Goal: Task Accomplishment & Management: Complete application form

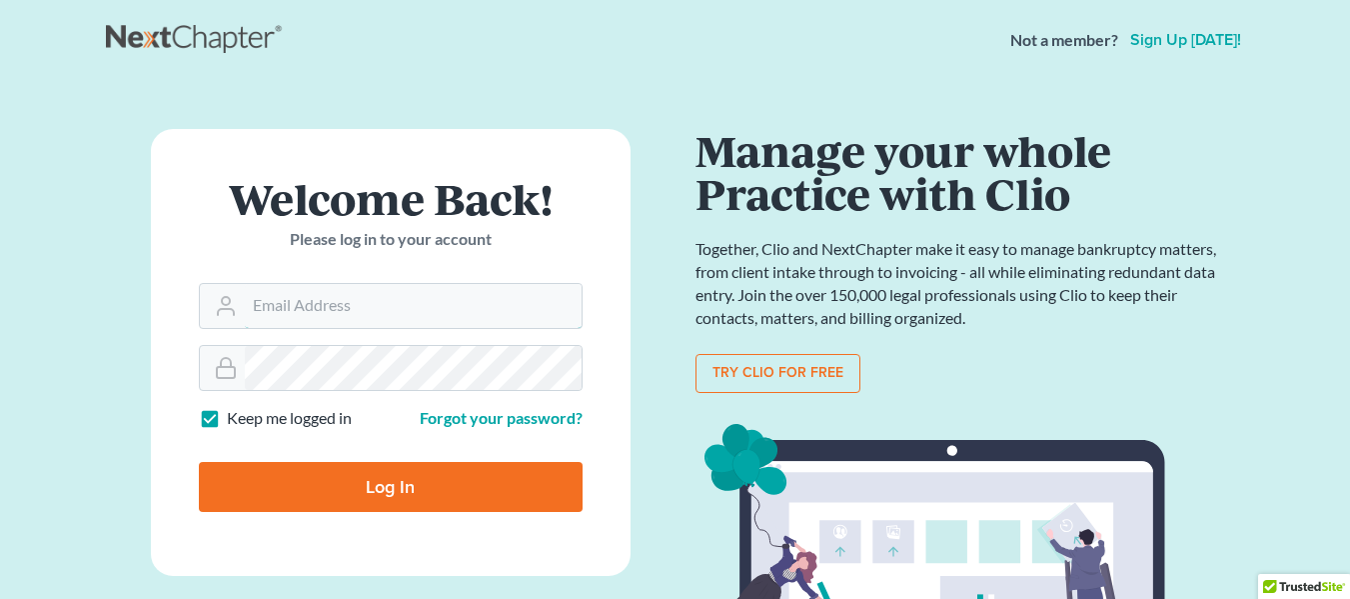
type input "[EMAIL_ADDRESS][DOMAIN_NAME]"
click at [468, 466] on input "Log In" at bounding box center [391, 487] width 384 height 50
type input "Thinking..."
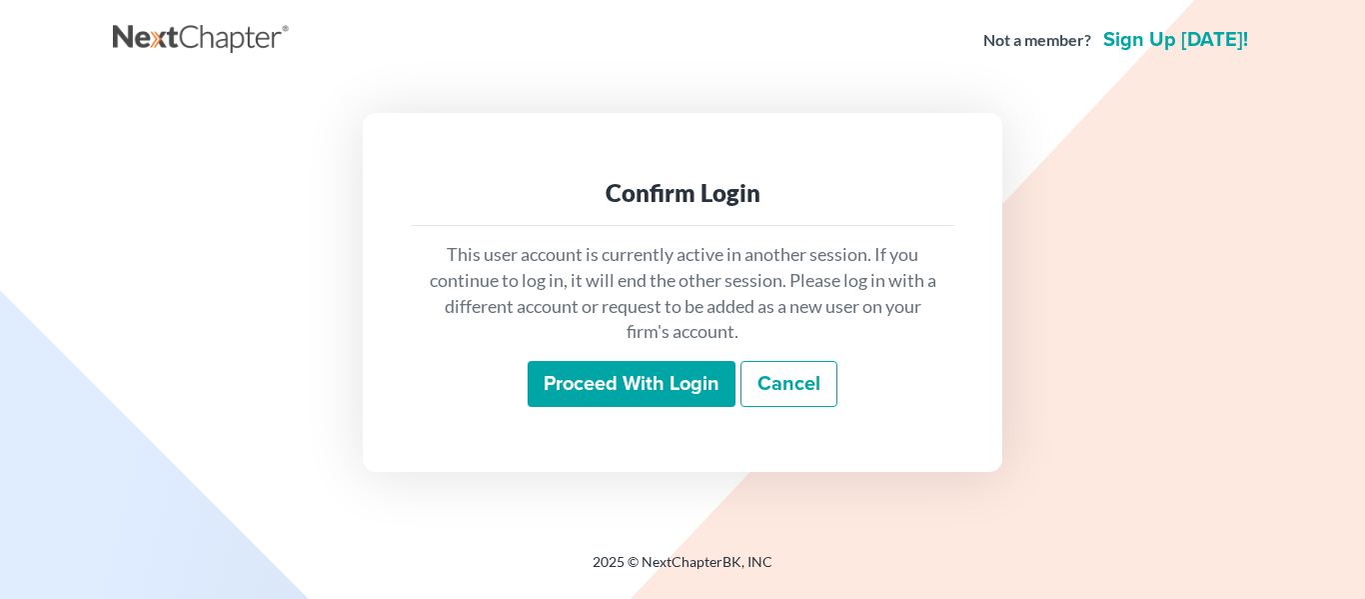
click at [683, 380] on input "Proceed with login" at bounding box center [632, 384] width 208 height 46
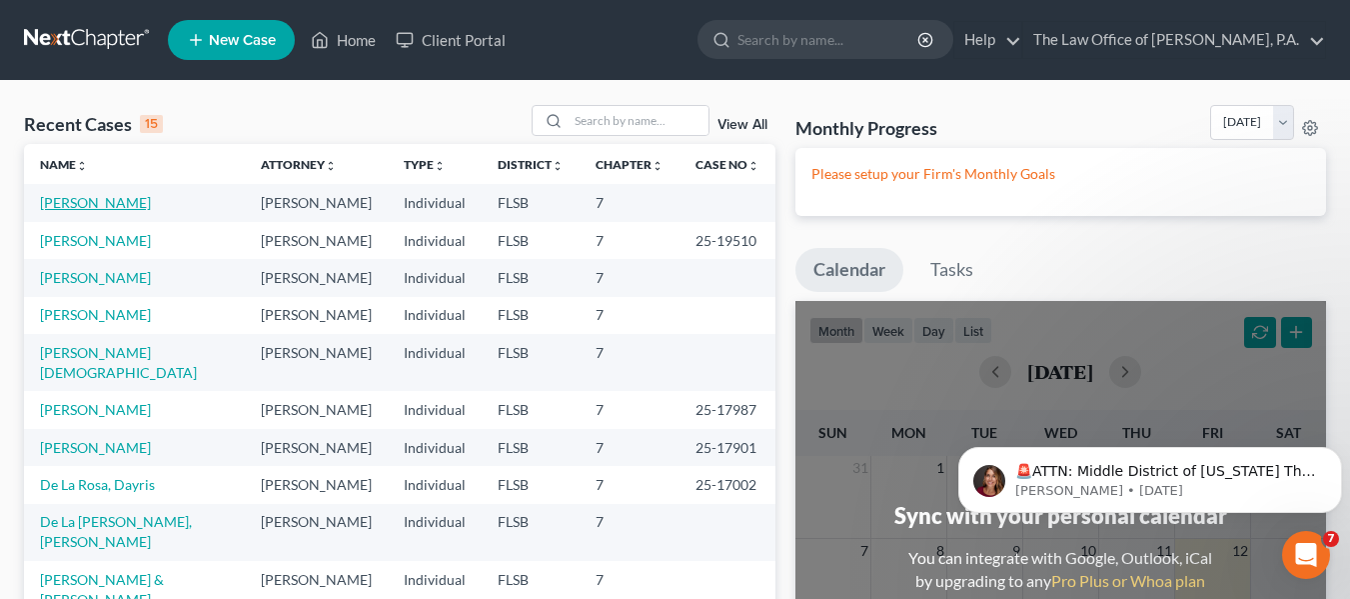
click at [151, 202] on link "[PERSON_NAME]" at bounding box center [95, 202] width 111 height 17
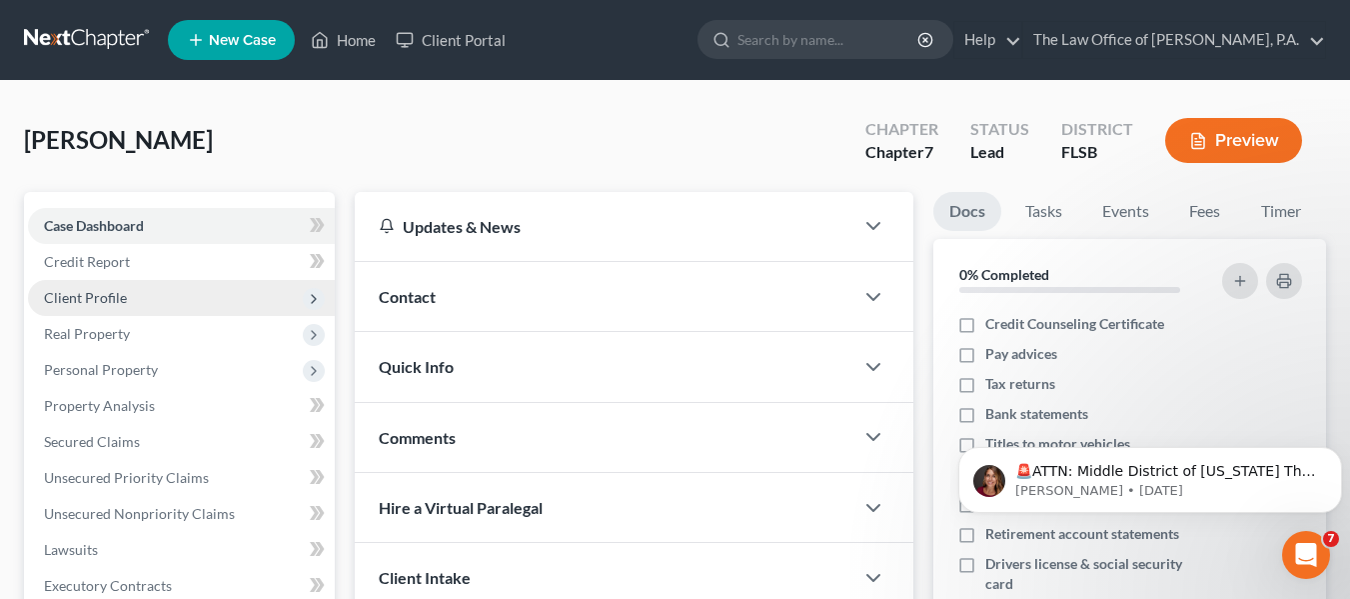
click at [158, 309] on span "Client Profile" at bounding box center [181, 298] width 307 height 36
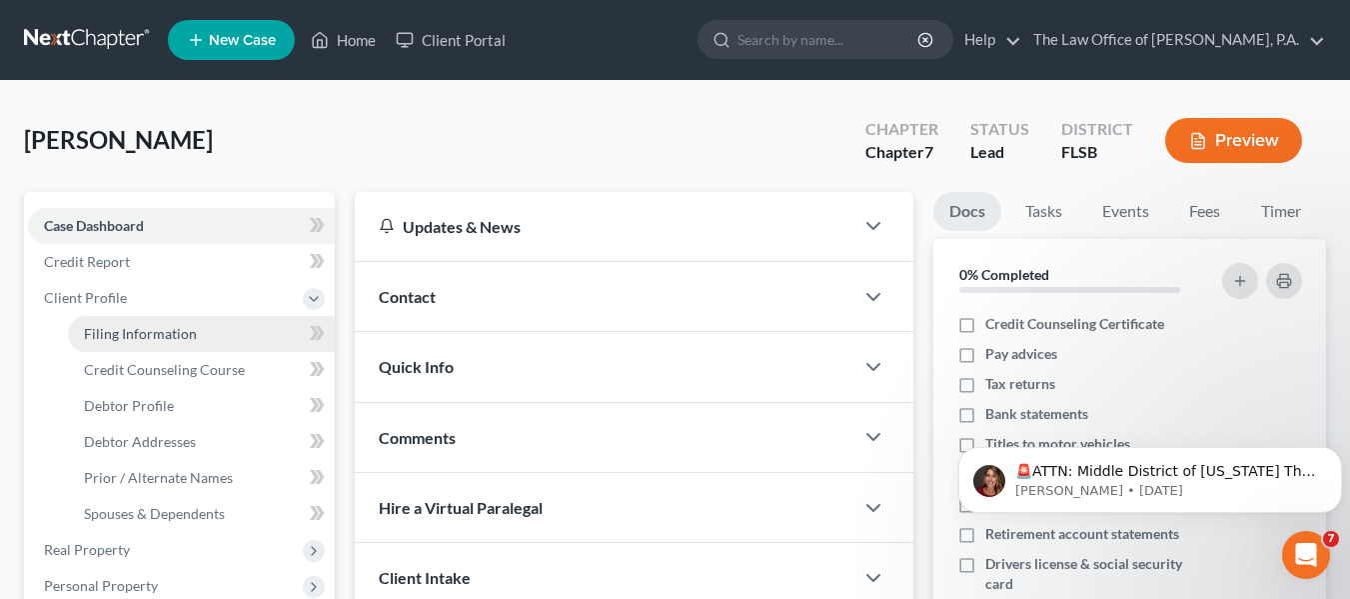
click at [115, 326] on span "Filing Information" at bounding box center [140, 333] width 113 height 17
select select "1"
select select "0"
select select "9"
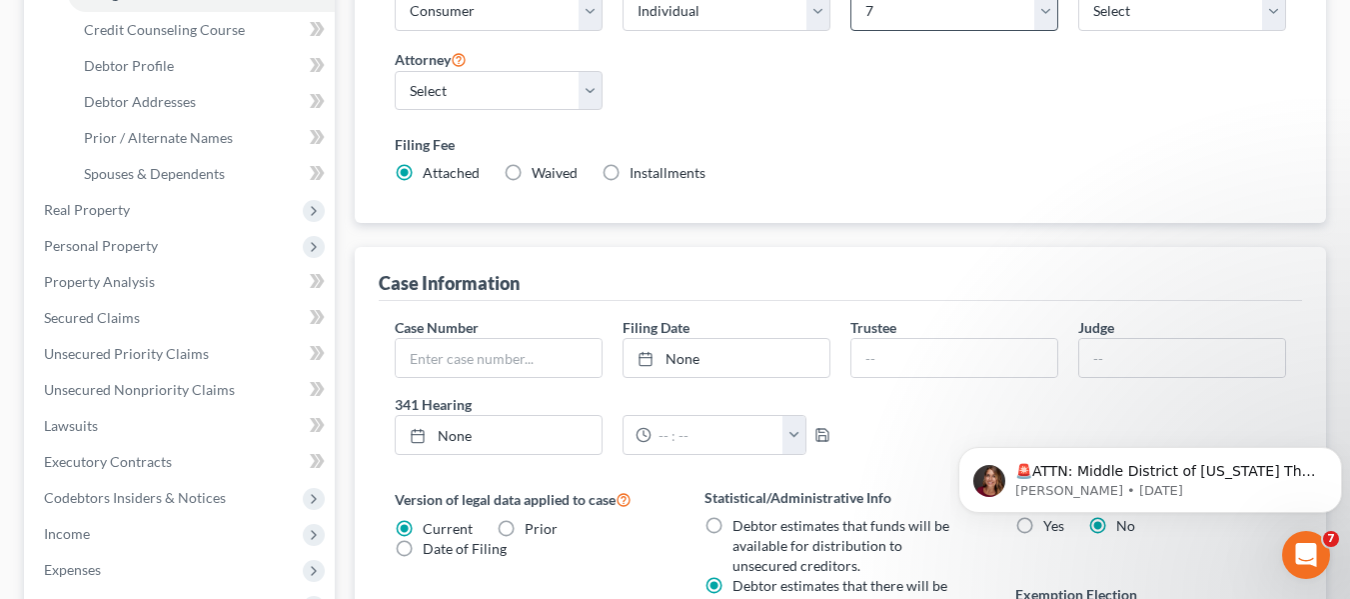
scroll to position [400, 0]
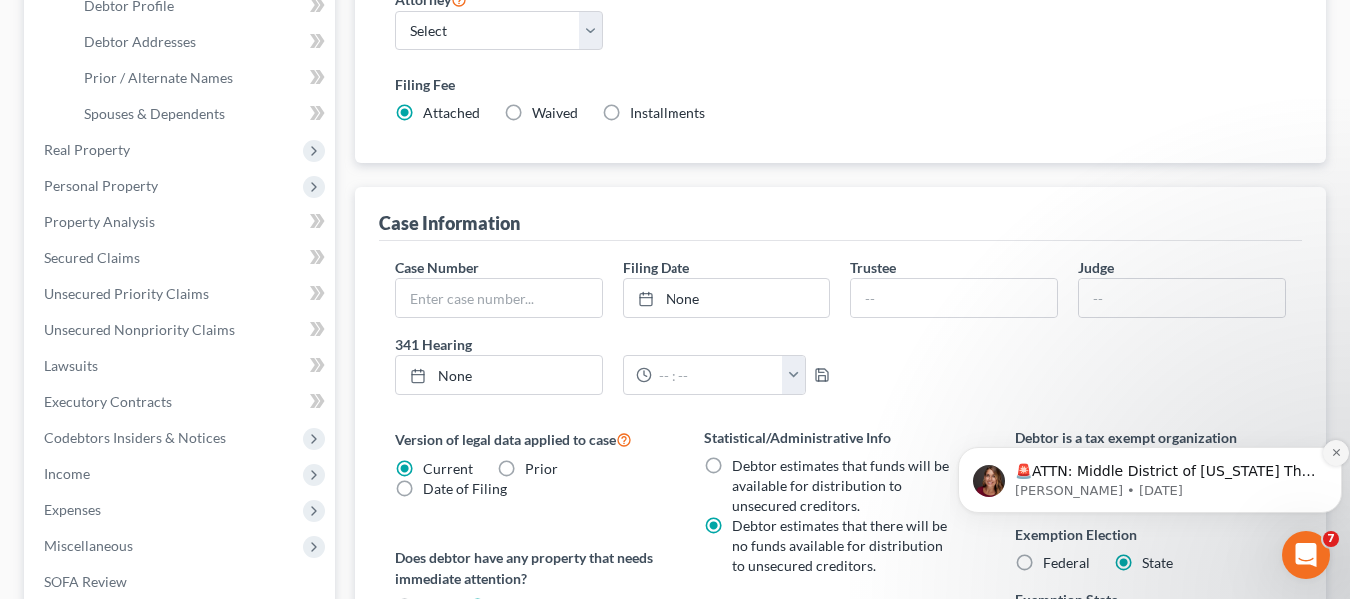
click at [1328, 456] on button "Dismiss notification" at bounding box center [1336, 453] width 26 height 26
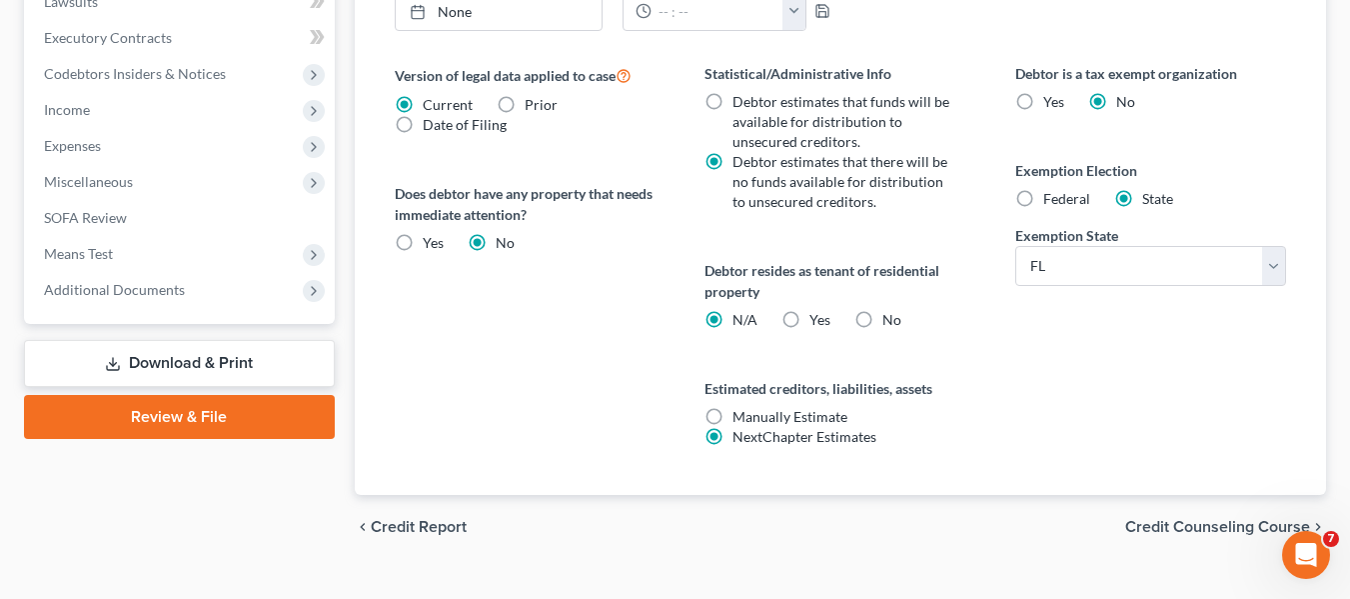
scroll to position [800, 0]
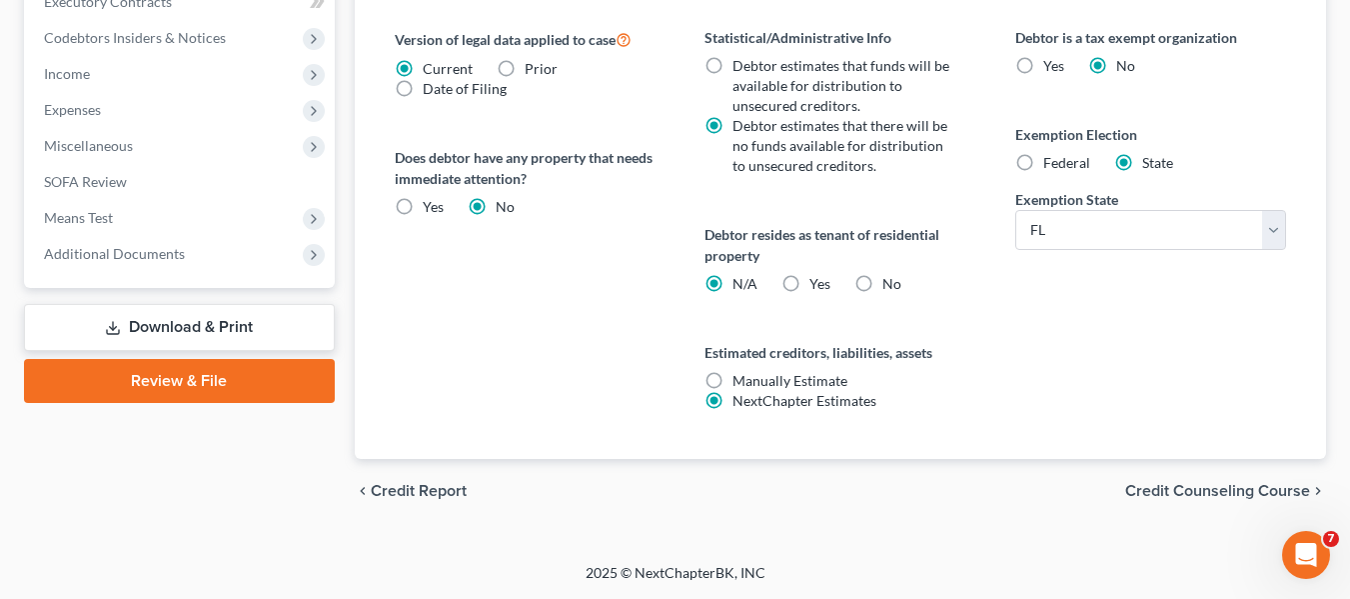
click at [1181, 499] on span "Credit Counseling Course" at bounding box center [1217, 491] width 185 height 16
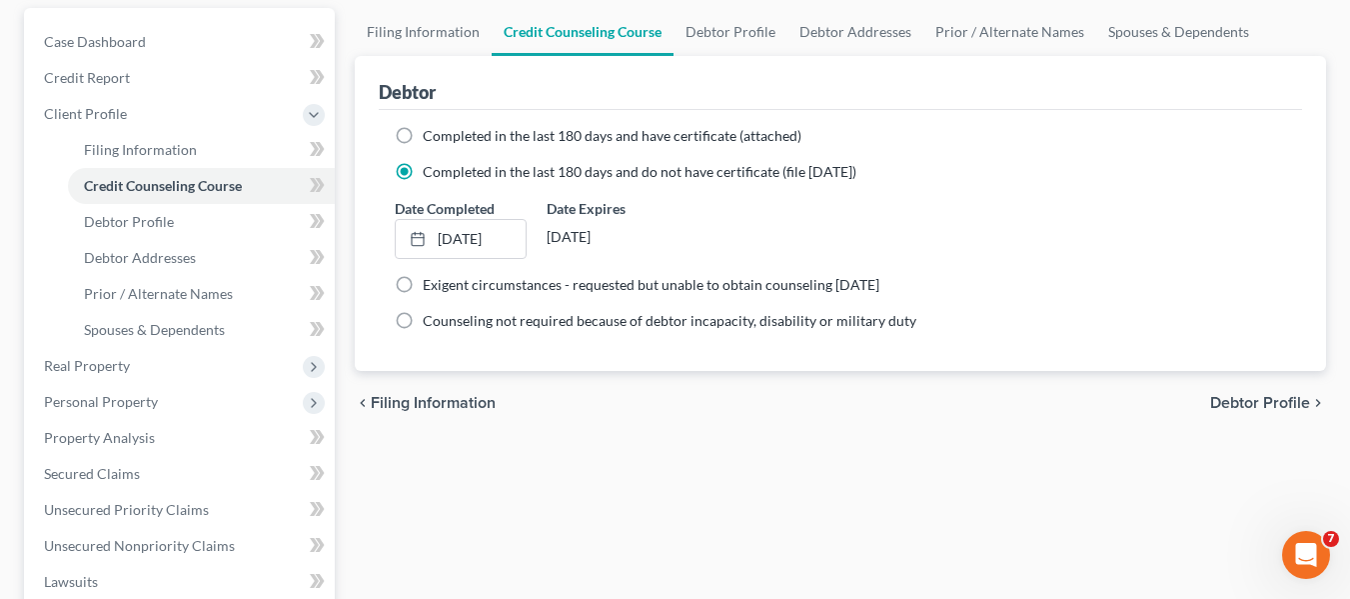
scroll to position [200, 0]
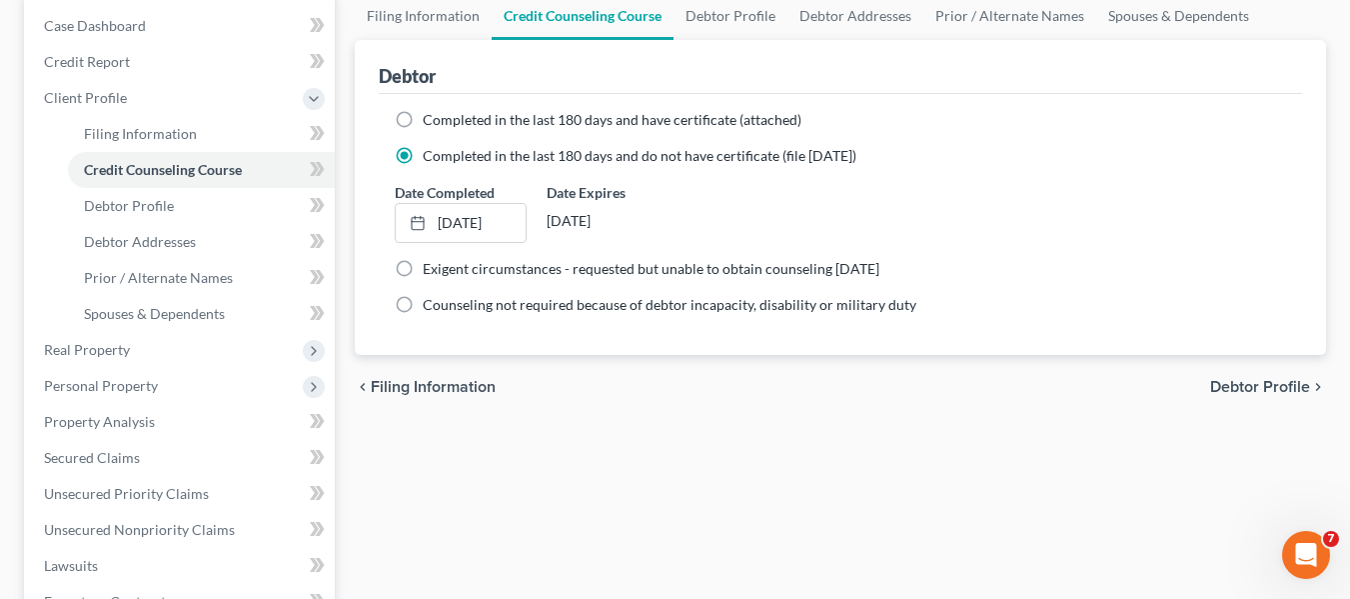
click at [1216, 380] on span "Debtor Profile" at bounding box center [1260, 387] width 100 height 16
select select "0"
select select "2"
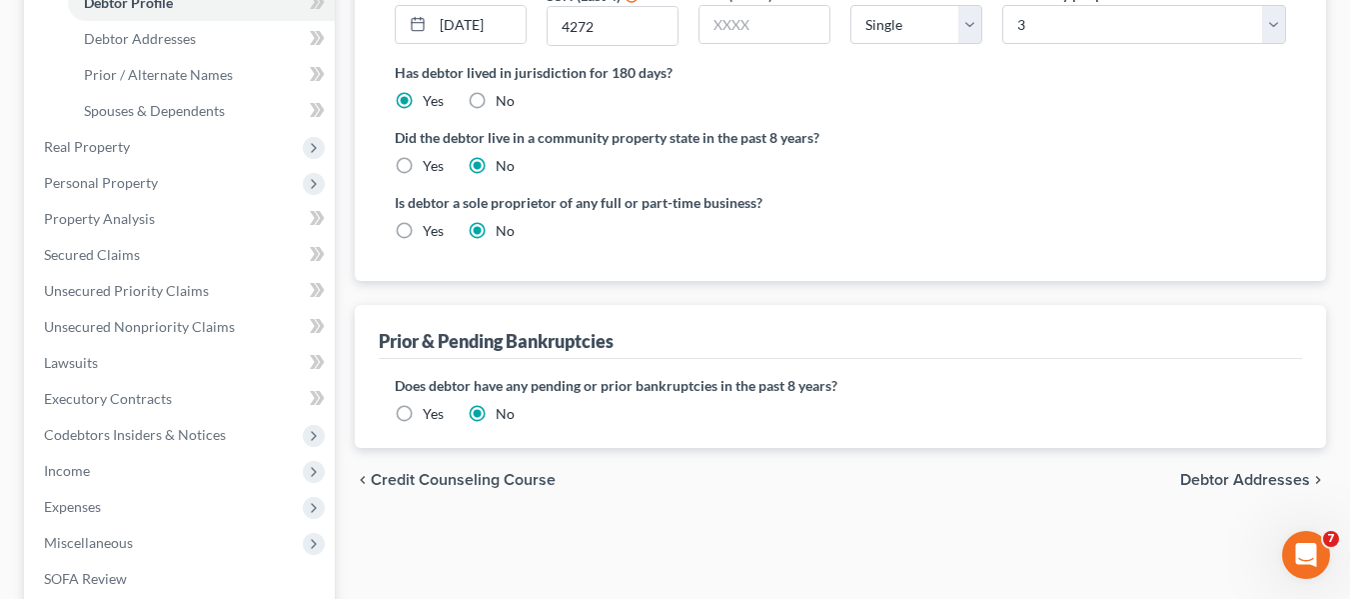
scroll to position [500, 0]
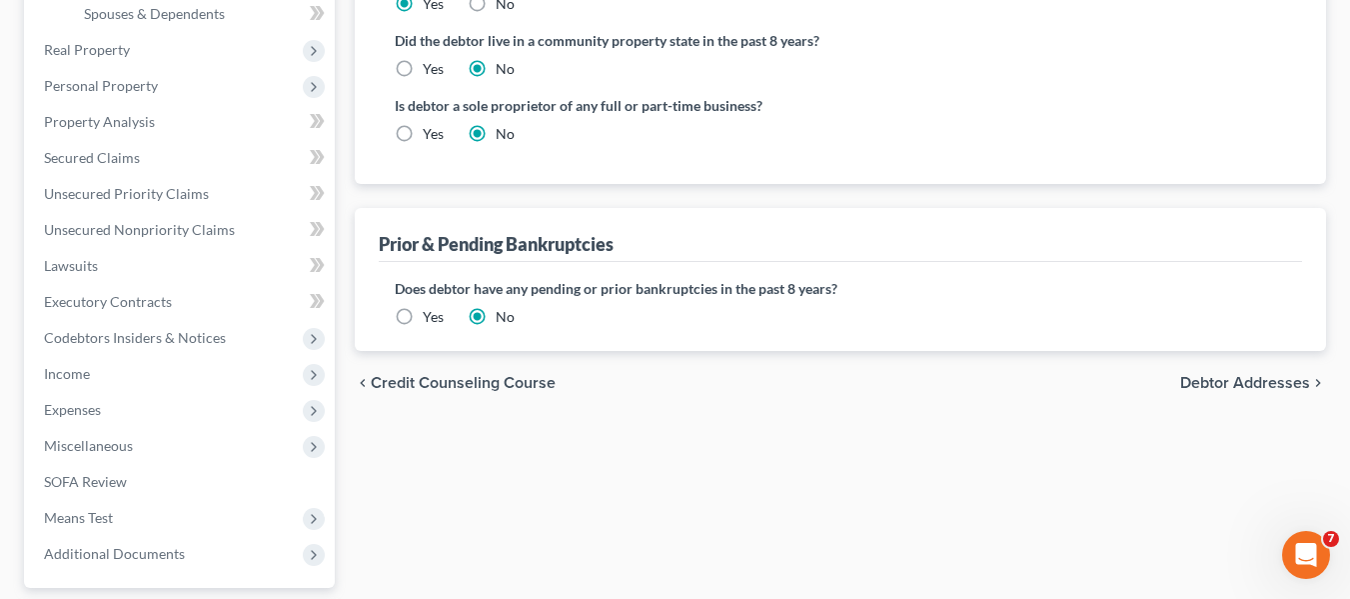
click at [1264, 369] on div "chevron_left Credit Counseling Course Debtor Addresses chevron_right" at bounding box center [841, 383] width 972 height 64
click at [1262, 380] on span "Debtor Addresses" at bounding box center [1245, 383] width 130 height 16
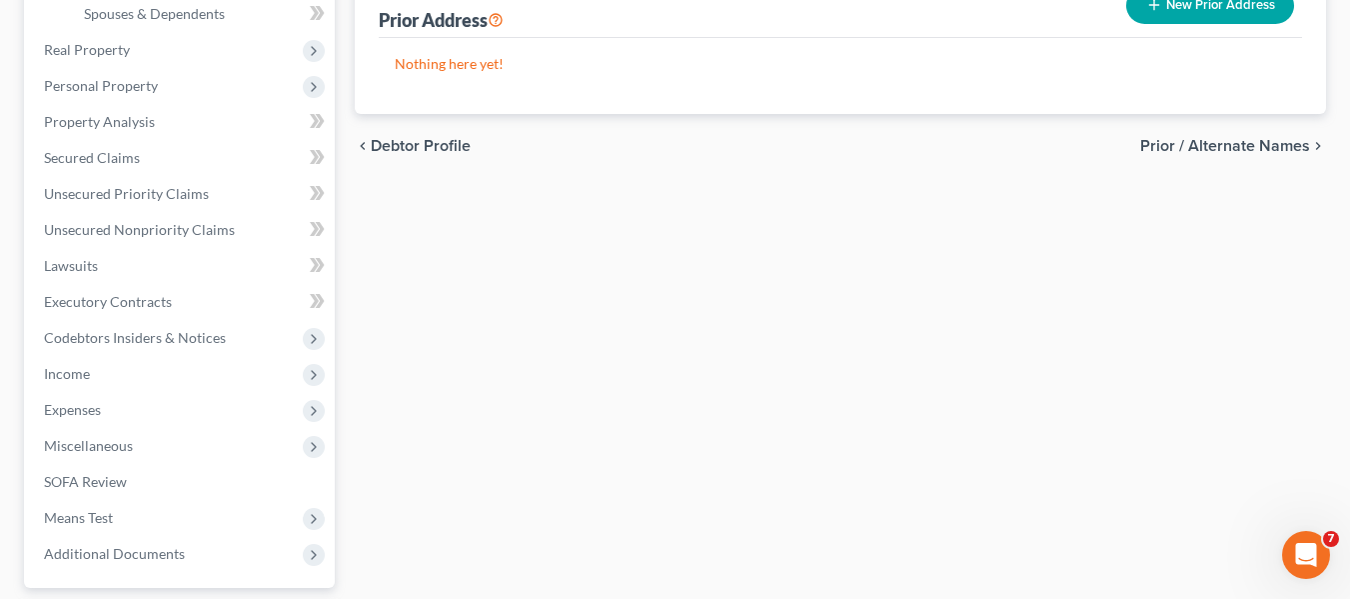
click at [1251, 140] on span "Prior / Alternate Names" at bounding box center [1225, 146] width 170 height 16
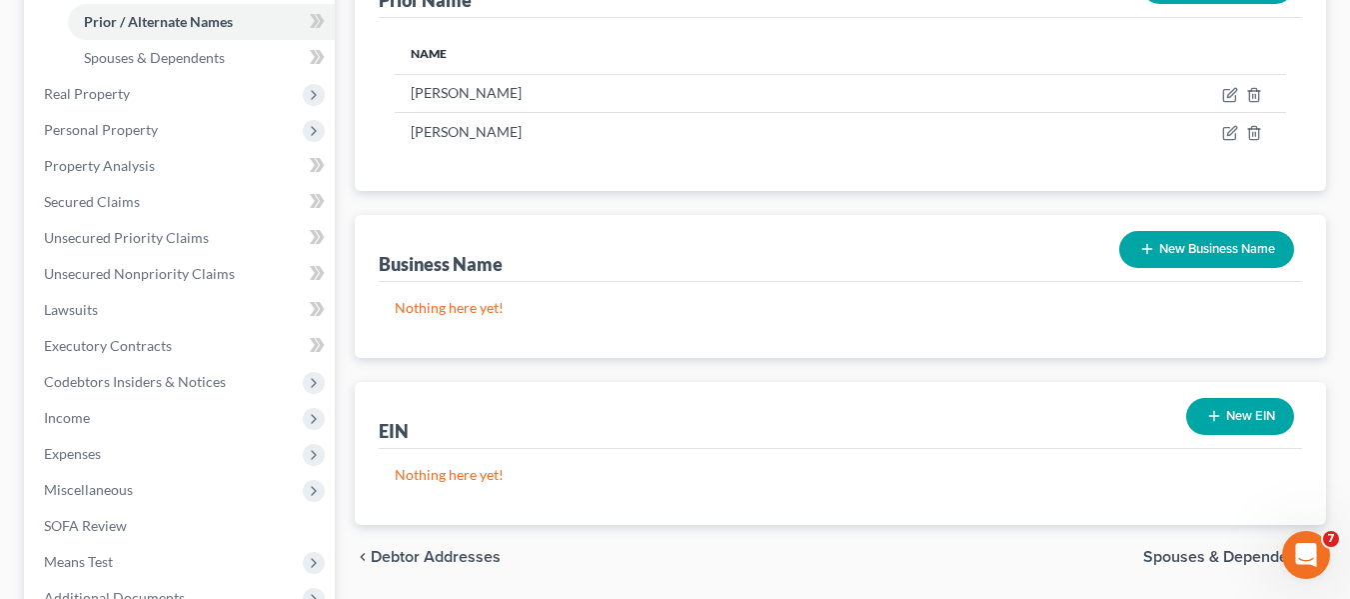
scroll to position [680, 0]
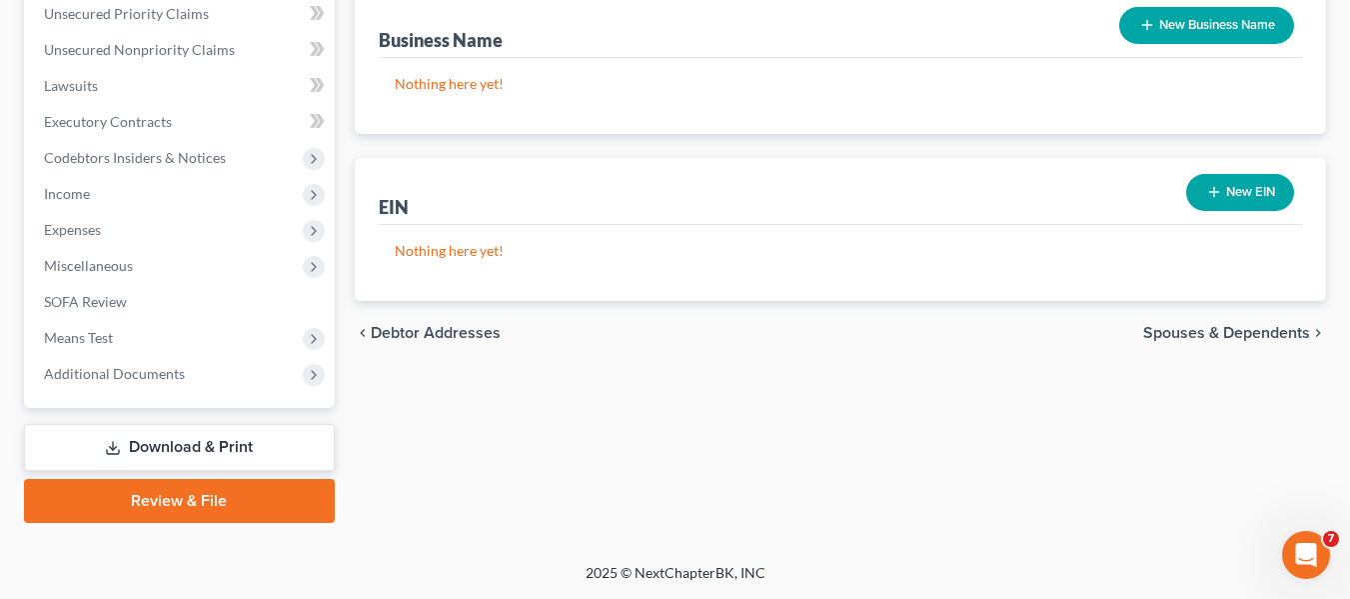
click at [1266, 337] on span "Spouses & Dependents" at bounding box center [1226, 333] width 167 height 16
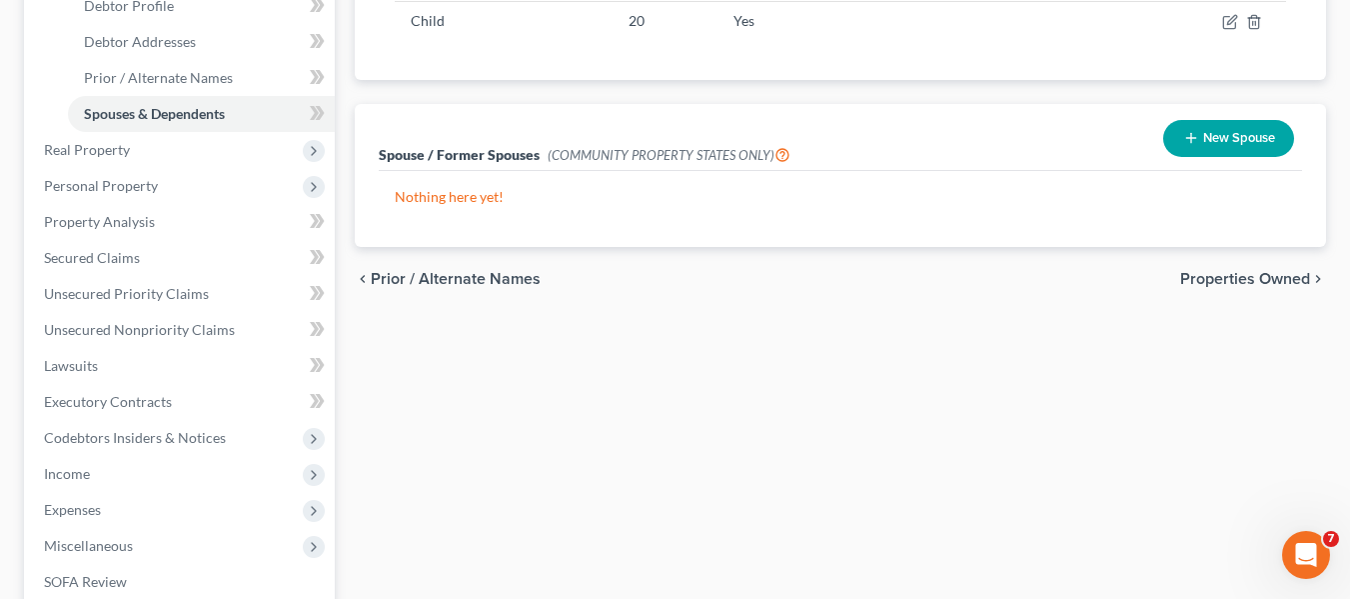
click at [1246, 279] on span "Properties Owned" at bounding box center [1245, 279] width 130 height 16
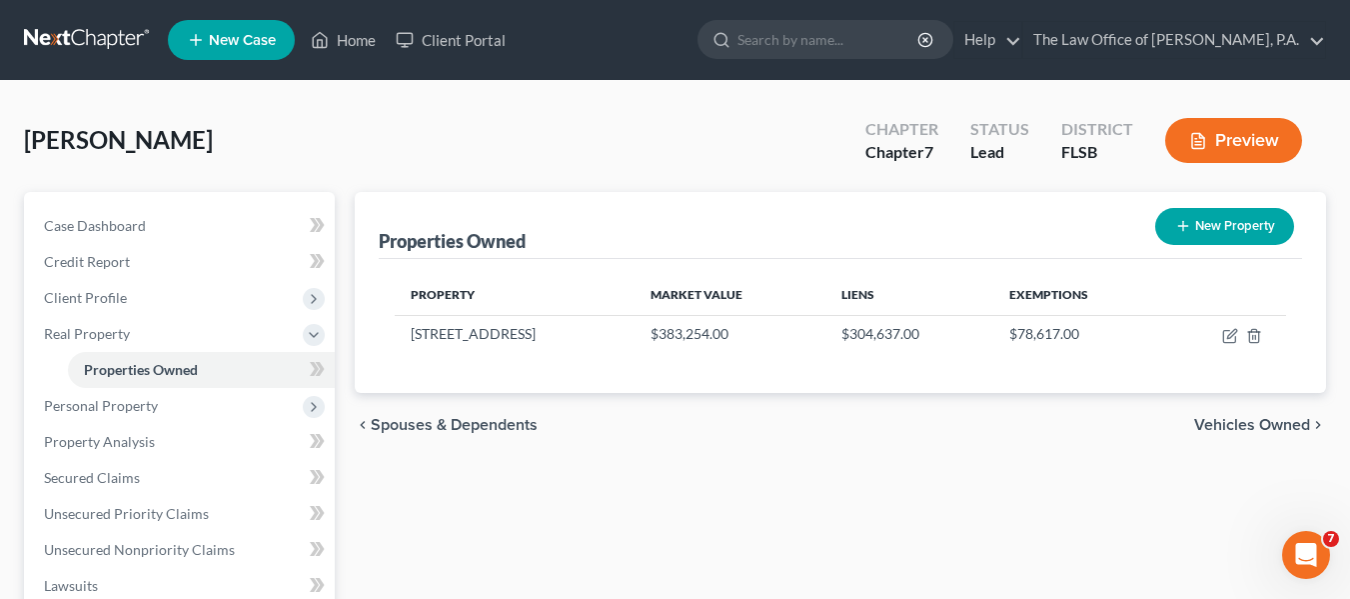
scroll to position [100, 0]
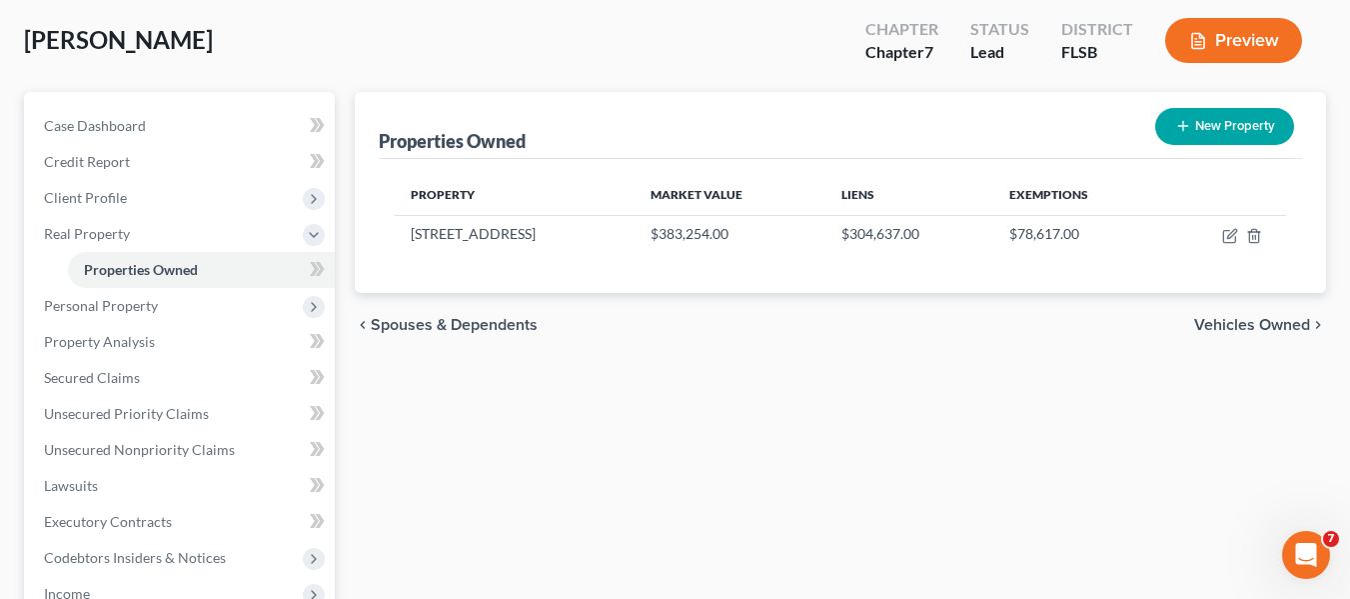
click at [1260, 317] on span "Vehicles Owned" at bounding box center [1252, 325] width 116 height 16
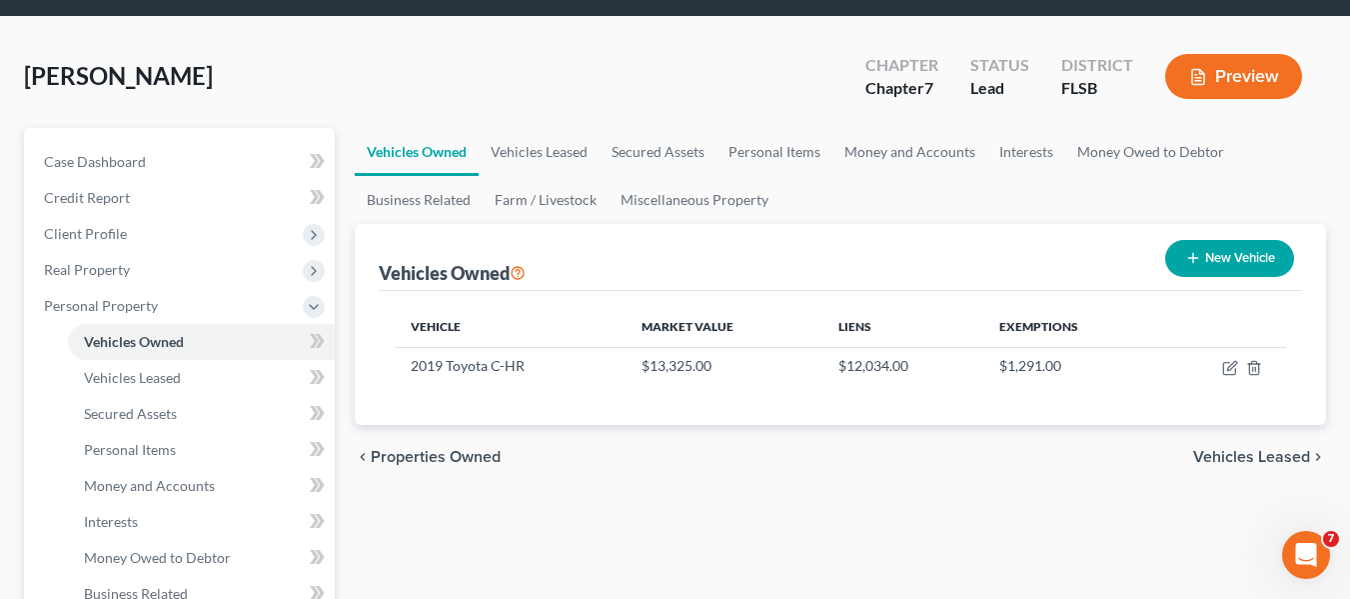
scroll to position [100, 0]
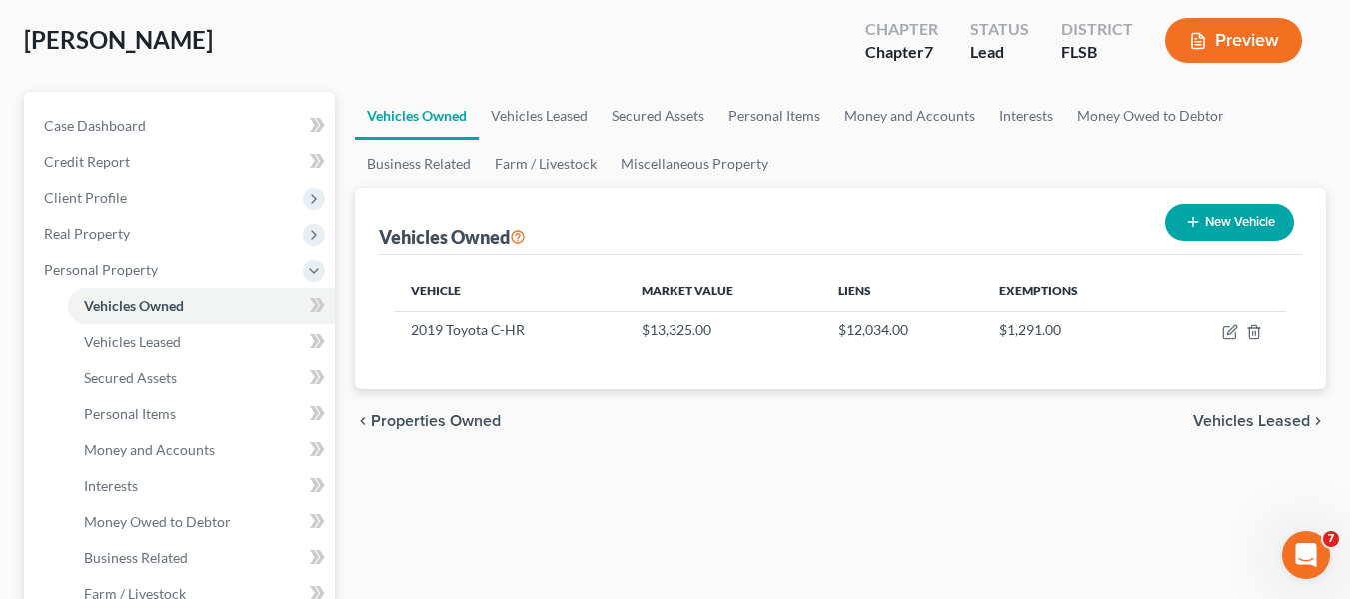
click at [1245, 419] on span "Vehicles Leased" at bounding box center [1251, 421] width 117 height 16
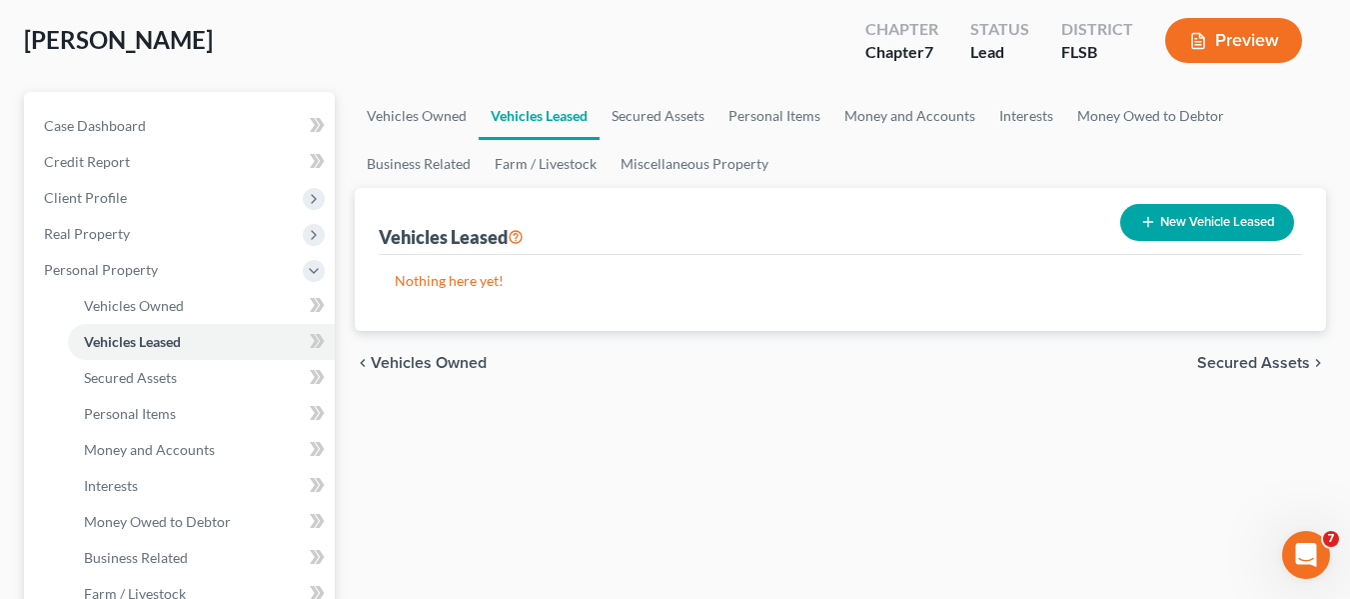
click at [1254, 359] on span "Secured Assets" at bounding box center [1253, 363] width 113 height 16
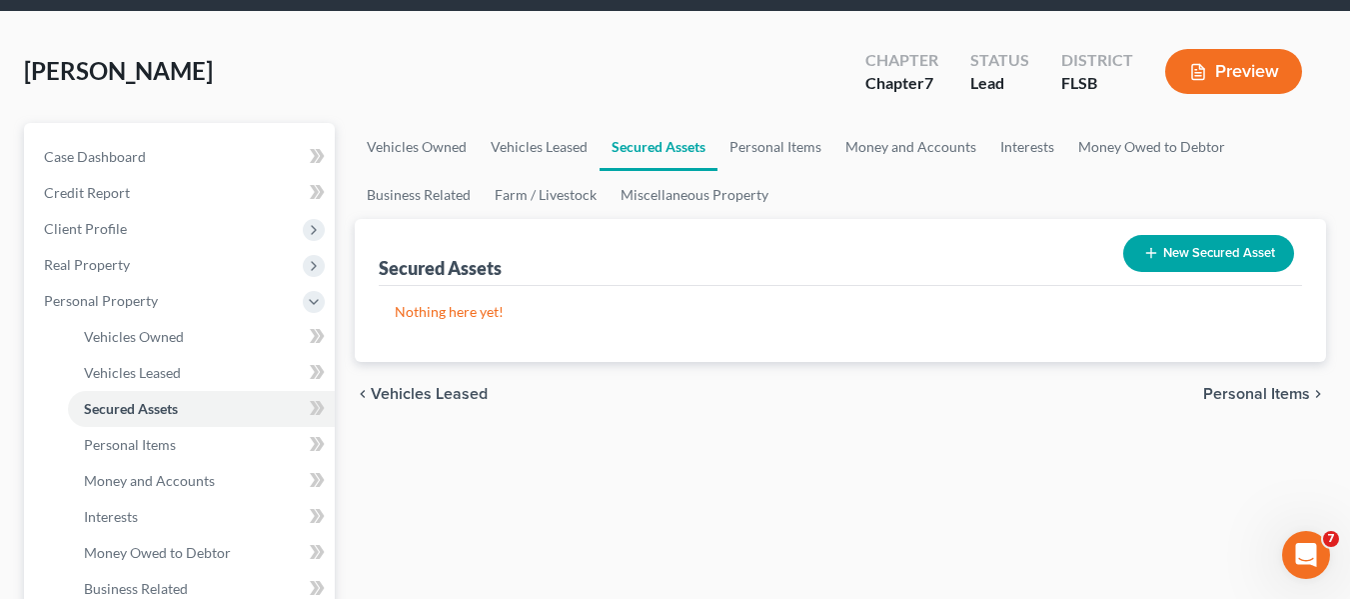
scroll to position [100, 0]
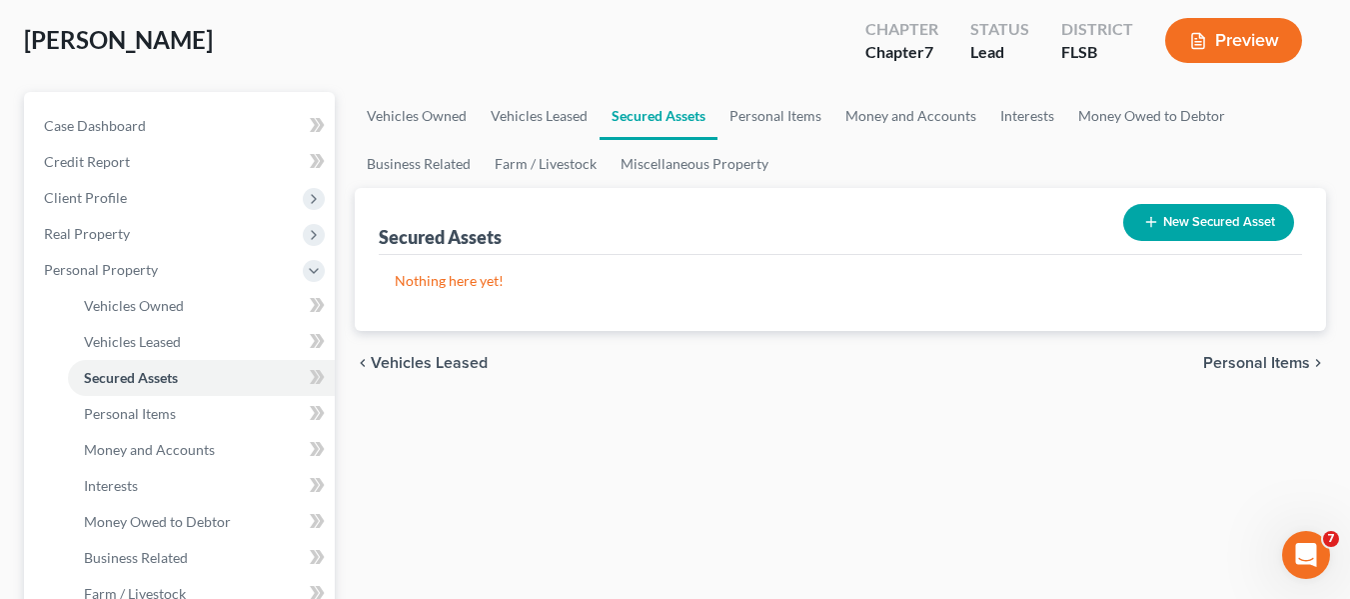
click at [1250, 366] on span "Personal Items" at bounding box center [1256, 363] width 107 height 16
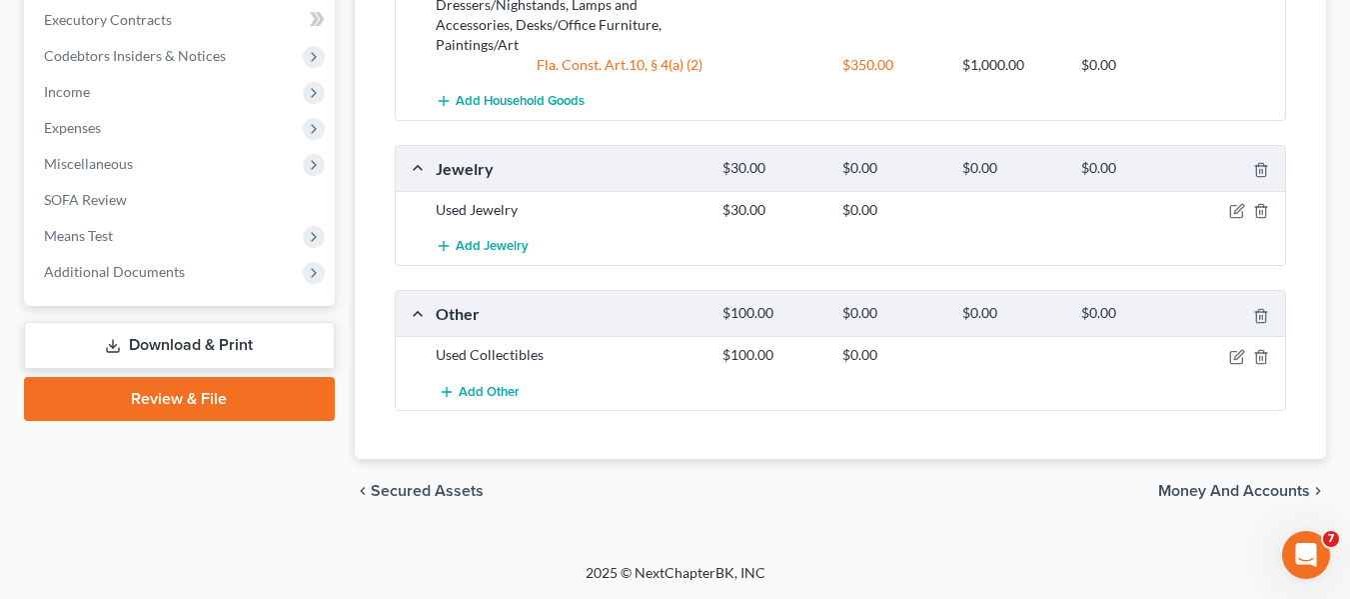
click at [1179, 485] on span "Money and Accounts" at bounding box center [1234, 491] width 152 height 16
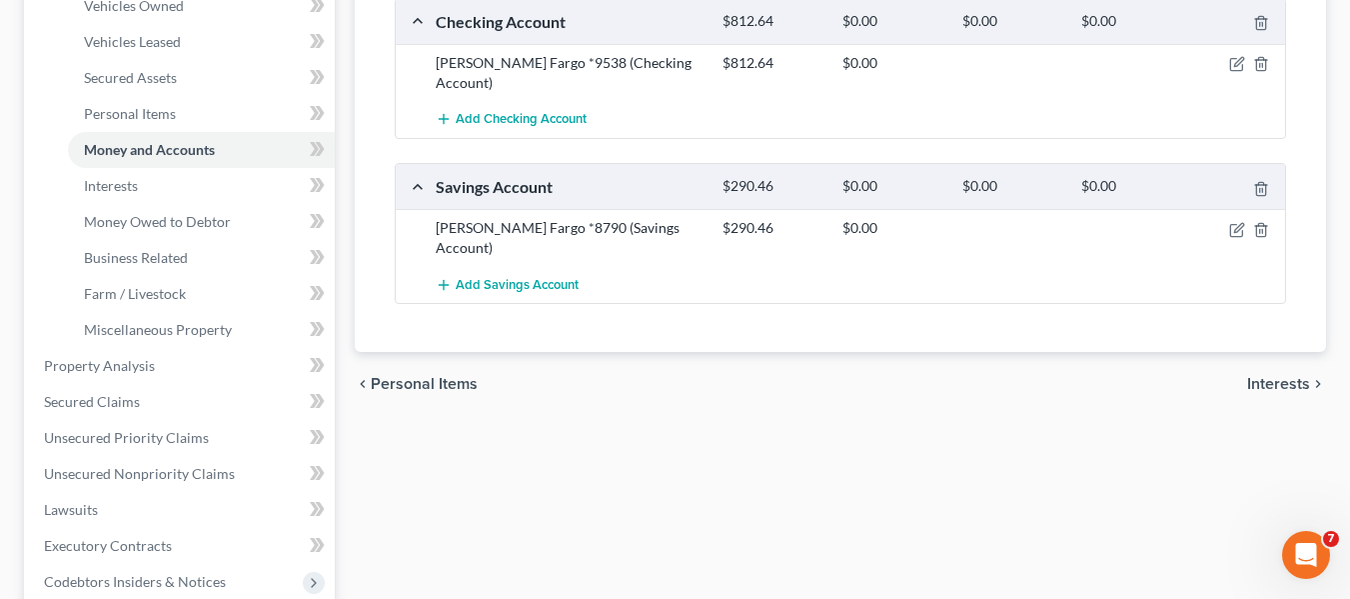
click at [1296, 376] on span "Interests" at bounding box center [1278, 384] width 63 height 16
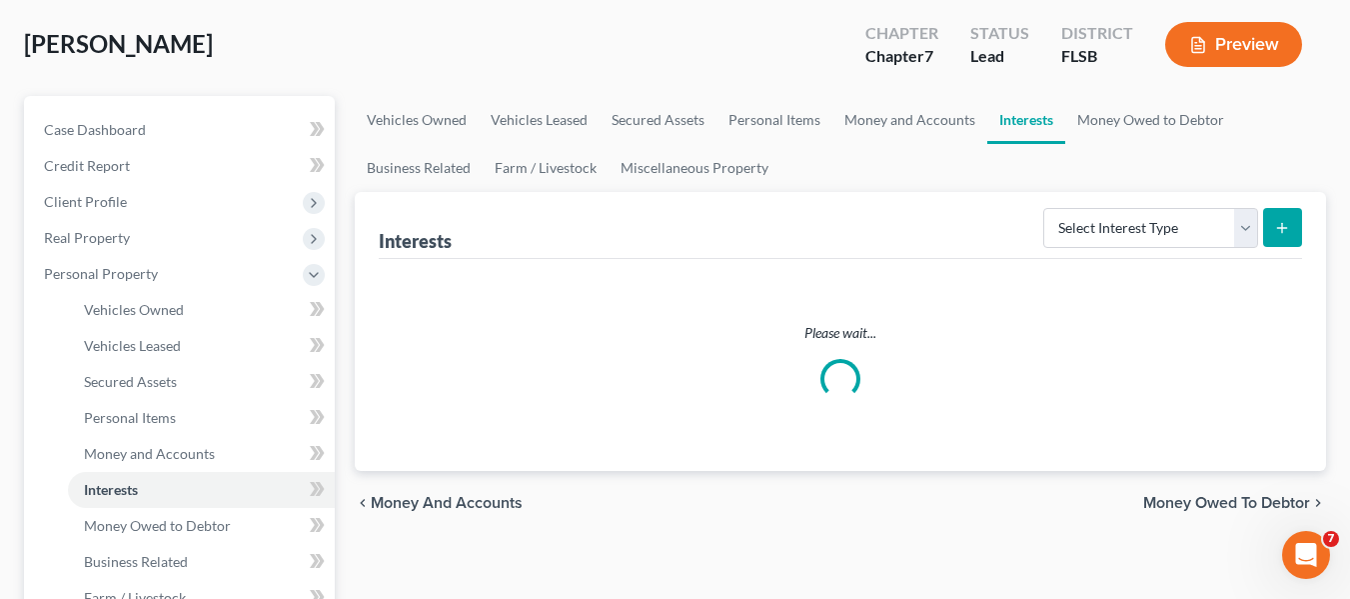
scroll to position [10, 0]
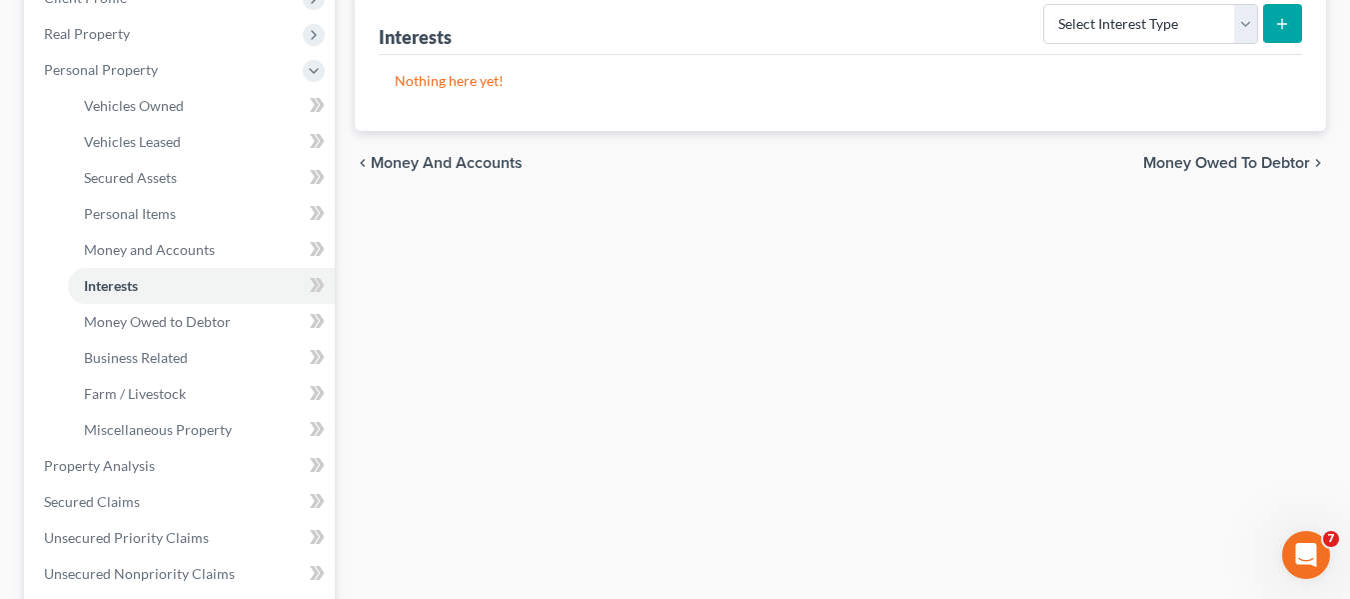
click at [1264, 163] on span "Money Owed to Debtor" at bounding box center [1226, 163] width 167 height 16
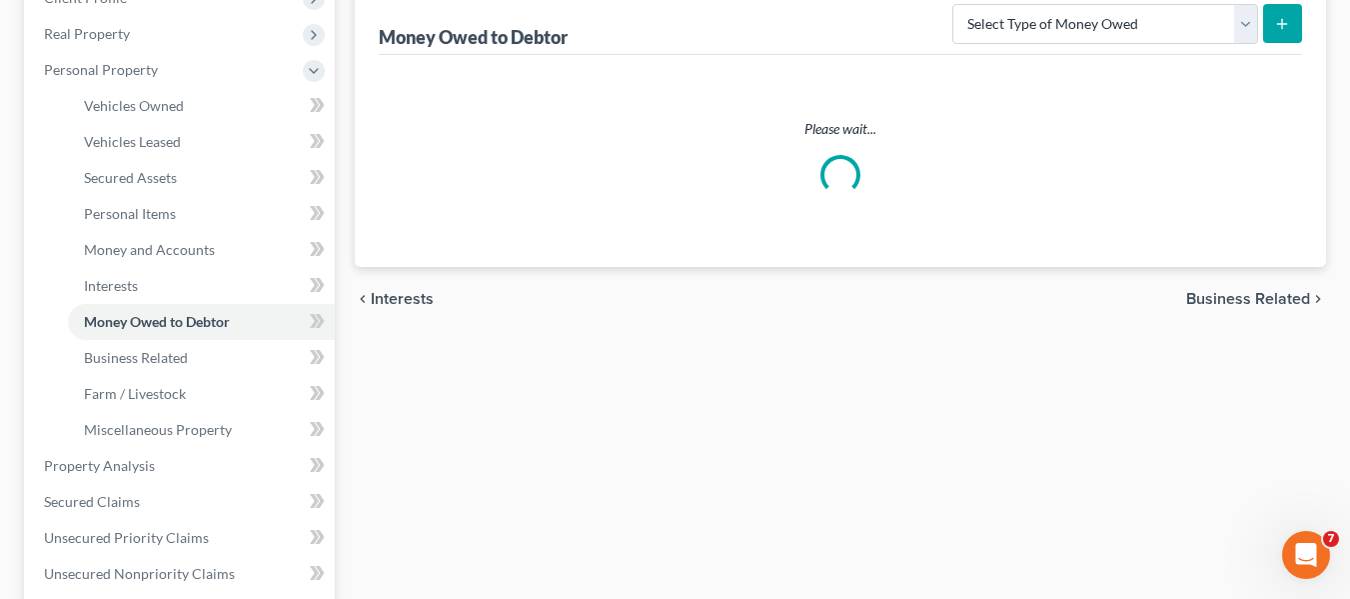
scroll to position [2, 0]
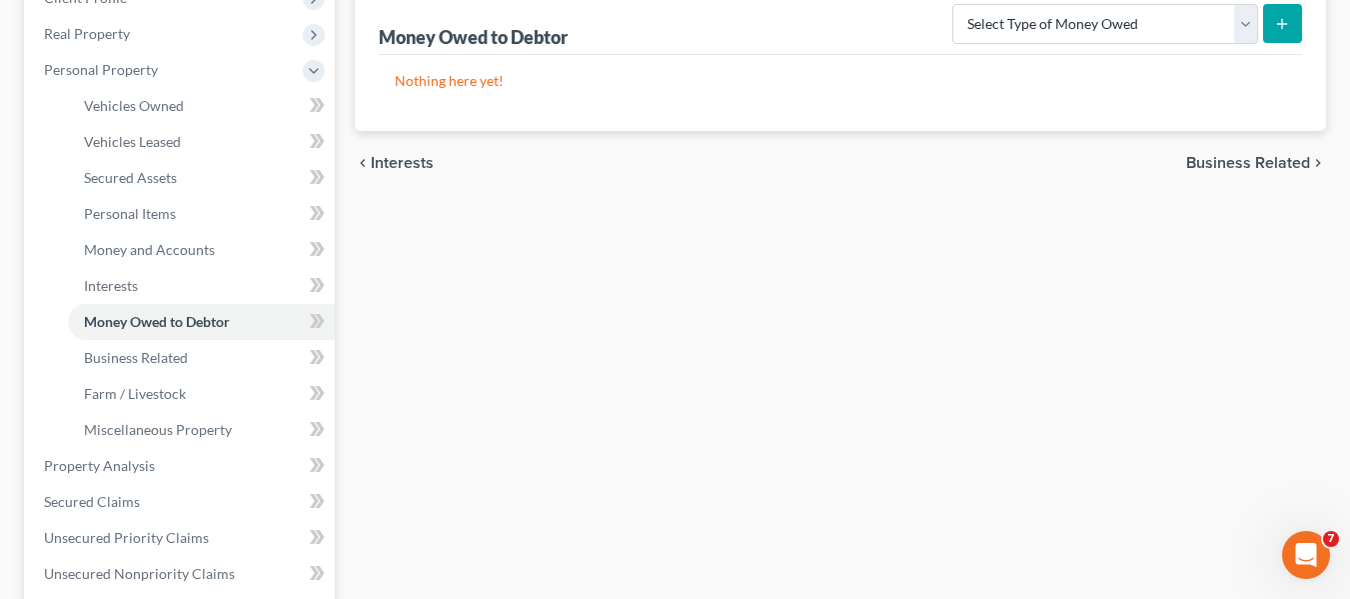
click at [1251, 175] on div "chevron_left Interests Business Related chevron_right" at bounding box center [841, 163] width 972 height 64
click at [1252, 158] on span "Business Related" at bounding box center [1248, 163] width 124 height 16
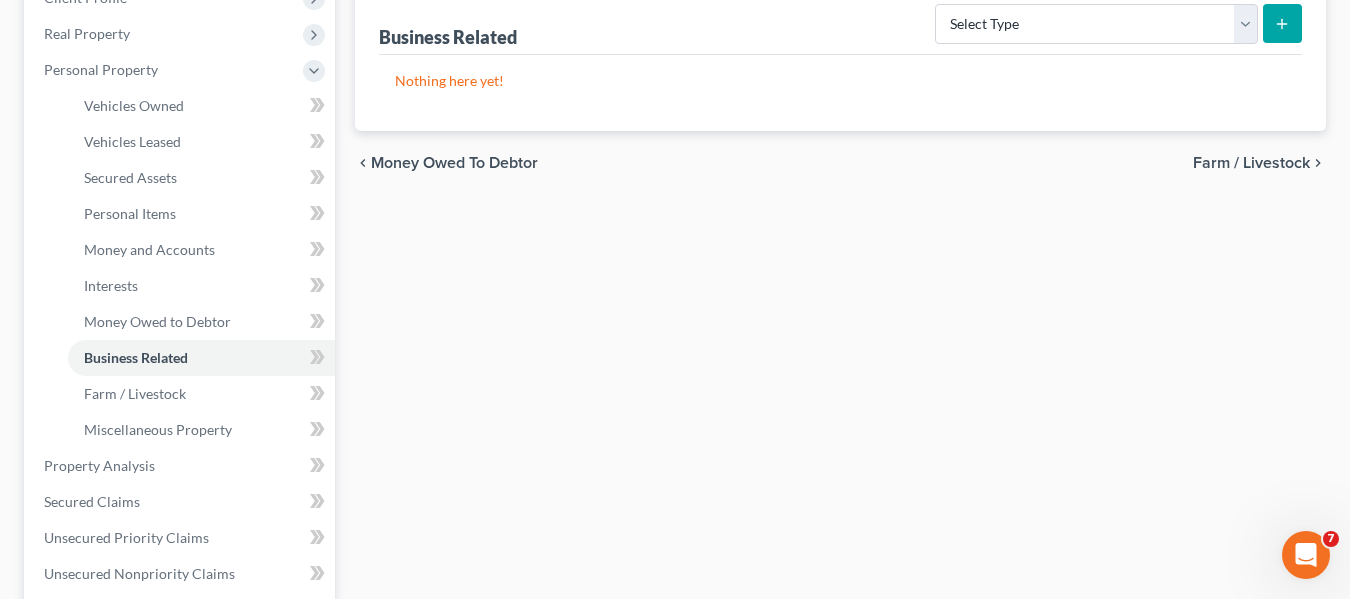
click at [1262, 166] on span "Farm / Livestock" at bounding box center [1251, 163] width 117 height 16
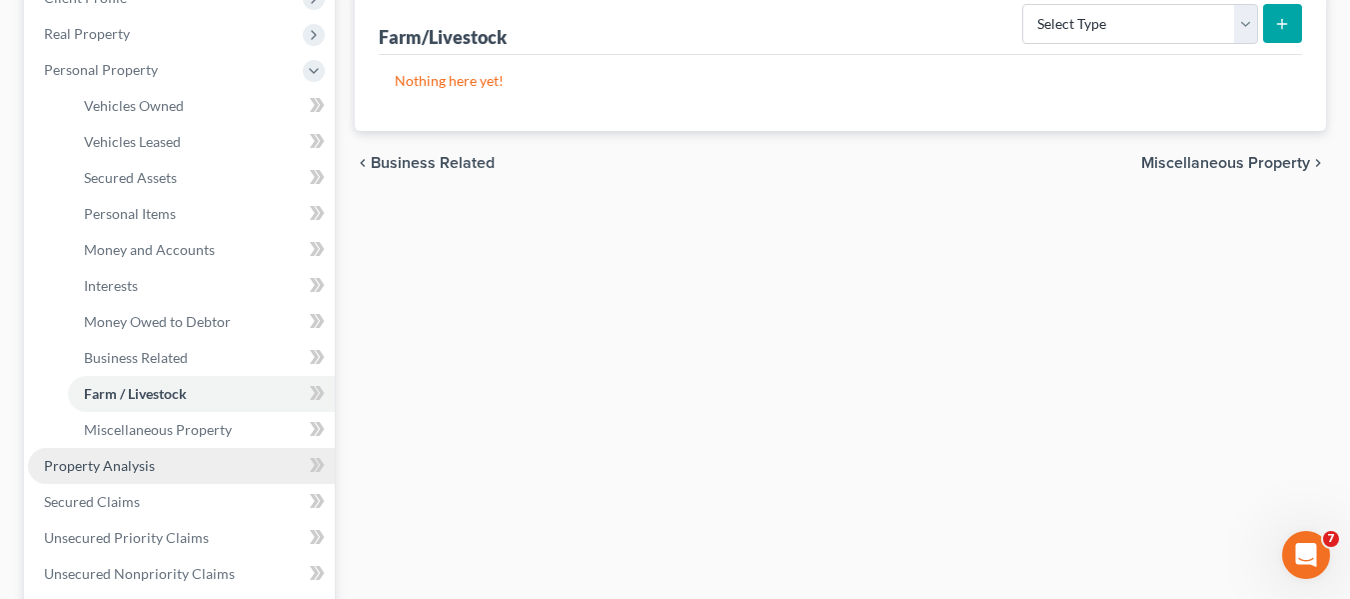
click at [80, 461] on span "Property Analysis" at bounding box center [99, 465] width 111 height 17
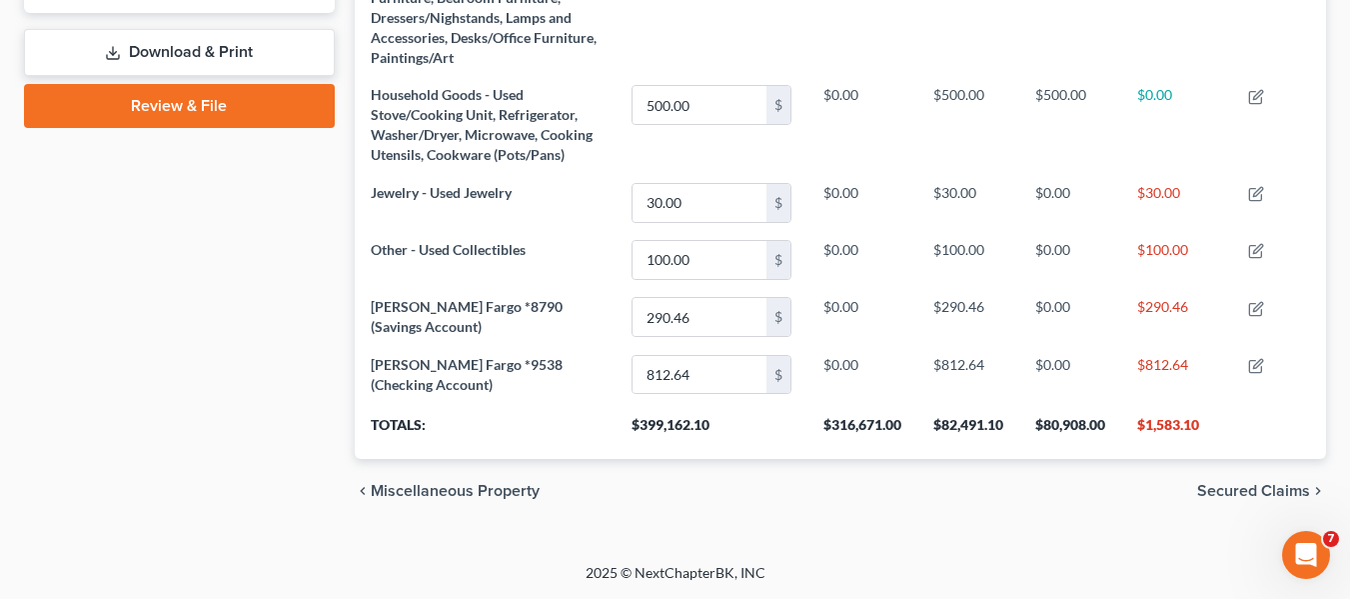
click at [1266, 490] on span "Secured Claims" at bounding box center [1253, 491] width 113 height 16
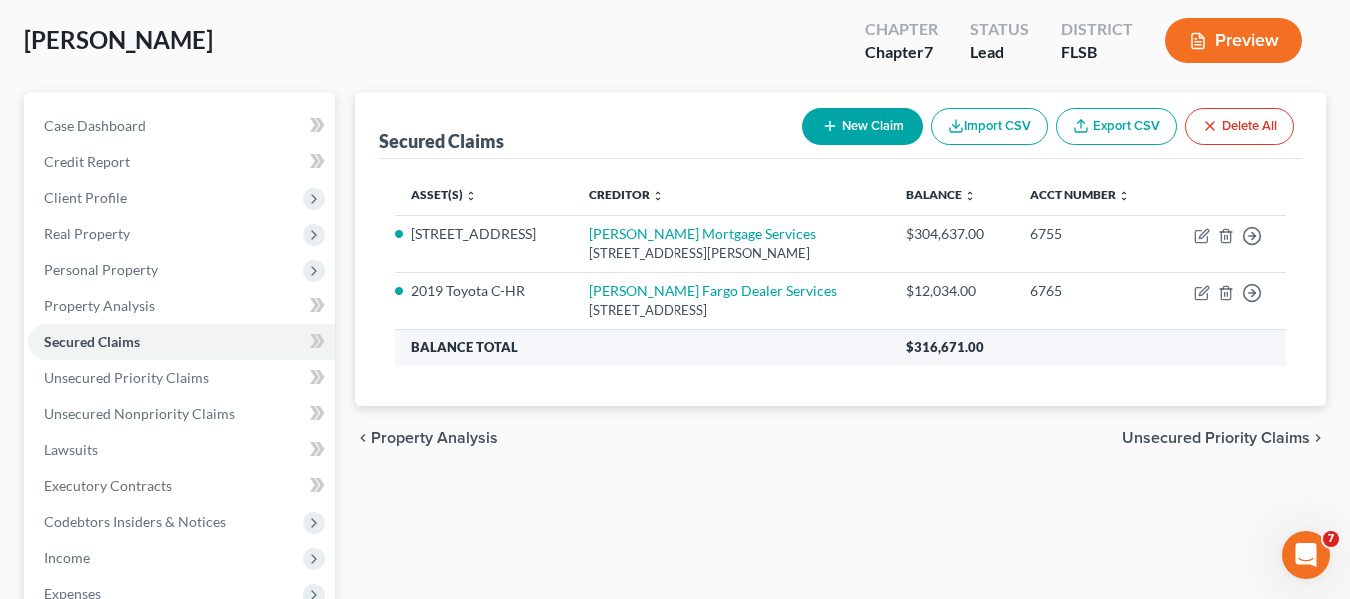
click at [1261, 446] on span "Unsecured Priority Claims" at bounding box center [1216, 438] width 188 height 16
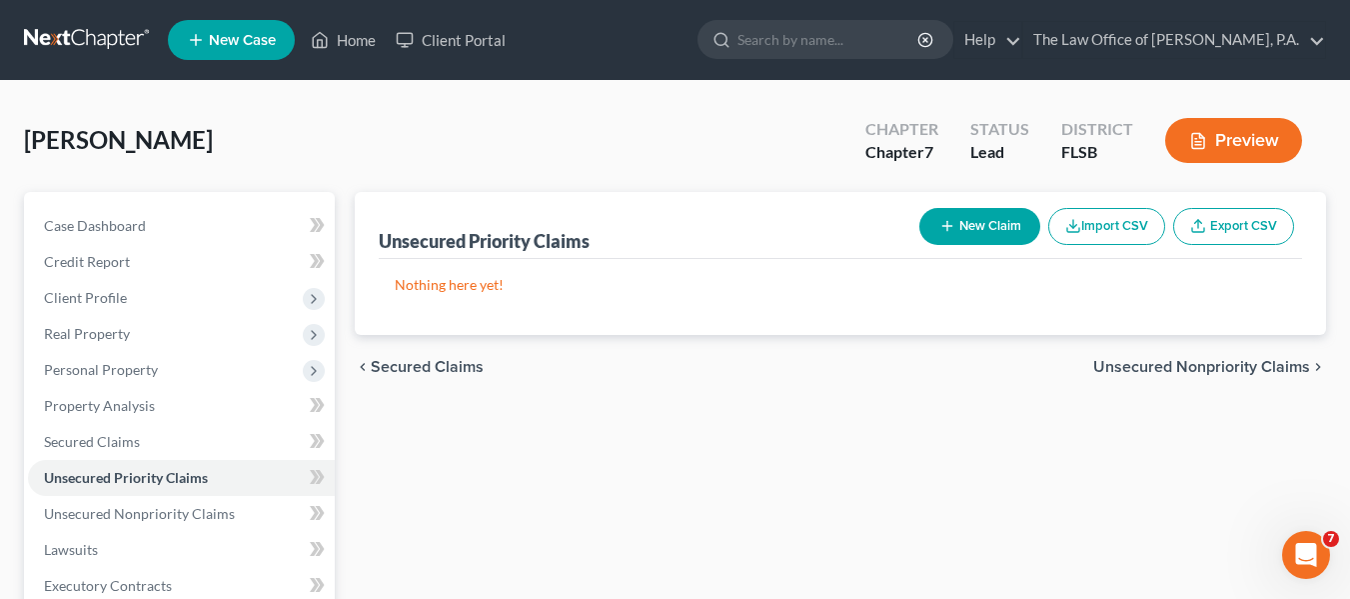
click at [1255, 373] on span "Unsecured Nonpriority Claims" at bounding box center [1201, 367] width 217 height 16
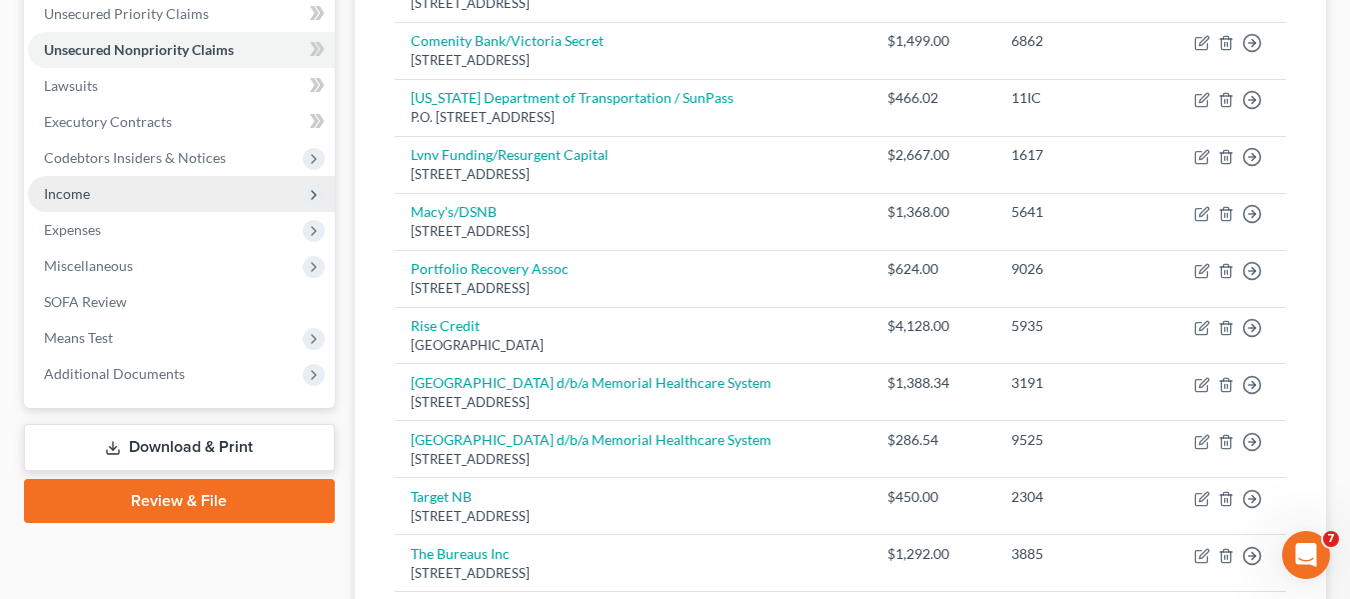
click at [114, 200] on span "Income" at bounding box center [181, 194] width 307 height 36
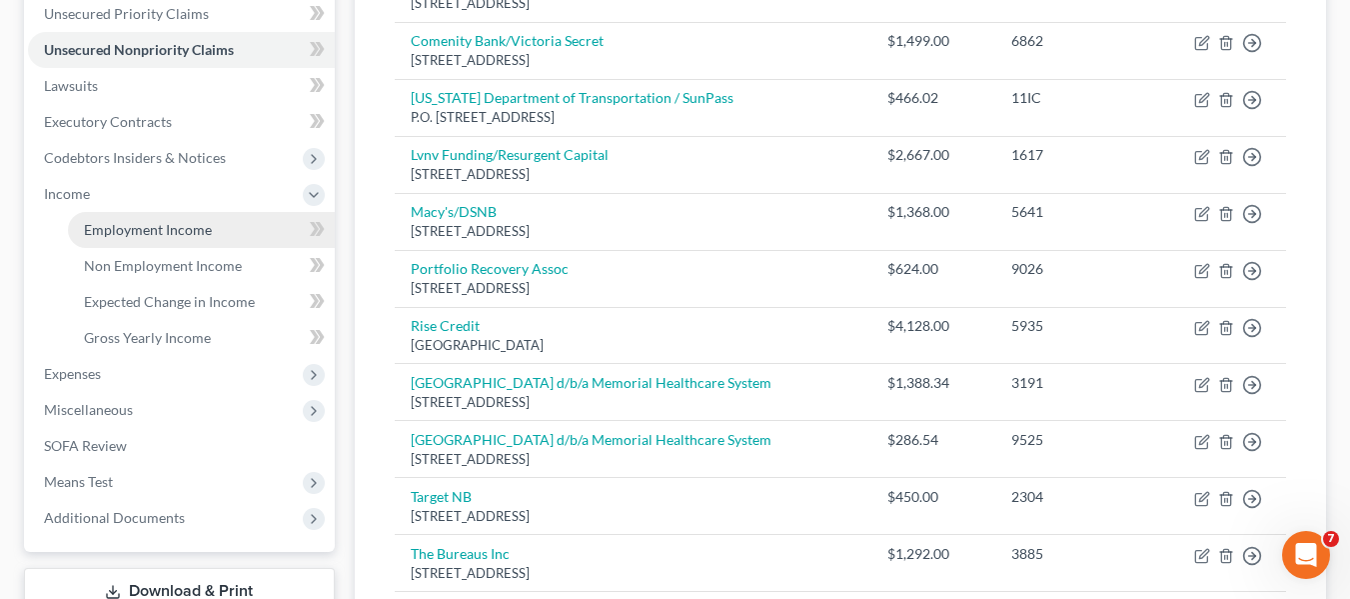
click at [136, 235] on span "Employment Income" at bounding box center [148, 229] width 128 height 17
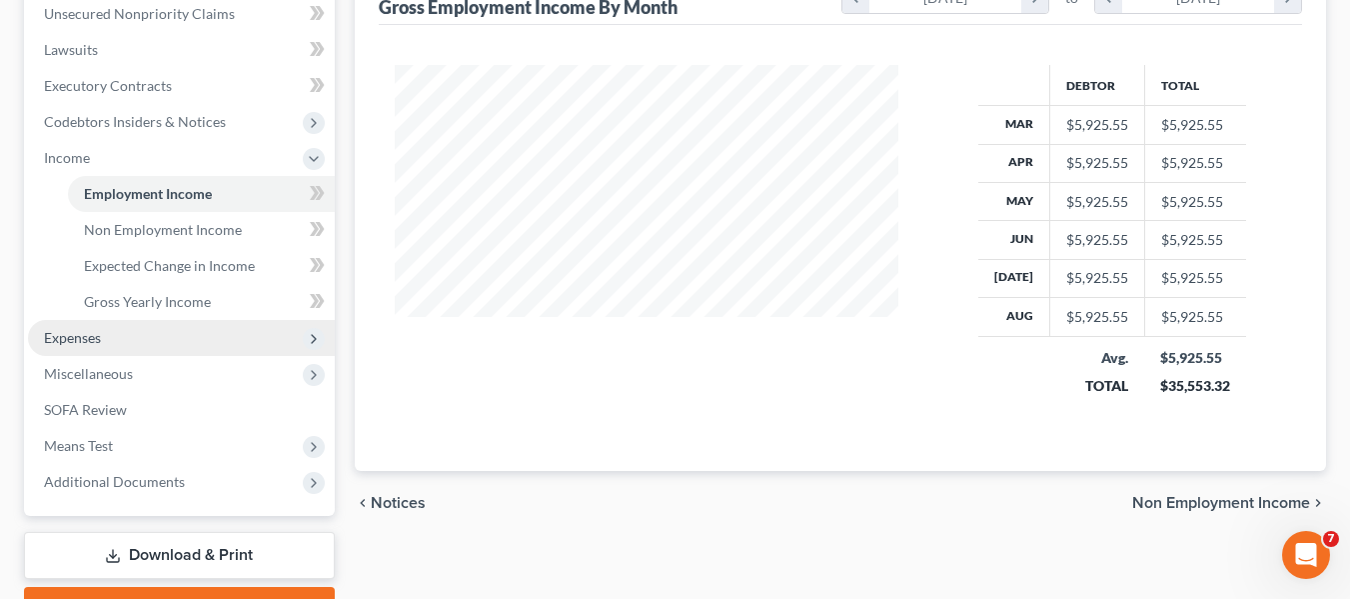
click at [78, 340] on span "Expenses" at bounding box center [72, 337] width 57 height 17
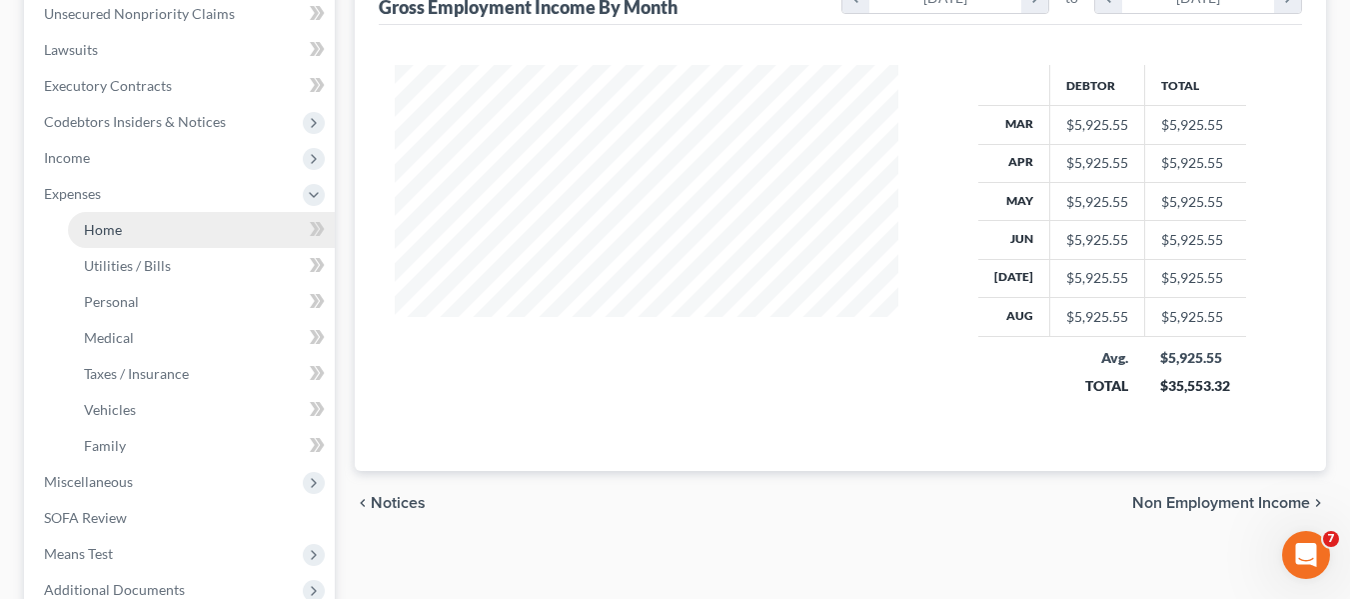
click at [93, 246] on link "Home" at bounding box center [201, 230] width 267 height 36
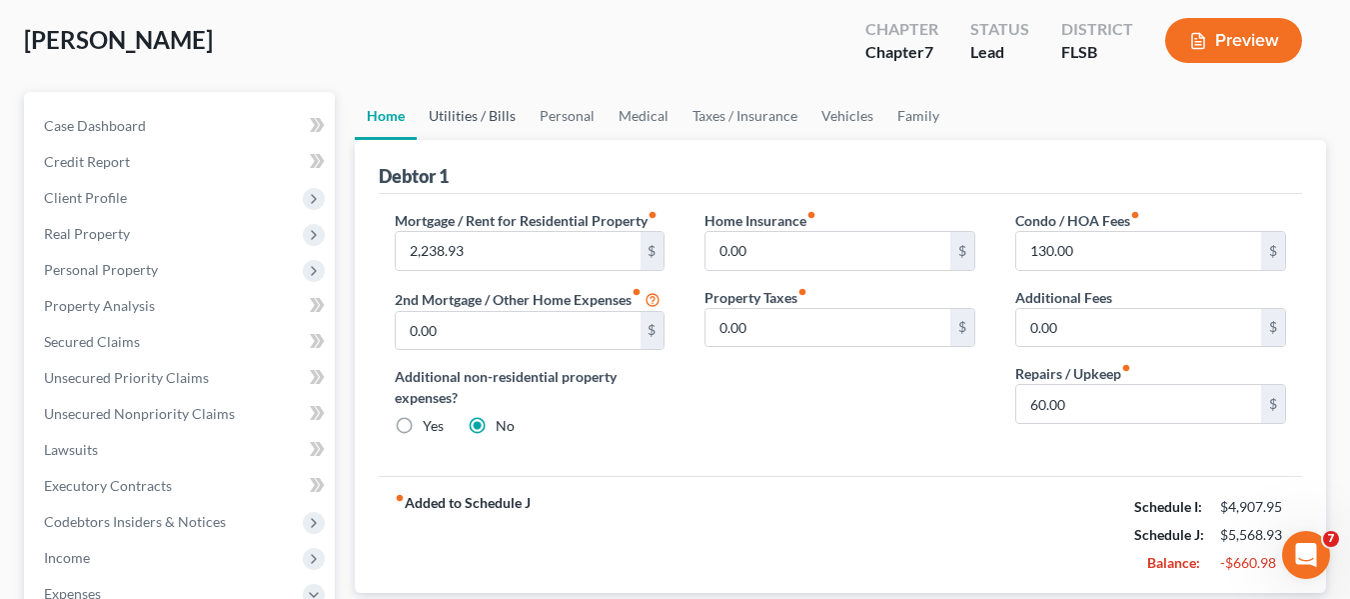
click at [479, 126] on link "Utilities / Bills" at bounding box center [472, 116] width 111 height 48
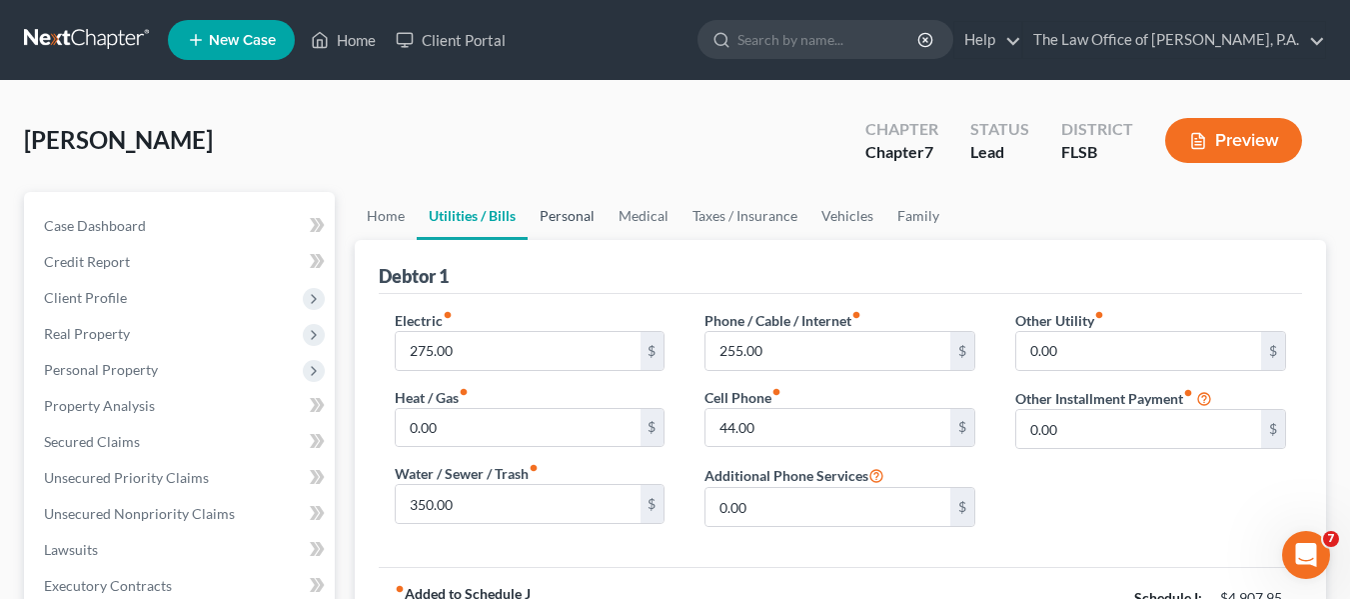
click at [567, 218] on link "Personal" at bounding box center [567, 216] width 79 height 48
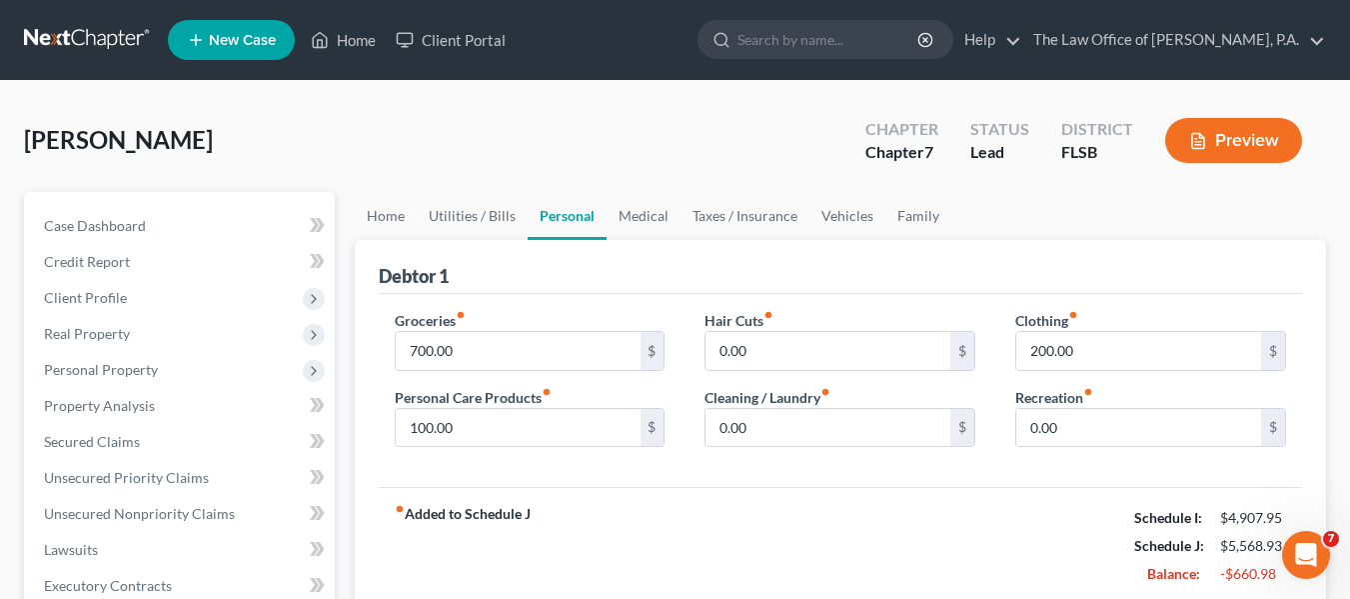
scroll to position [100, 0]
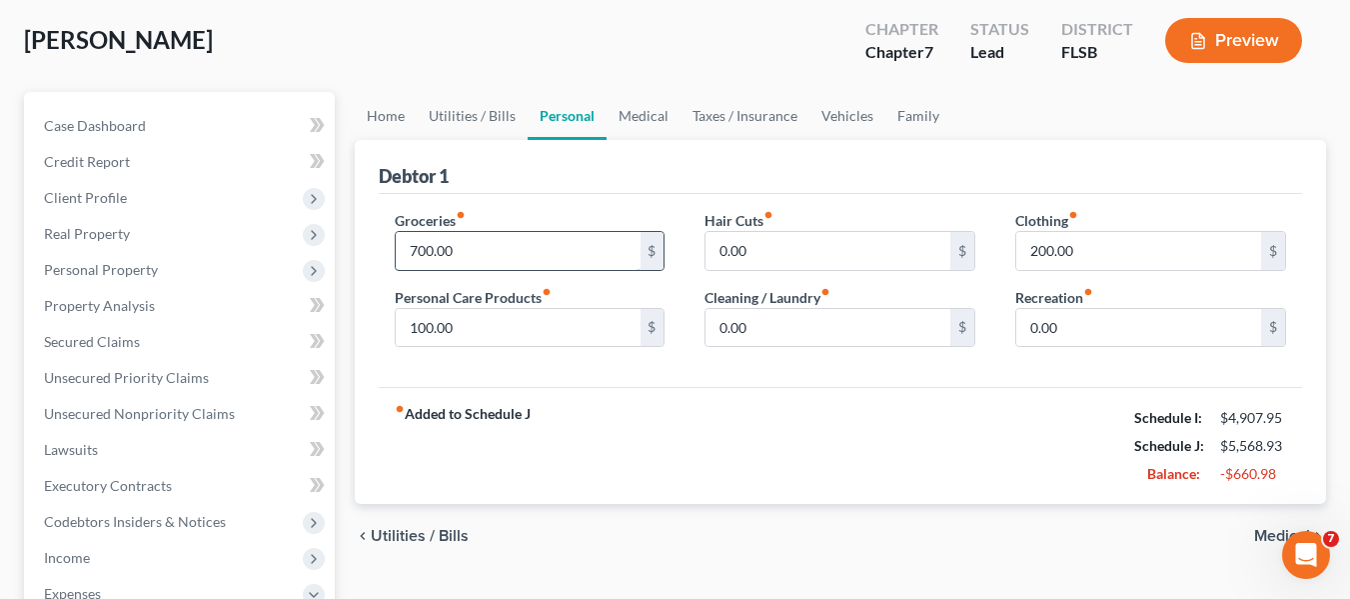
click at [416, 244] on input "700.00" at bounding box center [518, 251] width 245 height 38
click at [416, 247] on input "700.00" at bounding box center [518, 251] width 245 height 38
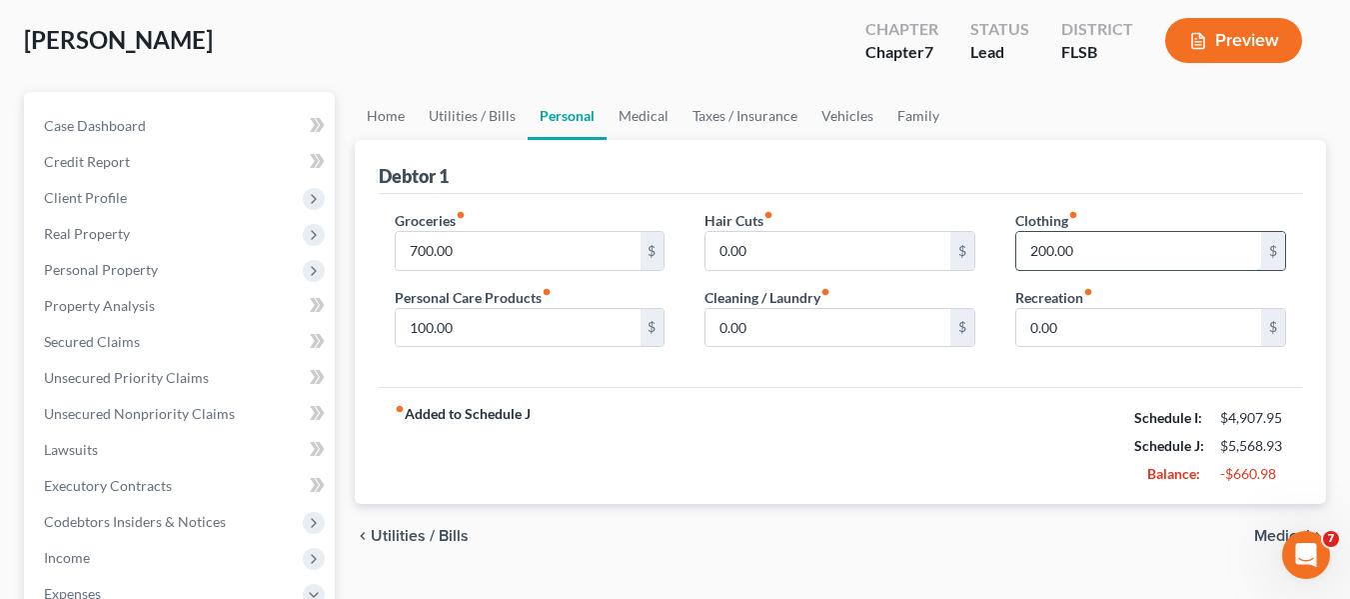
click at [1032, 247] on input "200.00" at bounding box center [1138, 251] width 245 height 38
click at [1042, 253] on input "200.00" at bounding box center [1138, 251] width 245 height 38
type input "100.00"
click at [1083, 191] on div "Debtor 1" at bounding box center [841, 167] width 924 height 54
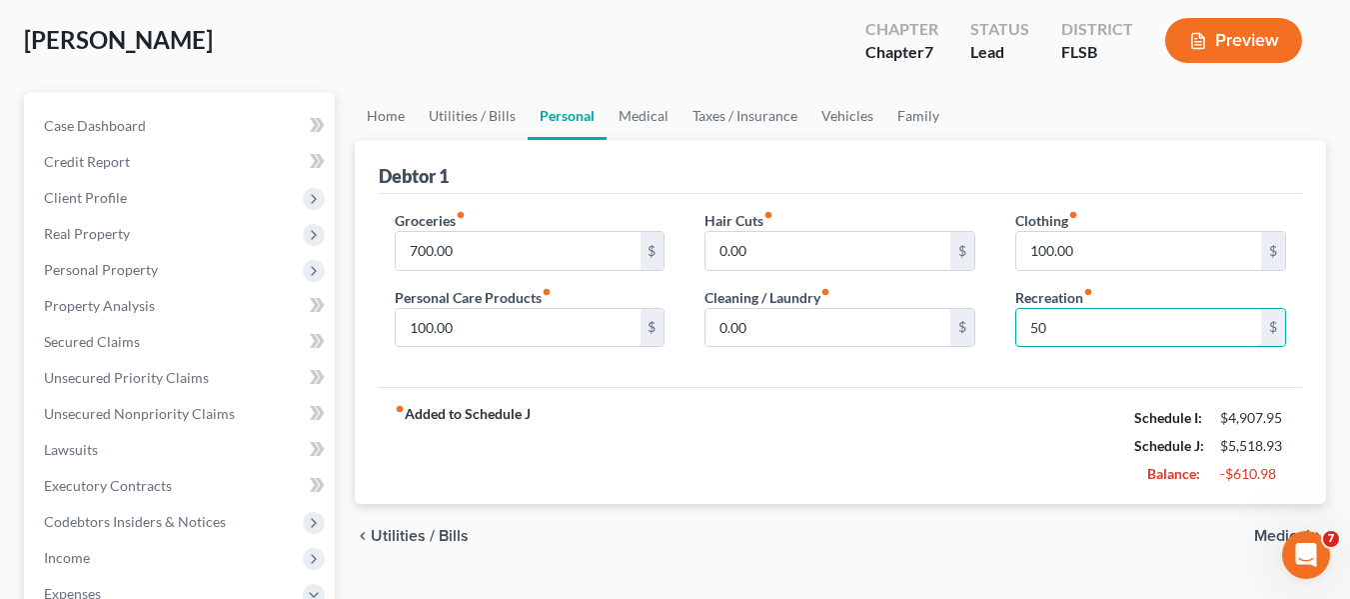
type input "50"
click at [972, 174] on div "Debtor 1" at bounding box center [841, 167] width 924 height 54
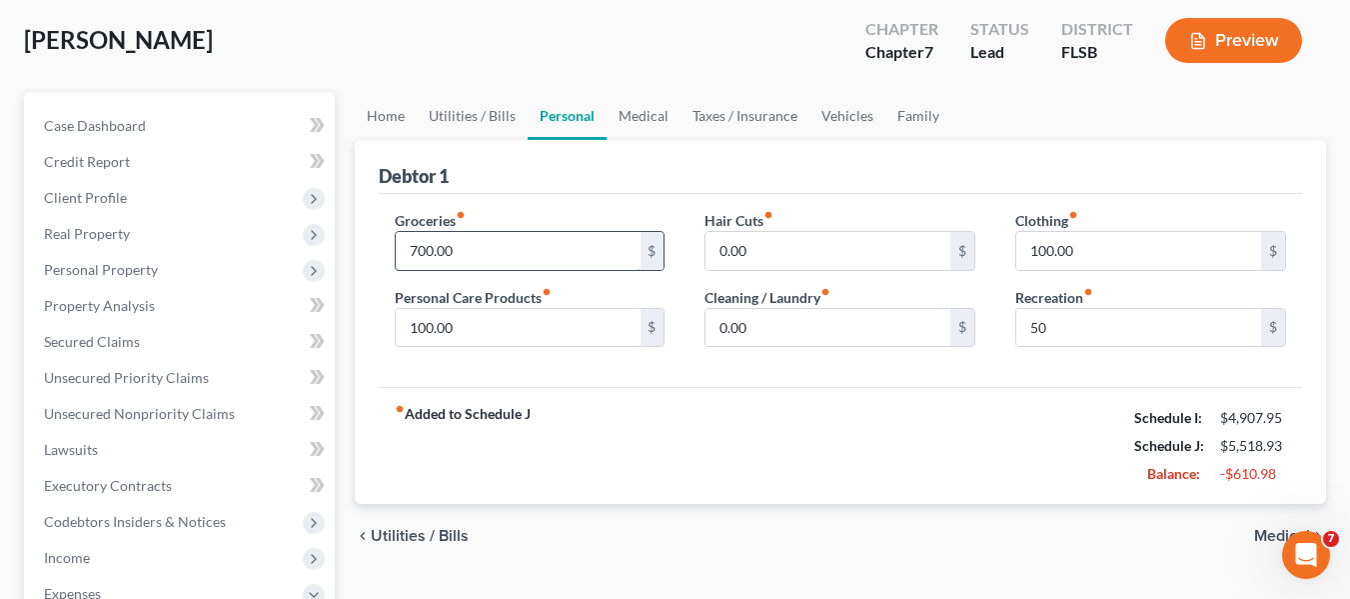
click at [418, 243] on input "700.00" at bounding box center [518, 251] width 245 height 38
click at [418, 244] on input "700.00" at bounding box center [518, 251] width 245 height 38
click at [415, 253] on input "700.00" at bounding box center [518, 251] width 245 height 38
type input "600.00"
click at [541, 192] on div "Debtor 1" at bounding box center [841, 167] width 924 height 54
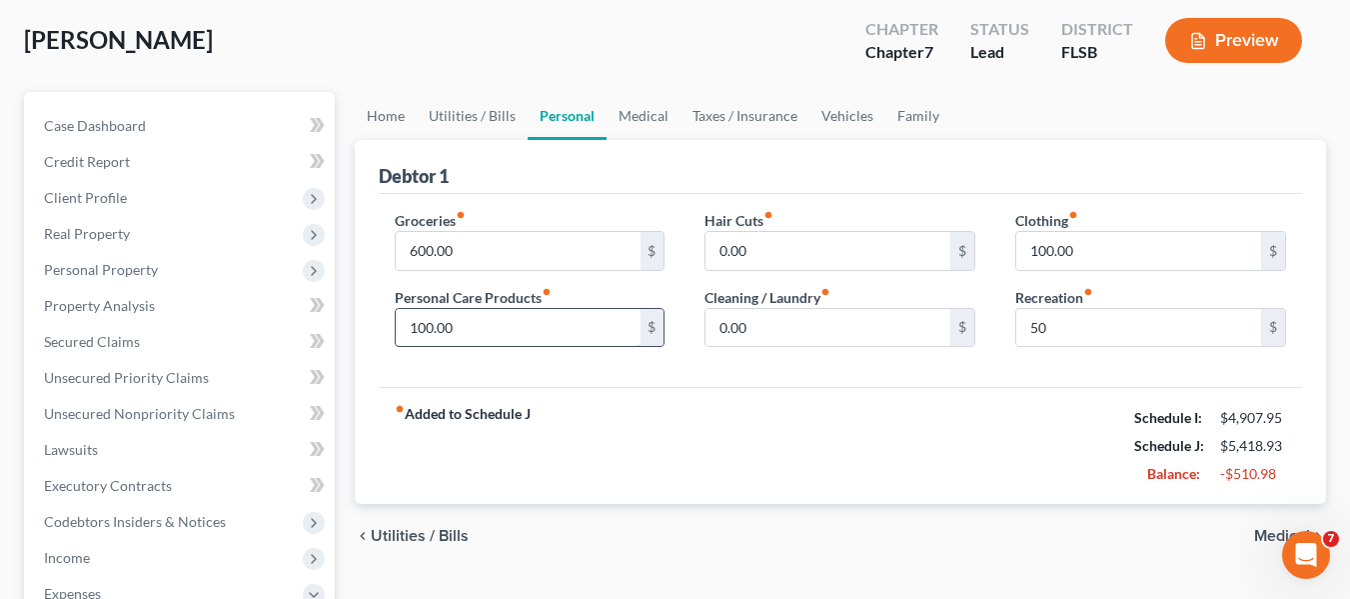
click at [427, 330] on input "100.00" at bounding box center [518, 328] width 245 height 38
click at [433, 329] on input "100.00" at bounding box center [518, 328] width 245 height 38
drag, startPoint x: 417, startPoint y: 327, endPoint x: 426, endPoint y: 322, distance: 10.3
click at [418, 327] on input "100.00" at bounding box center [518, 328] width 245 height 38
click at [426, 323] on input "100.00" at bounding box center [518, 328] width 245 height 38
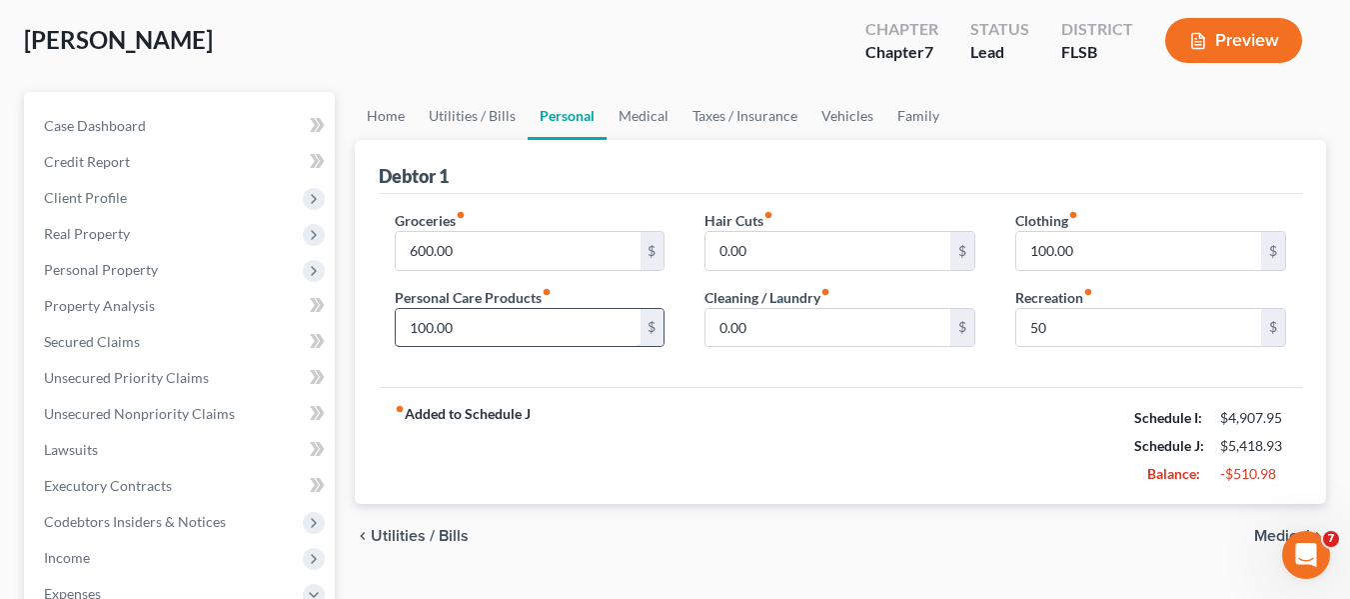
click at [433, 333] on input "100.00" at bounding box center [518, 328] width 245 height 38
click at [400, 318] on input "0.00" at bounding box center [518, 328] width 245 height 38
drag, startPoint x: 483, startPoint y: 337, endPoint x: 401, endPoint y: 357, distance: 84.4
click at [401, 357] on div "Groceries fiber_manual_record 600.00 $ Personal Care Products fiber_manual_reco…" at bounding box center [530, 287] width 311 height 154
type input "75"
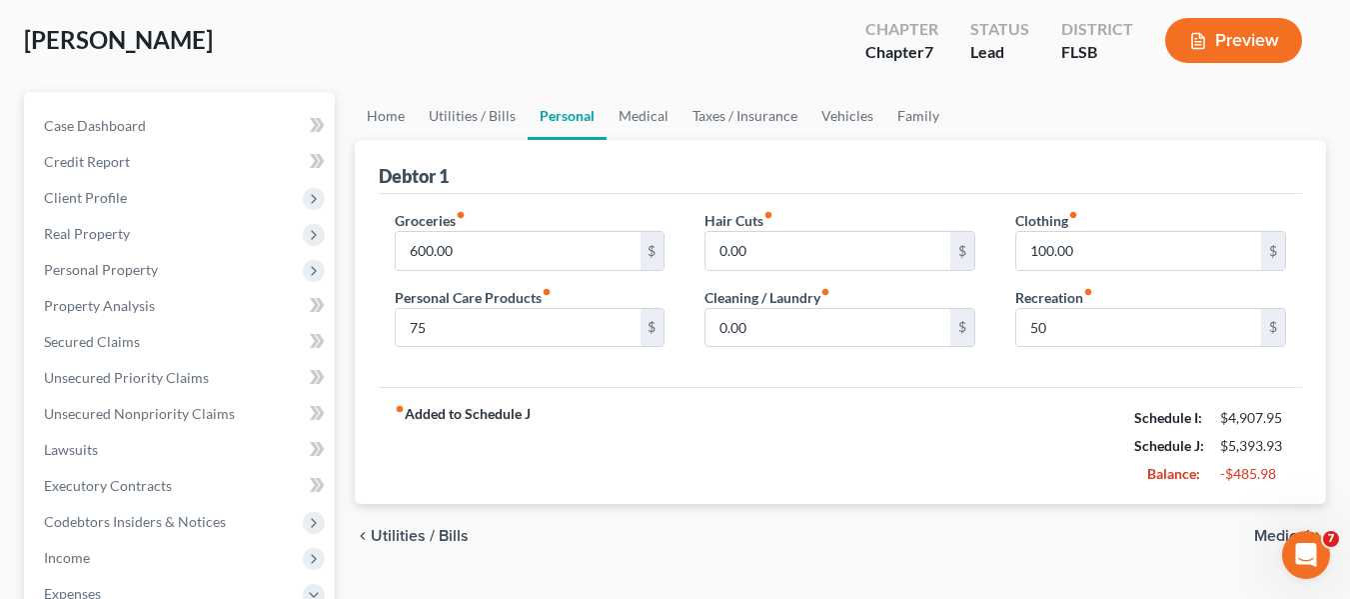
click at [605, 354] on div "Groceries fiber_manual_record 600.00 $ Personal Care Products fiber_manual_reco…" at bounding box center [530, 287] width 311 height 154
click at [624, 378] on div "Groceries fiber_manual_record 600.00 $ Personal Care Products fiber_manual_reco…" at bounding box center [841, 291] width 924 height 194
click at [635, 118] on link "Medical" at bounding box center [644, 116] width 74 height 48
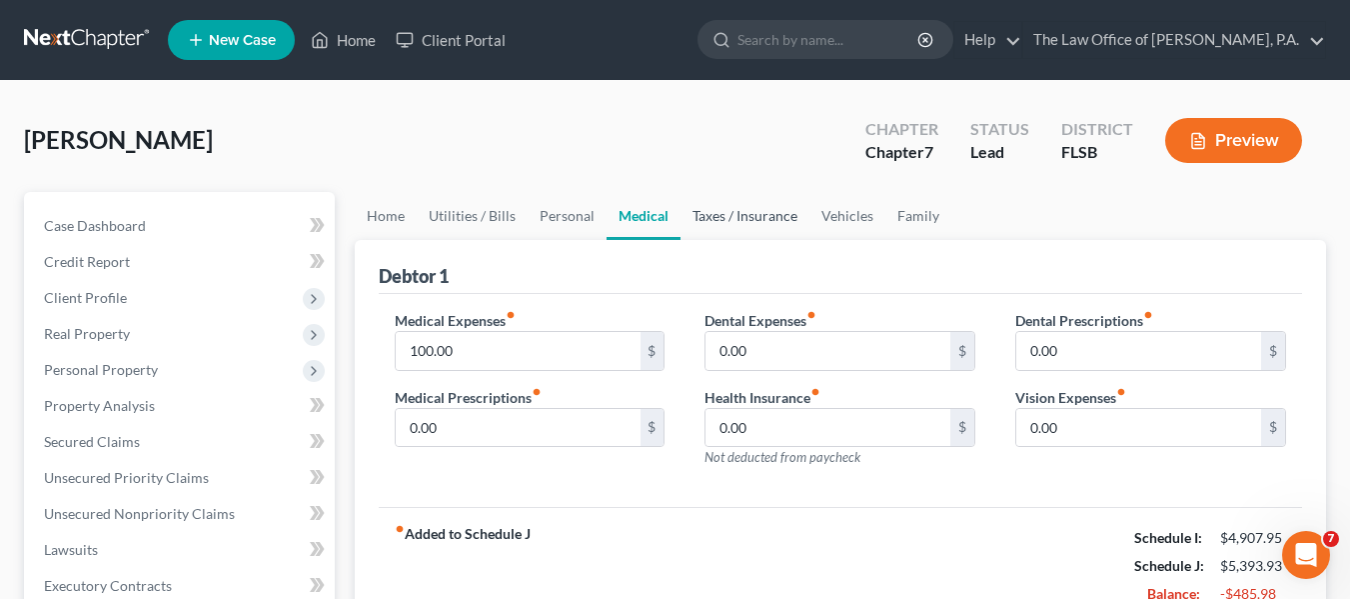
click at [743, 227] on link "Taxes / Insurance" at bounding box center [745, 216] width 129 height 48
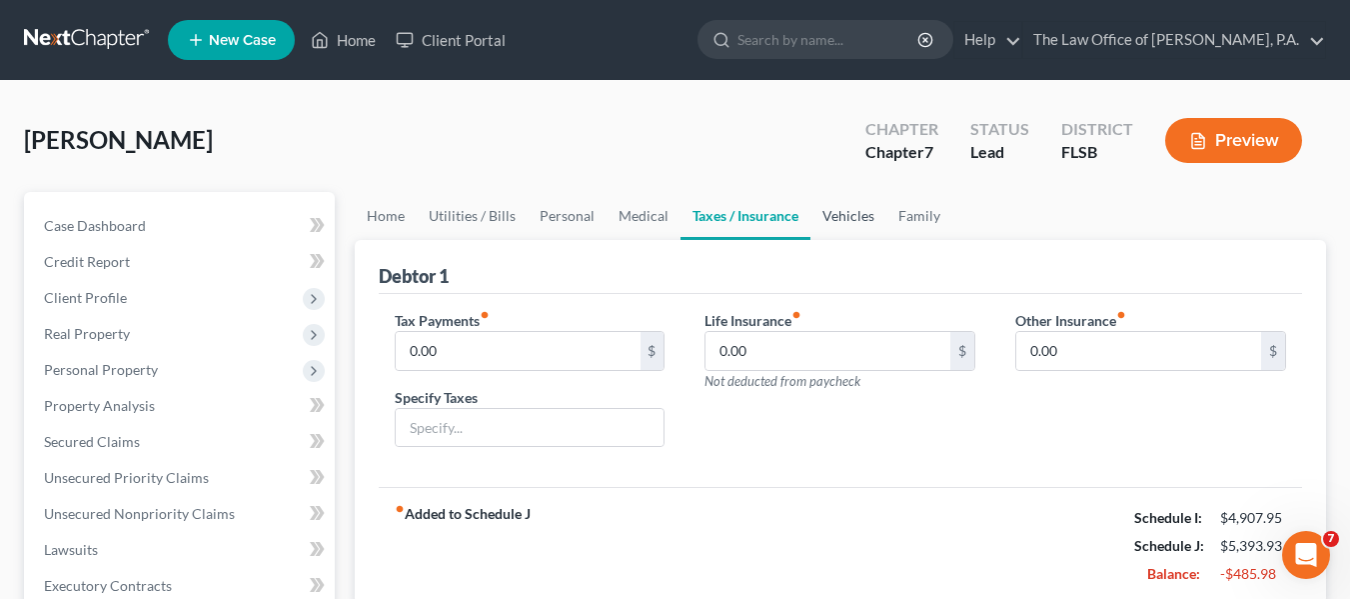
click at [824, 222] on link "Vehicles" at bounding box center [849, 216] width 76 height 48
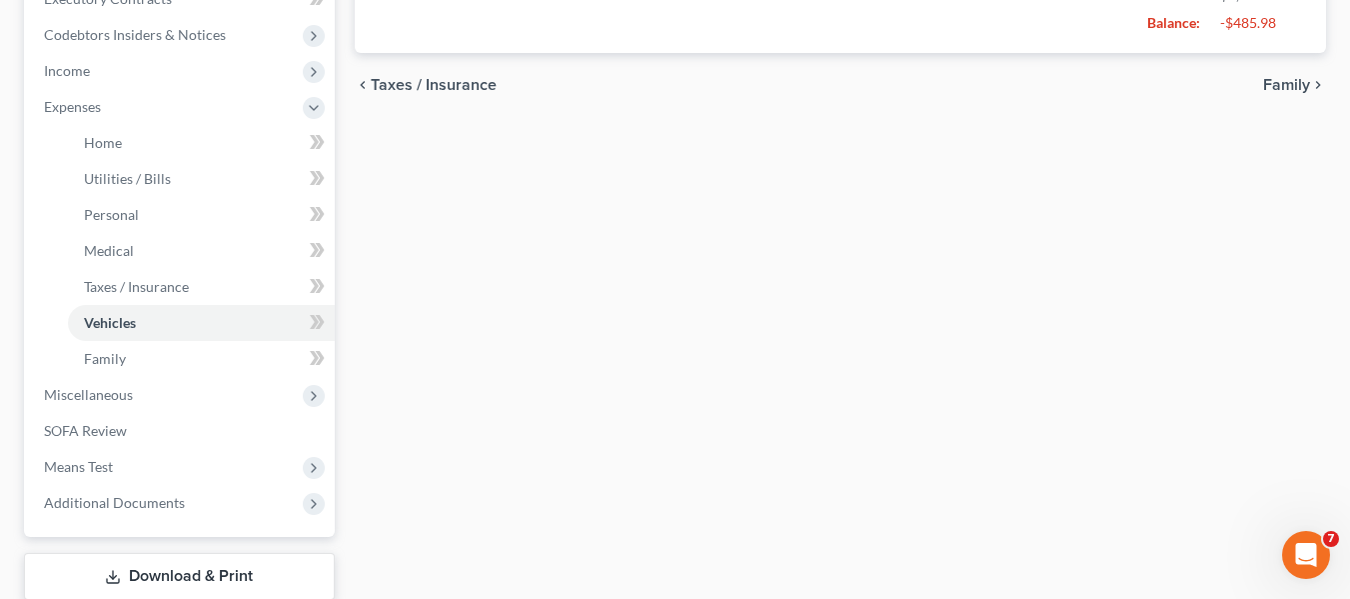
scroll to position [600, 0]
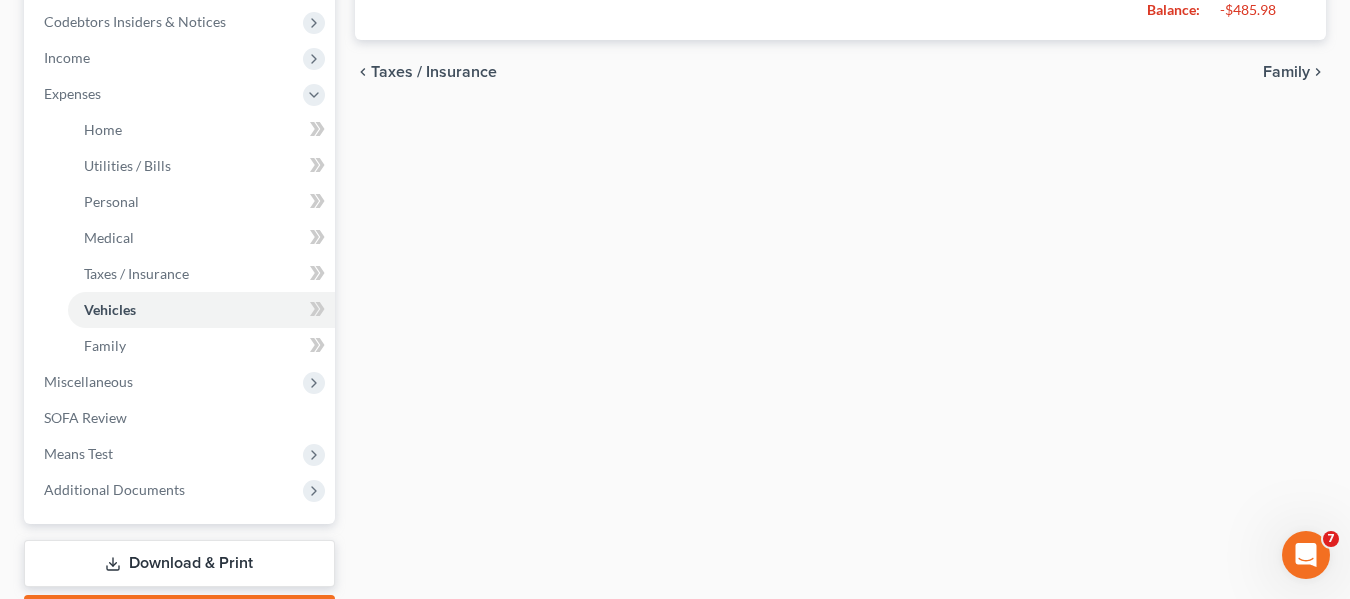
click at [1293, 65] on span "Family" at bounding box center [1286, 72] width 47 height 16
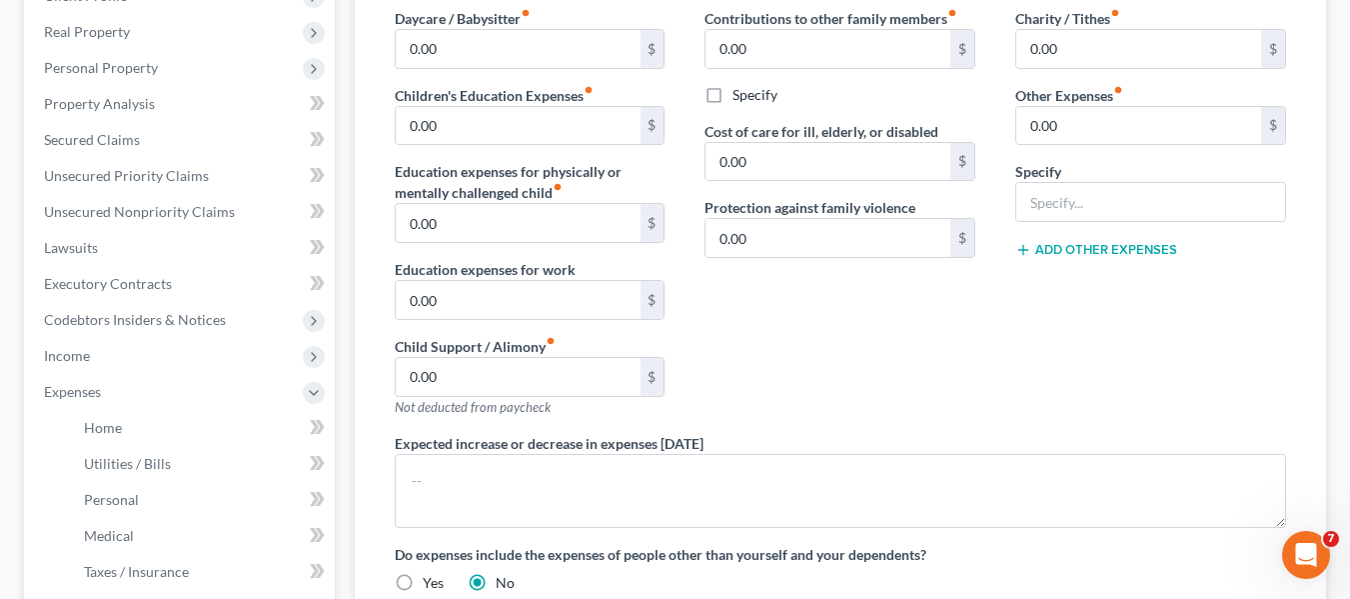
scroll to position [600, 0]
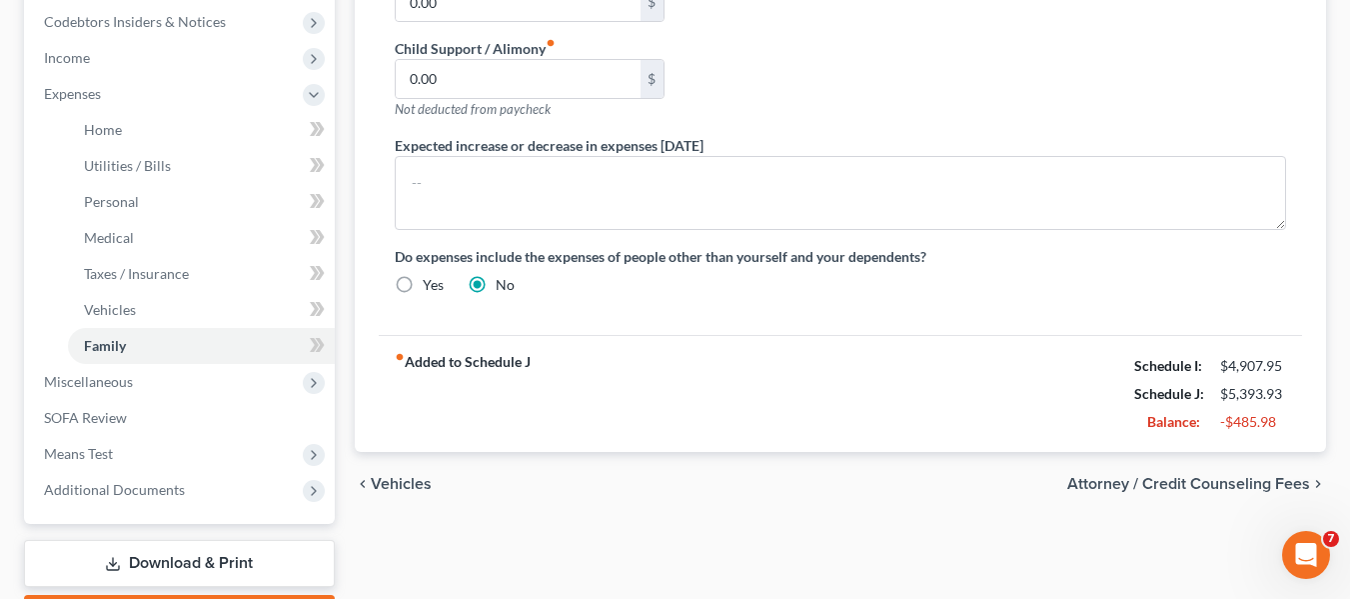
click at [1169, 489] on span "Attorney / Credit Counseling Fees" at bounding box center [1188, 484] width 243 height 16
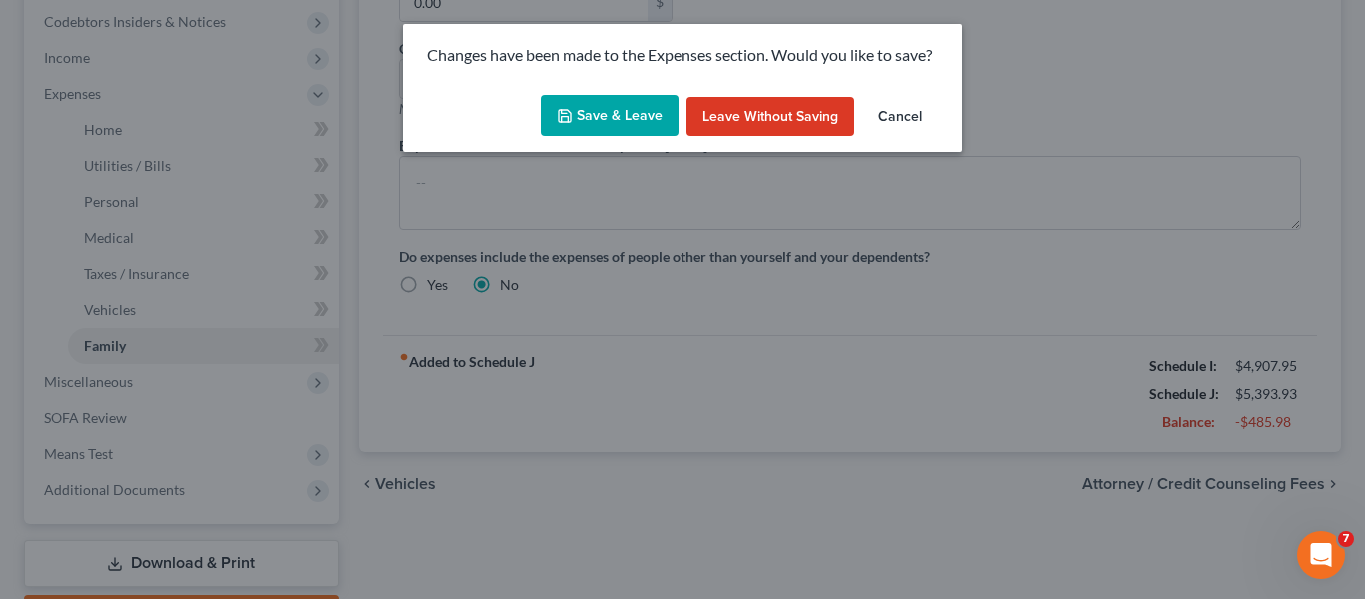
click at [646, 120] on button "Save & Leave" at bounding box center [610, 116] width 138 height 42
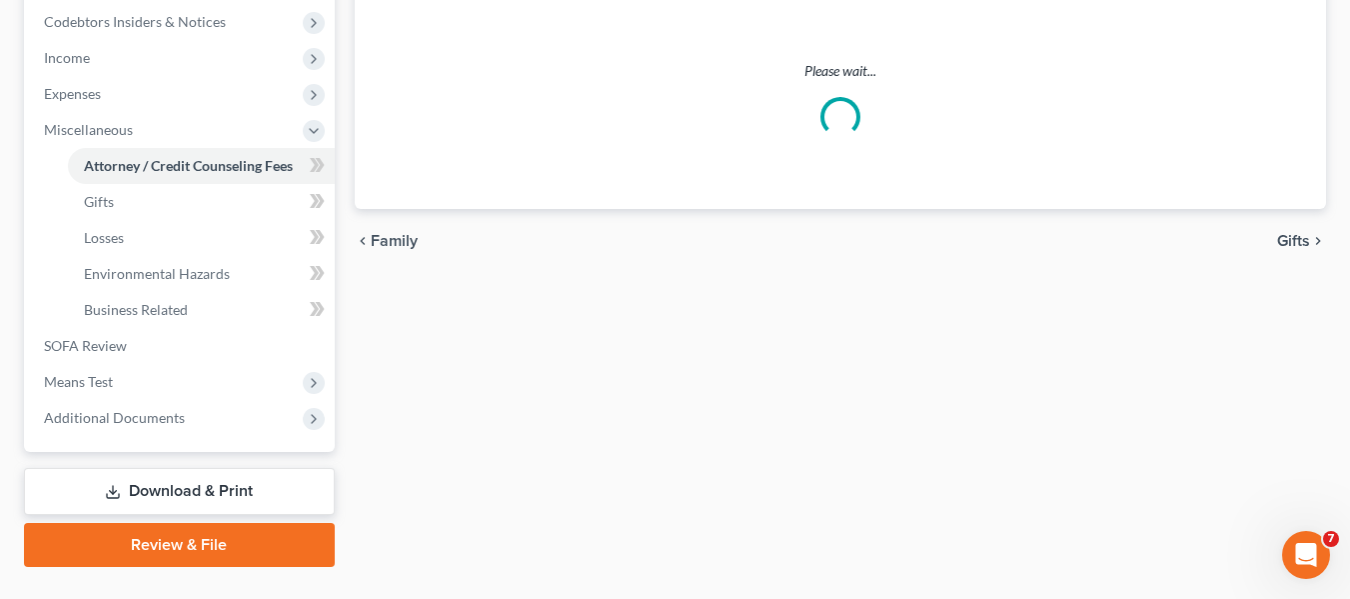
select select "0"
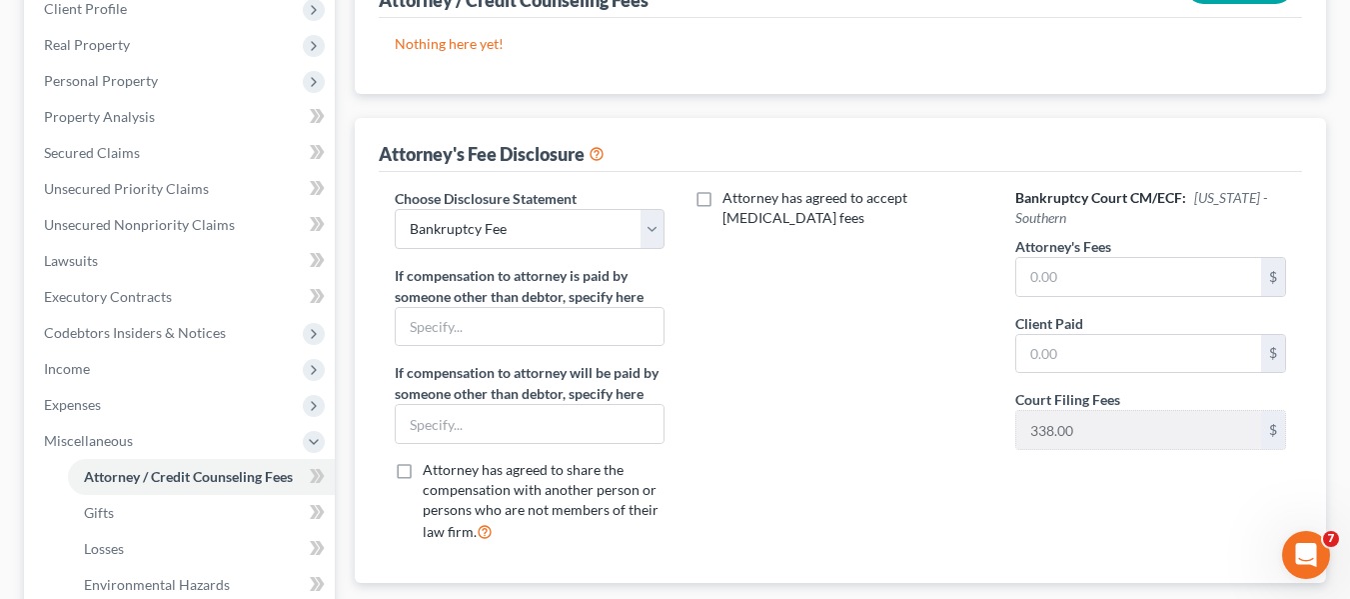
scroll to position [300, 0]
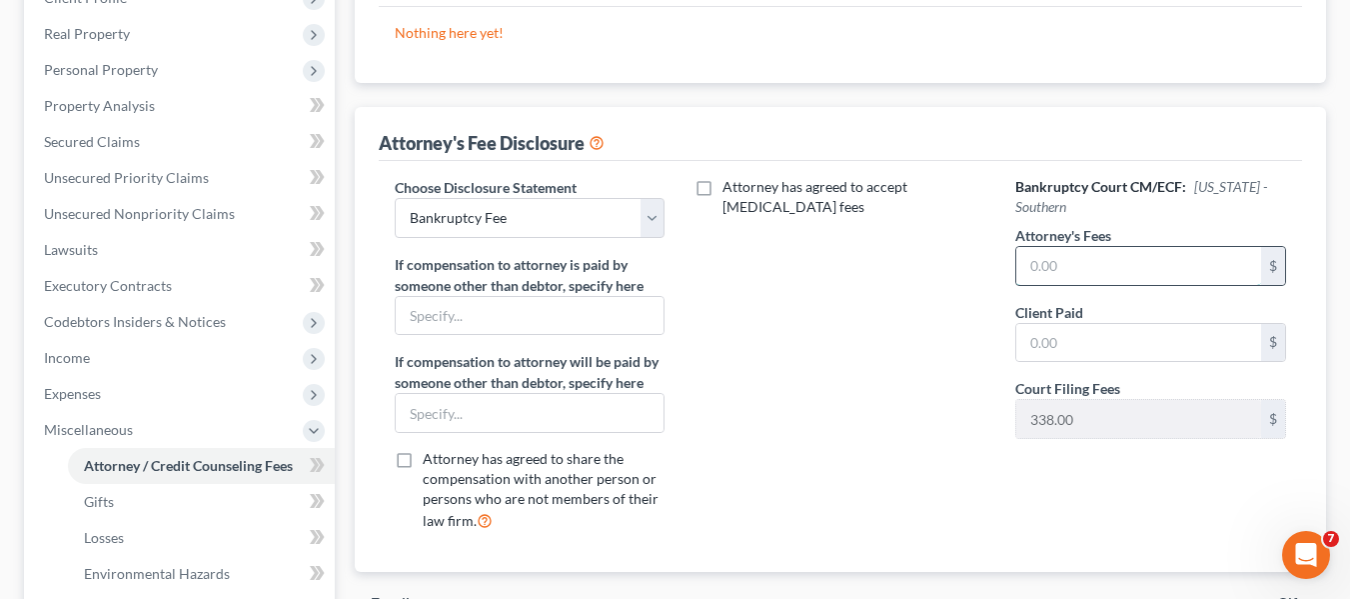
click at [1078, 272] on input "text" at bounding box center [1138, 266] width 245 height 38
type input "1,950"
click at [959, 329] on div "Attorney has agreed to accept [MEDICAL_DATA] fees" at bounding box center [840, 362] width 311 height 371
click at [1091, 340] on input "text" at bounding box center [1138, 343] width 245 height 38
type input "1,950"
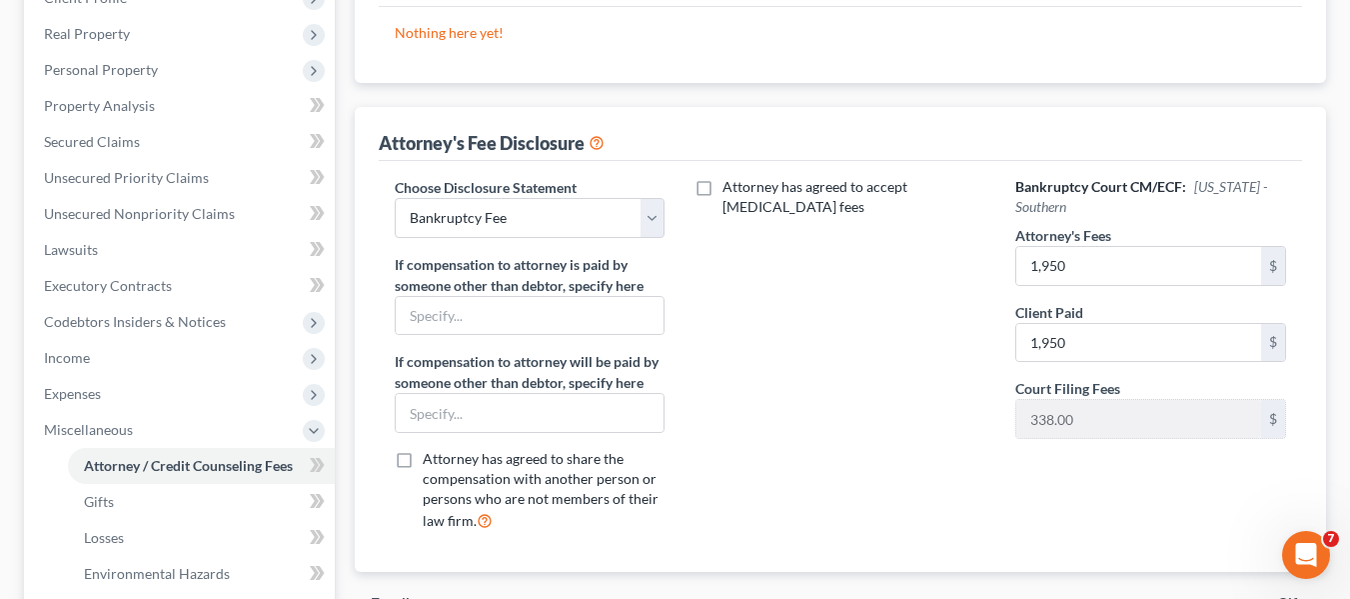
click at [878, 319] on div "Attorney has agreed to accept [MEDICAL_DATA] fees" at bounding box center [840, 362] width 311 height 371
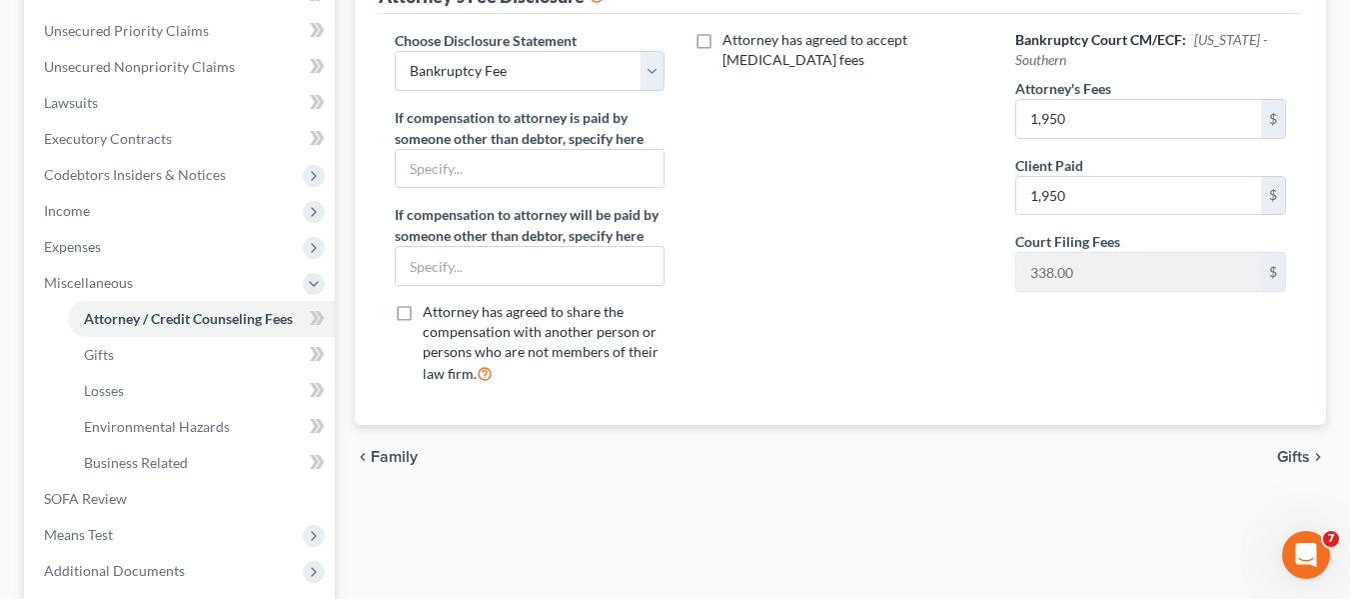
scroll to position [644, 0]
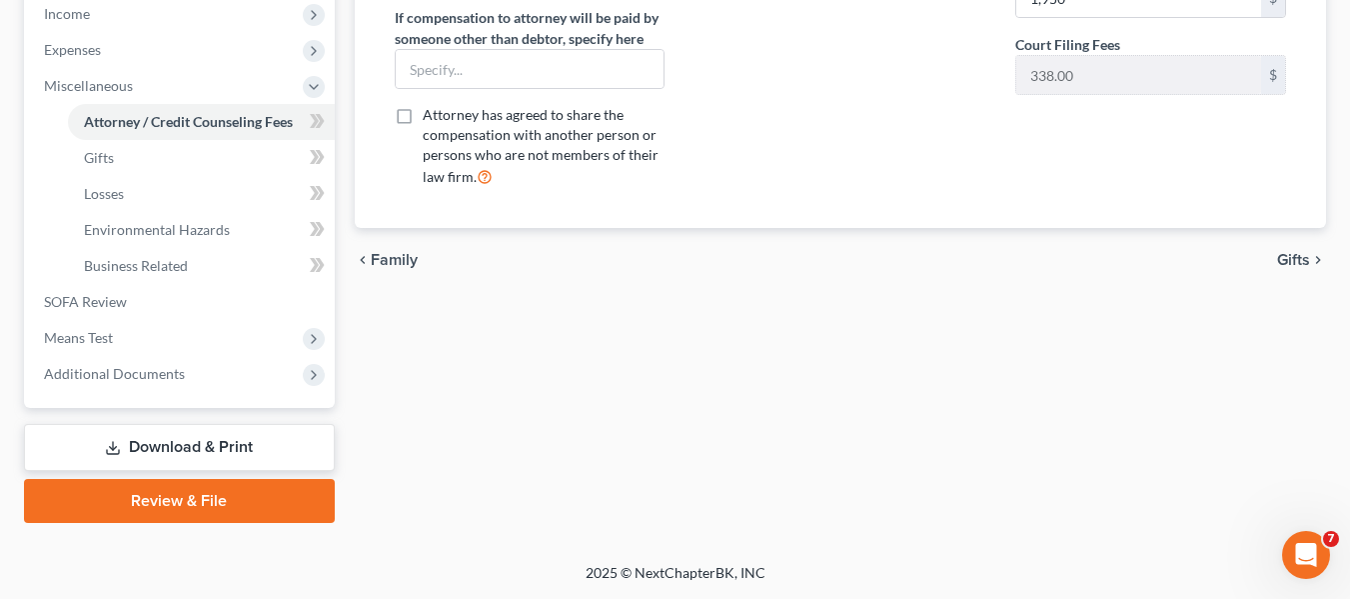
click at [1293, 252] on span "Gifts" at bounding box center [1293, 260] width 33 height 16
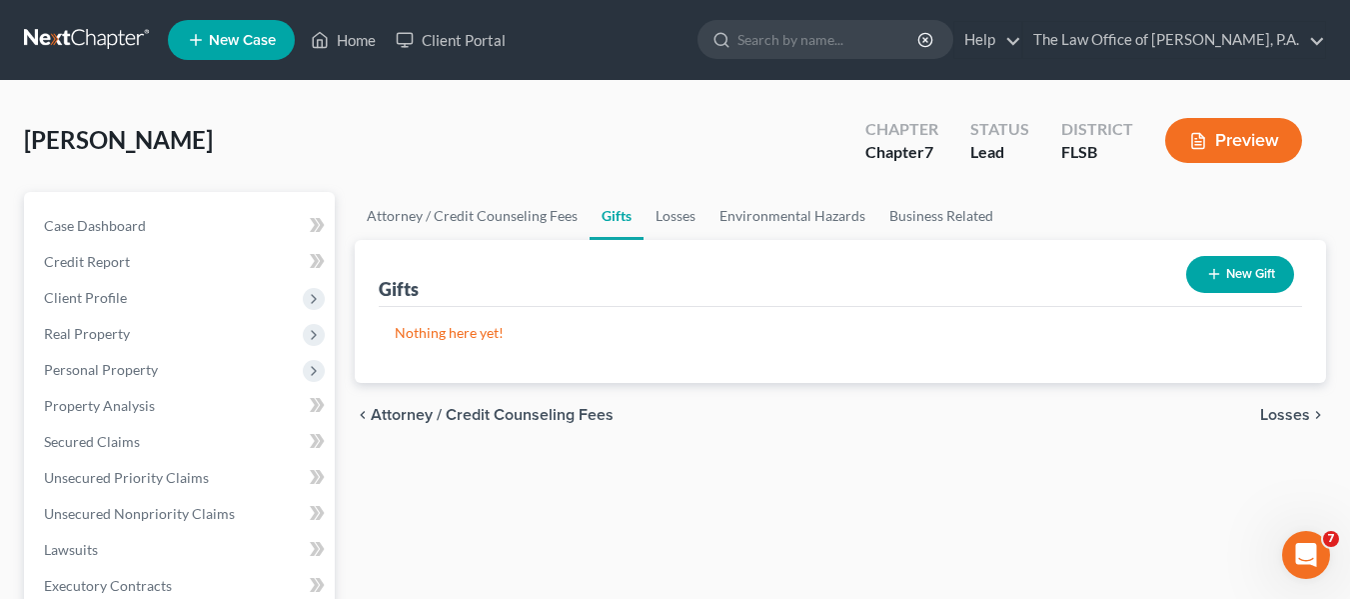
click at [1277, 412] on span "Losses" at bounding box center [1285, 415] width 50 height 16
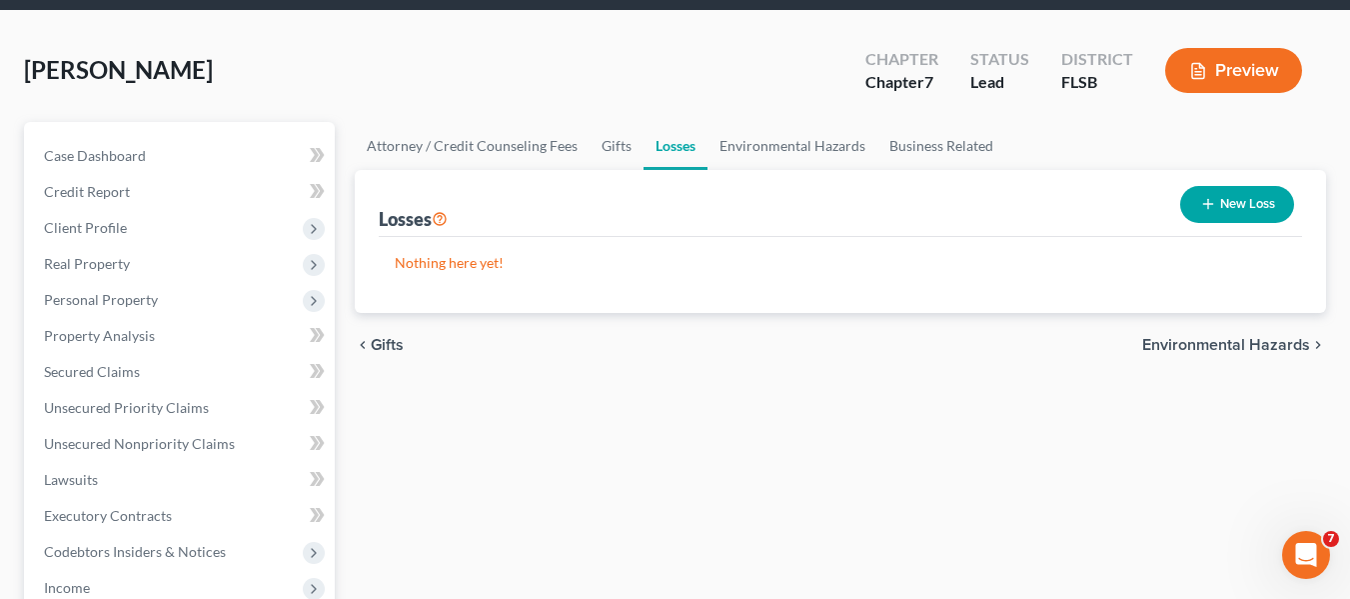
scroll to position [100, 0]
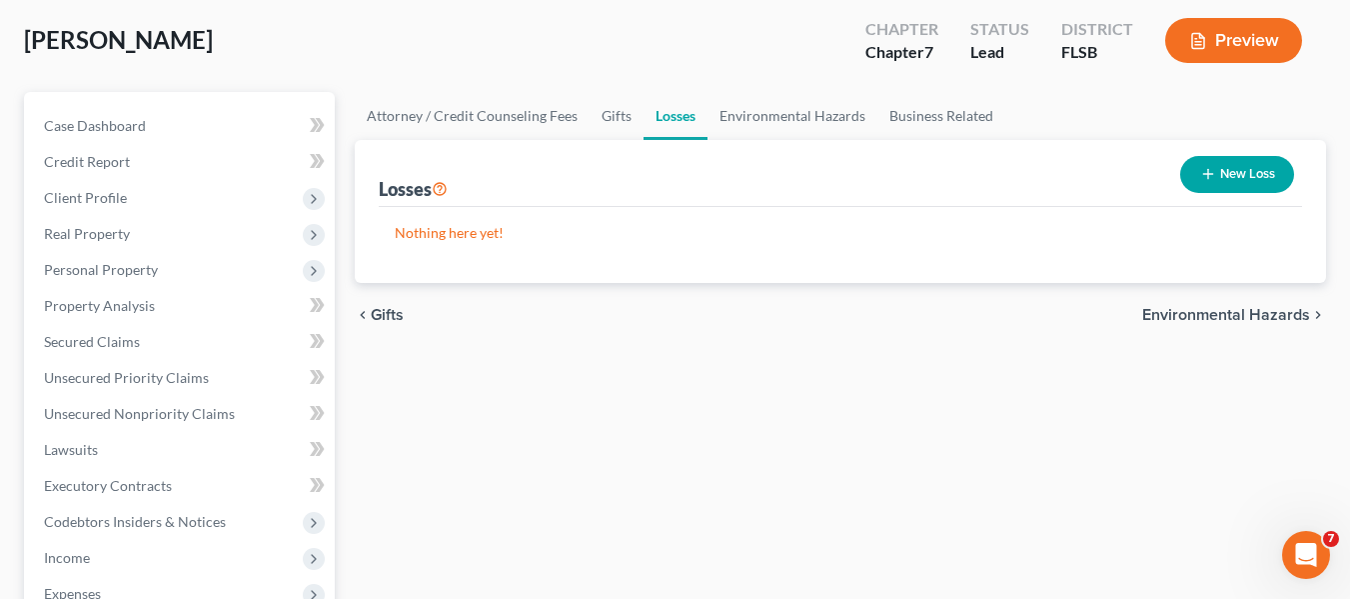
click at [1200, 314] on span "Environmental Hazards" at bounding box center [1226, 315] width 168 height 16
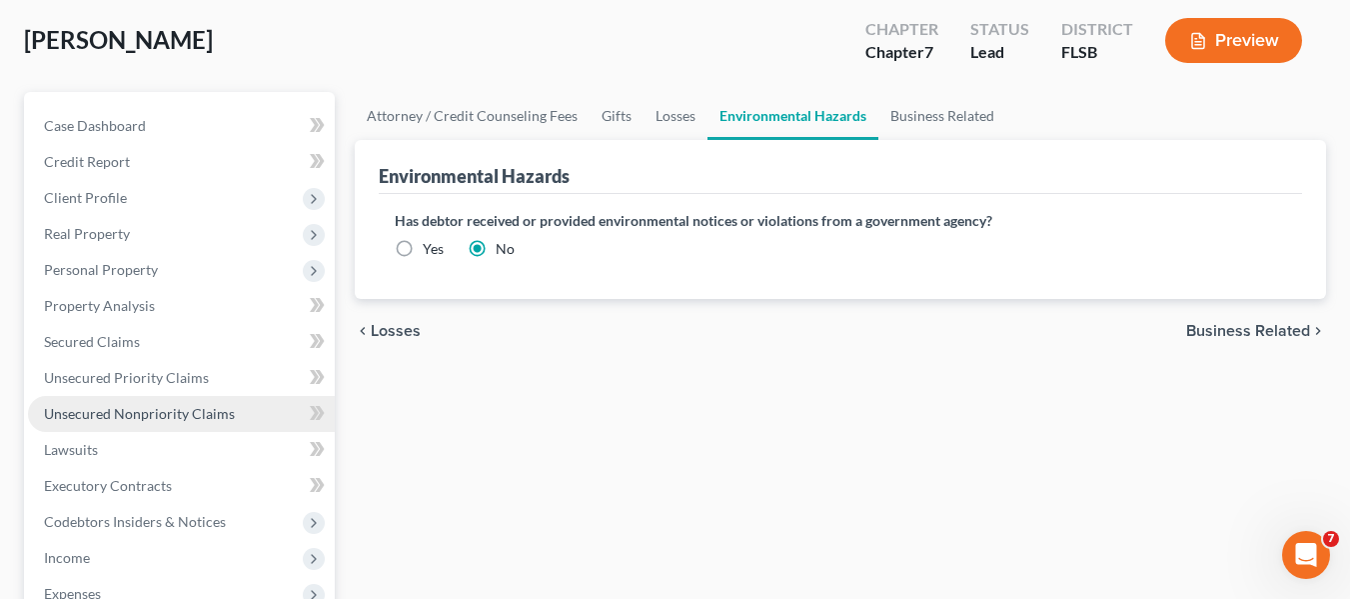
click at [172, 413] on span "Unsecured Nonpriority Claims" at bounding box center [139, 413] width 191 height 17
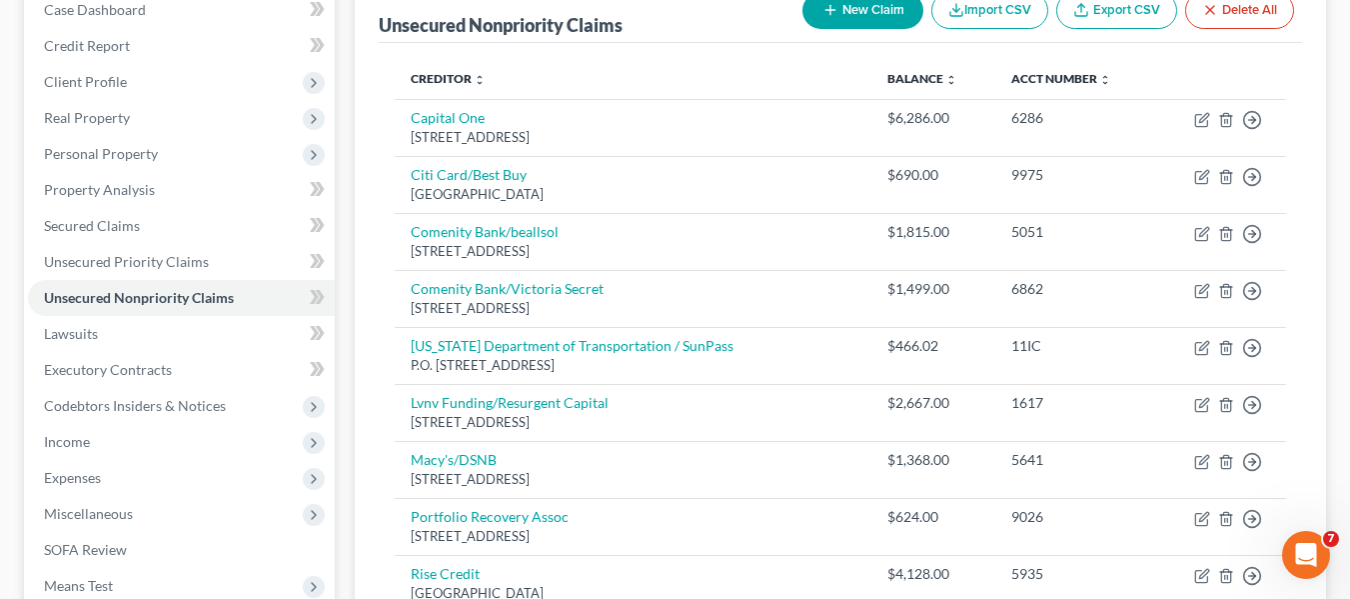
scroll to position [700, 0]
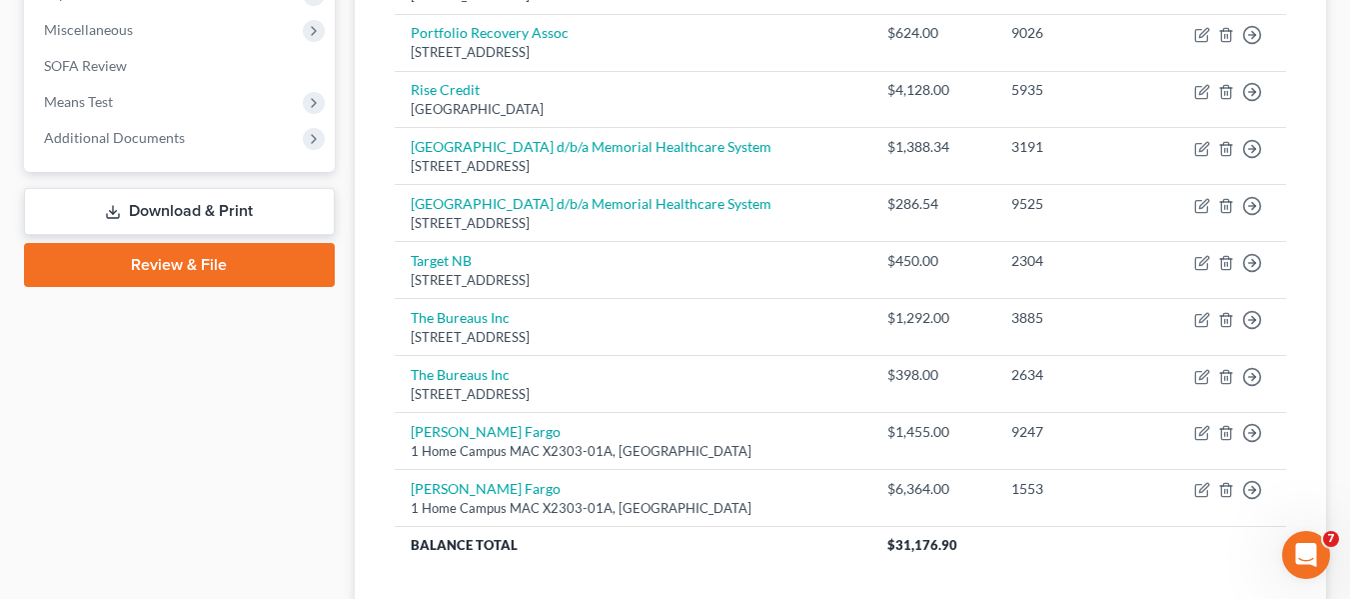
click at [196, 278] on link "Review & File" at bounding box center [179, 265] width 311 height 44
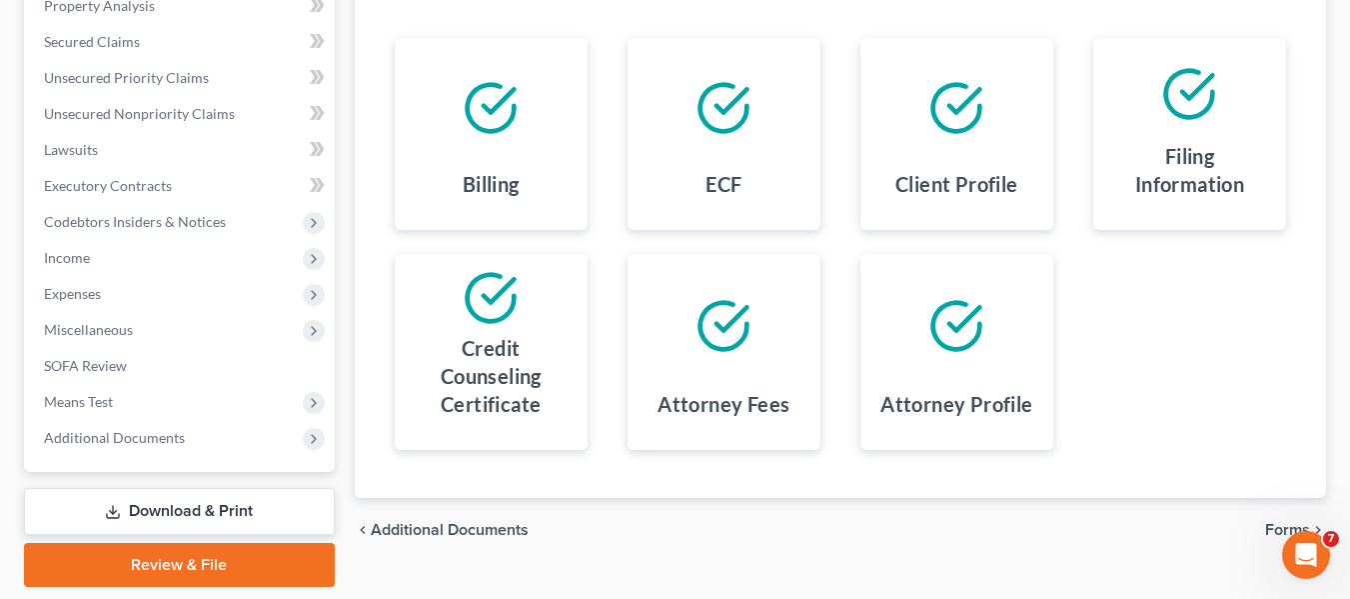
scroll to position [464, 0]
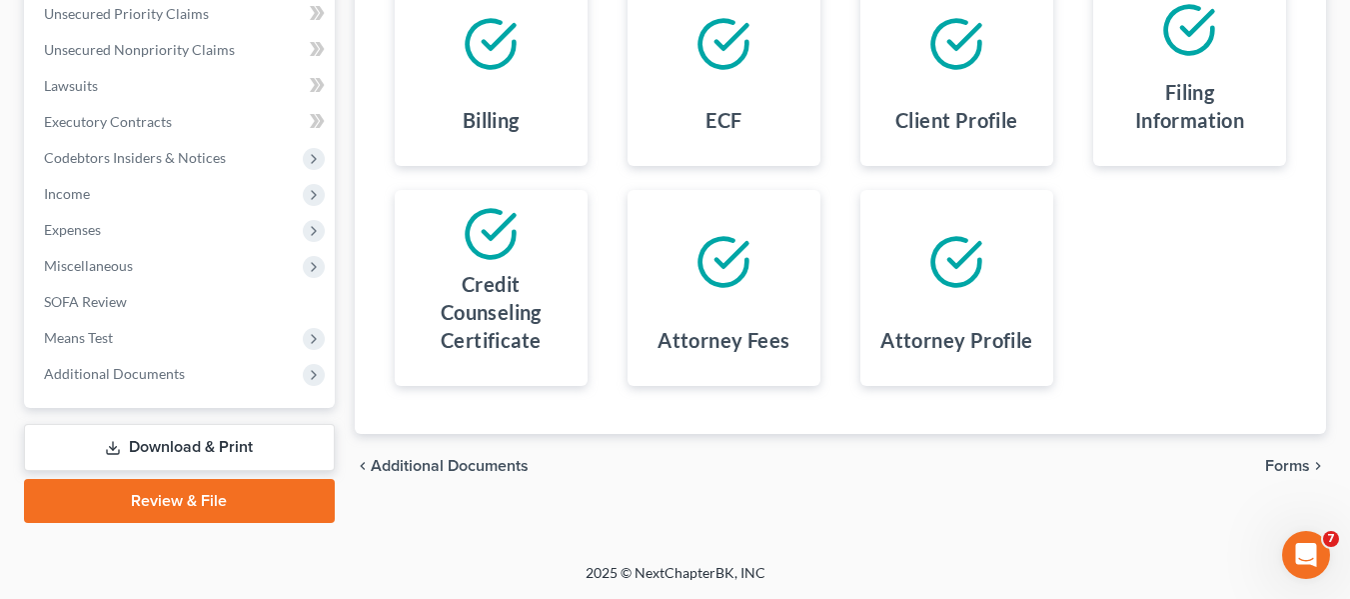
click at [1295, 463] on span "Forms" at bounding box center [1287, 466] width 45 height 16
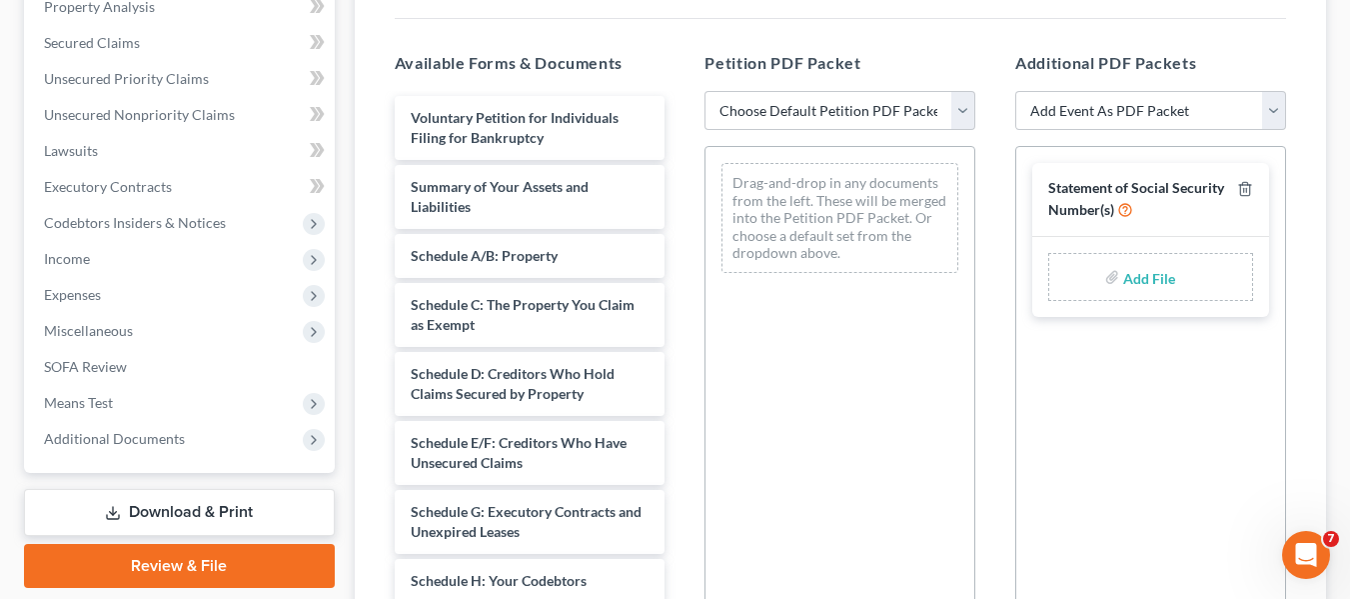
scroll to position [364, 0]
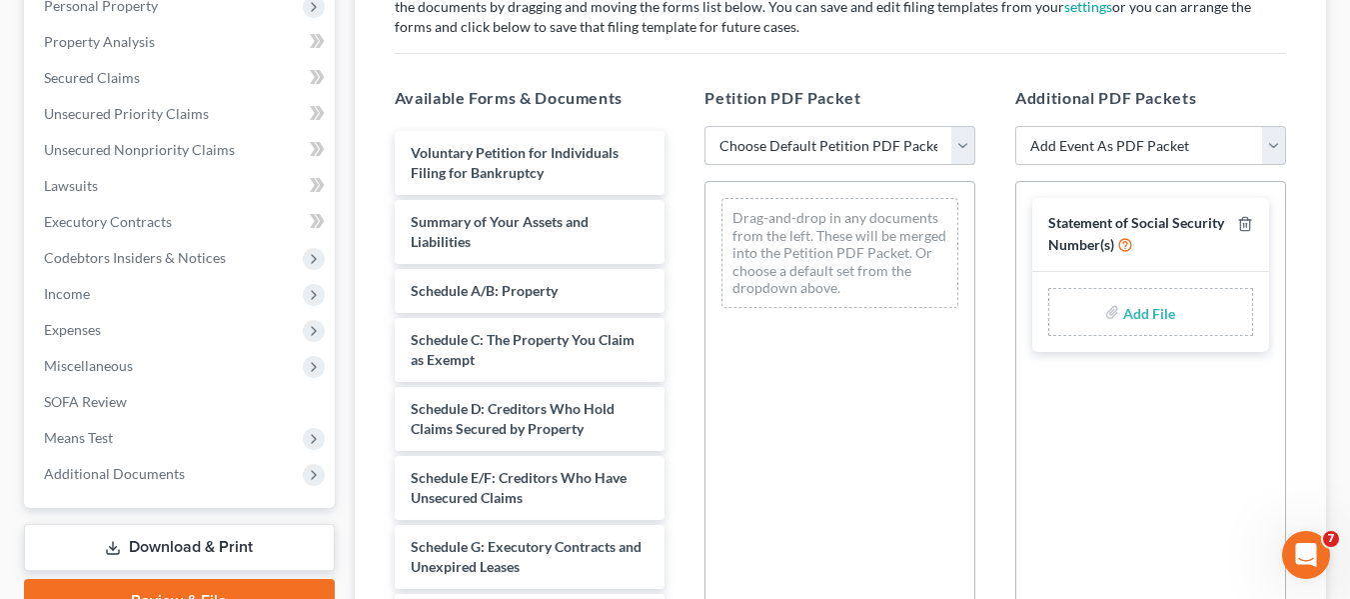
click at [851, 152] on select "Choose Default Petition PDF Packet Emergency Filing (Voluntary Petition and Cre…" at bounding box center [840, 146] width 271 height 40
select select "1"
click at [705, 126] on select "Choose Default Petition PDF Packet Emergency Filing (Voluntary Petition and Cre…" at bounding box center [840, 146] width 271 height 40
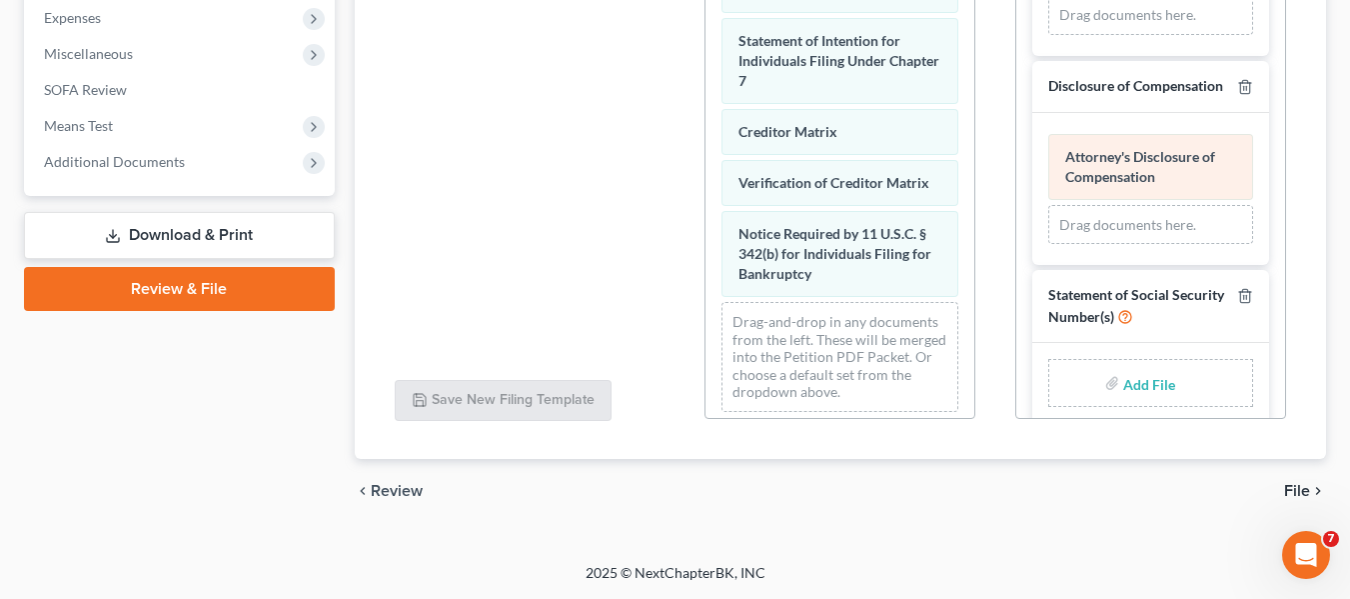
scroll to position [152, 0]
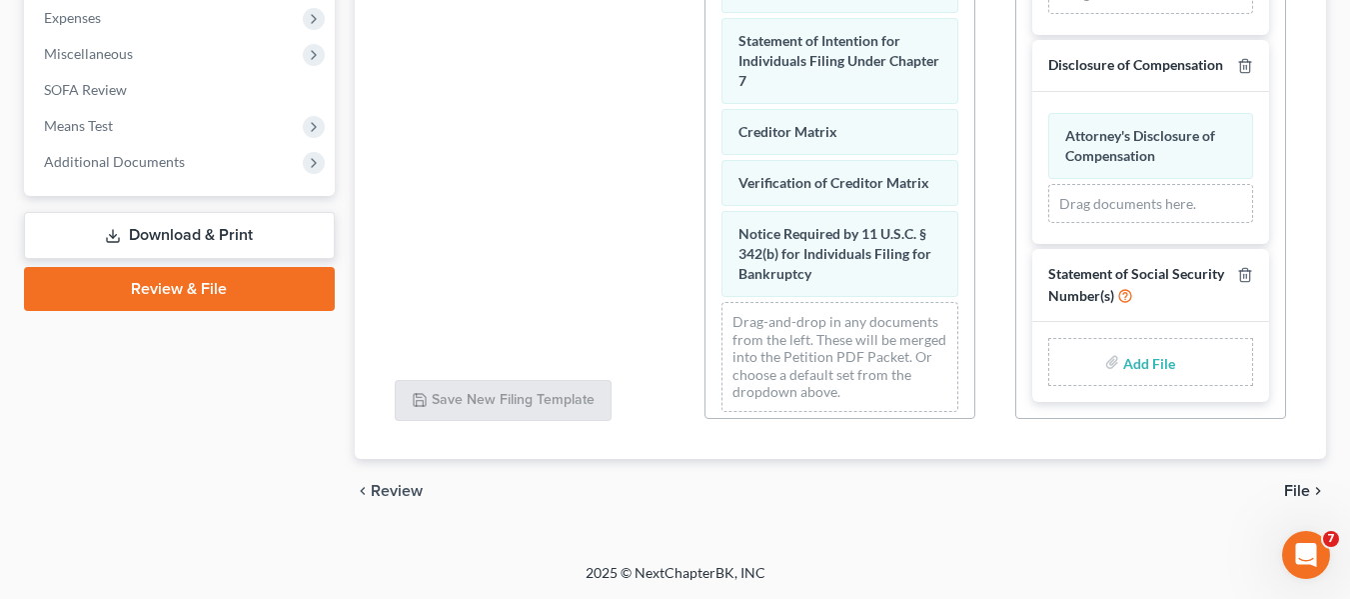
click at [276, 232] on link "Download & Print" at bounding box center [179, 235] width 311 height 47
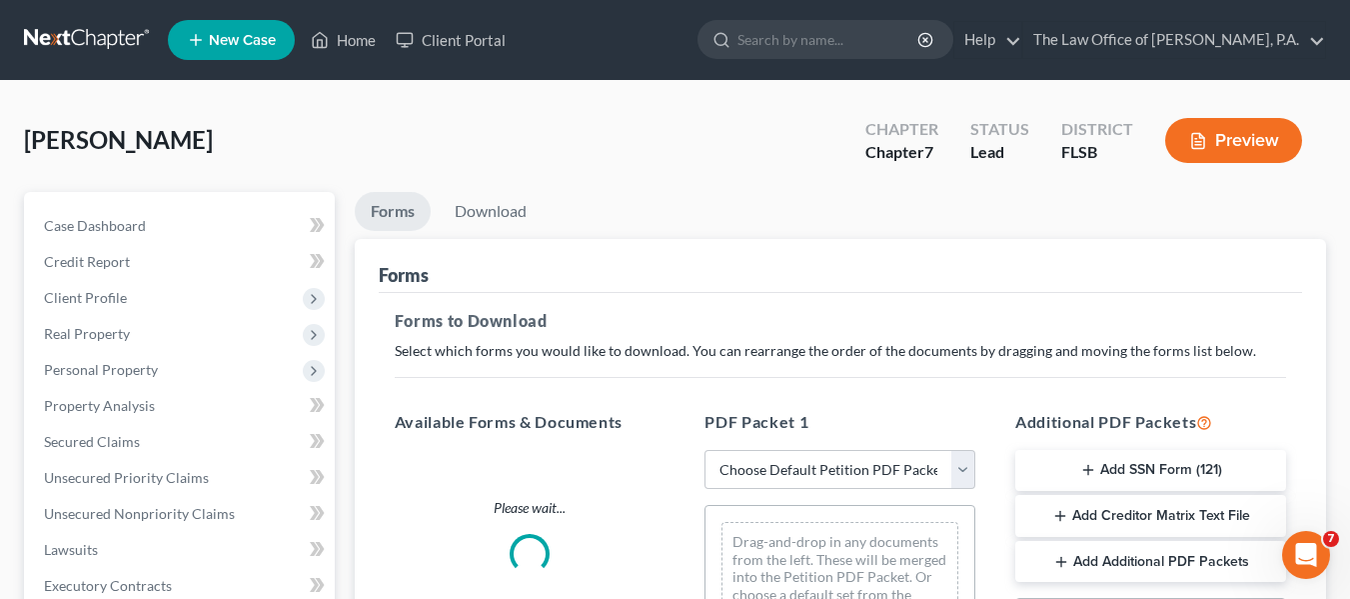
click at [1092, 472] on icon "button" at bounding box center [1088, 470] width 16 height 16
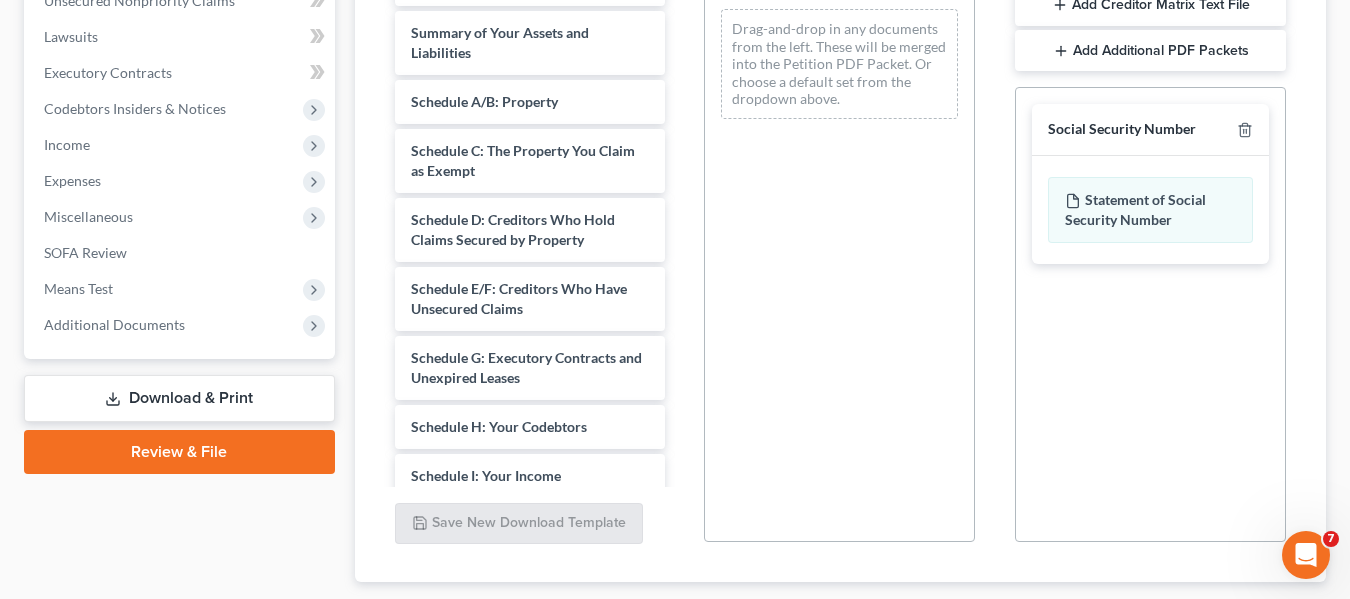
scroll to position [636, 0]
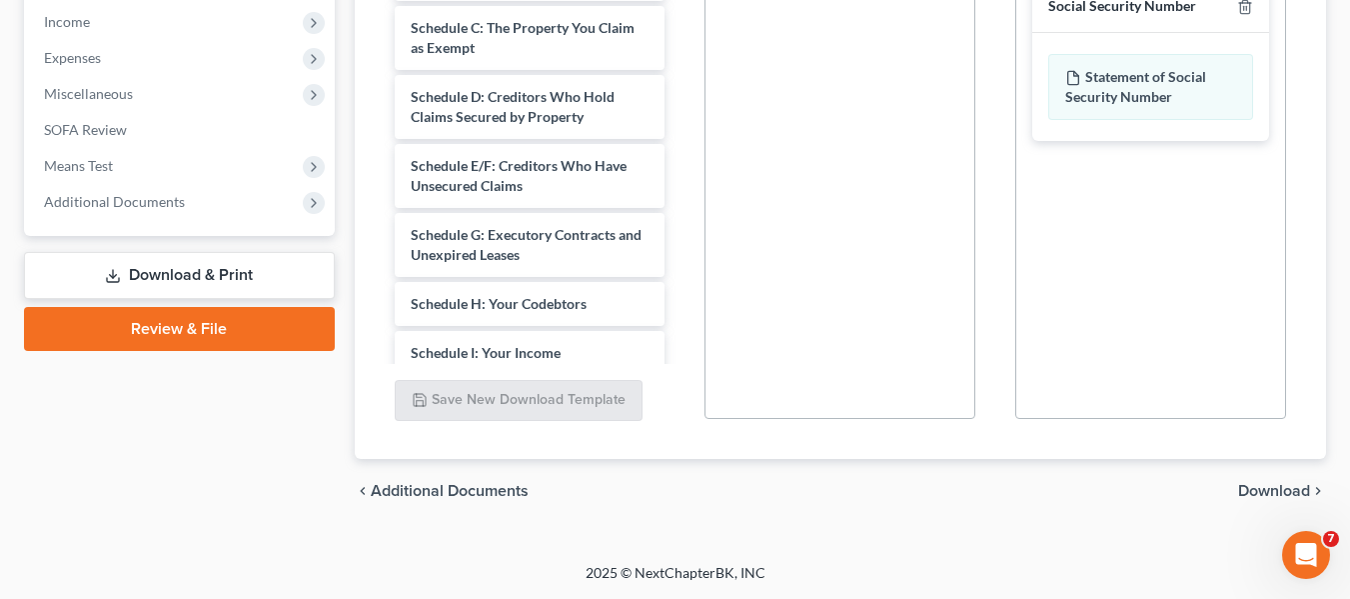
click at [1278, 493] on span "Download" at bounding box center [1274, 491] width 72 height 16
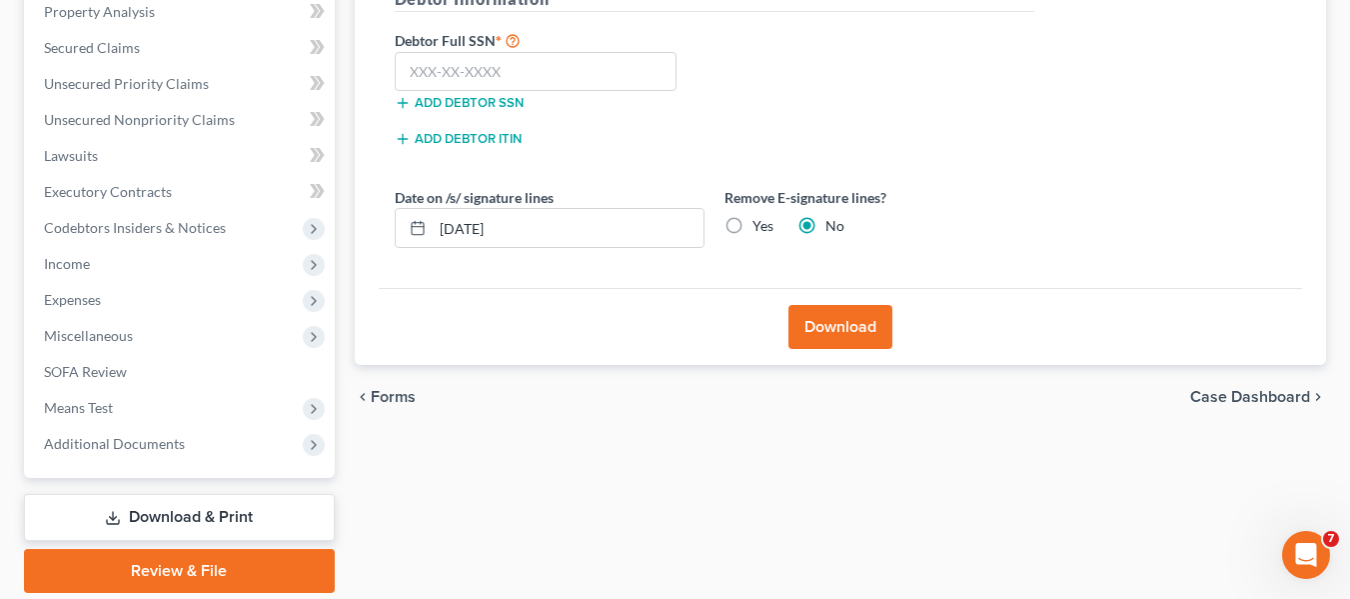
scroll to position [364, 0]
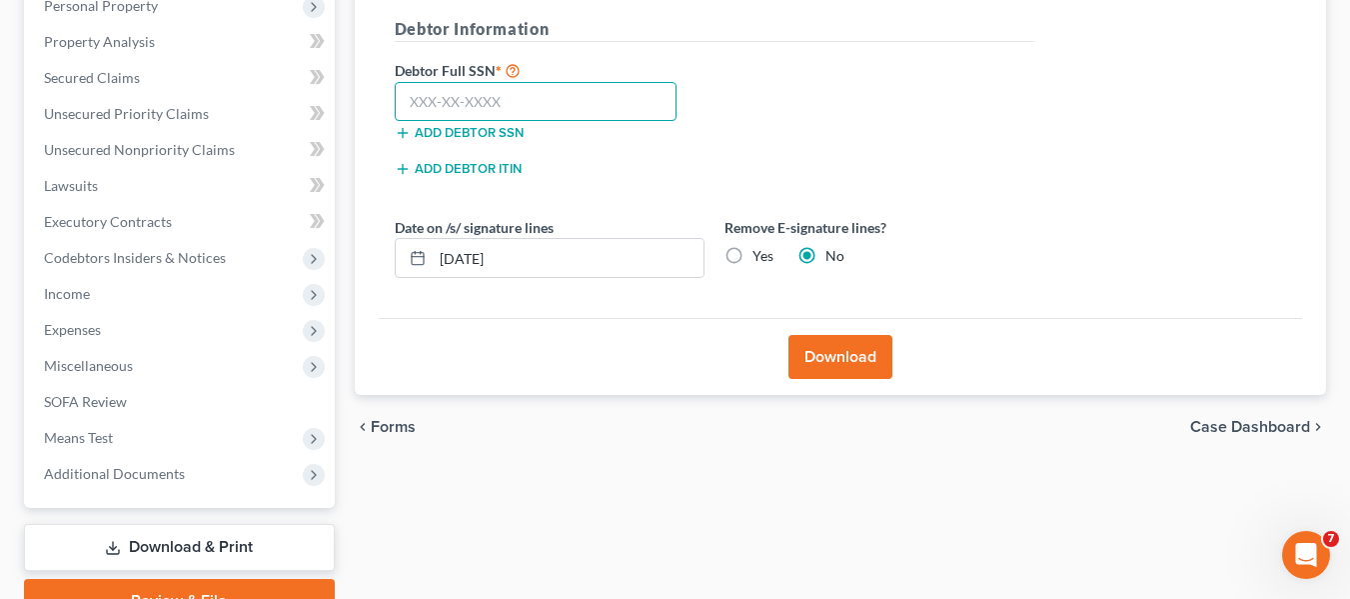
click at [418, 95] on input "text" at bounding box center [536, 102] width 283 height 40
paste input "263-63-4272"
type input "263-63-4272"
click at [832, 347] on button "Download" at bounding box center [841, 357] width 104 height 44
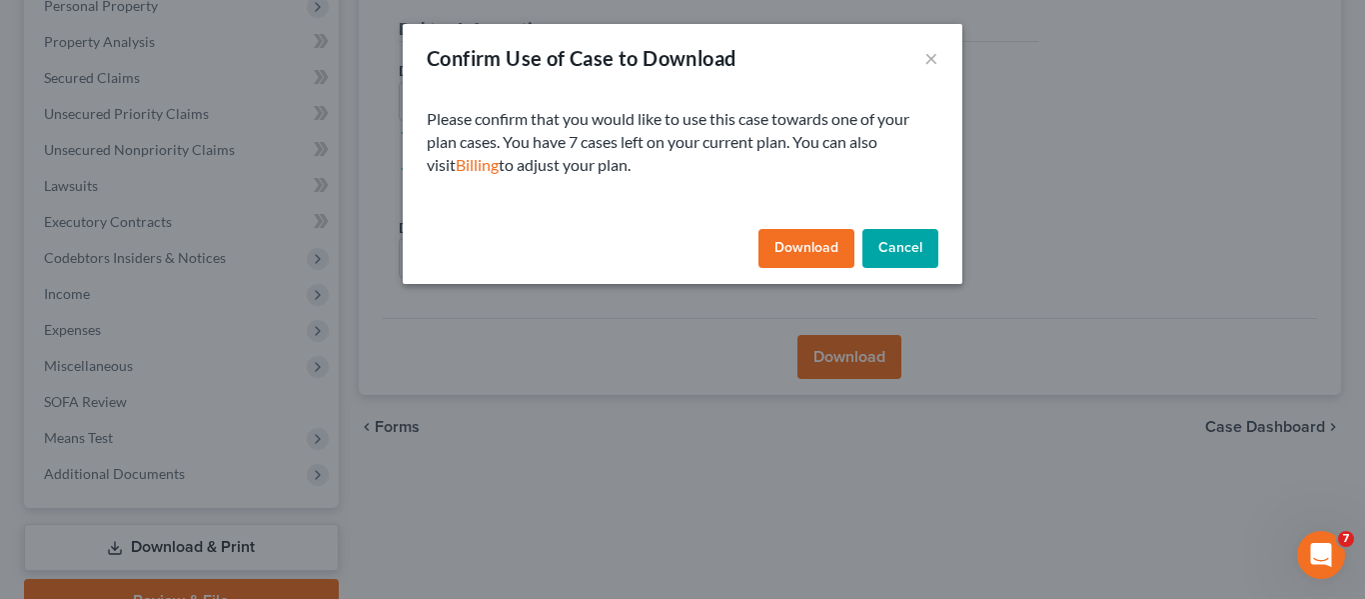
click at [817, 247] on button "Download" at bounding box center [807, 249] width 96 height 40
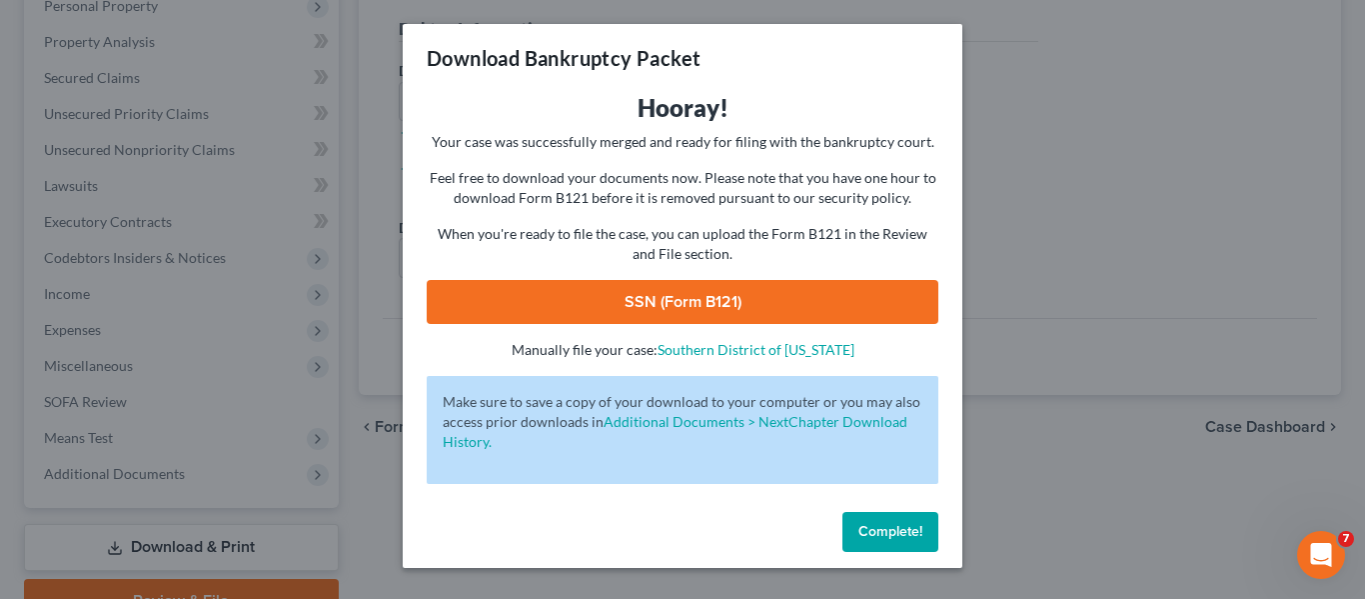
click at [696, 294] on link "SSN (Form B121)" at bounding box center [683, 302] width 512 height 44
drag, startPoint x: 874, startPoint y: 528, endPoint x: 124, endPoint y: 482, distance: 751.0
click at [874, 528] on span "Complete!" at bounding box center [891, 531] width 64 height 17
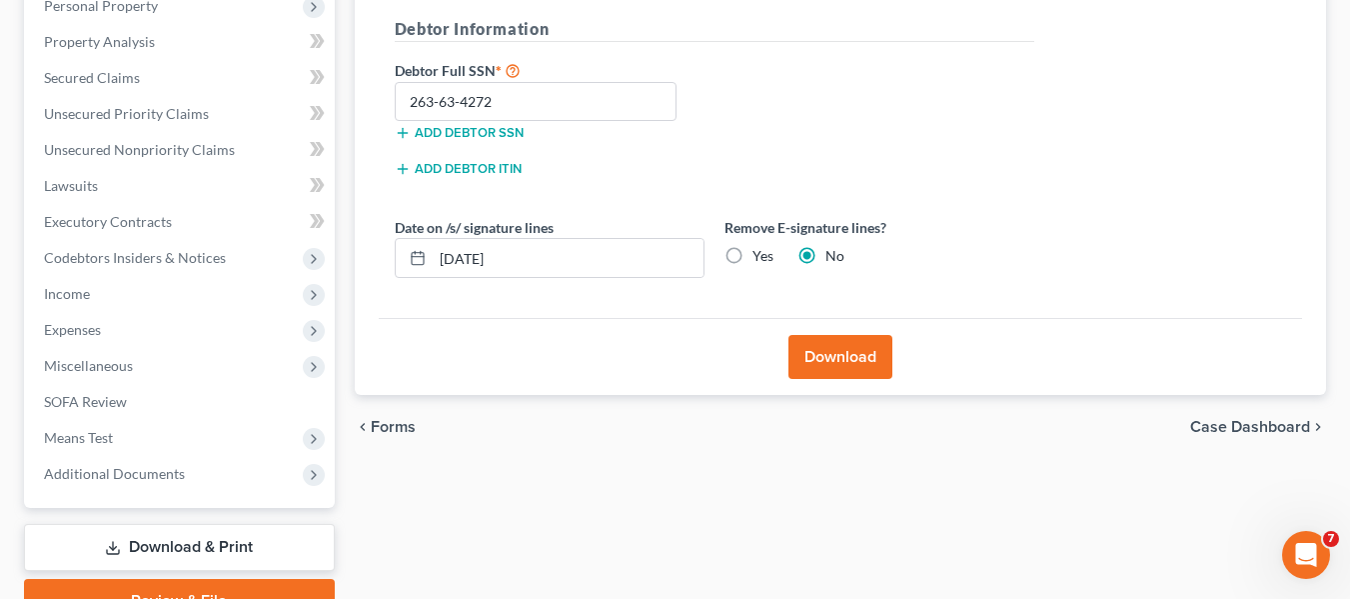
click at [187, 537] on link "Download & Print" at bounding box center [179, 547] width 311 height 47
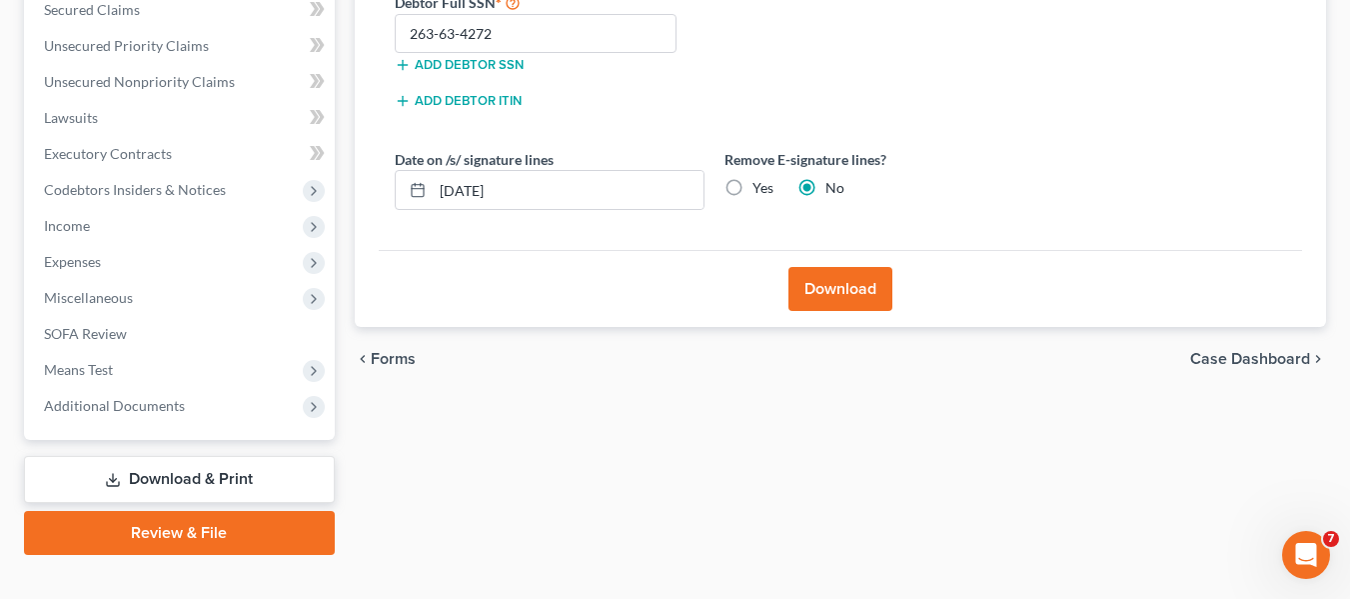
scroll to position [464, 0]
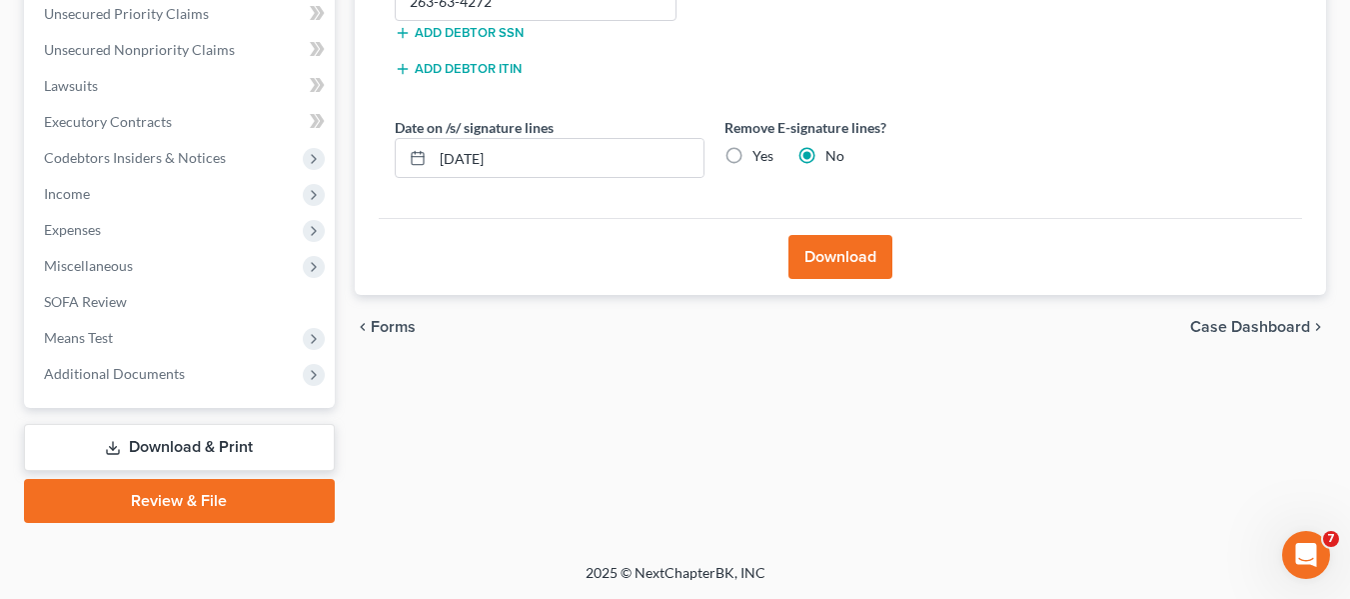
click at [209, 512] on link "Review & File" at bounding box center [179, 501] width 311 height 44
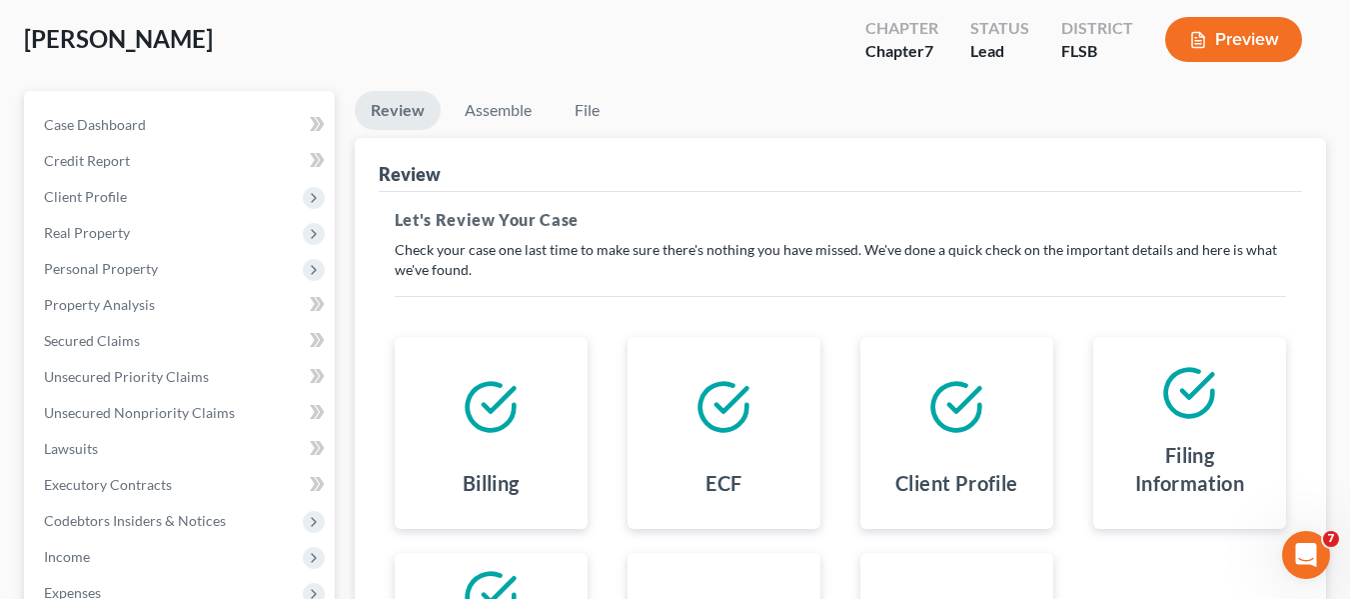
scroll to position [464, 0]
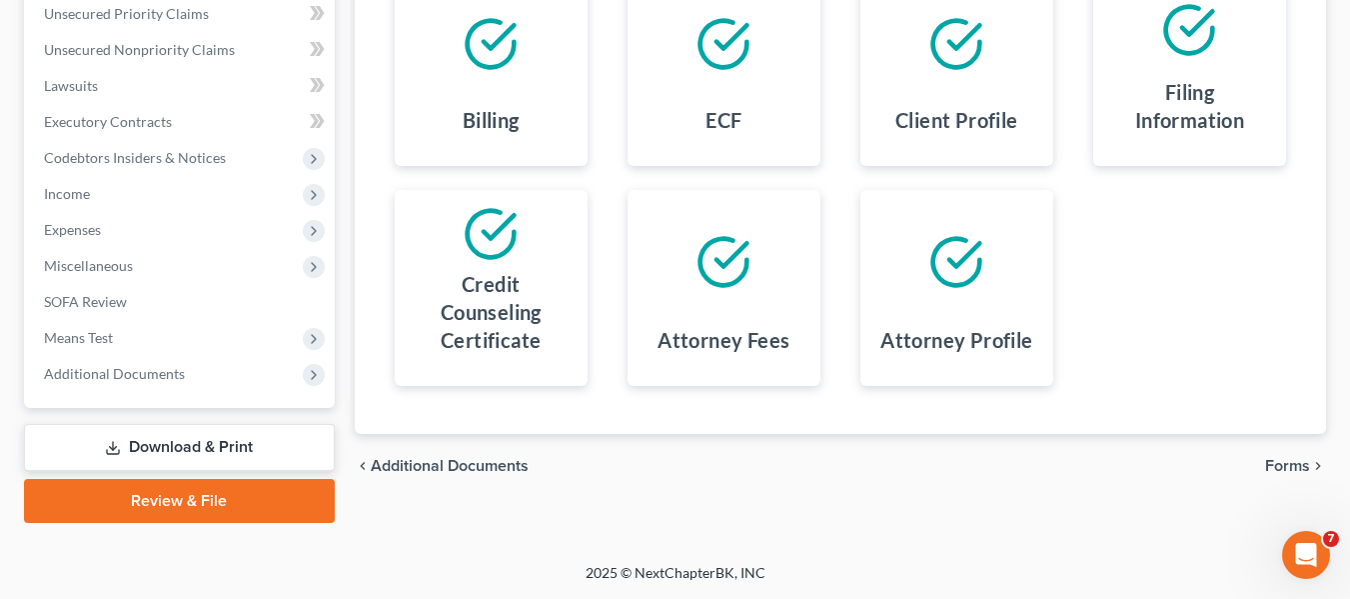
click at [1298, 460] on span "Forms" at bounding box center [1287, 466] width 45 height 16
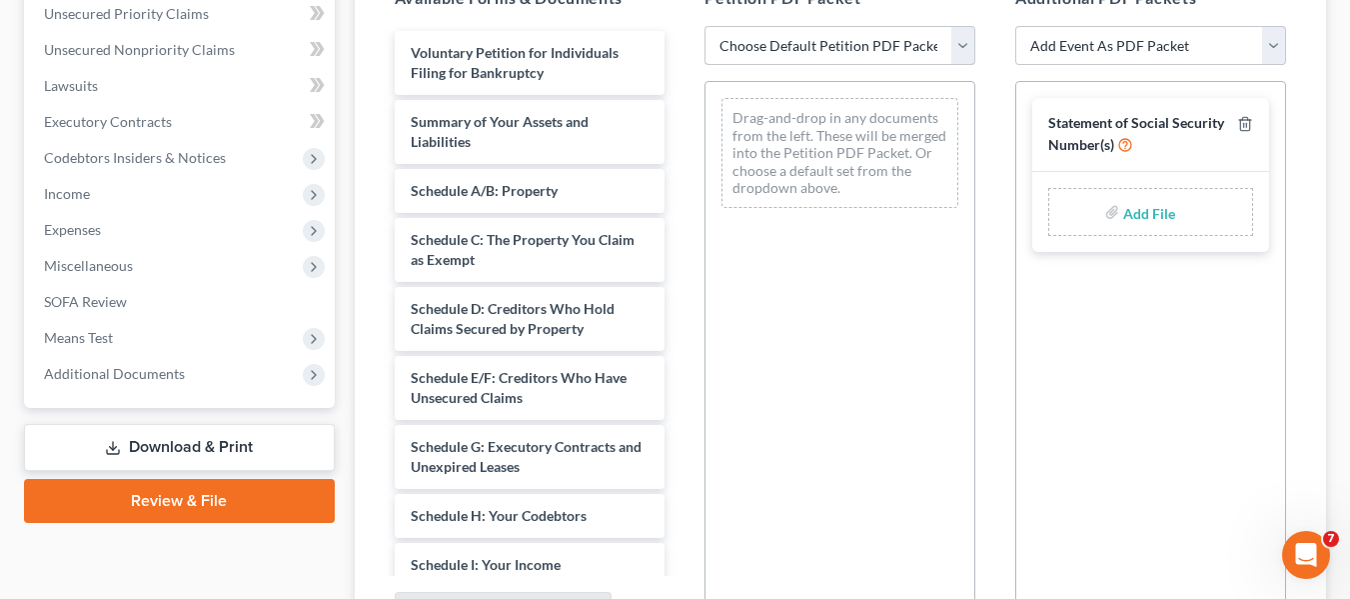
click at [891, 54] on select "Choose Default Petition PDF Packet Emergency Filing (Voluntary Petition and Cre…" at bounding box center [840, 46] width 271 height 40
select select "1"
click at [705, 26] on select "Choose Default Petition PDF Packet Emergency Filing (Voluntary Petition and Cre…" at bounding box center [840, 46] width 271 height 40
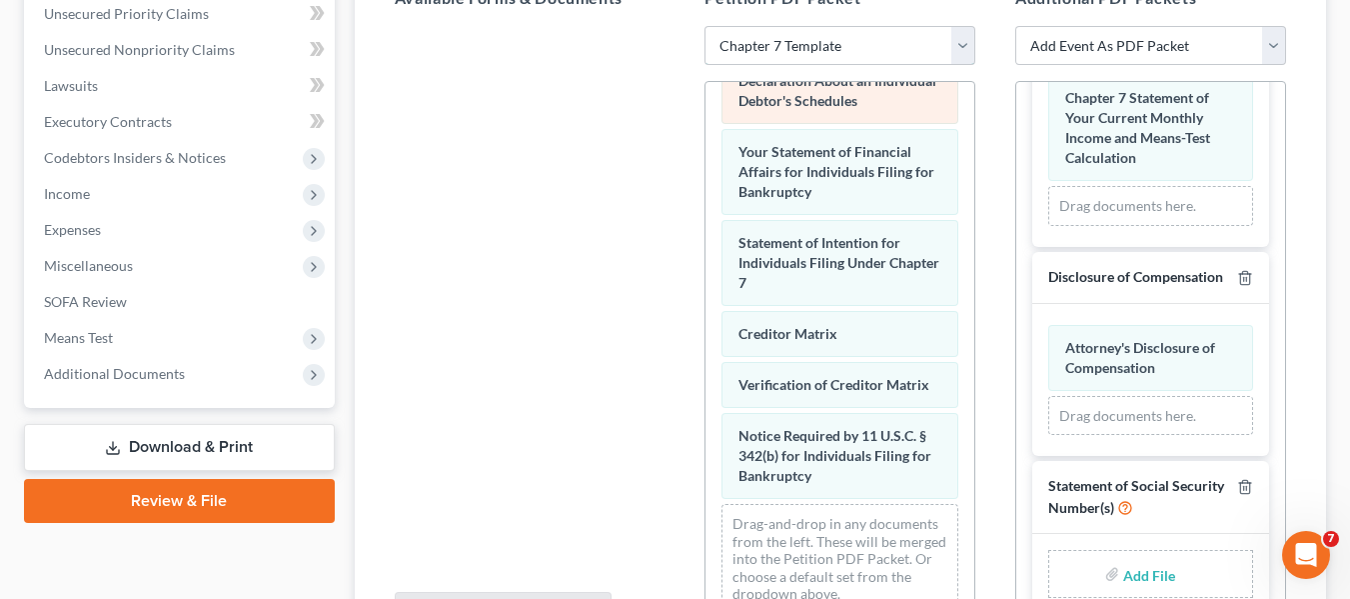
scroll to position [750, 0]
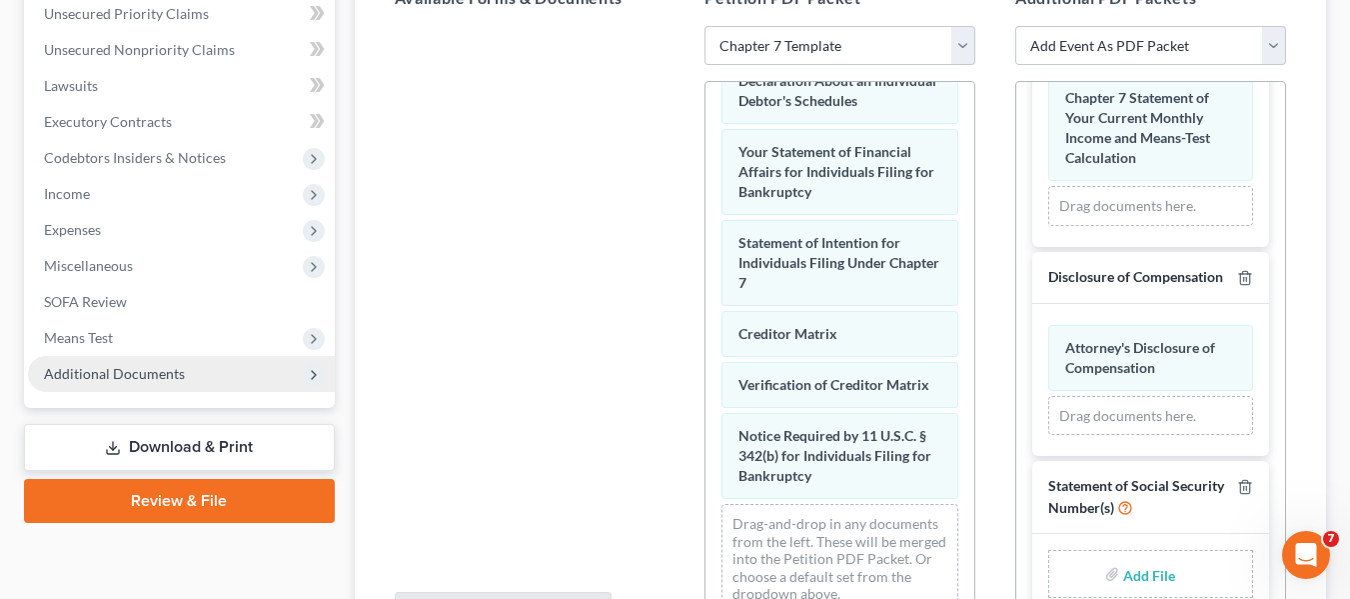
click at [157, 391] on span "Additional Documents" at bounding box center [181, 374] width 307 height 36
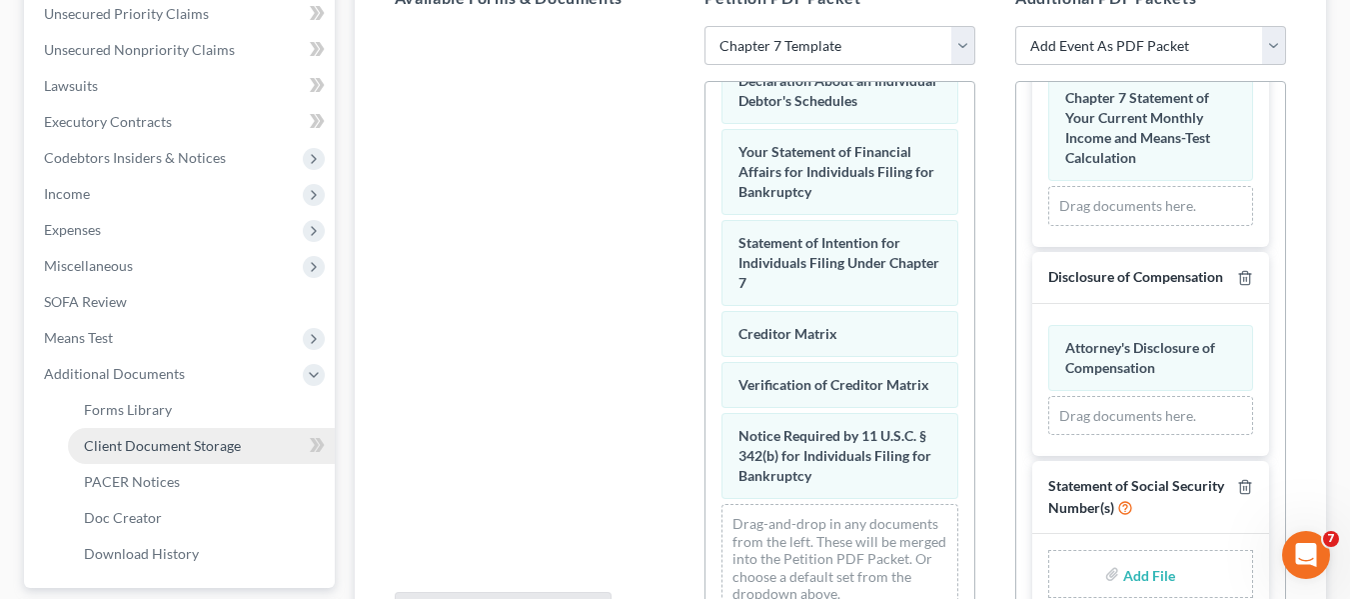
click at [152, 455] on link "Client Document Storage" at bounding box center [201, 446] width 267 height 36
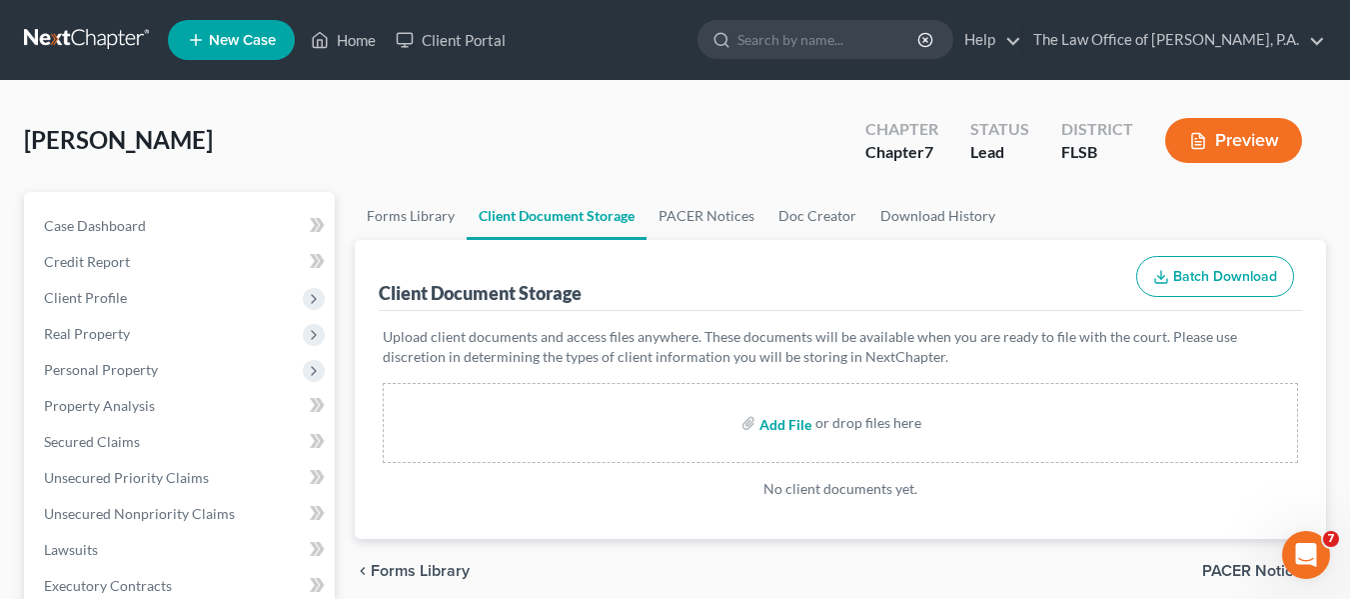
click at [794, 435] on input "file" at bounding box center [784, 423] width 48 height 36
type input "C:\fakepath\15725-FLS-CC-039619135.pdf"
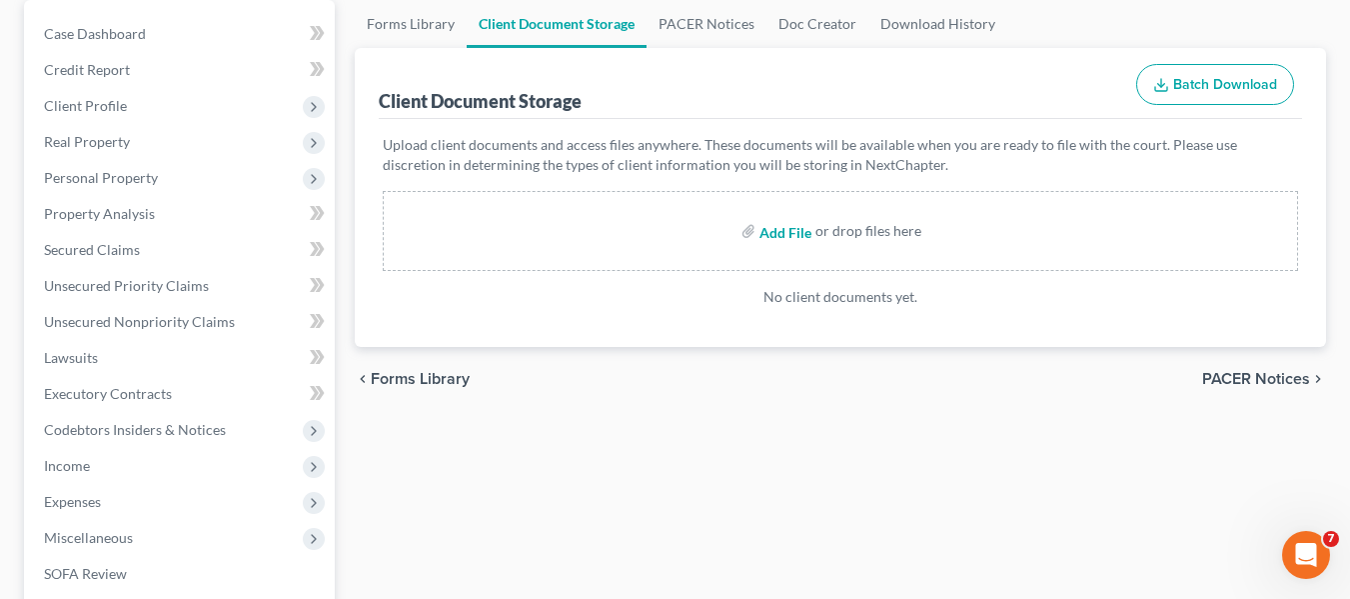
scroll to position [200, 0]
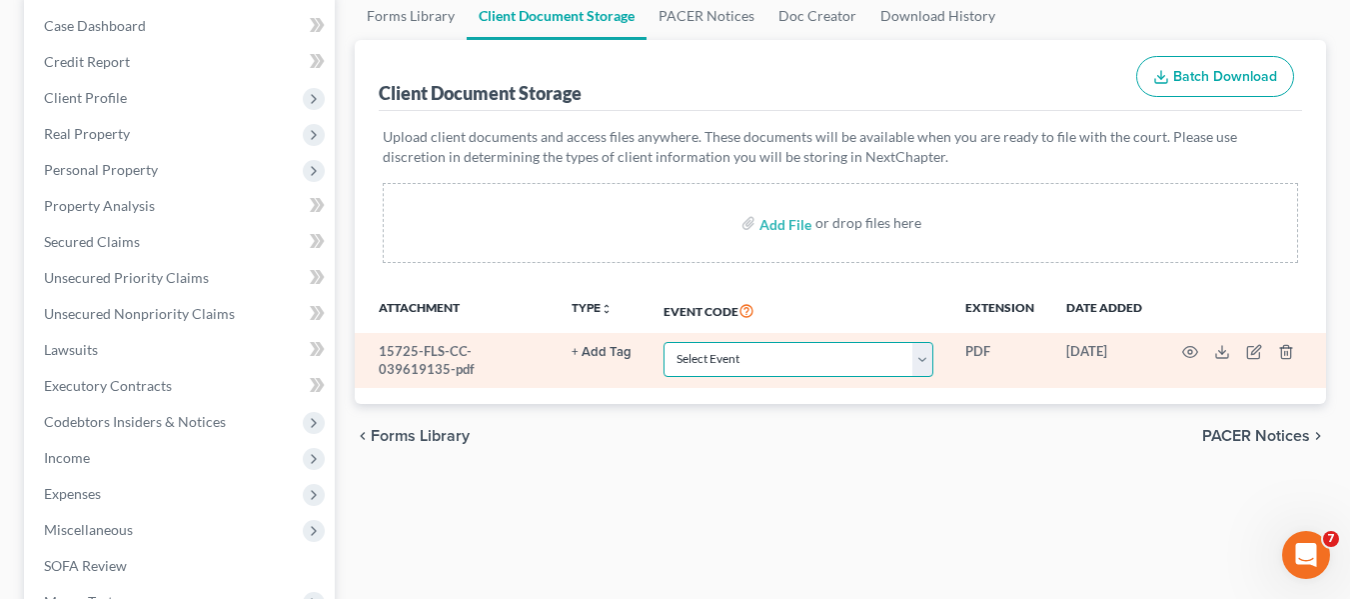
click at [857, 367] on select "Select Event 20 Largest Unsecured Creditors Affidavit Notice of Case Reassignme…" at bounding box center [799, 359] width 270 height 35
select select "9"
click at [664, 342] on select "Select Event 20 Largest Unsecured Creditors Affidavit Notice of Case Reassignme…" at bounding box center [799, 359] width 270 height 35
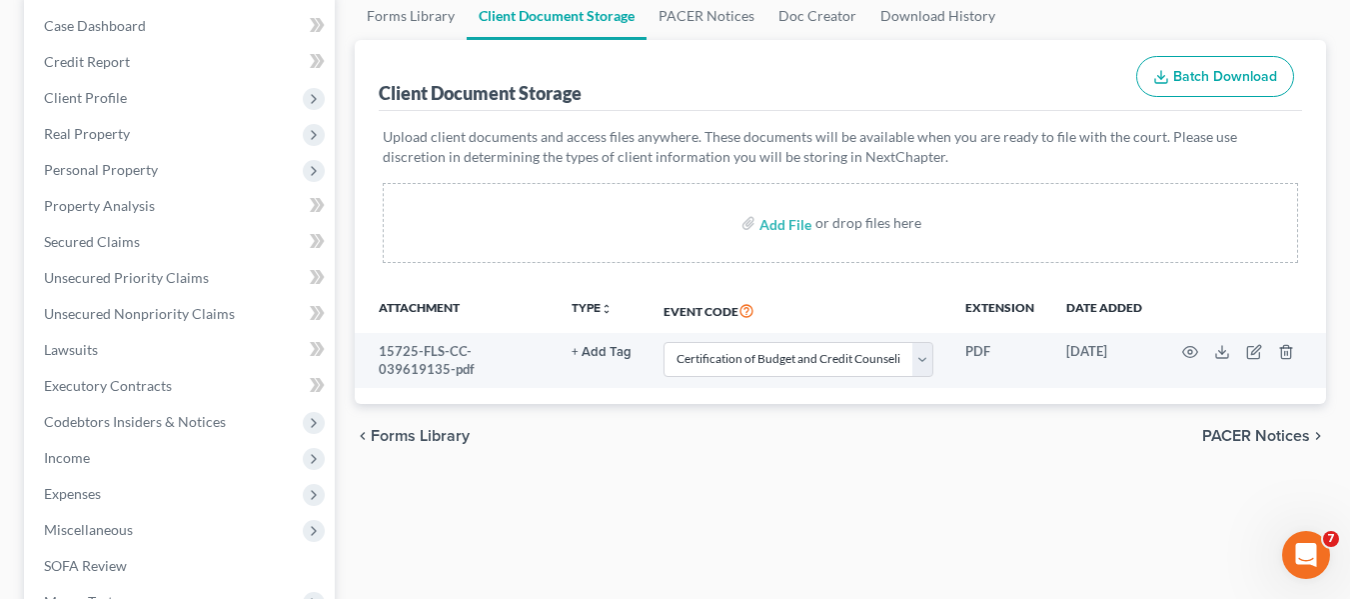
click at [794, 455] on div "chevron_left Forms Library PACER Notices chevron_right" at bounding box center [841, 436] width 972 height 64
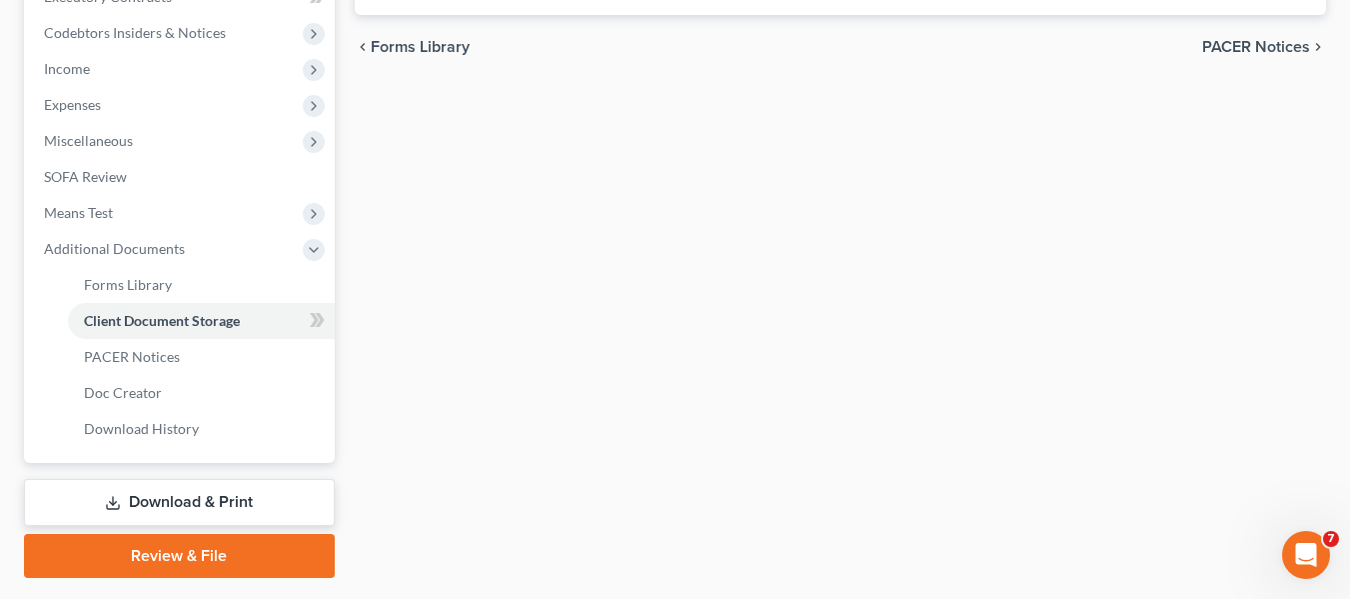
scroll to position [644, 0]
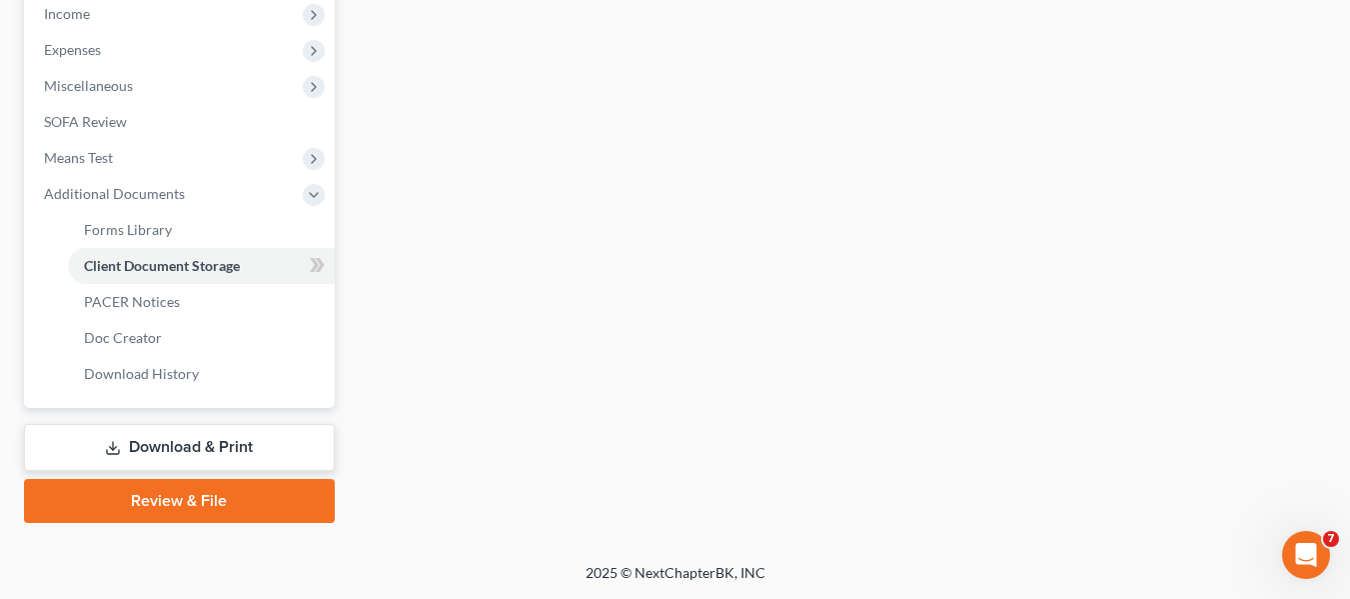
click at [156, 507] on link "Review & File" at bounding box center [179, 501] width 311 height 44
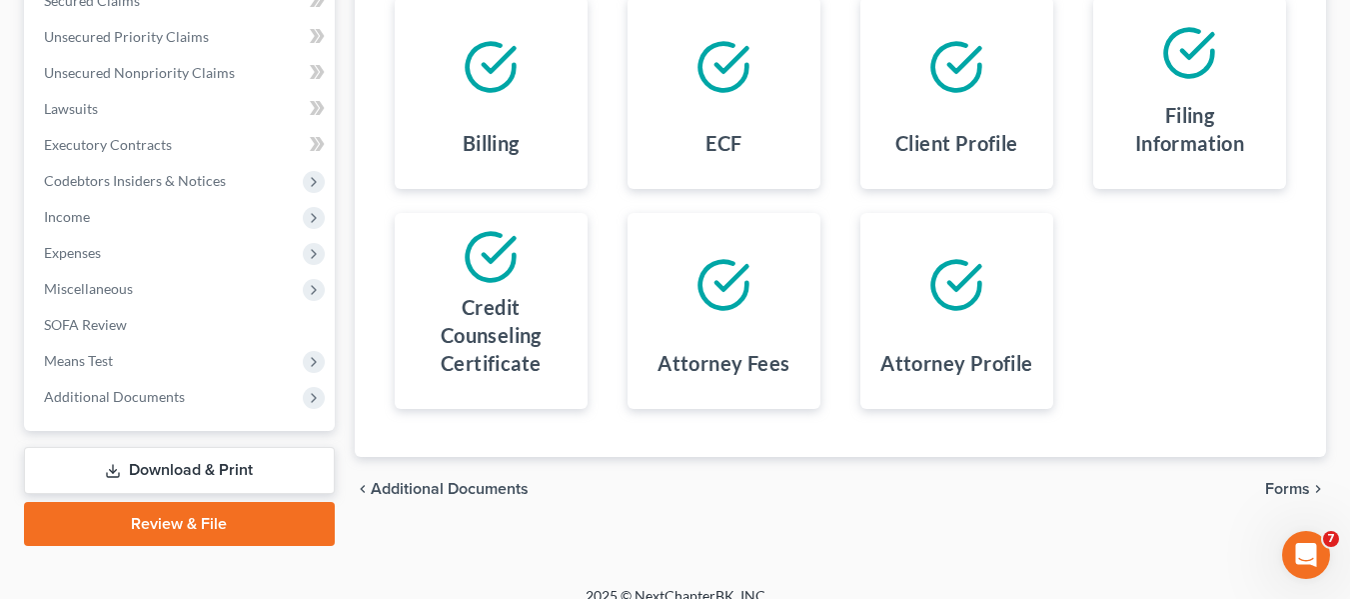
scroll to position [464, 0]
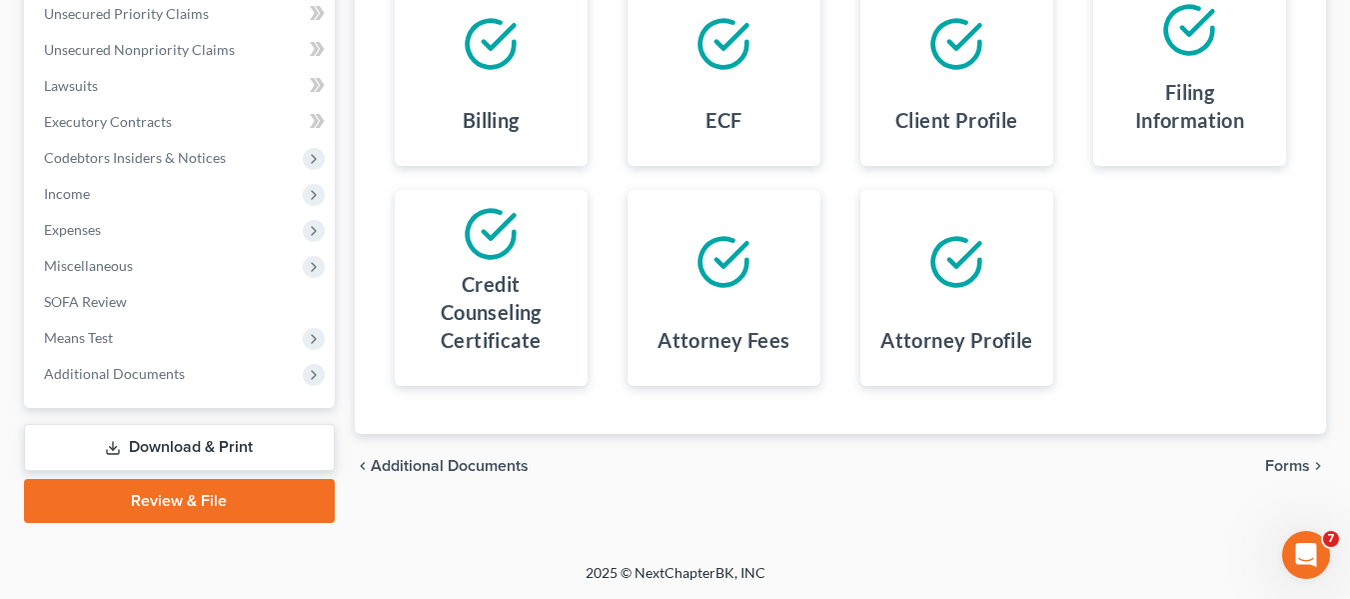
click at [1302, 467] on span "Forms" at bounding box center [1287, 466] width 45 height 16
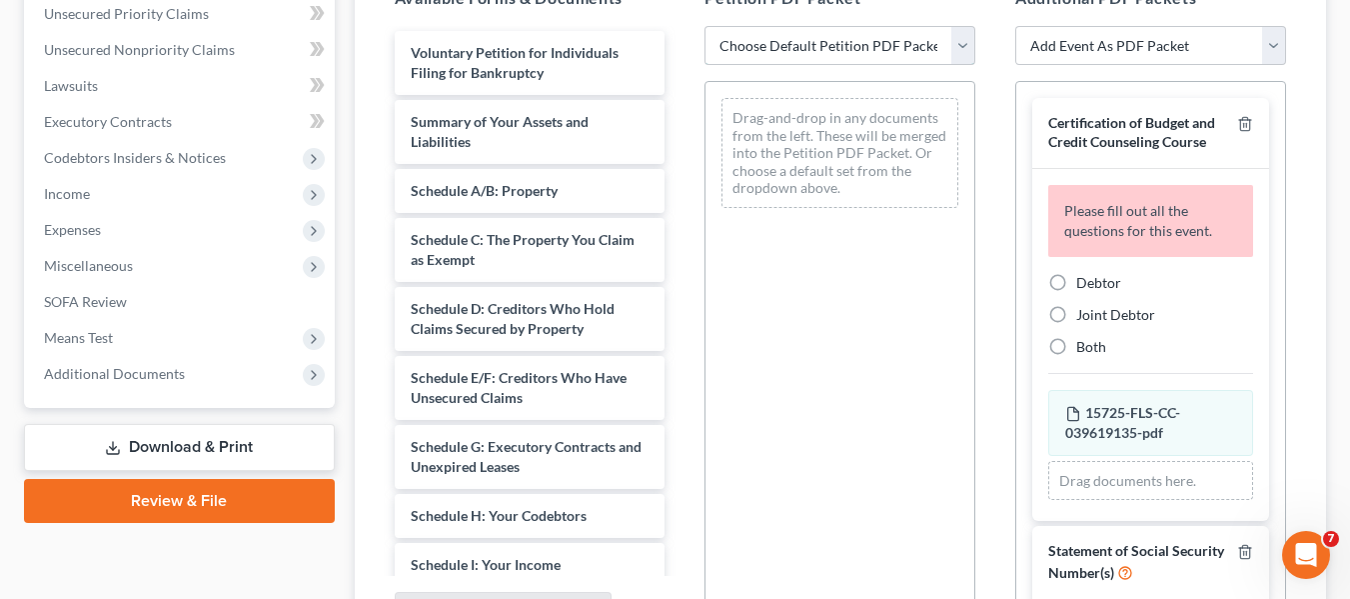
click at [841, 41] on select "Choose Default Petition PDF Packet Emergency Filing (Voluntary Petition and Cre…" at bounding box center [840, 46] width 271 height 40
select select "1"
click at [705, 26] on select "Choose Default Petition PDF Packet Emergency Filing (Voluntary Petition and Cre…" at bounding box center [840, 46] width 271 height 40
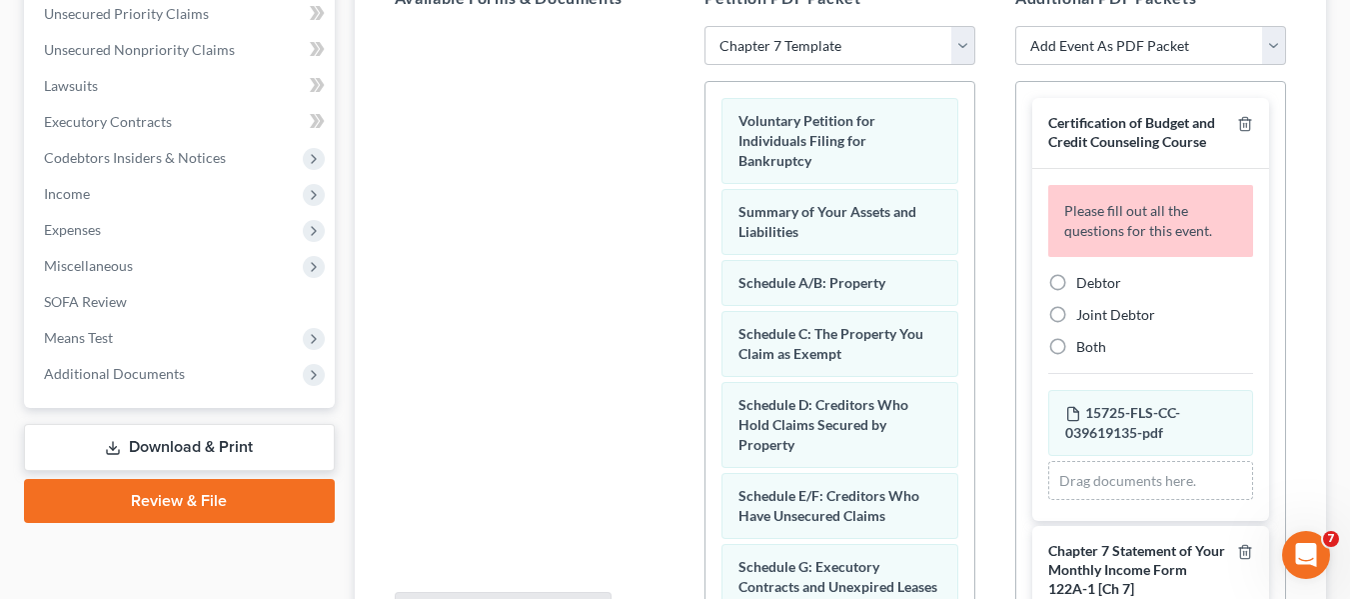
click at [1076, 293] on label "Debtor" at bounding box center [1098, 283] width 45 height 20
click at [1084, 286] on input "Debtor" at bounding box center [1090, 279] width 13 height 13
radio input "true"
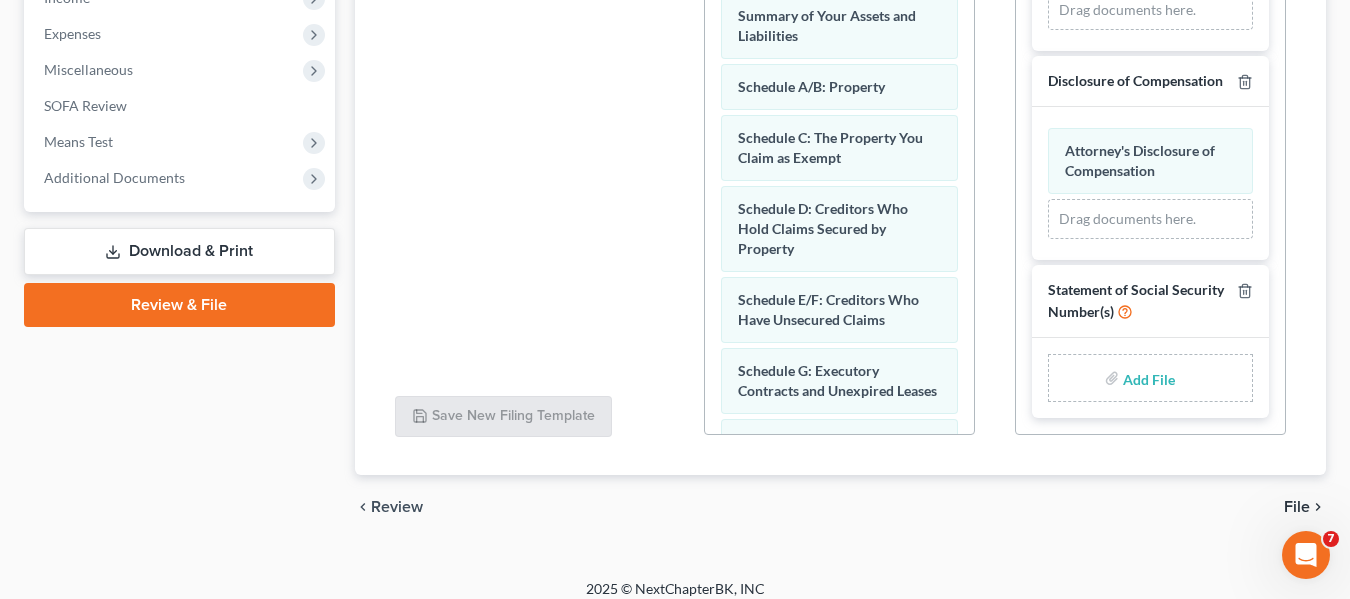
scroll to position [664, 0]
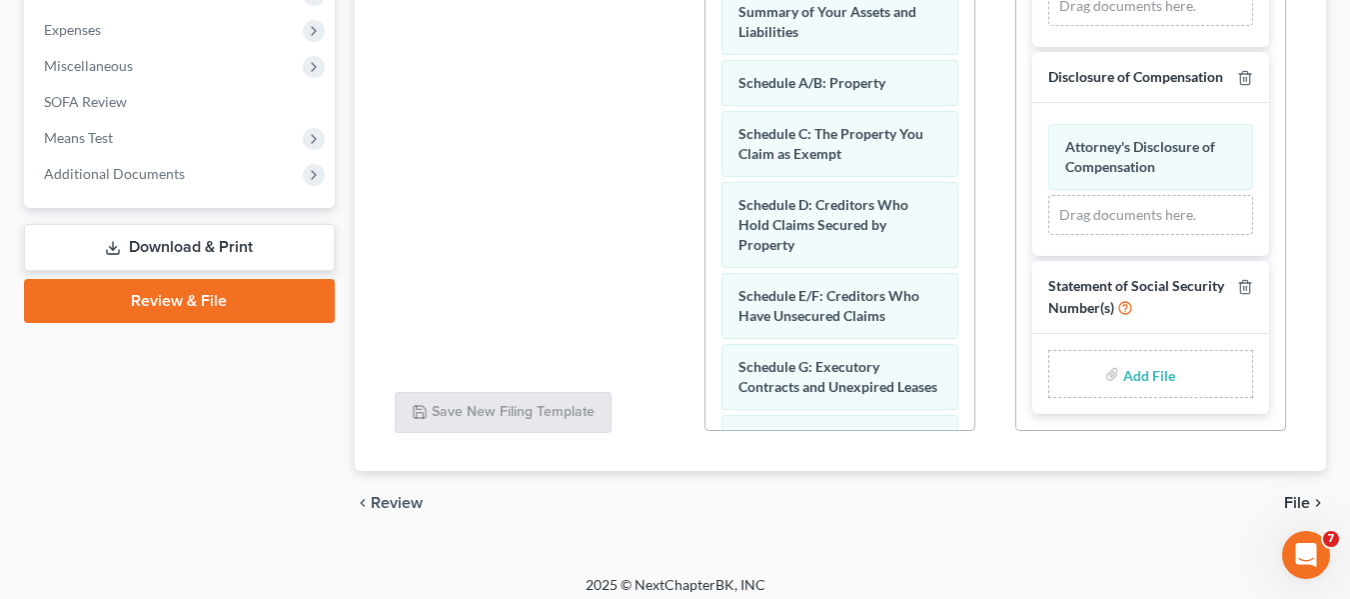
click at [1139, 380] on input "file" at bounding box center [1147, 374] width 48 height 36
type input "C:\fakepath\2c8440ce-3f13-4728-9be7-b31224e1d826.pdf"
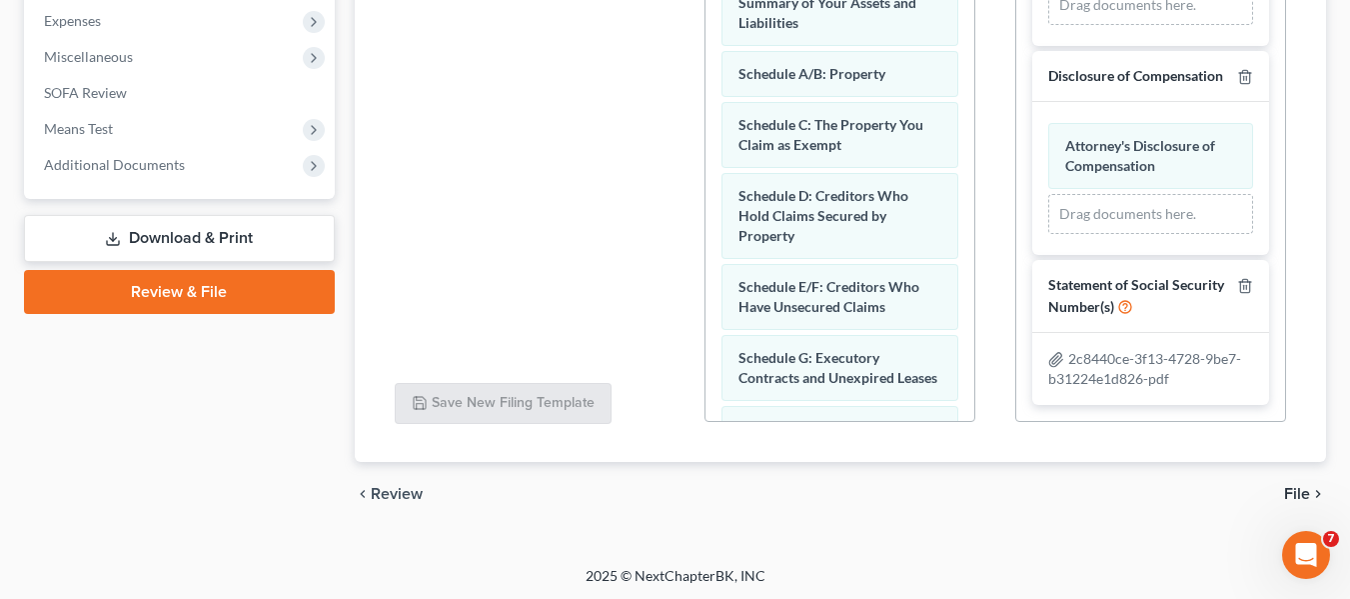
scroll to position [676, 0]
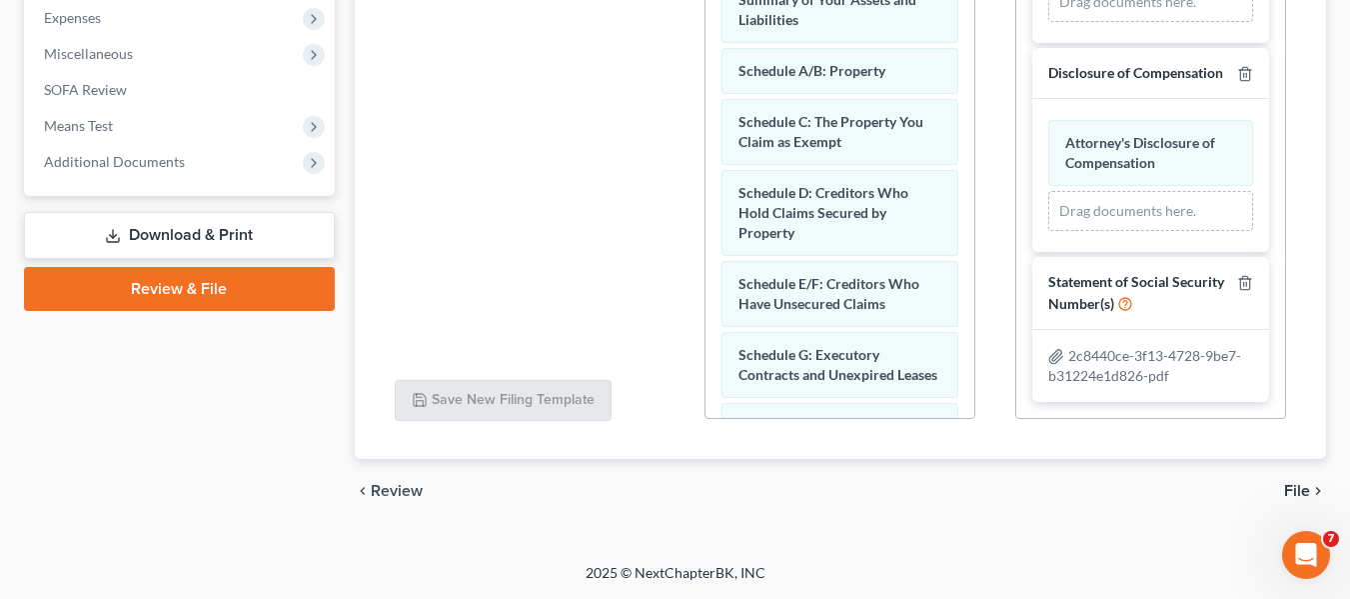
click at [1318, 504] on div "chevron_left Review File chevron_right" at bounding box center [841, 491] width 972 height 64
click at [1315, 496] on icon "chevron_right" at bounding box center [1318, 491] width 16 height 16
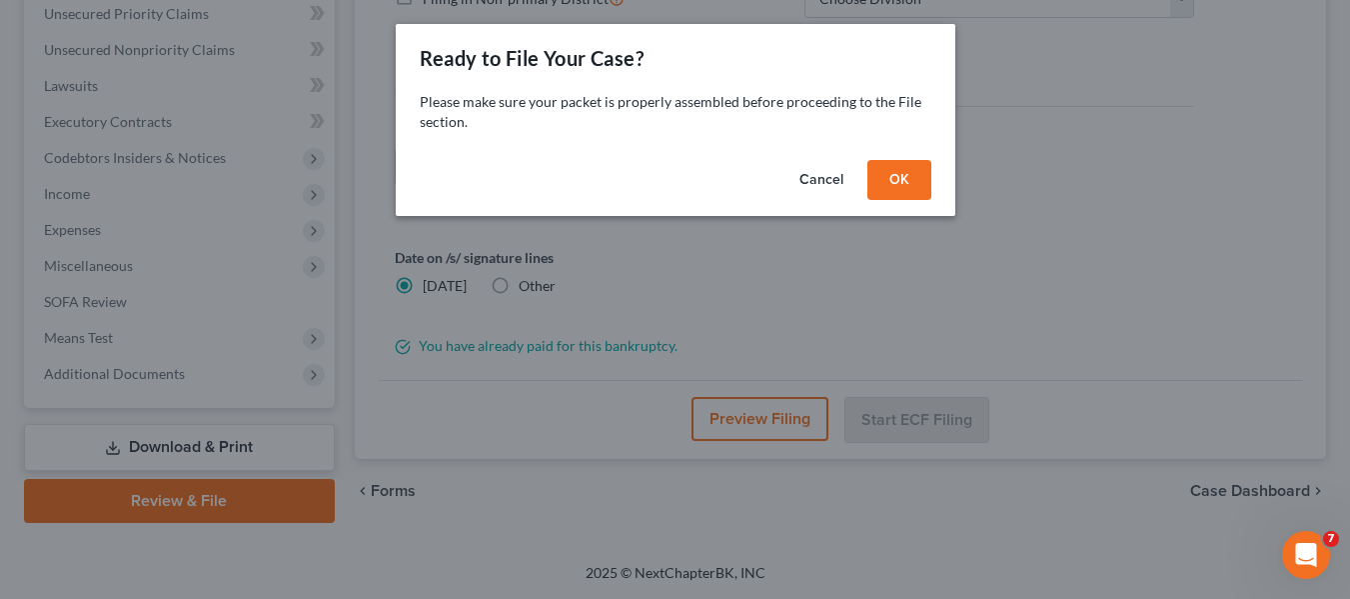
scroll to position [464, 0]
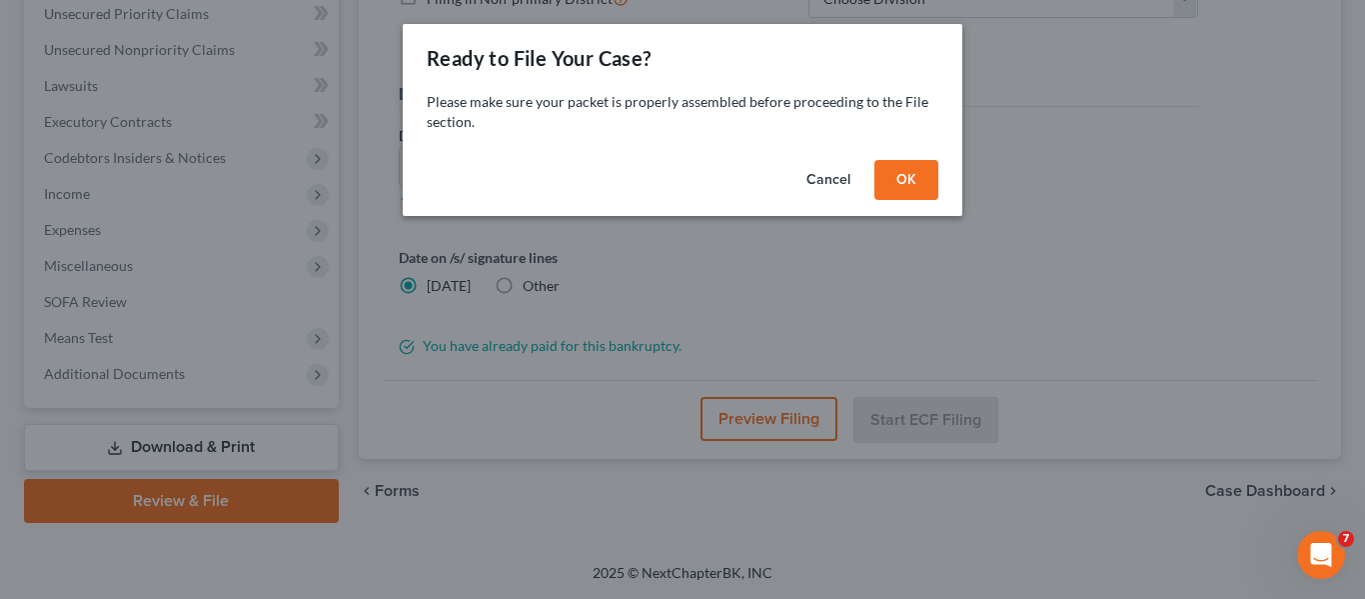
click at [901, 189] on button "OK" at bounding box center [907, 180] width 64 height 40
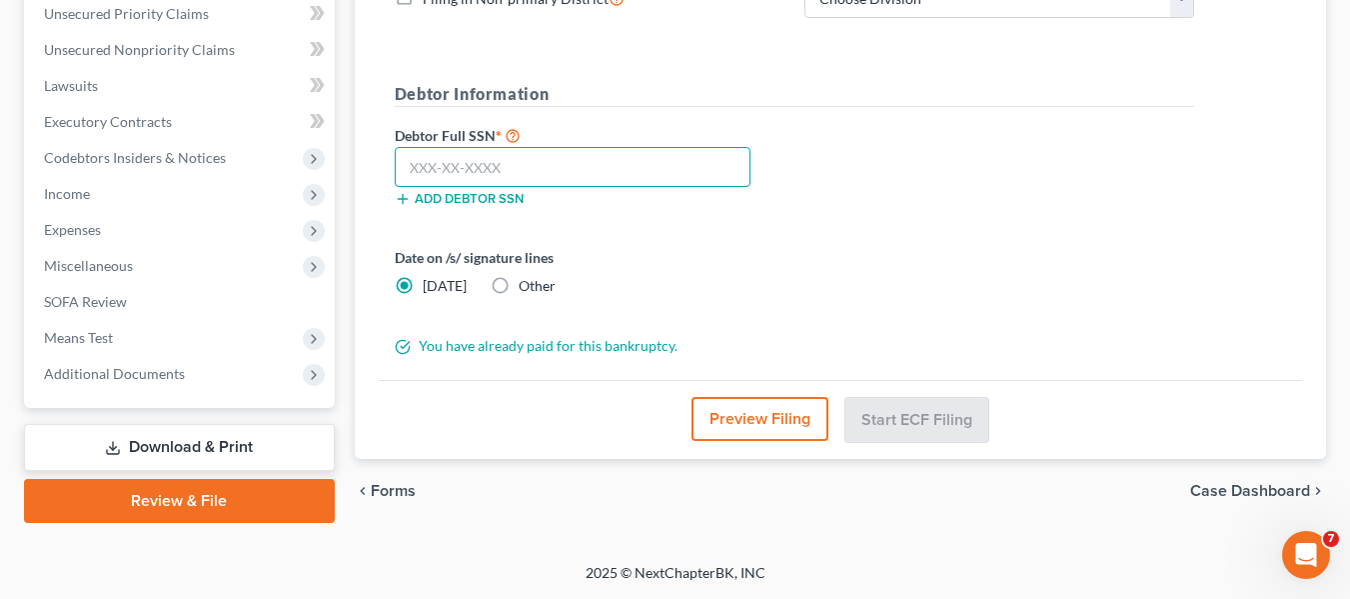
click at [414, 167] on input "text" at bounding box center [573, 167] width 356 height 40
paste input "263-63-4272"
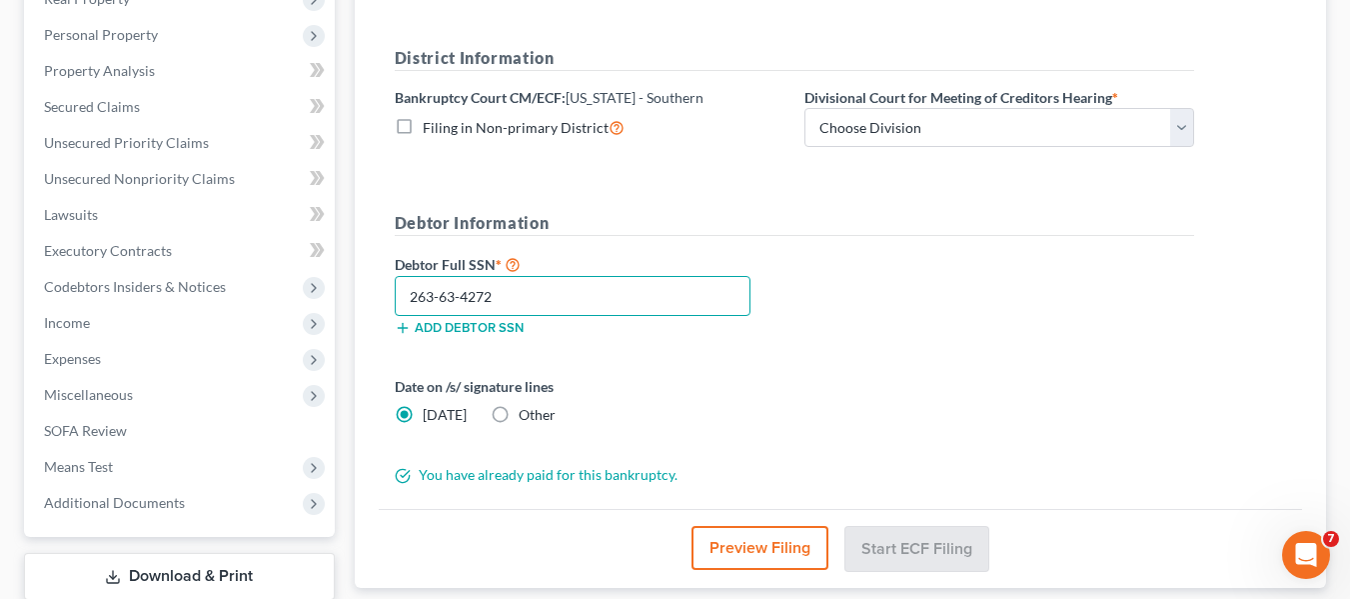
scroll to position [300, 0]
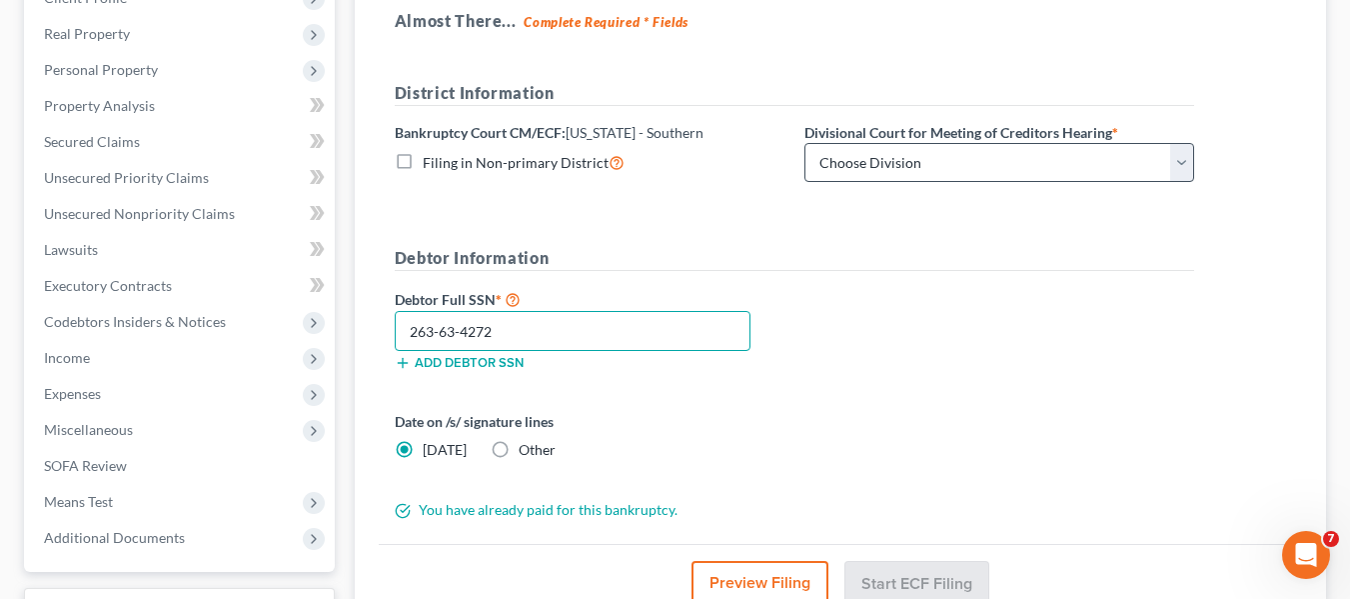
type input "263-63-4272"
click at [855, 153] on select "Choose Division [GEOGRAPHIC_DATA] [GEOGRAPHIC_DATA] [GEOGRAPHIC_DATA]" at bounding box center [1000, 163] width 390 height 40
select select "1"
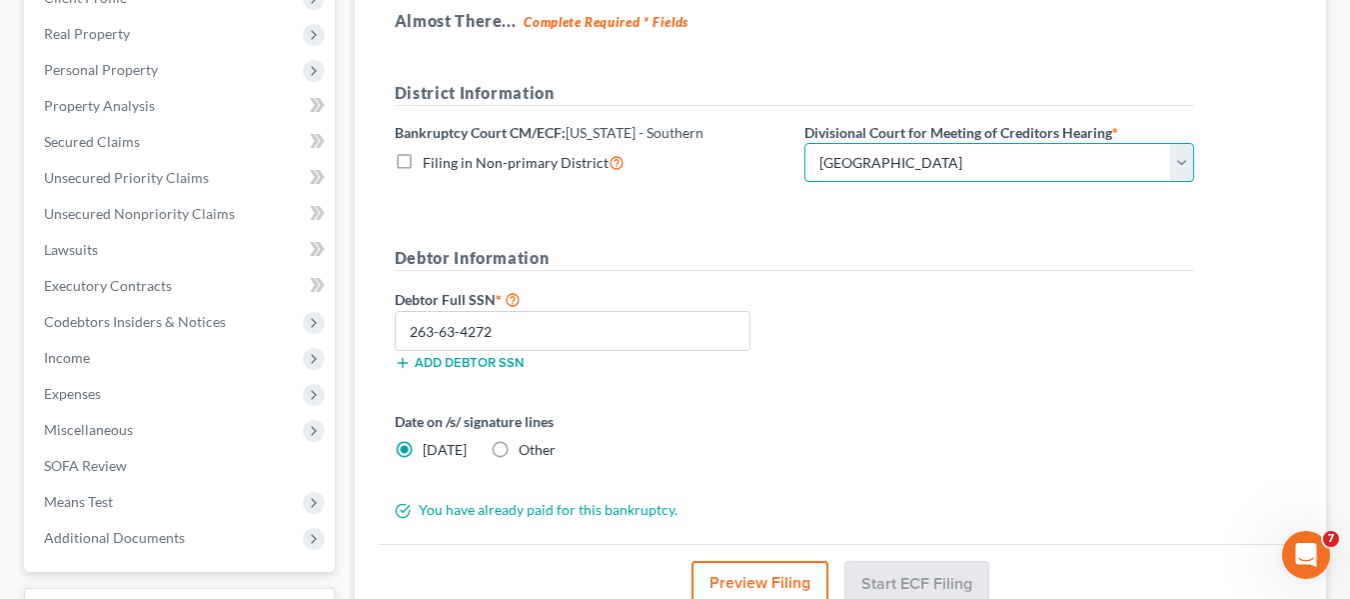
click at [805, 143] on select "Choose Division [GEOGRAPHIC_DATA] [GEOGRAPHIC_DATA] [GEOGRAPHIC_DATA]" at bounding box center [1000, 163] width 390 height 40
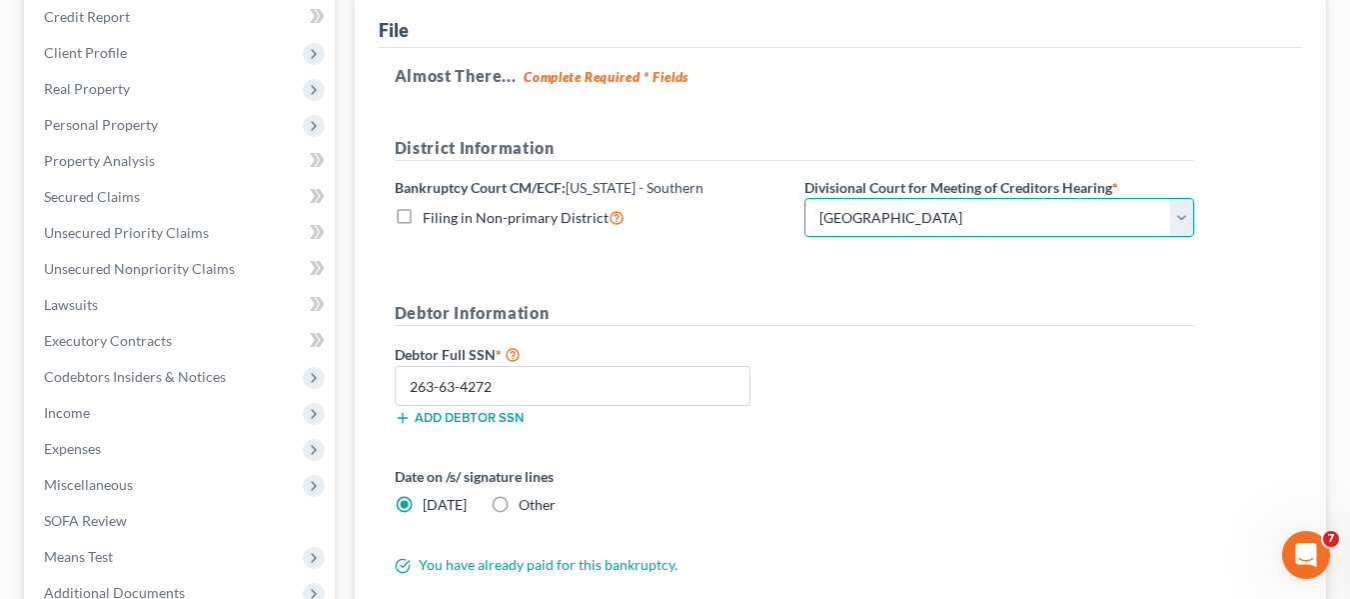
scroll to position [464, 0]
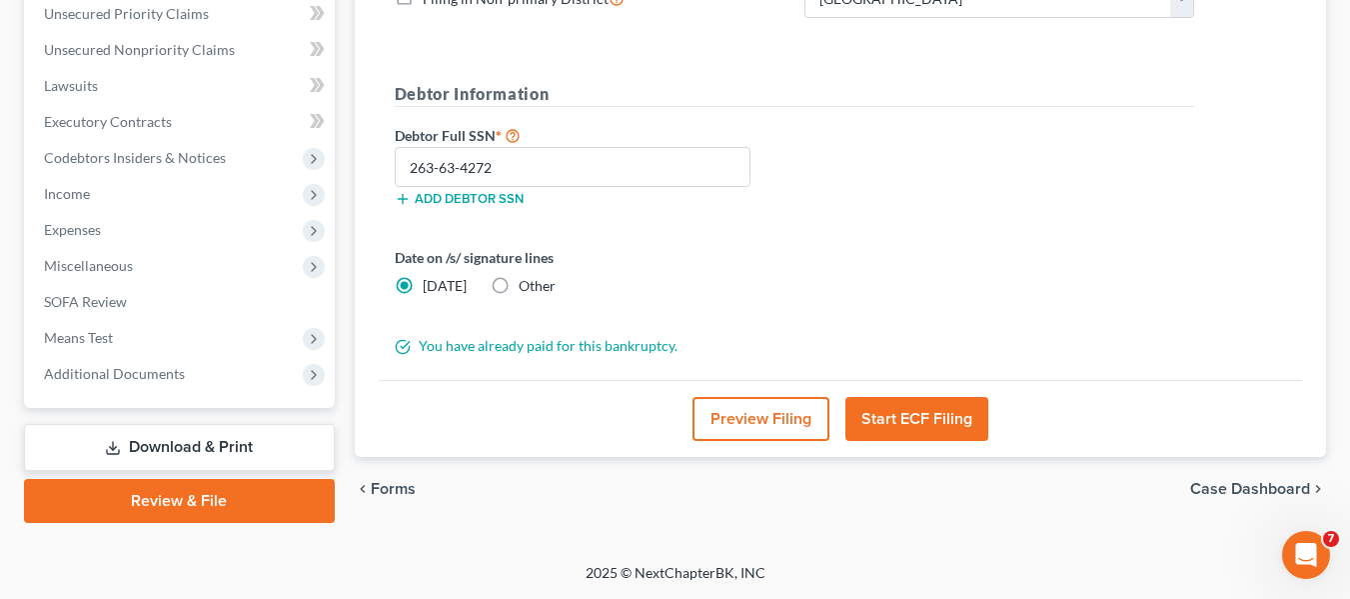
click at [932, 427] on button "Start ECF Filing" at bounding box center [917, 419] width 143 height 44
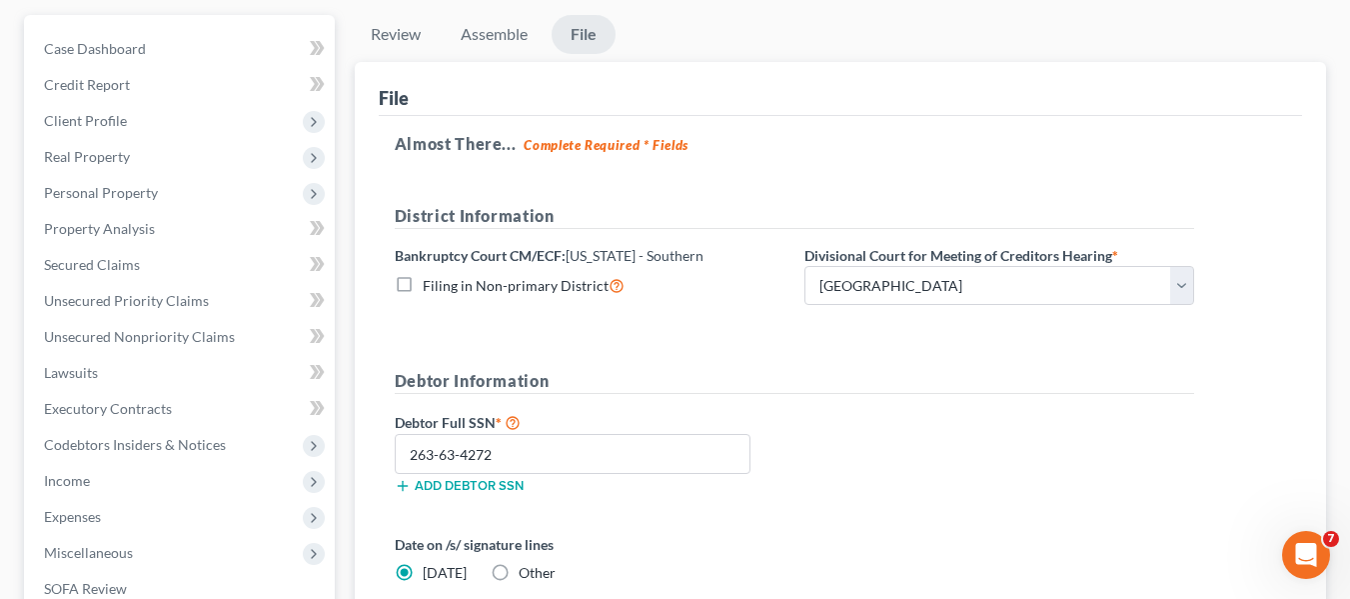
scroll to position [64, 0]
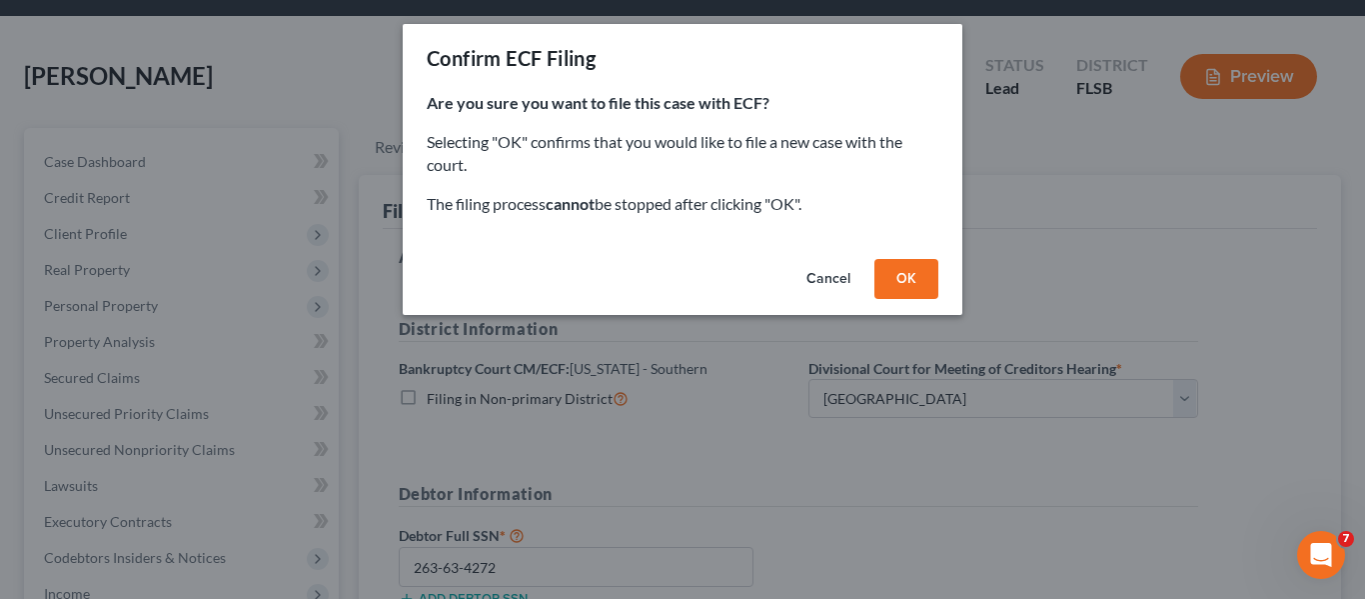
click at [924, 289] on button "OK" at bounding box center [907, 279] width 64 height 40
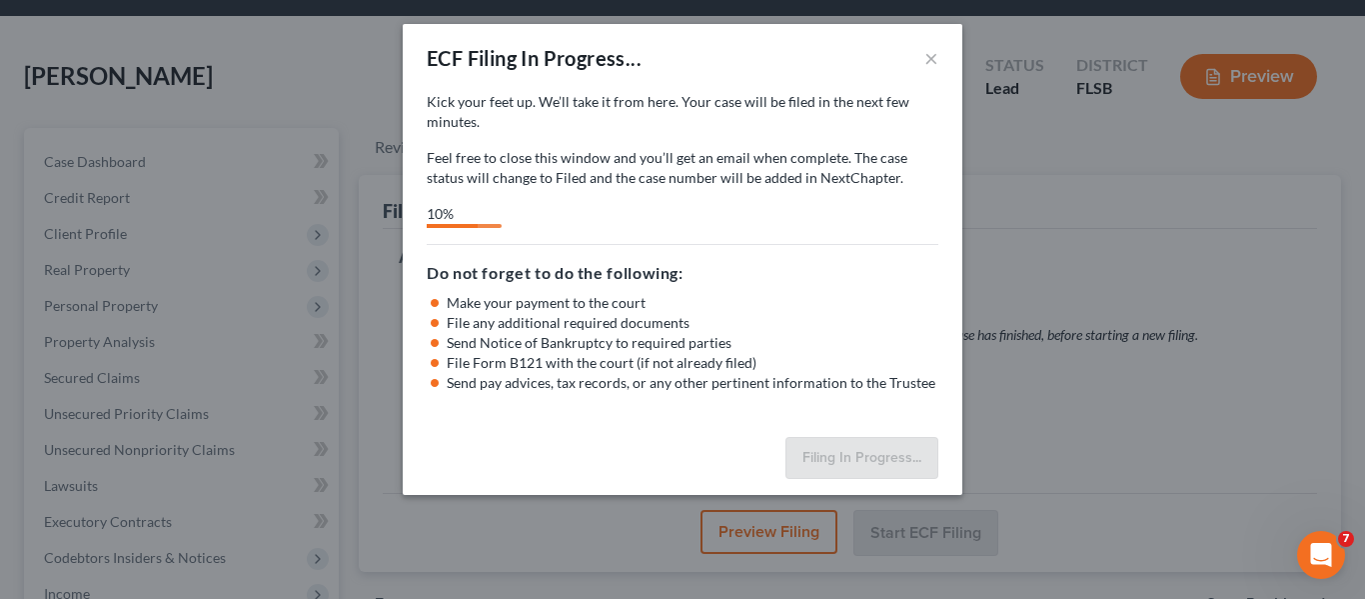
select select "1"
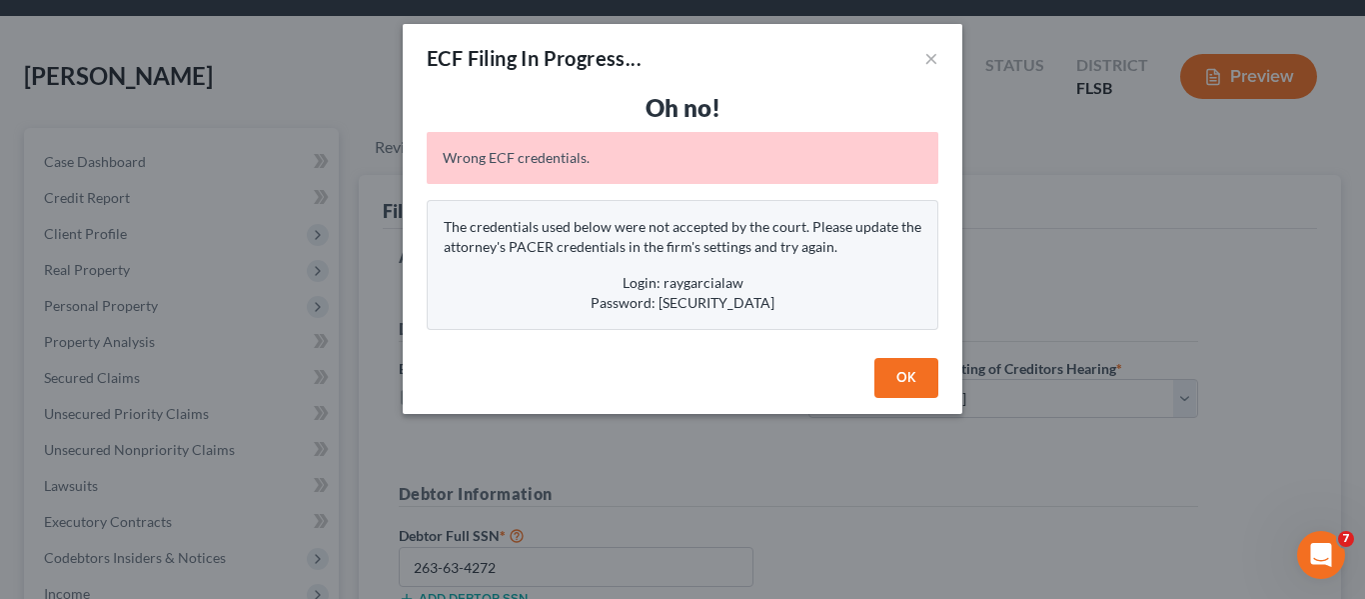
click at [914, 380] on button "OK" at bounding box center [907, 378] width 64 height 40
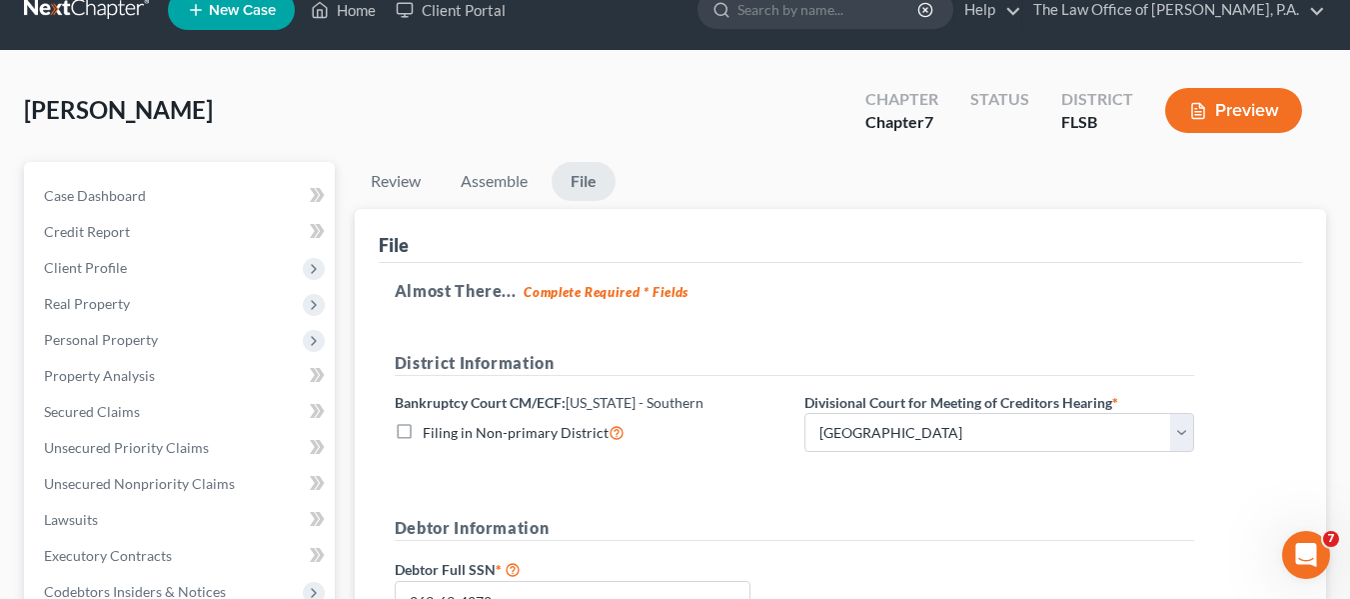
scroll to position [0, 0]
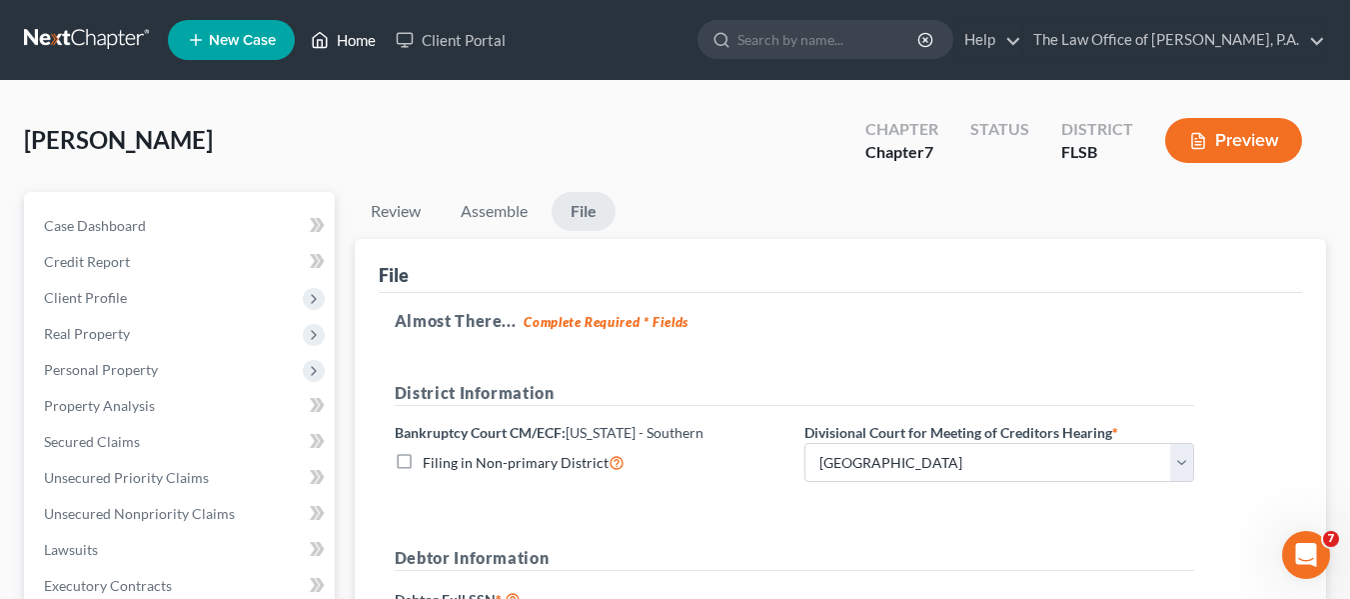
click at [341, 43] on link "Home" at bounding box center [343, 40] width 85 height 36
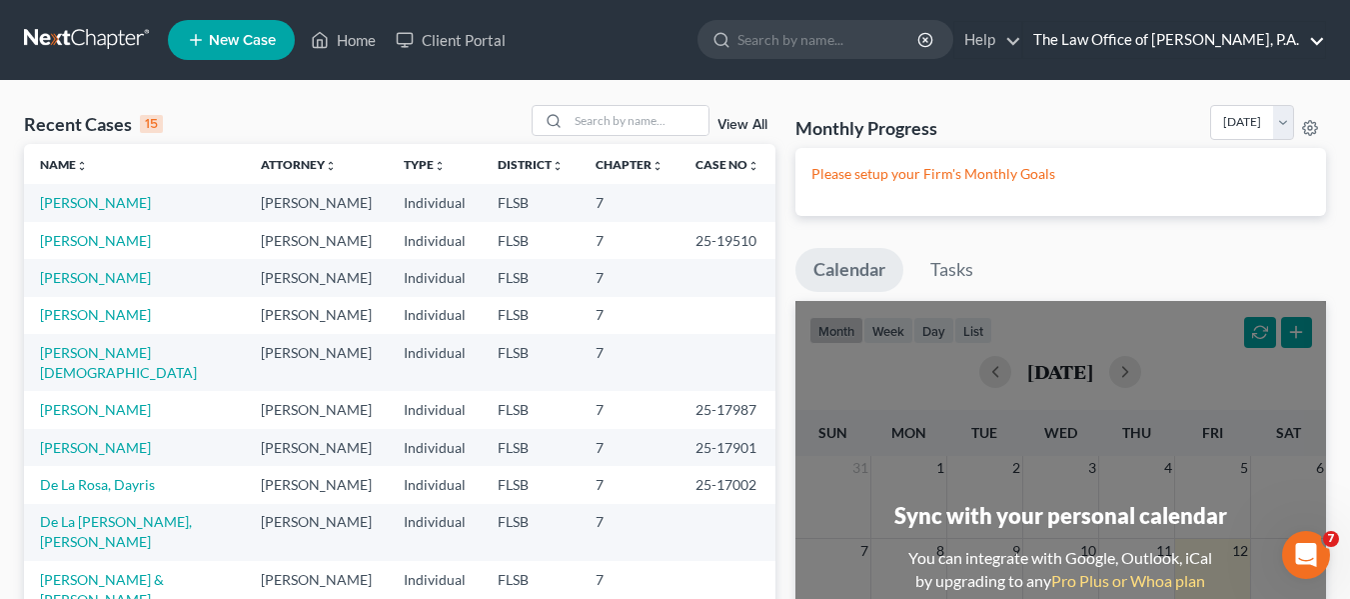
click at [1284, 42] on link "The Law Office of [PERSON_NAME], P.A." at bounding box center [1174, 40] width 302 height 36
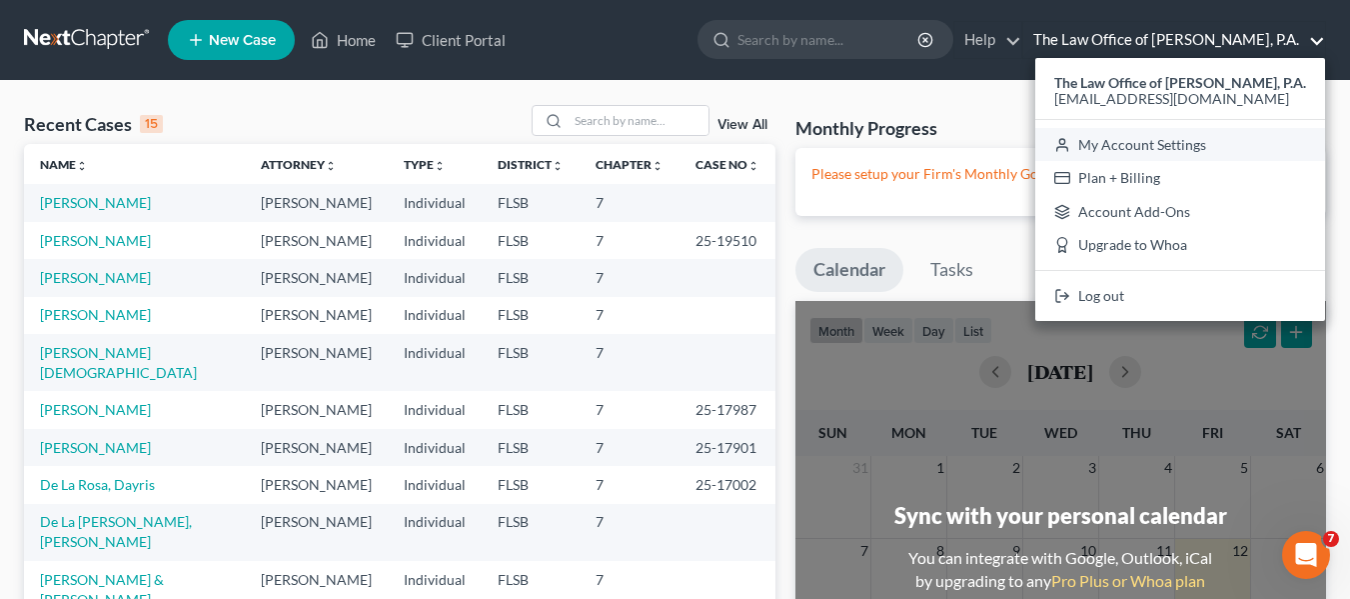
click at [1191, 142] on link "My Account Settings" at bounding box center [1180, 145] width 290 height 34
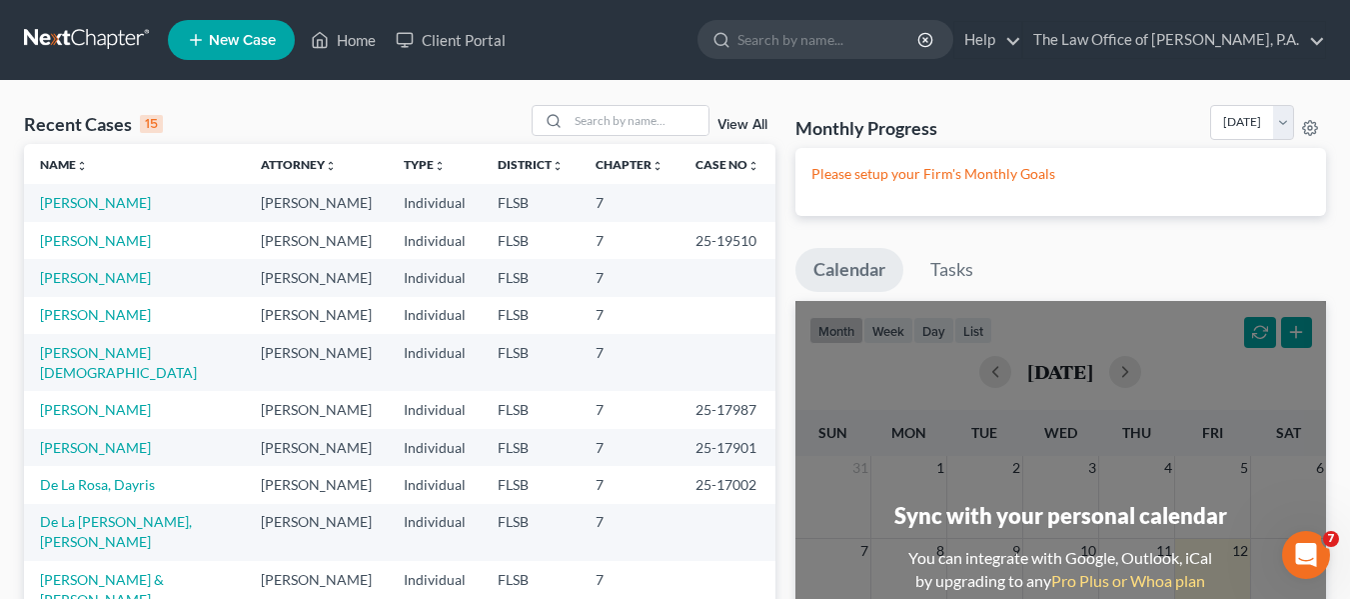
select select "24"
select select "9"
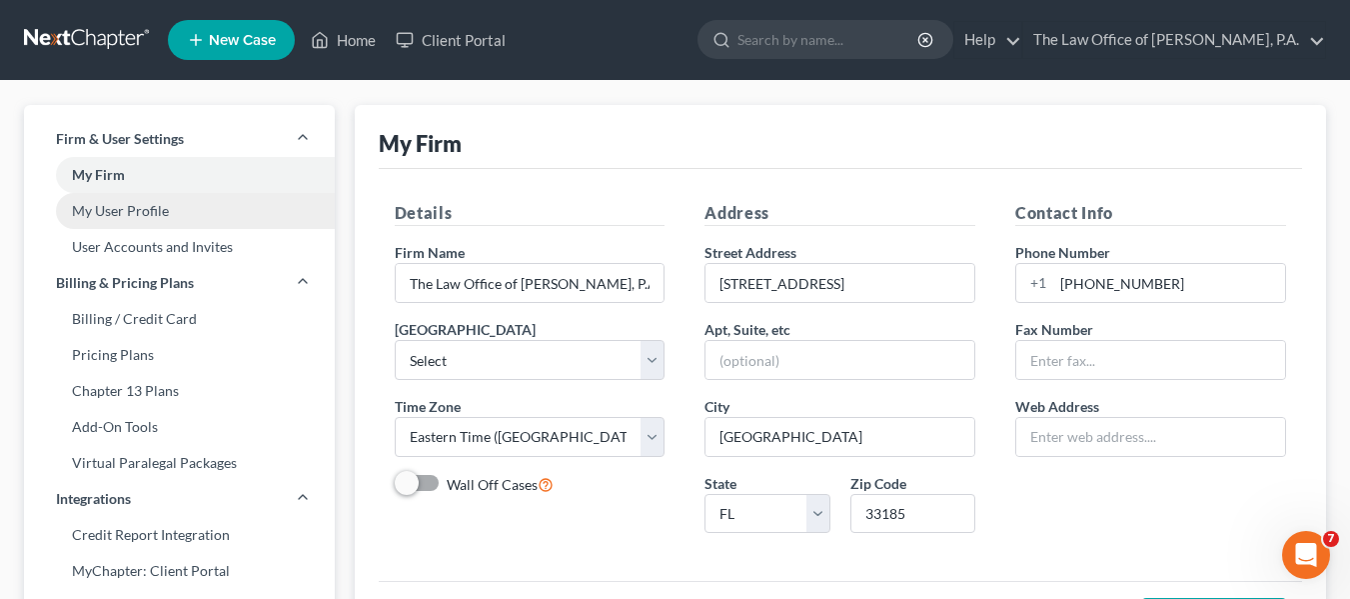
click at [138, 206] on link "My User Profile" at bounding box center [179, 211] width 311 height 36
select select "9"
select select "17"
select select "attorney"
select select "0"
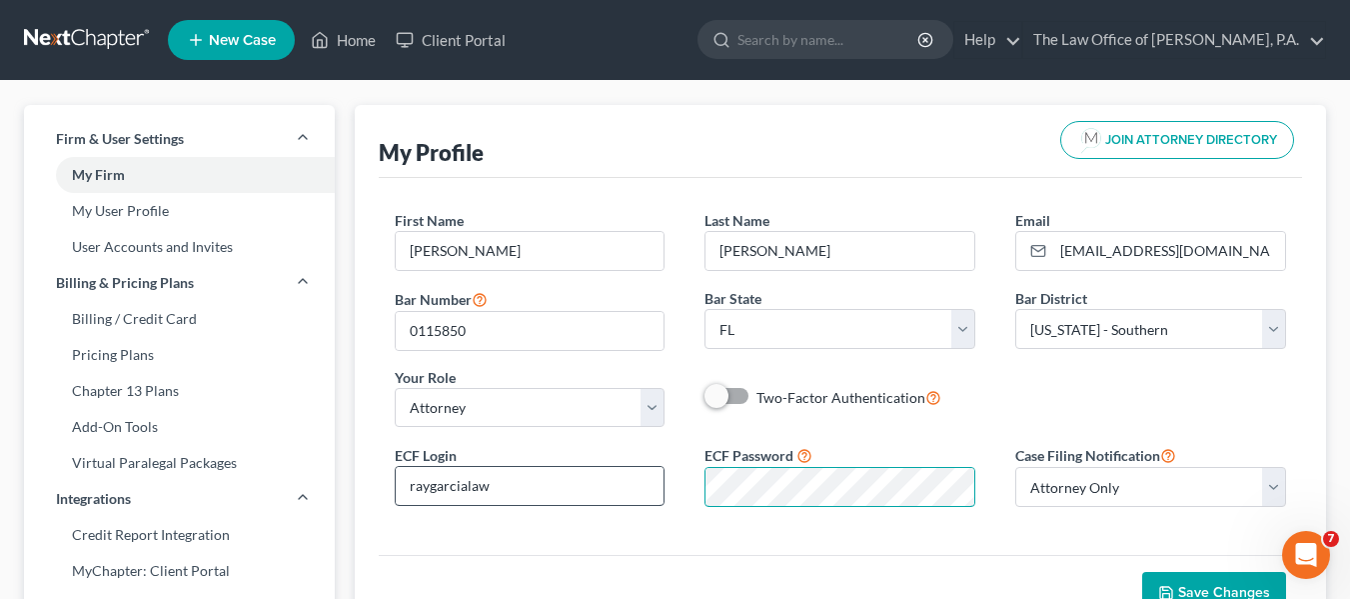
click at [655, 490] on div "ECF Login raygarcialaw ECF Password Case Filing Notification Select Attorney On…" at bounding box center [841, 483] width 932 height 80
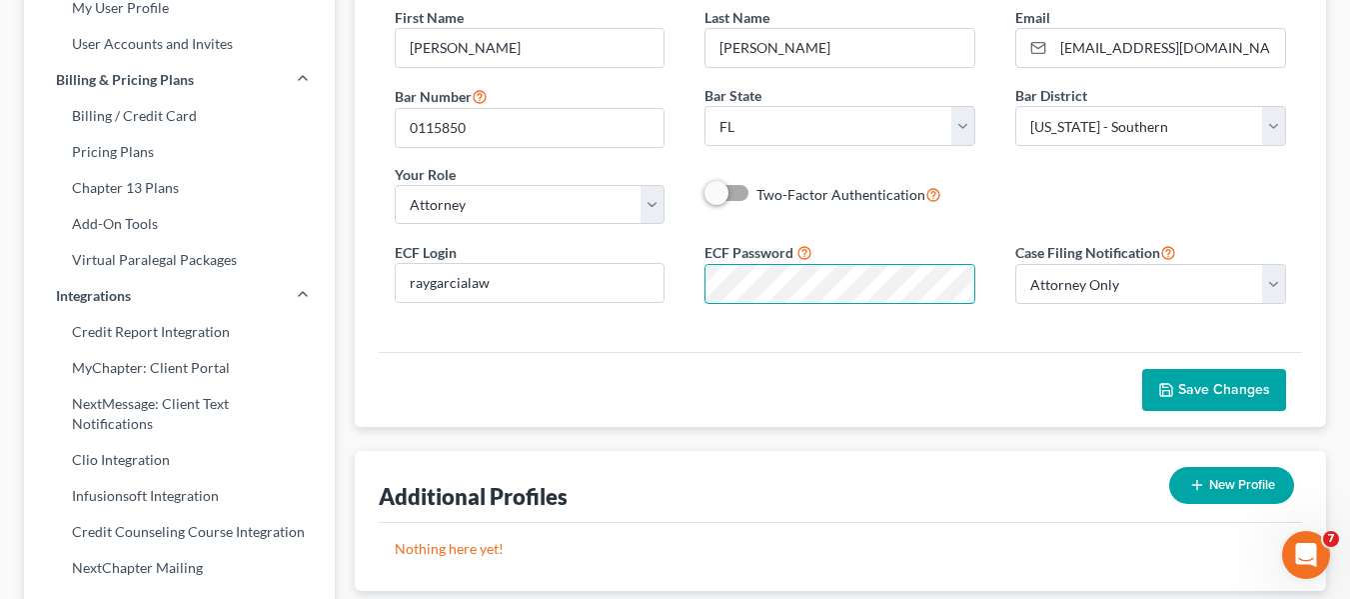
scroll to position [300, 0]
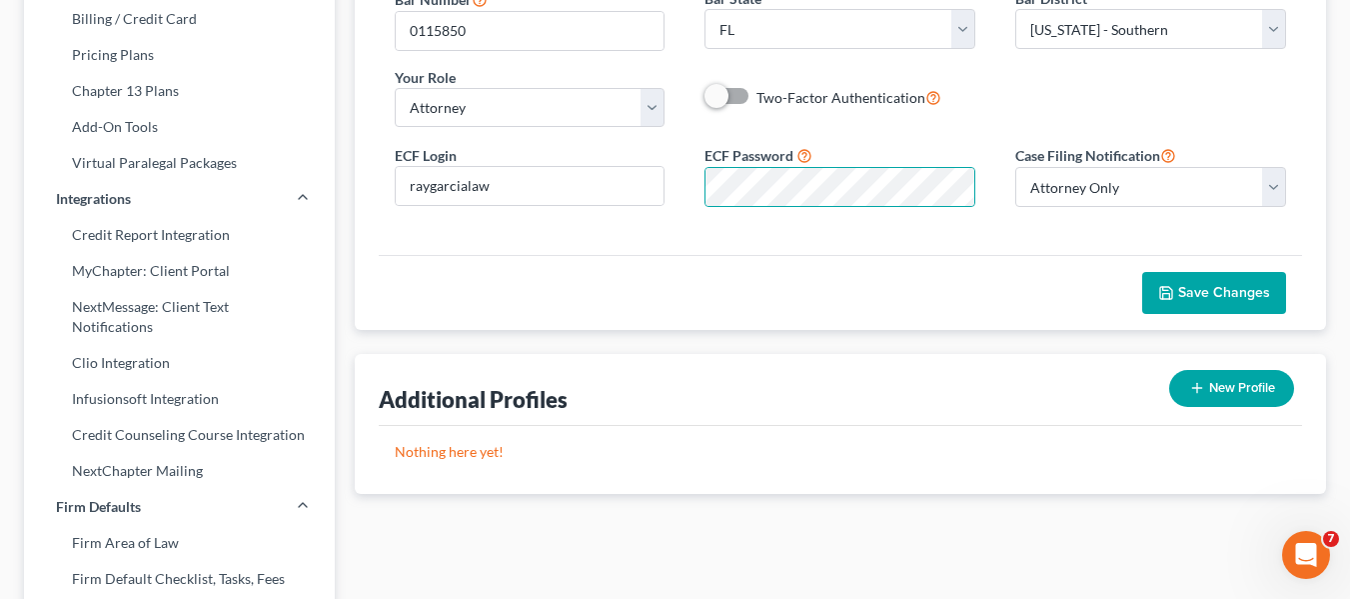
click at [1209, 300] on span "Save Changes" at bounding box center [1224, 292] width 92 height 17
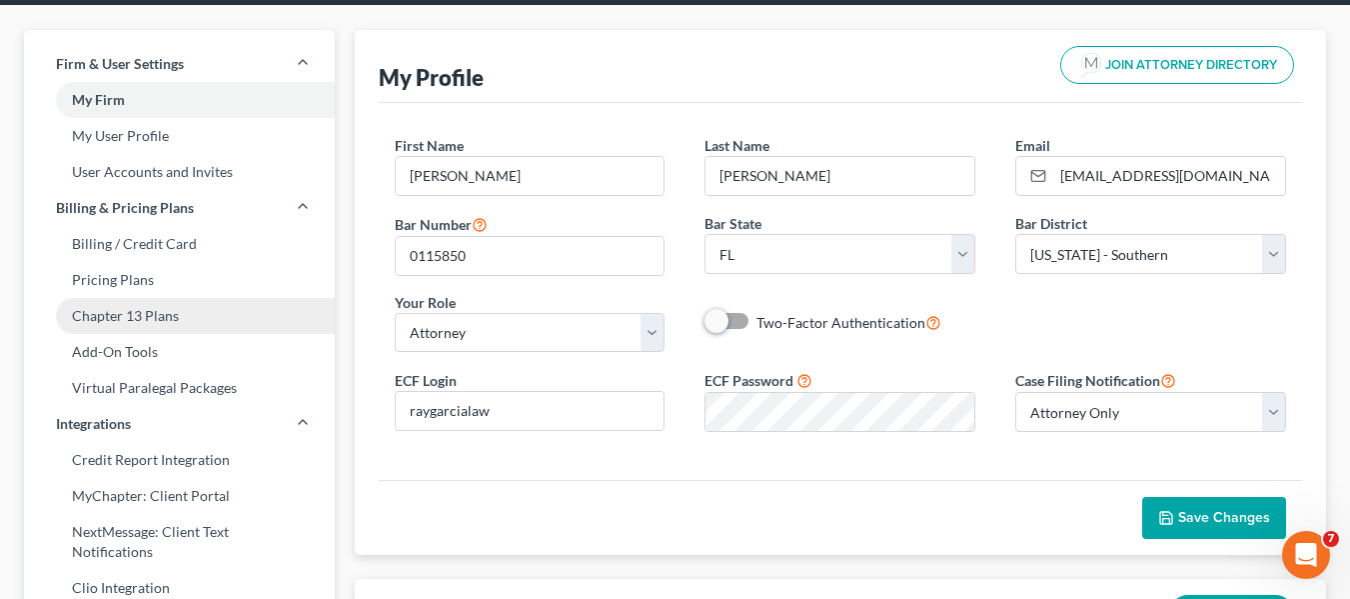
scroll to position [0, 0]
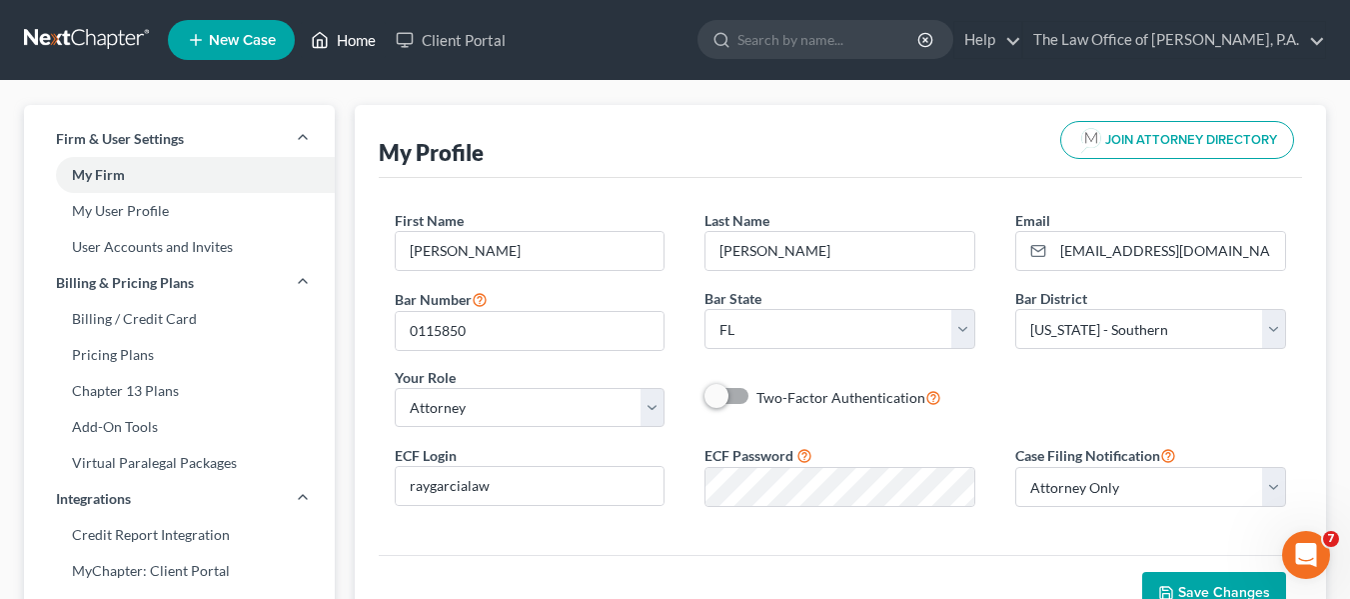
click at [338, 42] on link "Home" at bounding box center [343, 40] width 85 height 36
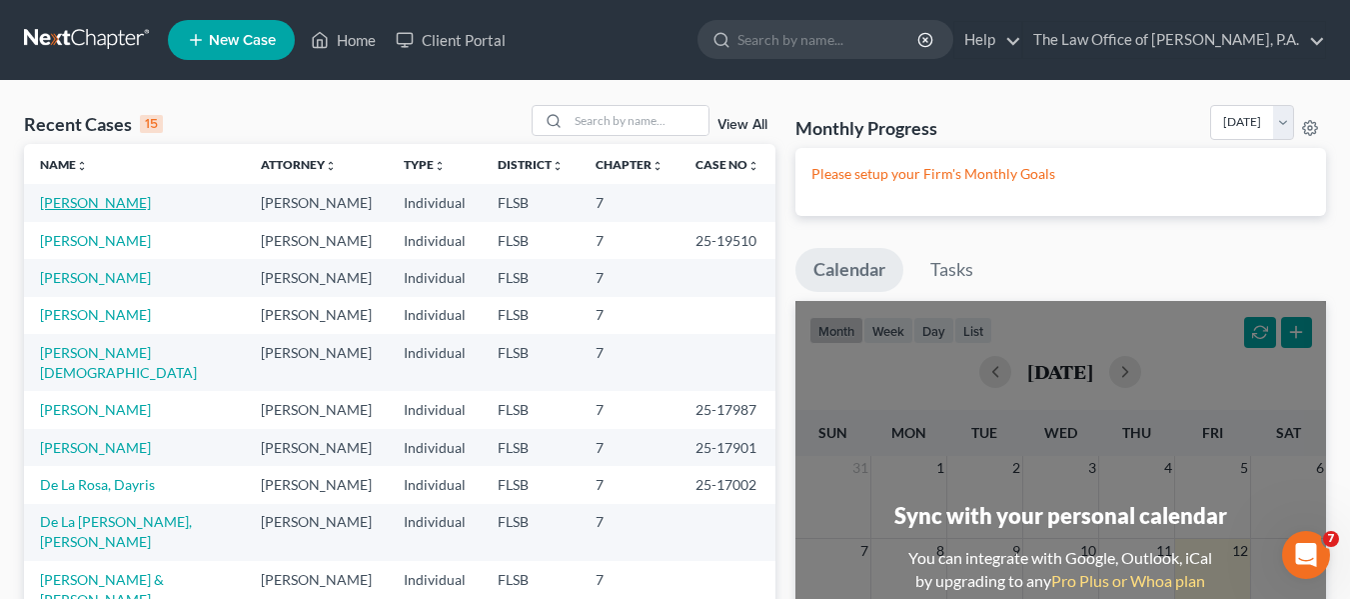
click at [81, 197] on link "[PERSON_NAME]" at bounding box center [95, 202] width 111 height 17
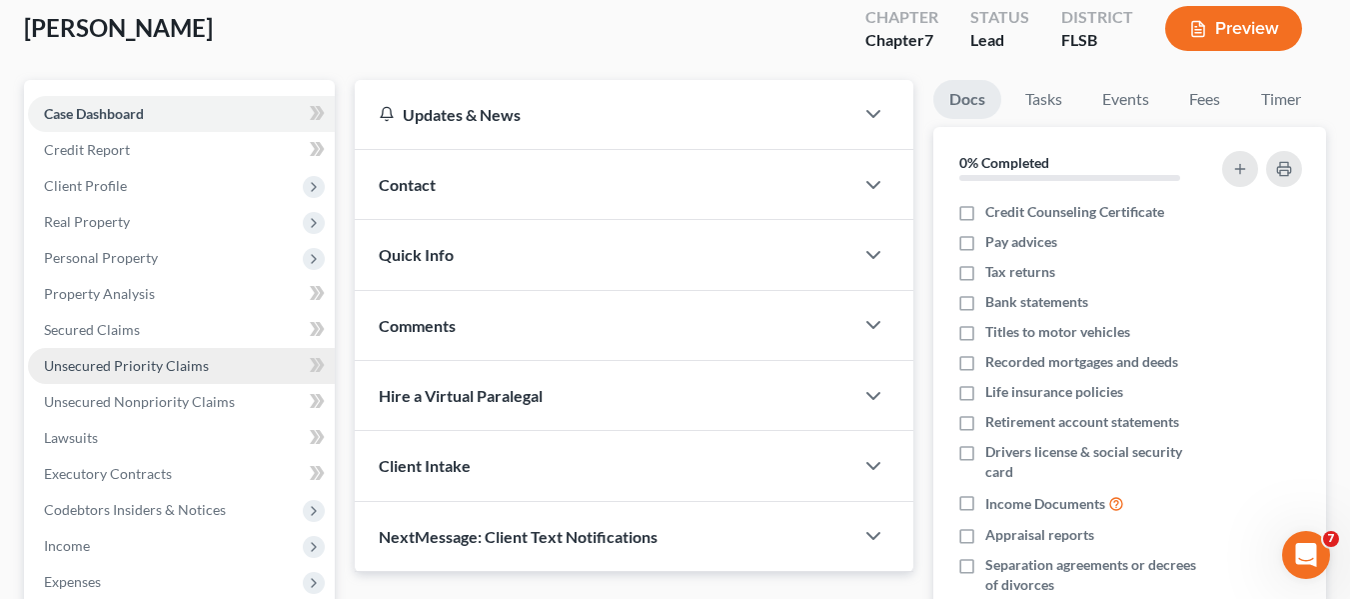
scroll to position [464, 0]
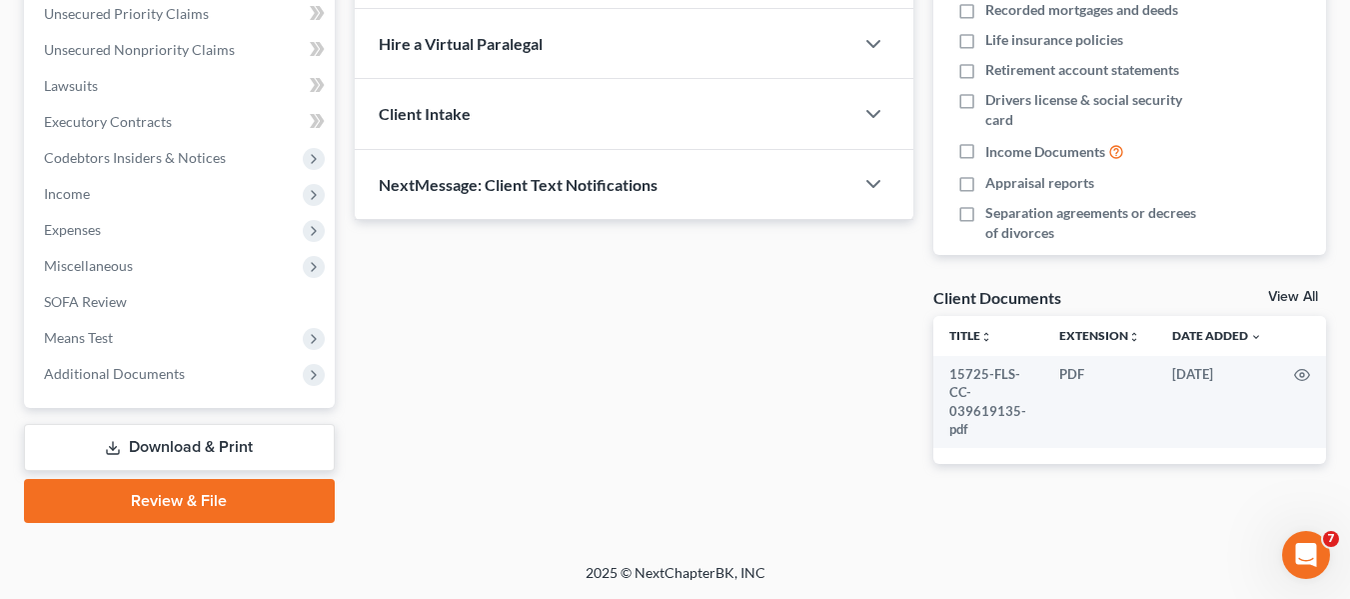
click at [174, 500] on link "Review & File" at bounding box center [179, 501] width 311 height 44
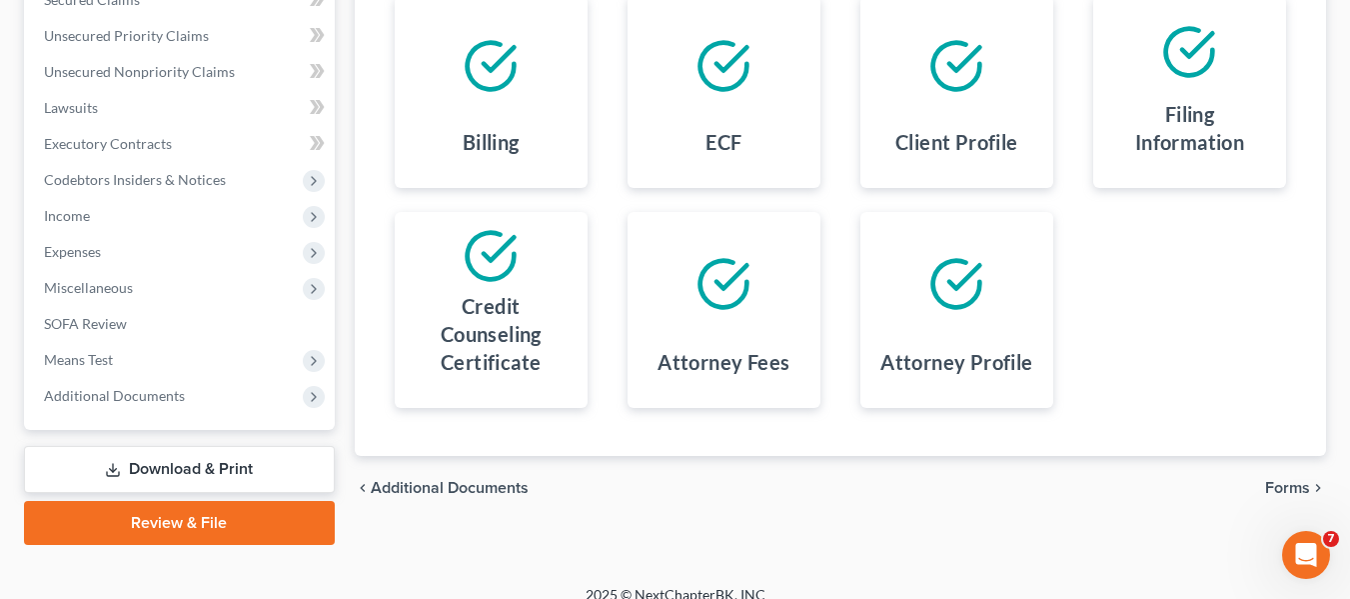
scroll to position [464, 0]
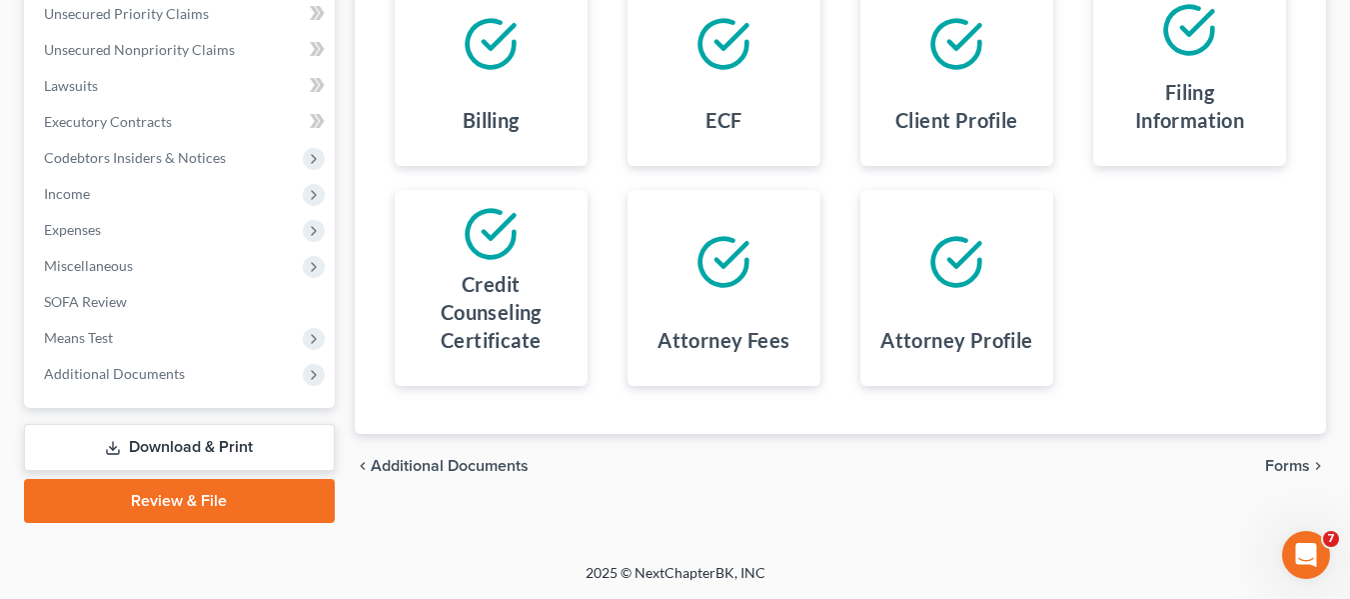
click at [1300, 472] on span "Forms" at bounding box center [1287, 466] width 45 height 16
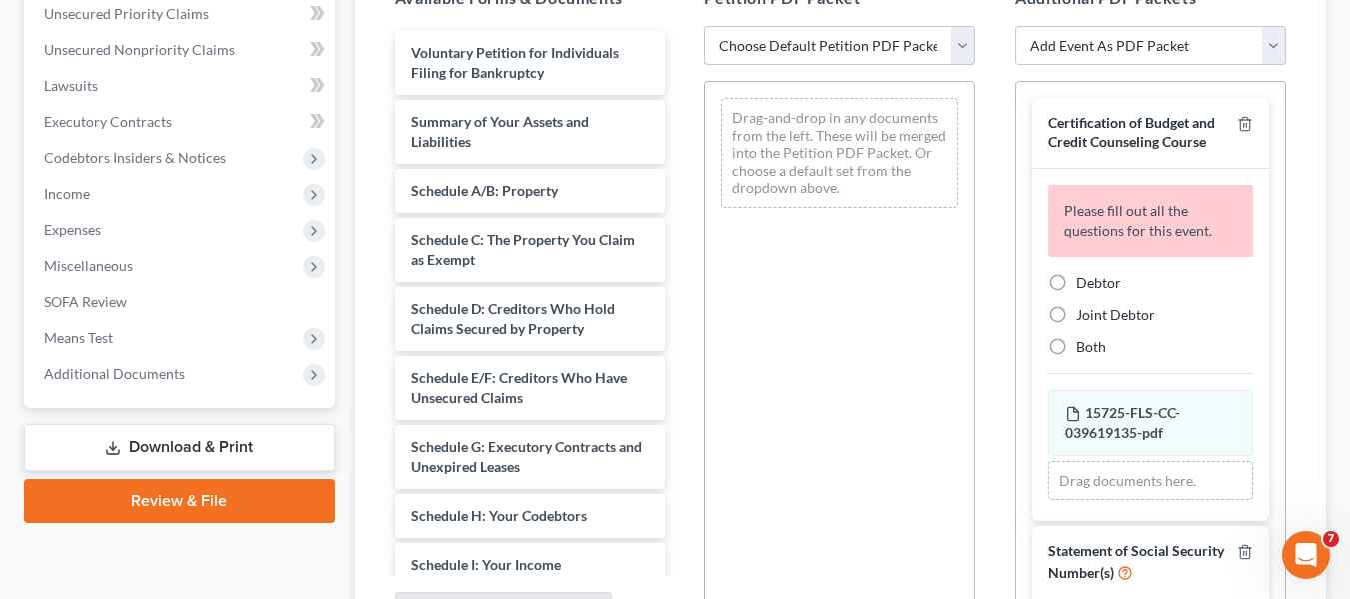
click at [899, 52] on select "Choose Default Petition PDF Packet Emergency Filing (Voluntary Petition and Cre…" at bounding box center [840, 46] width 271 height 40
select select "1"
click at [705, 26] on select "Choose Default Petition PDF Packet Emergency Filing (Voluntary Petition and Cre…" at bounding box center [840, 46] width 271 height 40
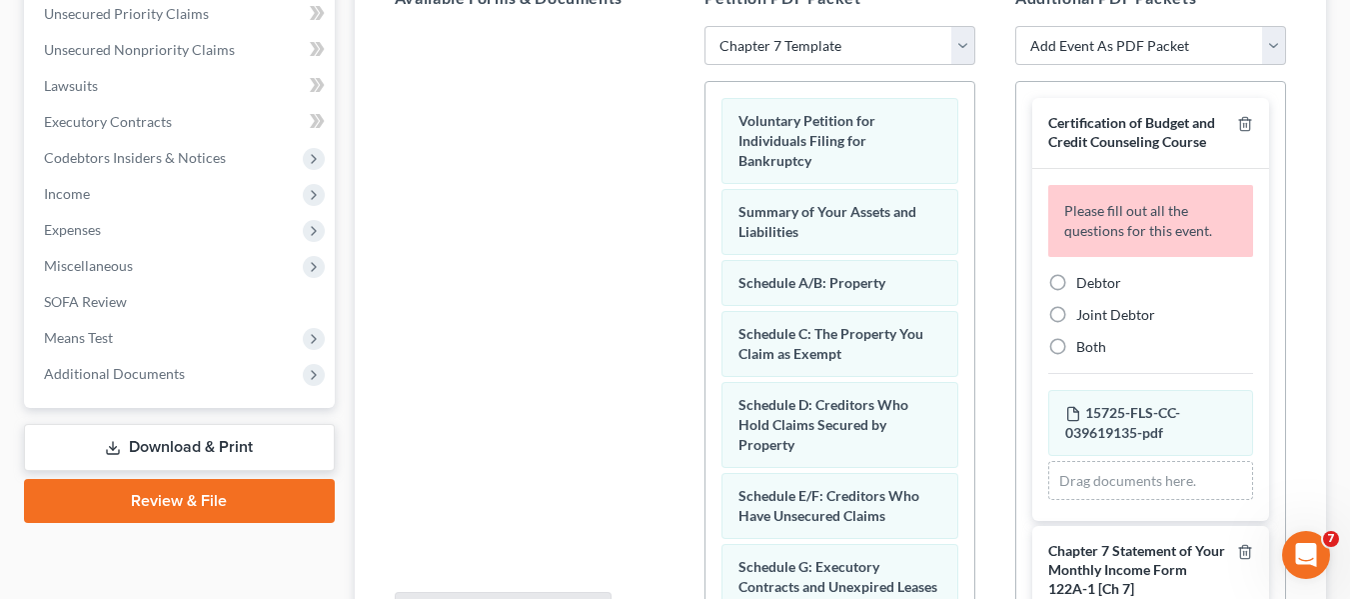
click at [1076, 293] on label "Debtor" at bounding box center [1098, 283] width 45 height 20
click at [1084, 286] on input "Debtor" at bounding box center [1090, 279] width 13 height 13
radio input "true"
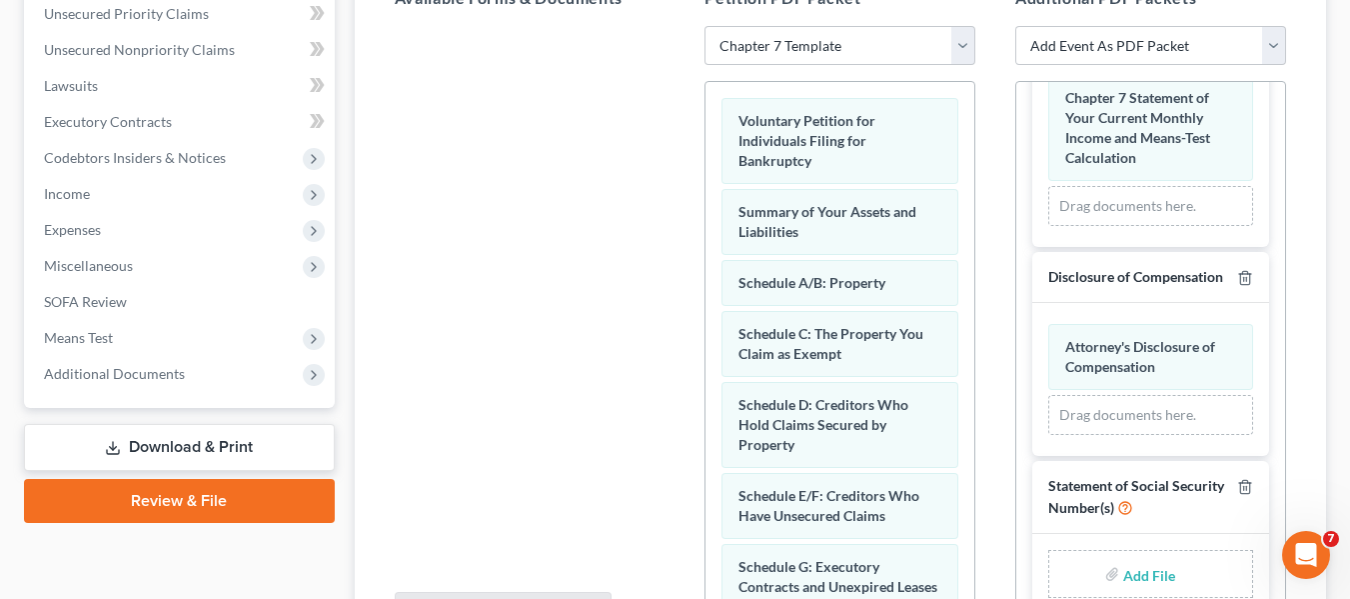
scroll to position [510, 0]
click at [1135, 566] on input "file" at bounding box center [1147, 574] width 48 height 36
type input "C:\fakepath\2c8440ce-3f13-4728-9be7-b31224e1d826.pdf"
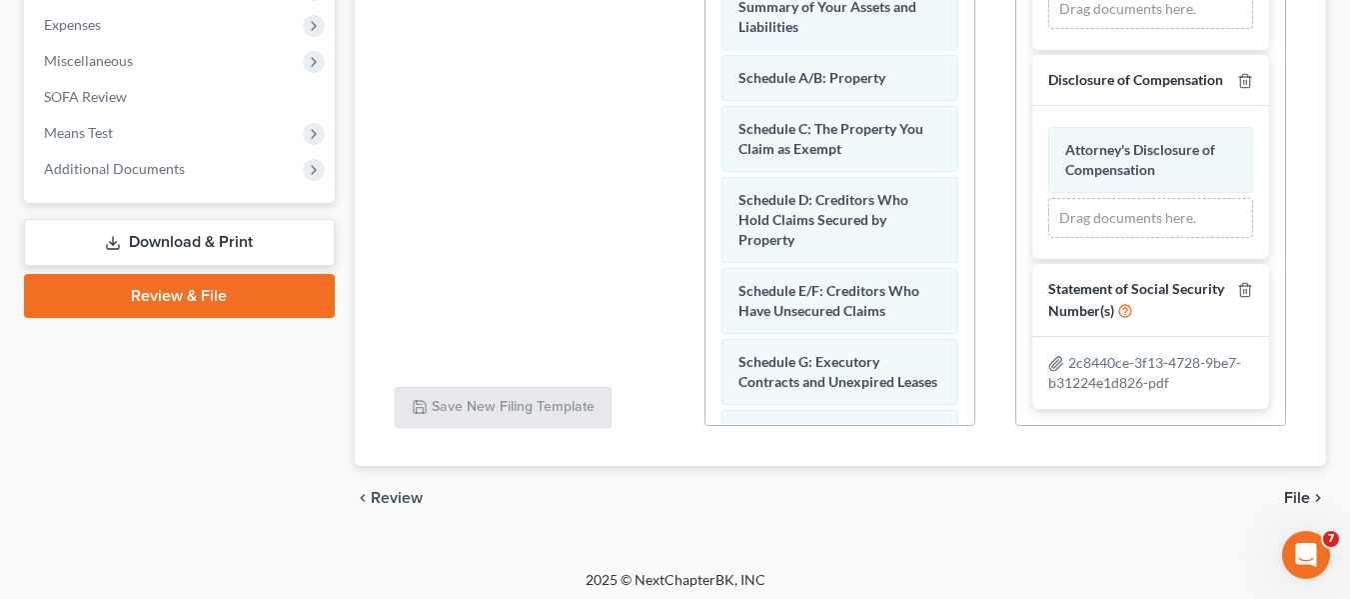
scroll to position [676, 0]
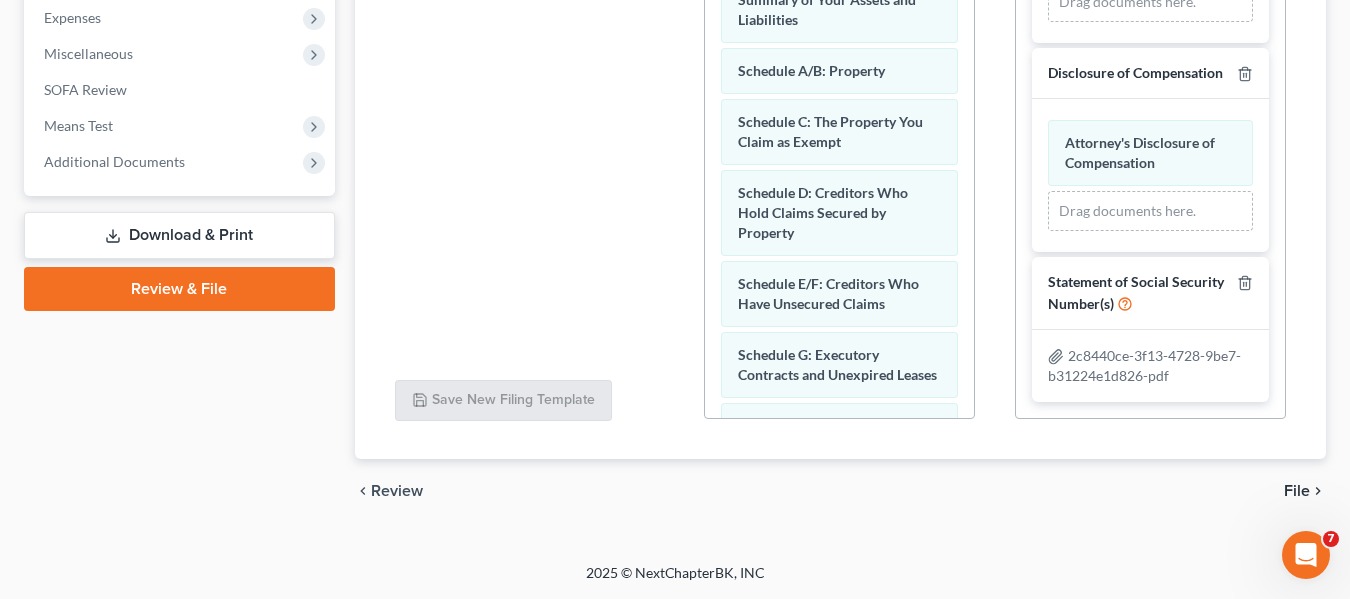
click at [1312, 493] on icon "chevron_right" at bounding box center [1318, 491] width 16 height 16
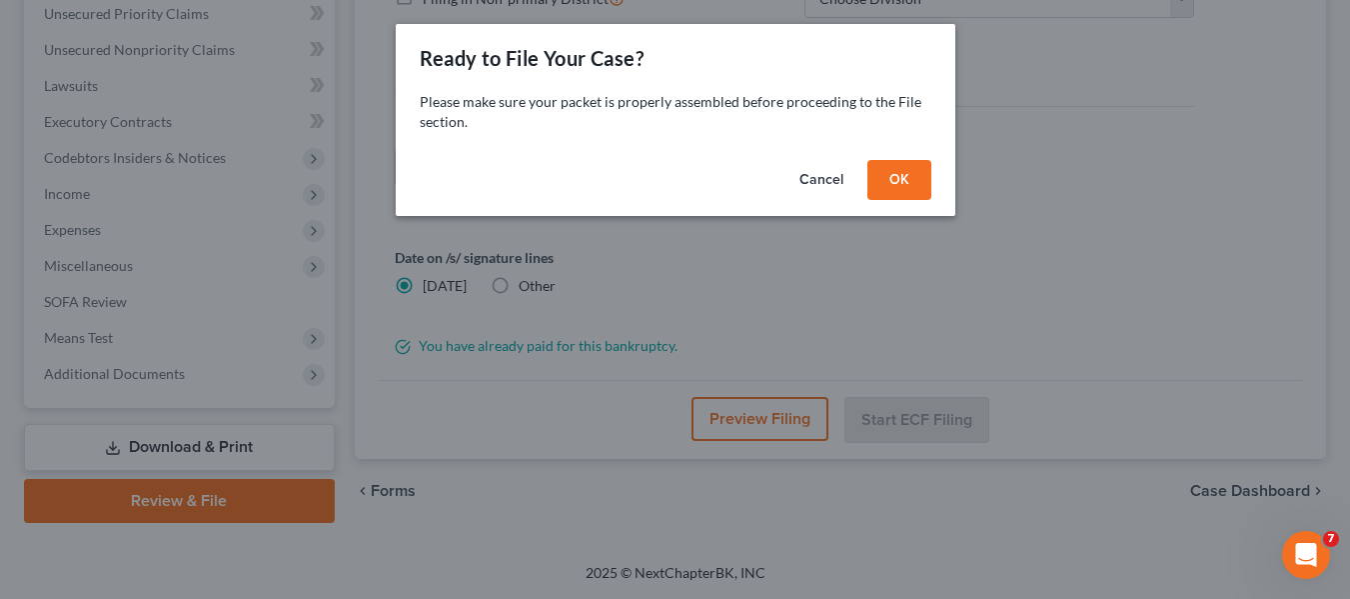
scroll to position [464, 0]
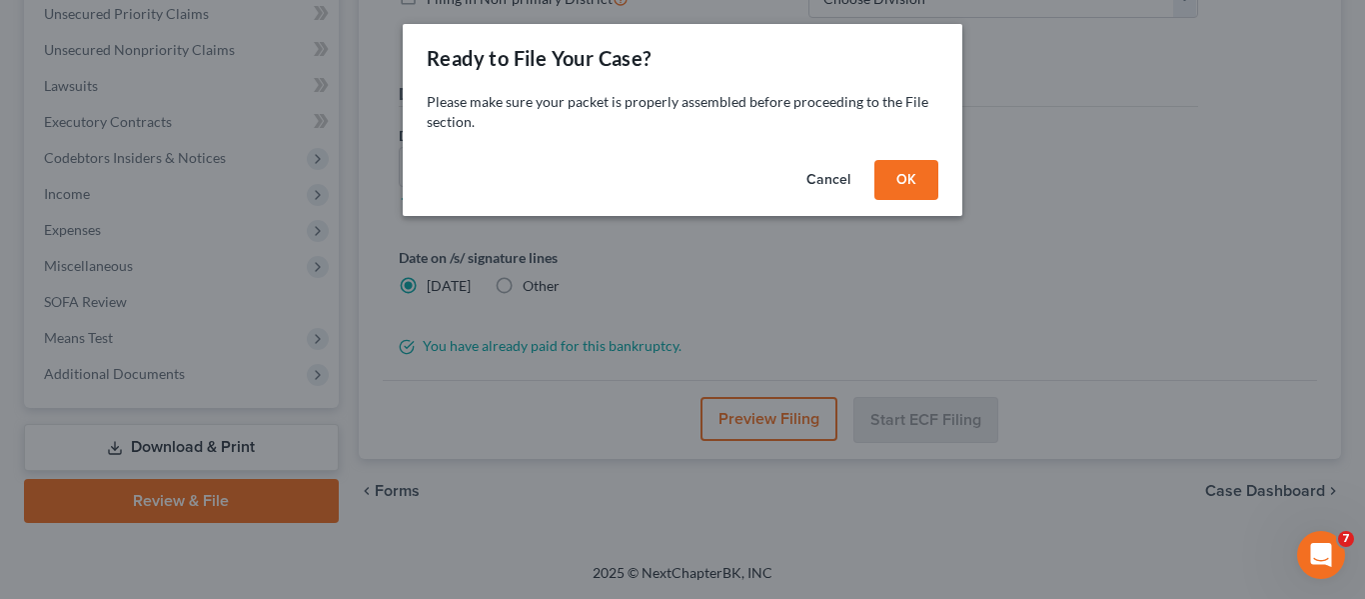
click at [914, 175] on button "OK" at bounding box center [907, 180] width 64 height 40
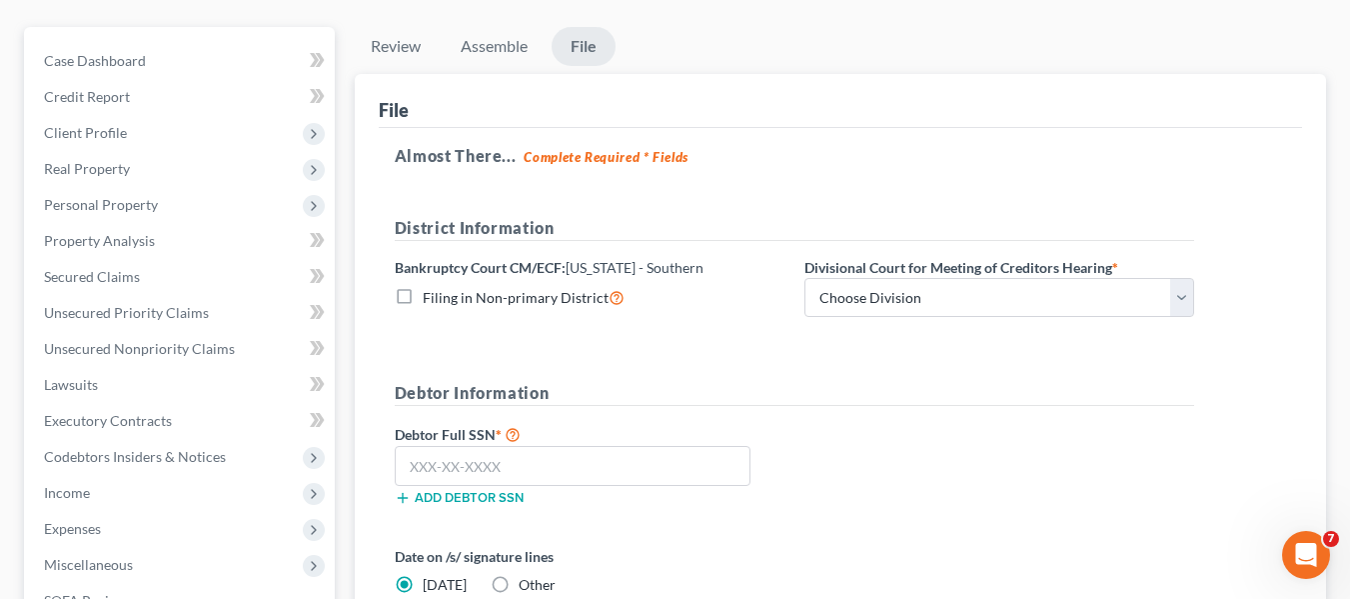
scroll to position [164, 0]
click at [895, 307] on select "Choose Division [GEOGRAPHIC_DATA] [GEOGRAPHIC_DATA] [GEOGRAPHIC_DATA]" at bounding box center [1000, 299] width 390 height 40
select select "1"
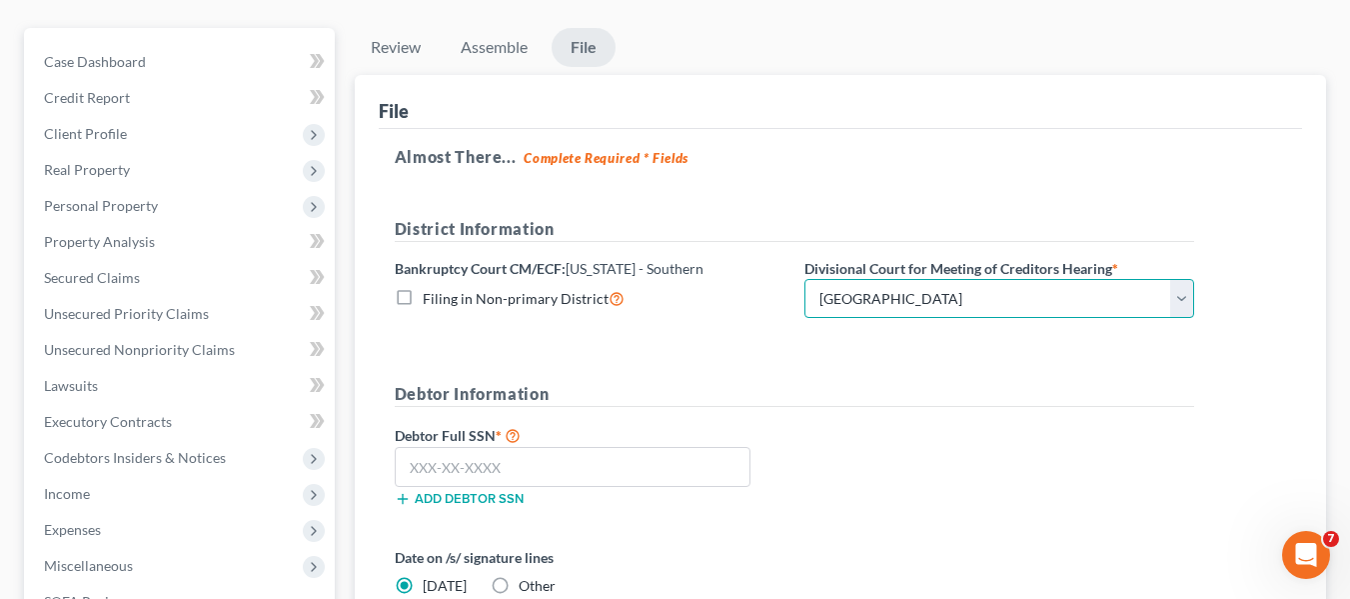
click at [805, 279] on select "Choose Division [GEOGRAPHIC_DATA] [GEOGRAPHIC_DATA] [GEOGRAPHIC_DATA]" at bounding box center [1000, 299] width 390 height 40
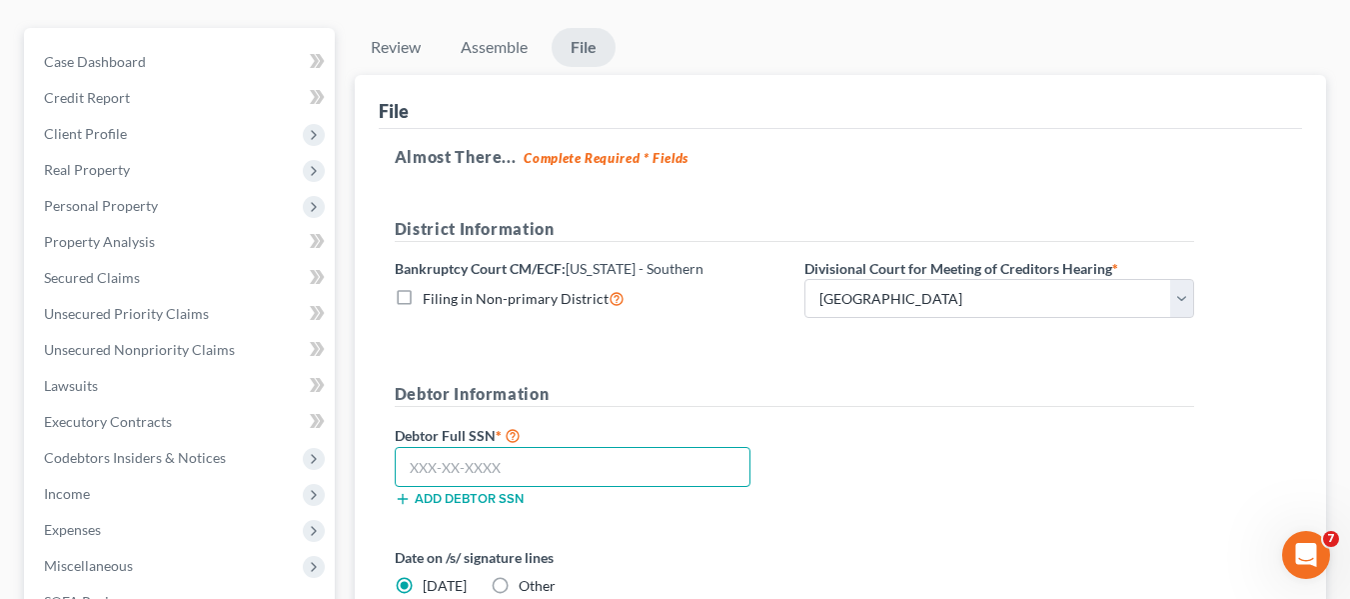
click at [594, 462] on input "text" at bounding box center [573, 467] width 356 height 40
paste input "263-63-4272"
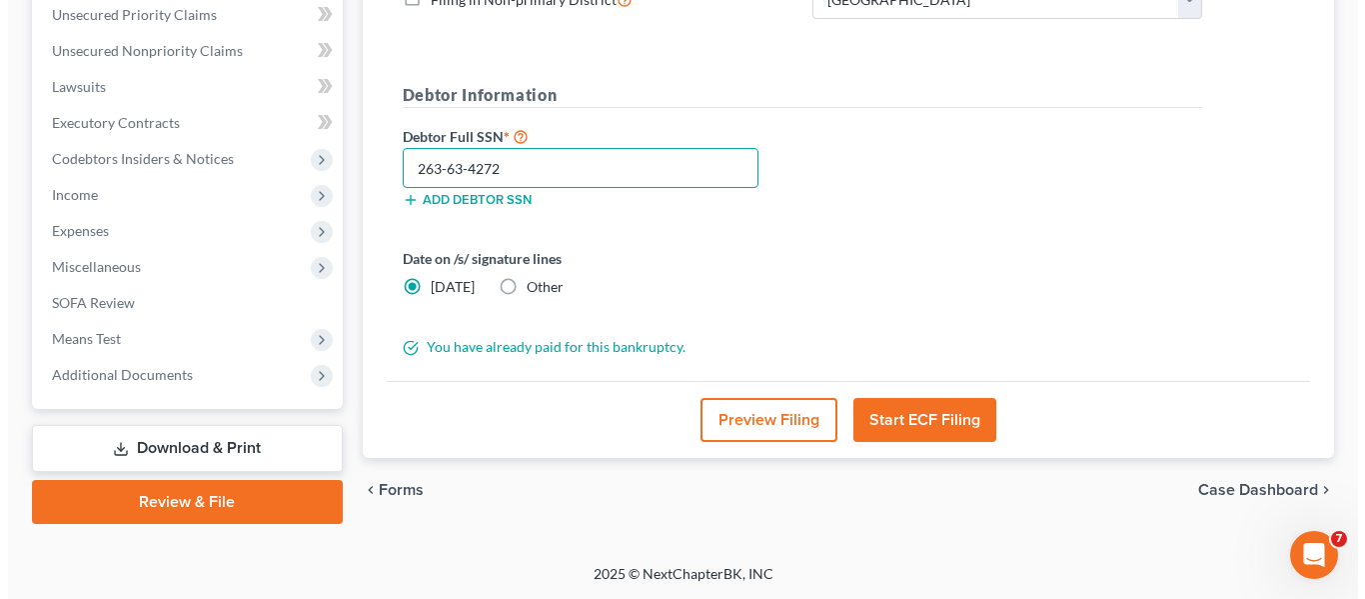
scroll to position [464, 0]
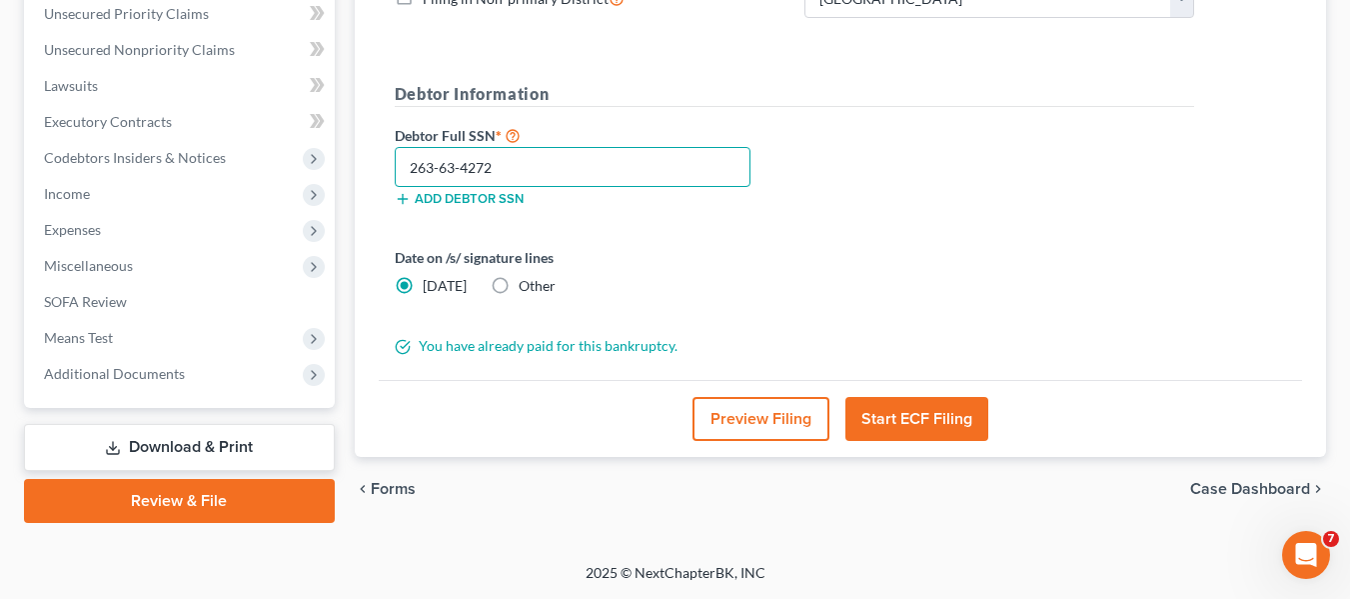
type input "263-63-4272"
click at [934, 418] on button "Start ECF Filing" at bounding box center [917, 419] width 143 height 44
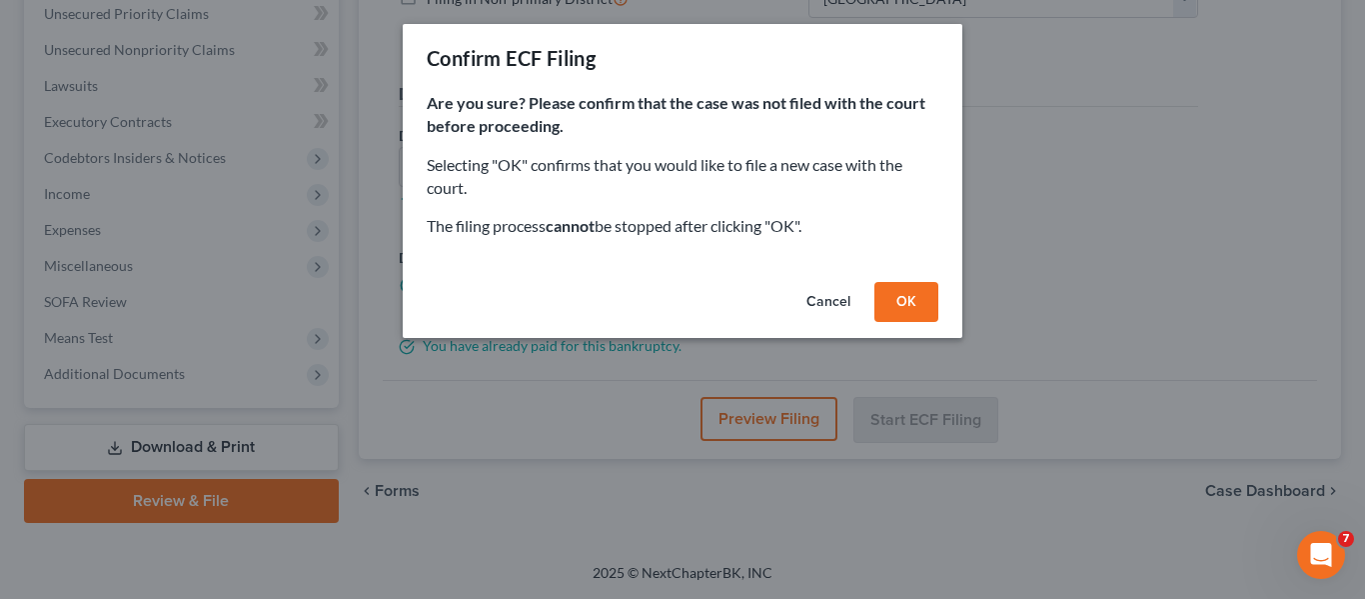
click at [915, 300] on button "OK" at bounding box center [907, 302] width 64 height 40
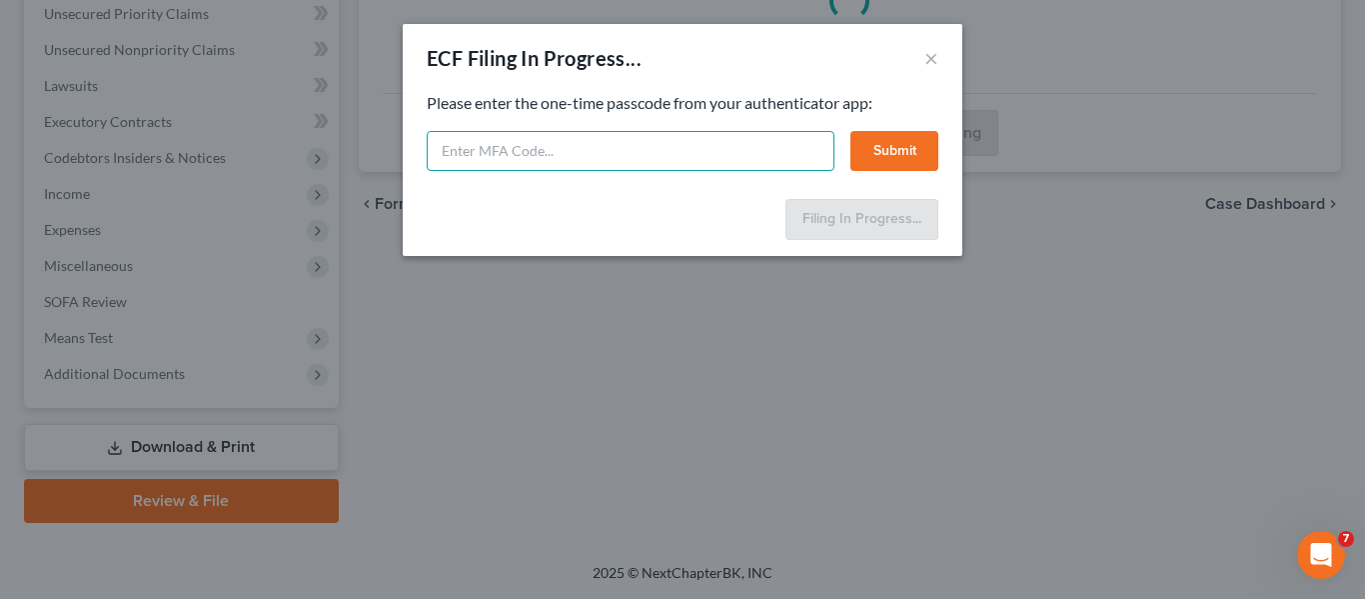
click at [507, 154] on input "text" at bounding box center [631, 151] width 408 height 40
type input "440373"
click at [878, 150] on button "Submit" at bounding box center [895, 151] width 88 height 40
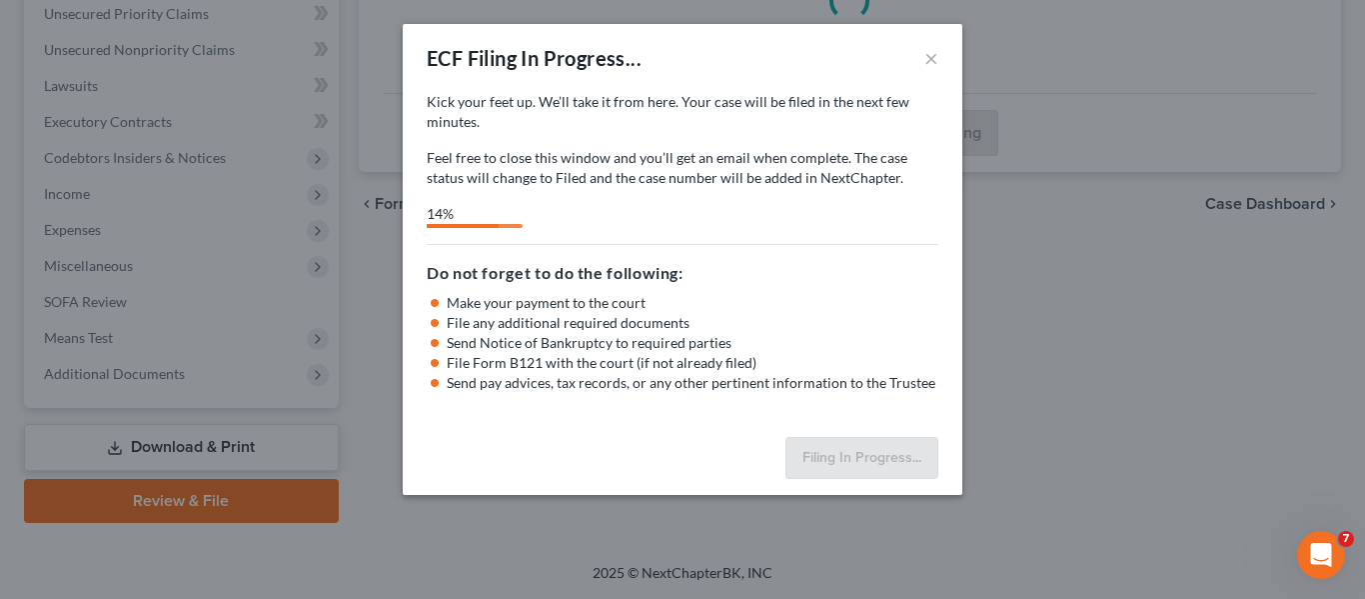
select select "1"
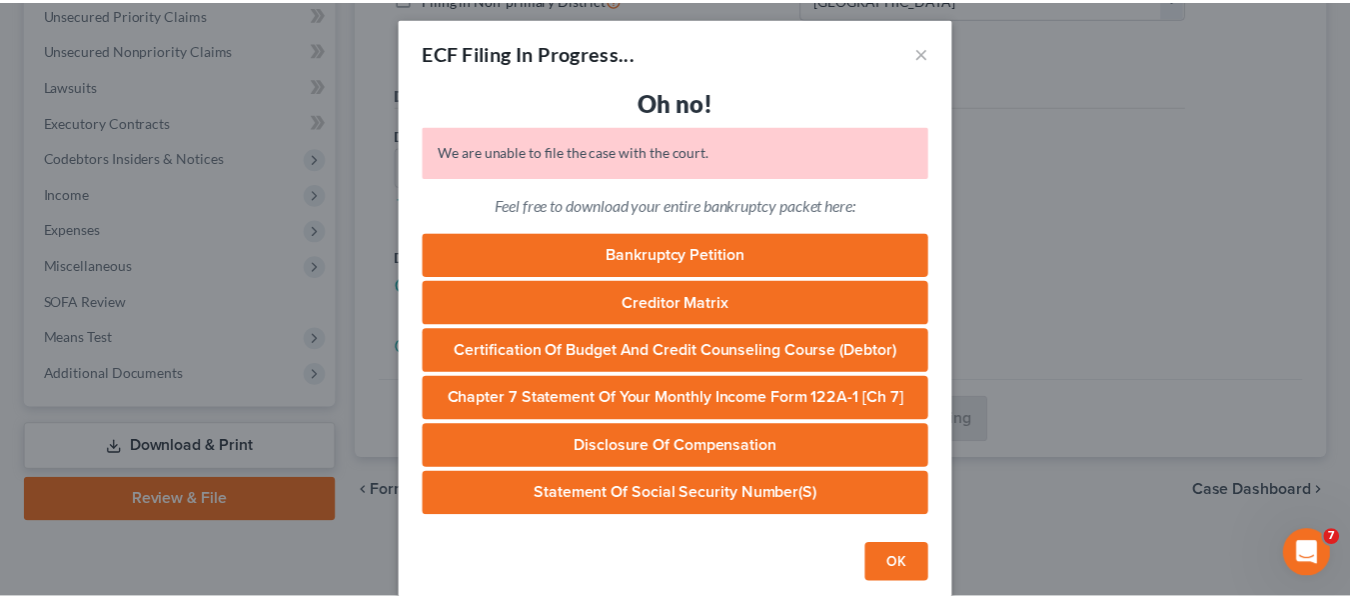
scroll to position [0, 0]
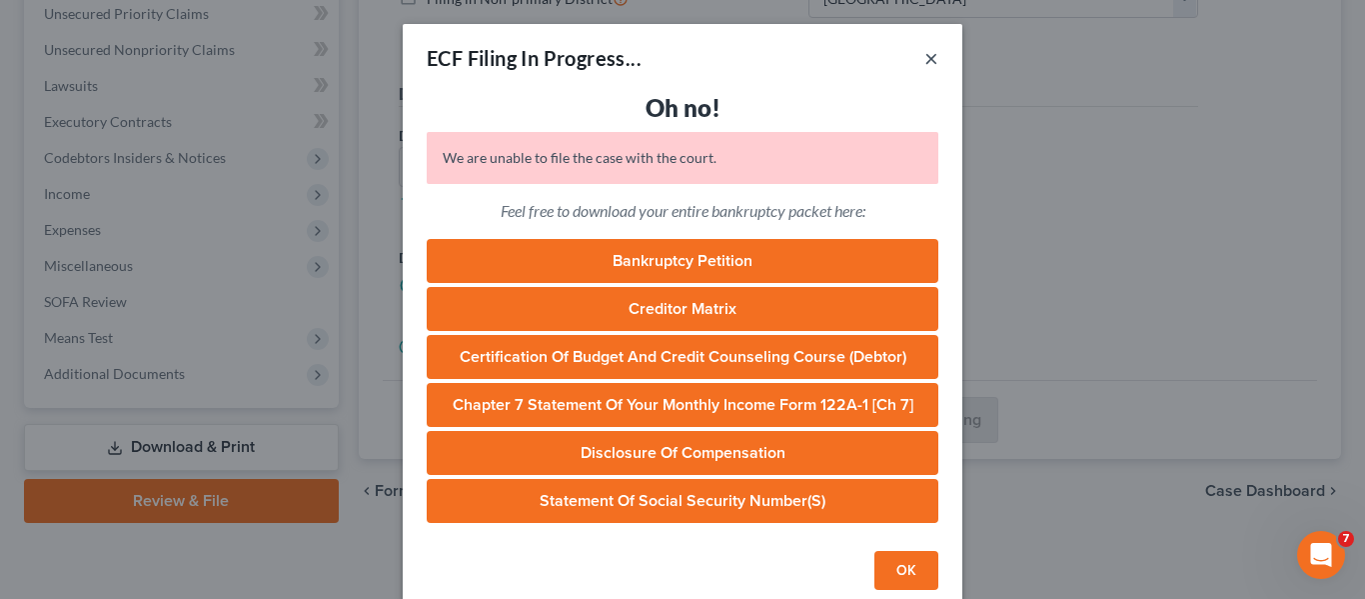
click at [929, 51] on button "×" at bounding box center [932, 58] width 14 height 24
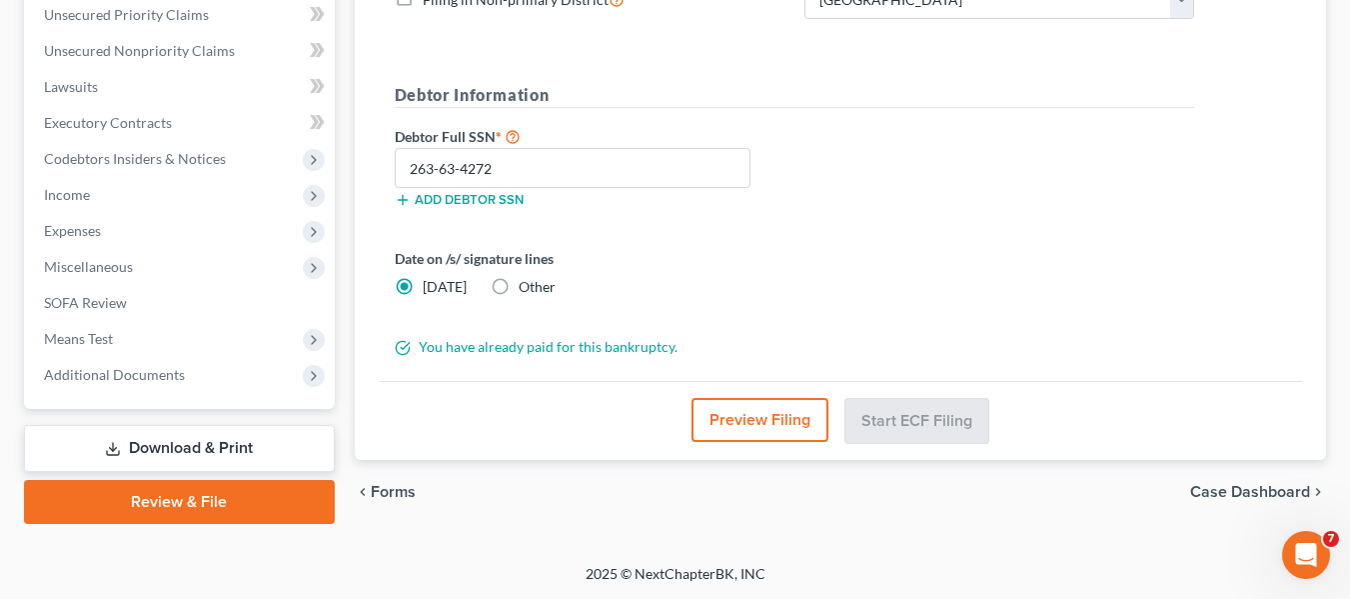
scroll to position [464, 0]
click at [295, 443] on link "Download & Print" at bounding box center [179, 447] width 311 height 47
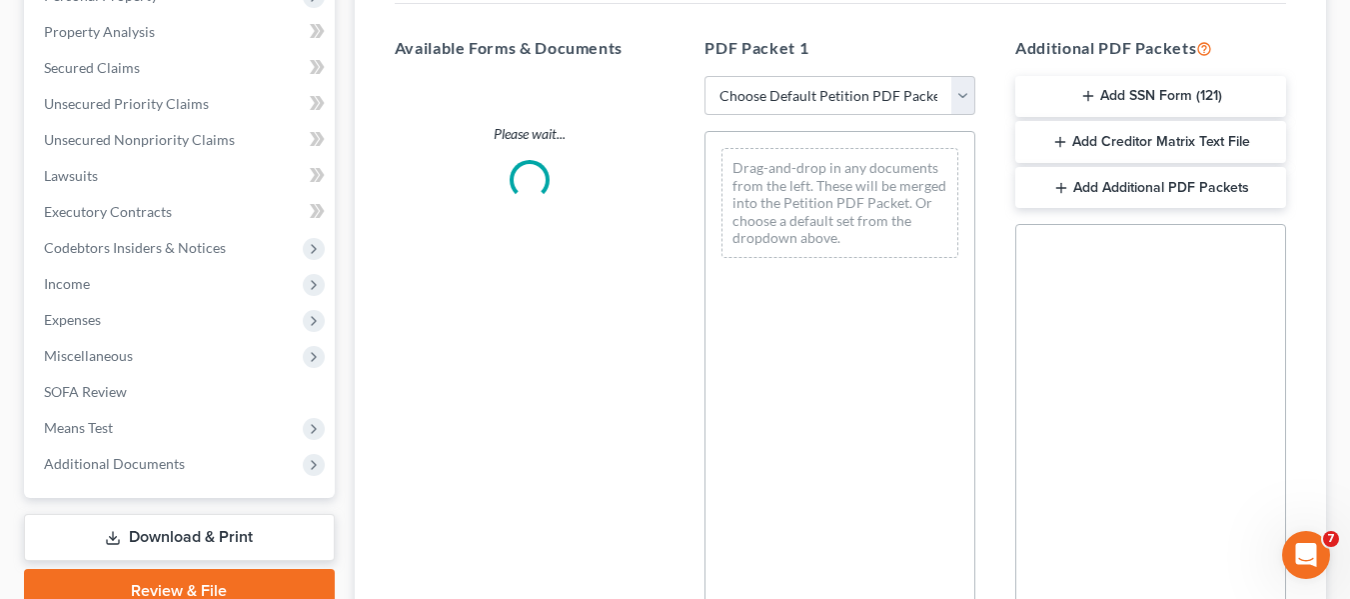
scroll to position [400, 0]
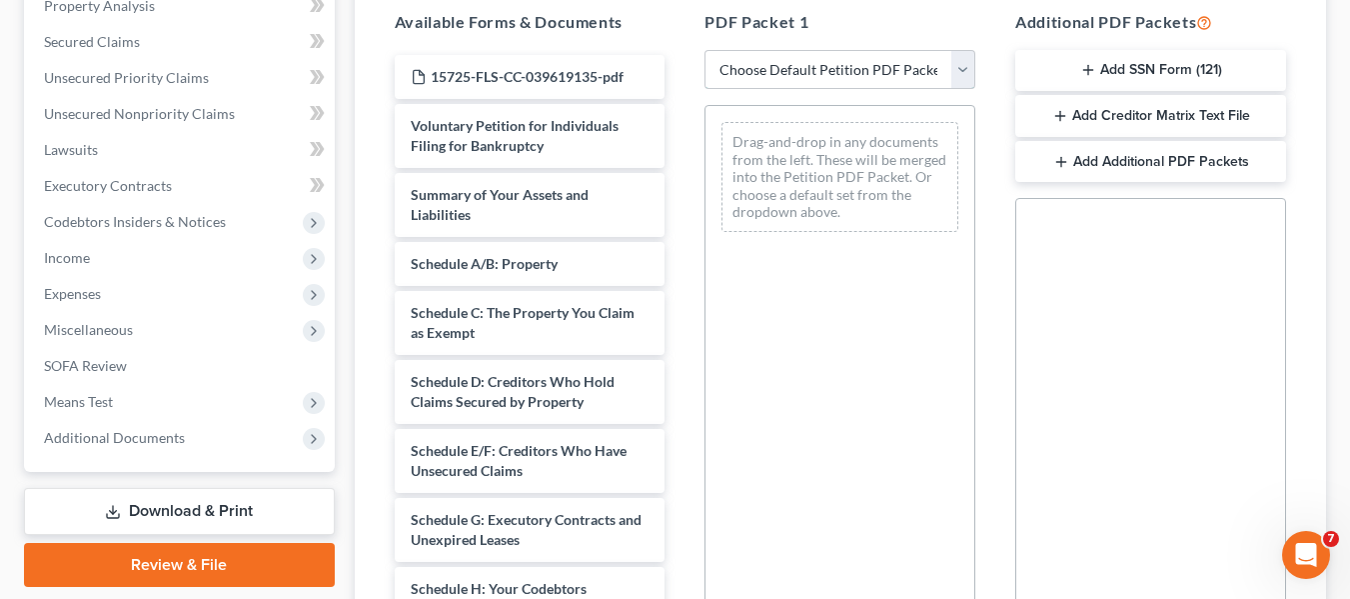
click at [855, 65] on select "Choose Default Petition PDF Packet Complete Bankruptcy Petition (all forms and …" at bounding box center [840, 70] width 271 height 40
select select "0"
click at [705, 50] on select "Choose Default Petition PDF Packet Complete Bankruptcy Petition (all forms and …" at bounding box center [840, 70] width 271 height 40
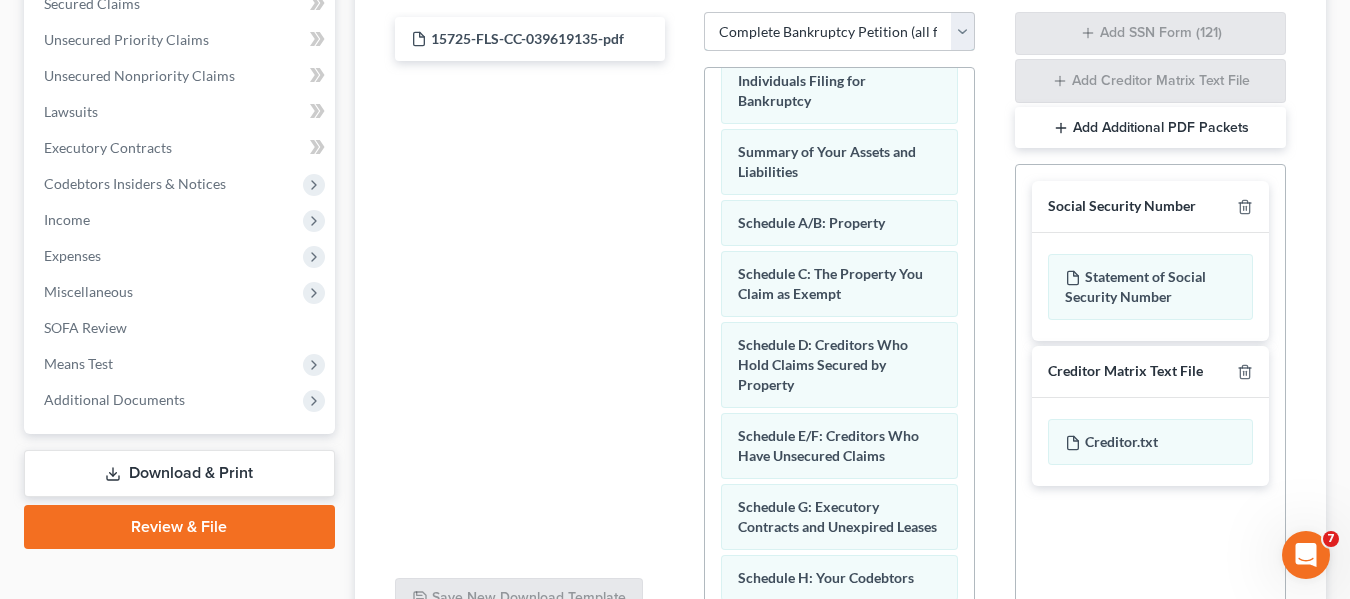
scroll to position [0, 0]
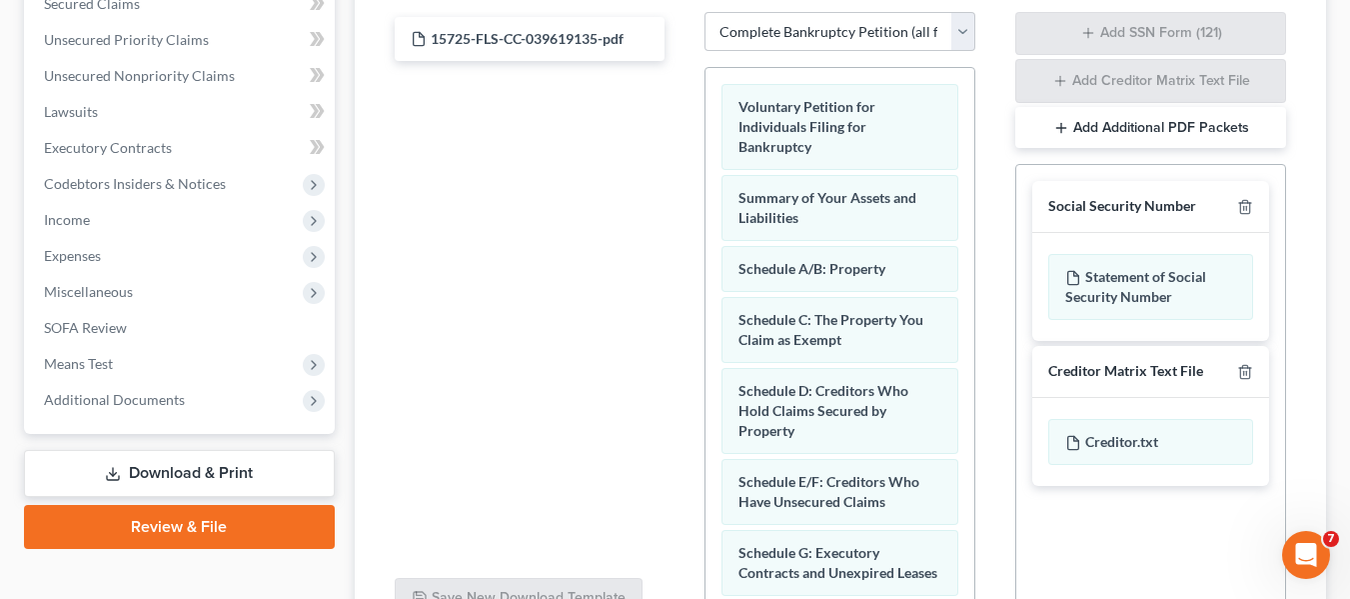
click at [185, 546] on link "Review & File" at bounding box center [179, 527] width 311 height 44
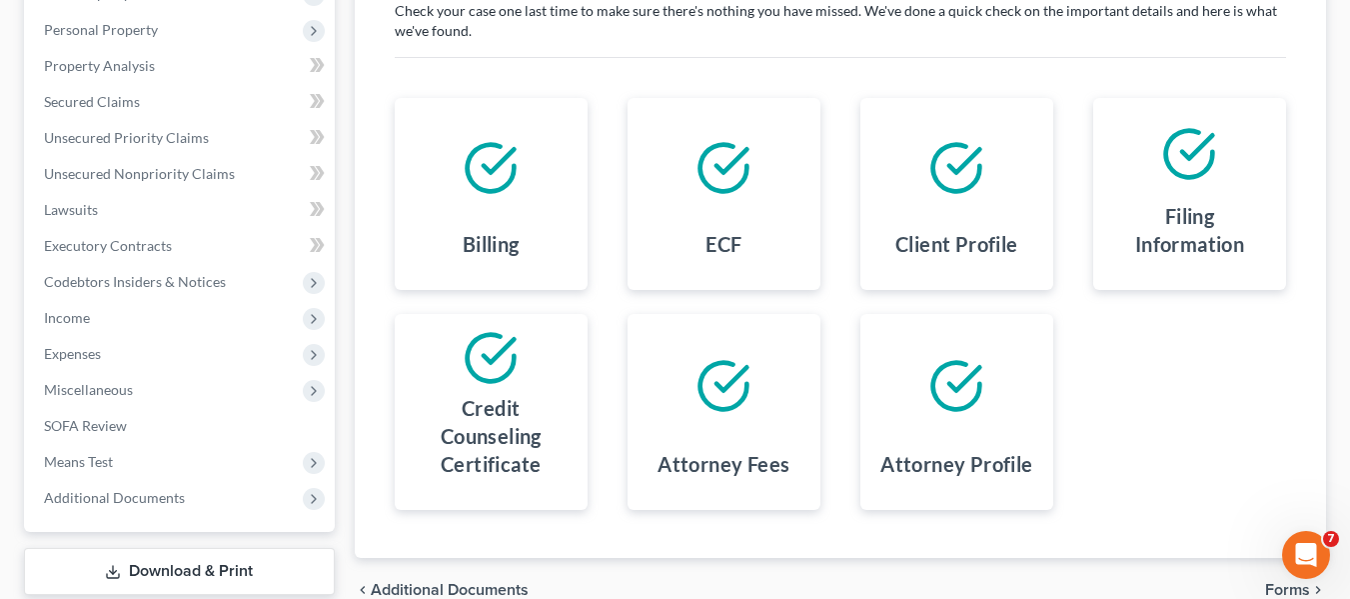
scroll to position [464, 0]
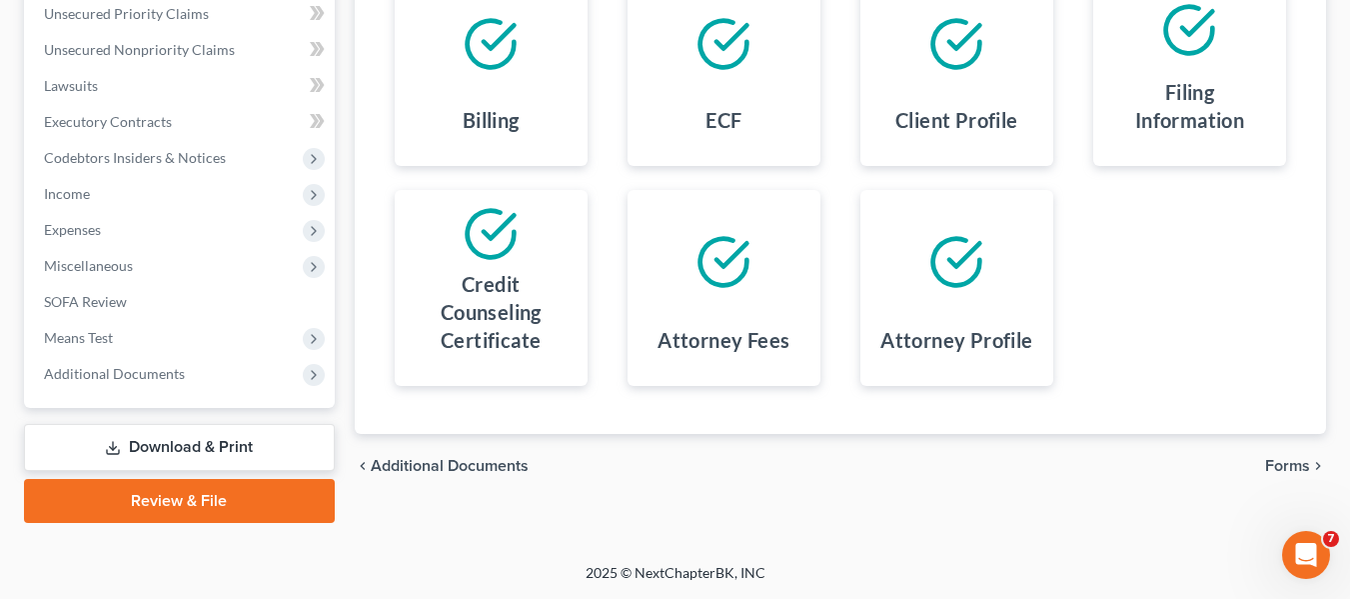
click at [1285, 464] on span "Forms" at bounding box center [1287, 466] width 45 height 16
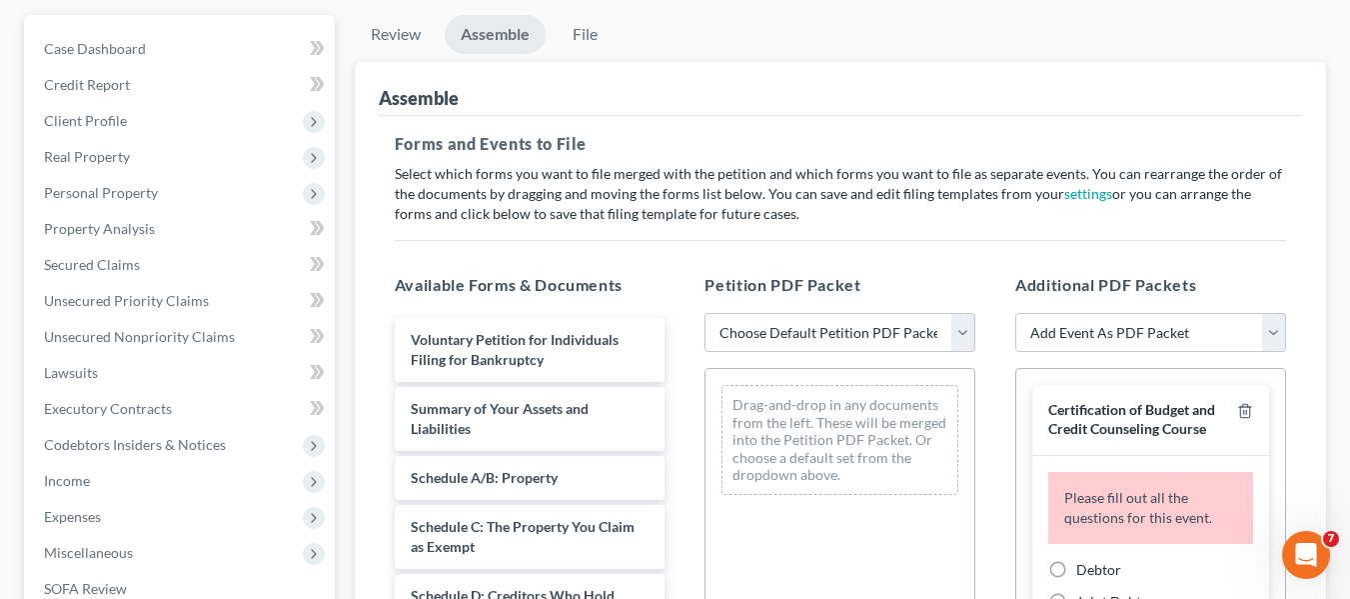
scroll to position [176, 0]
click at [867, 333] on select "Choose Default Petition PDF Packet Emergency Filing (Voluntary Petition and Cre…" at bounding box center [840, 334] width 271 height 40
select select "1"
click at [705, 314] on select "Choose Default Petition PDF Packet Emergency Filing (Voluntary Petition and Cre…" at bounding box center [840, 334] width 271 height 40
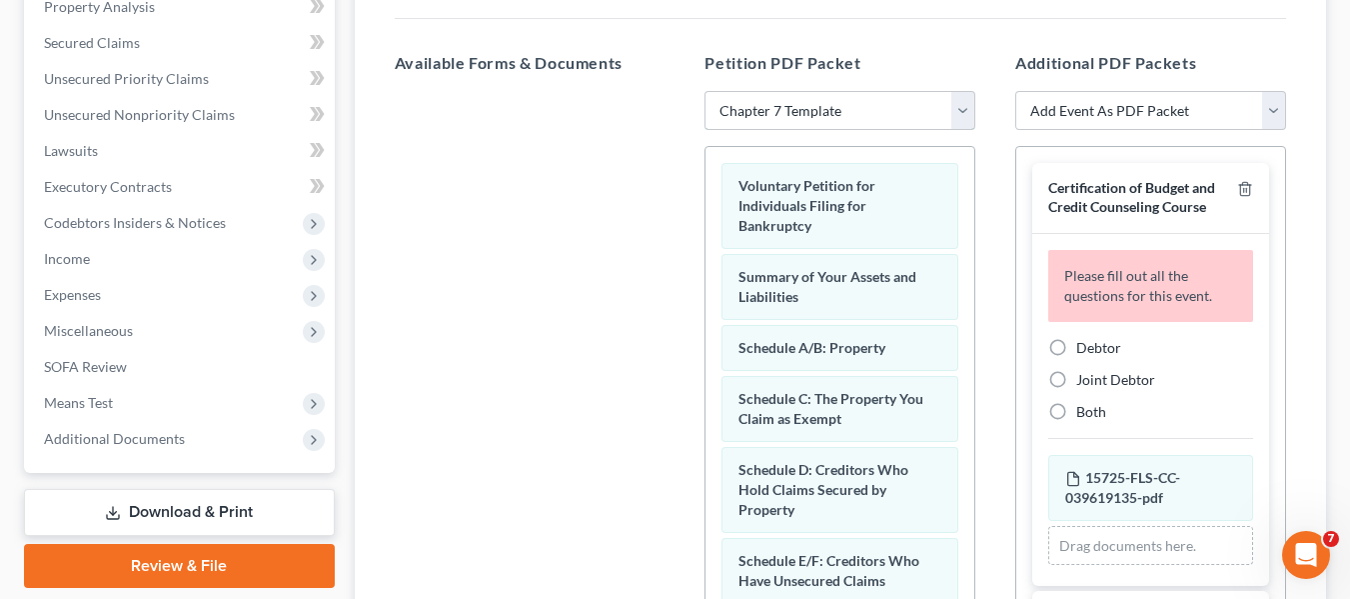
scroll to position [400, 0]
click at [1186, 119] on select "Add Event As PDF Packet Affidavit Notice of Case Reassignment Affidavit to Defe…" at bounding box center [1150, 110] width 271 height 40
click at [1303, 179] on div "Additional PDF Packets Add Event As PDF Packet Affidavit Notice of Case Reassig…" at bounding box center [1150, 373] width 311 height 678
click at [1216, 115] on select "Add Event As PDF Packet Affidavit Notice of Case Reassignment Affidavit to Defe…" at bounding box center [1150, 110] width 271 height 40
select select "22"
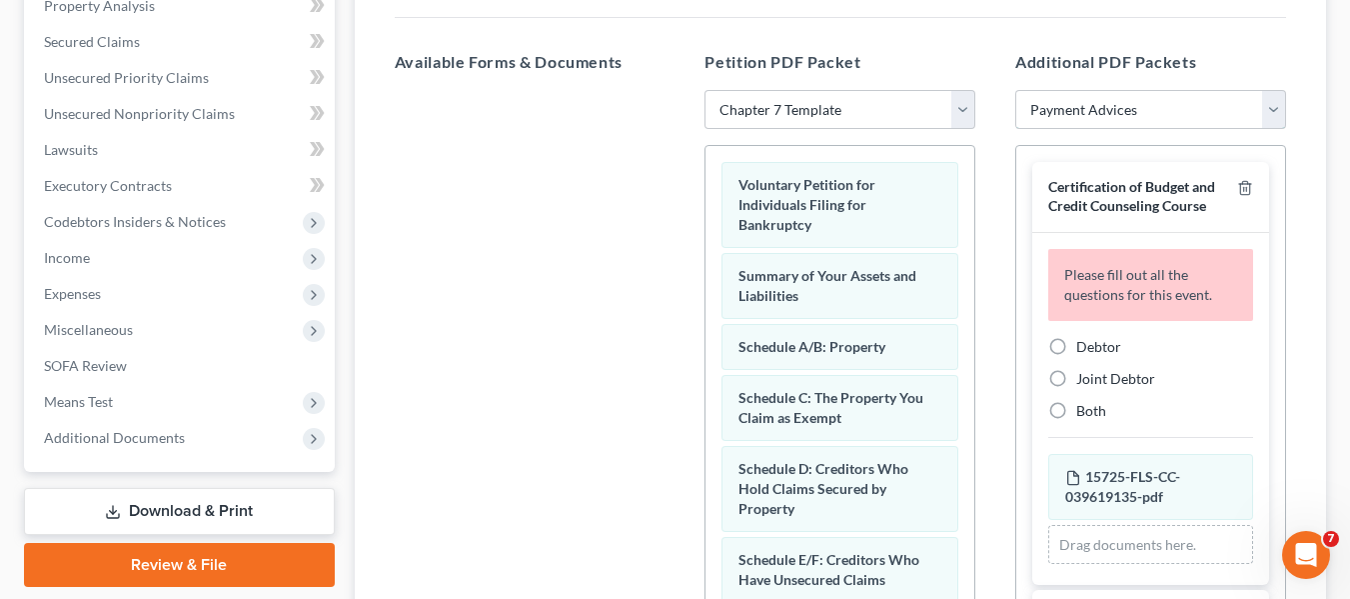
click at [1015, 90] on select "Add Event As PDF Packet Affidavit Notice of Case Reassignment Affidavit to Defe…" at bounding box center [1150, 110] width 271 height 40
select select
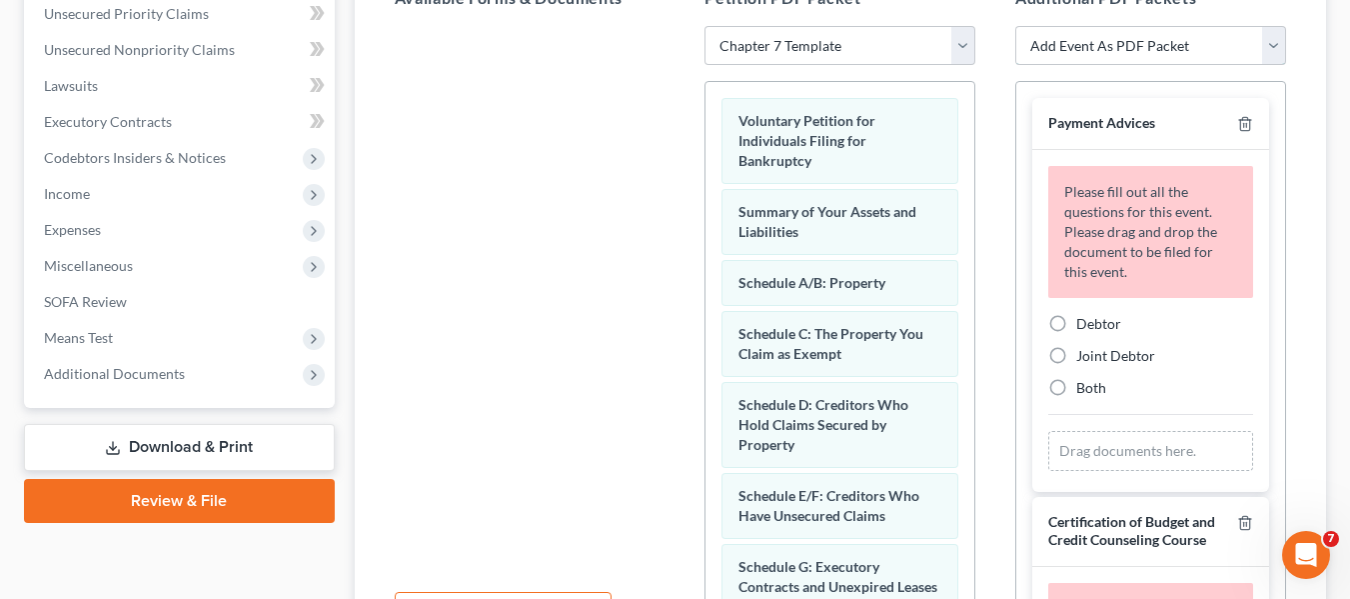
scroll to position [676, 0]
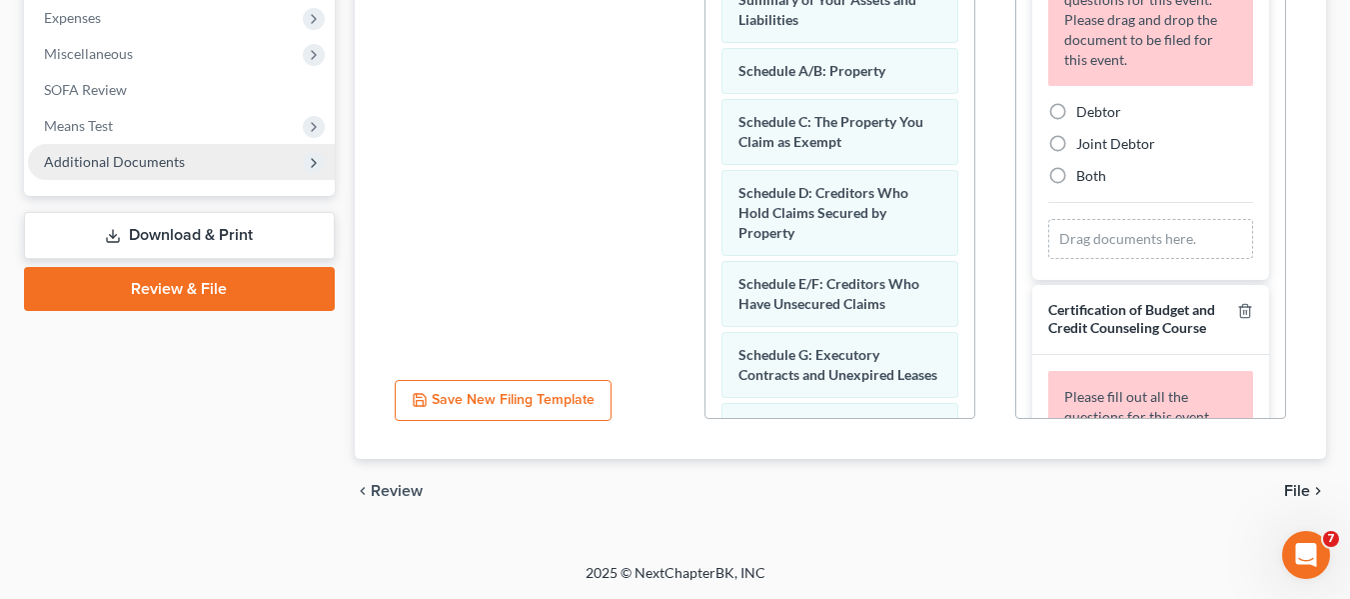
click at [148, 164] on span "Additional Documents" at bounding box center [114, 161] width 141 height 17
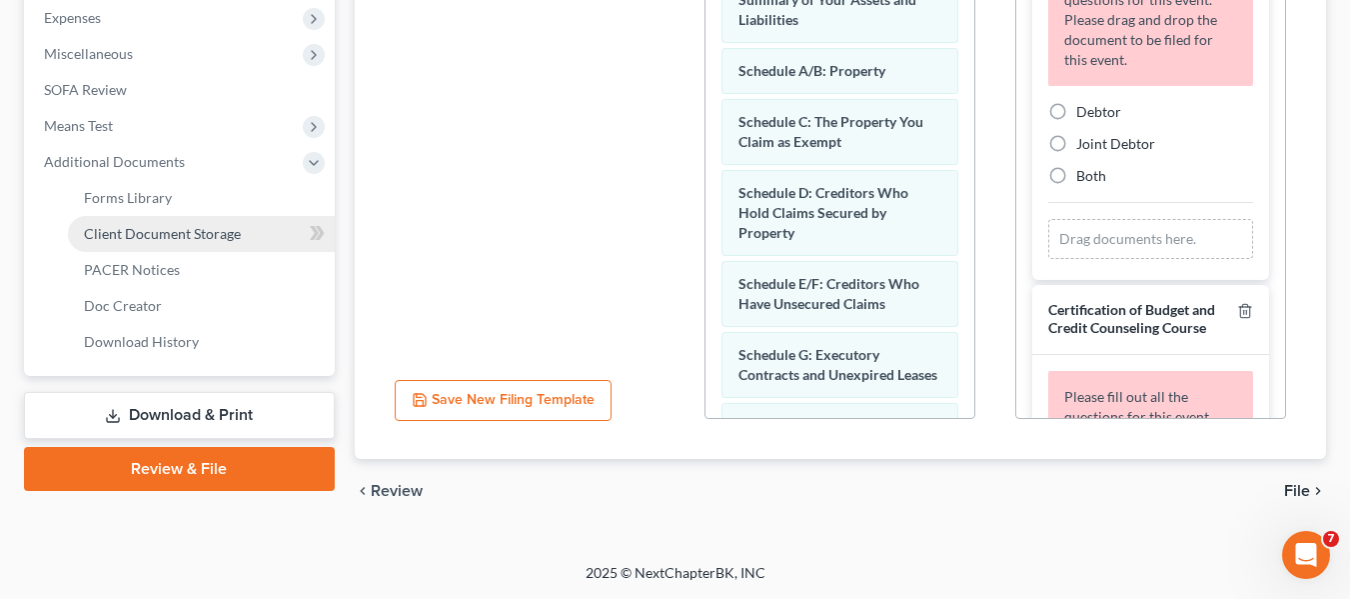
click at [152, 220] on link "Client Document Storage" at bounding box center [201, 234] width 267 height 36
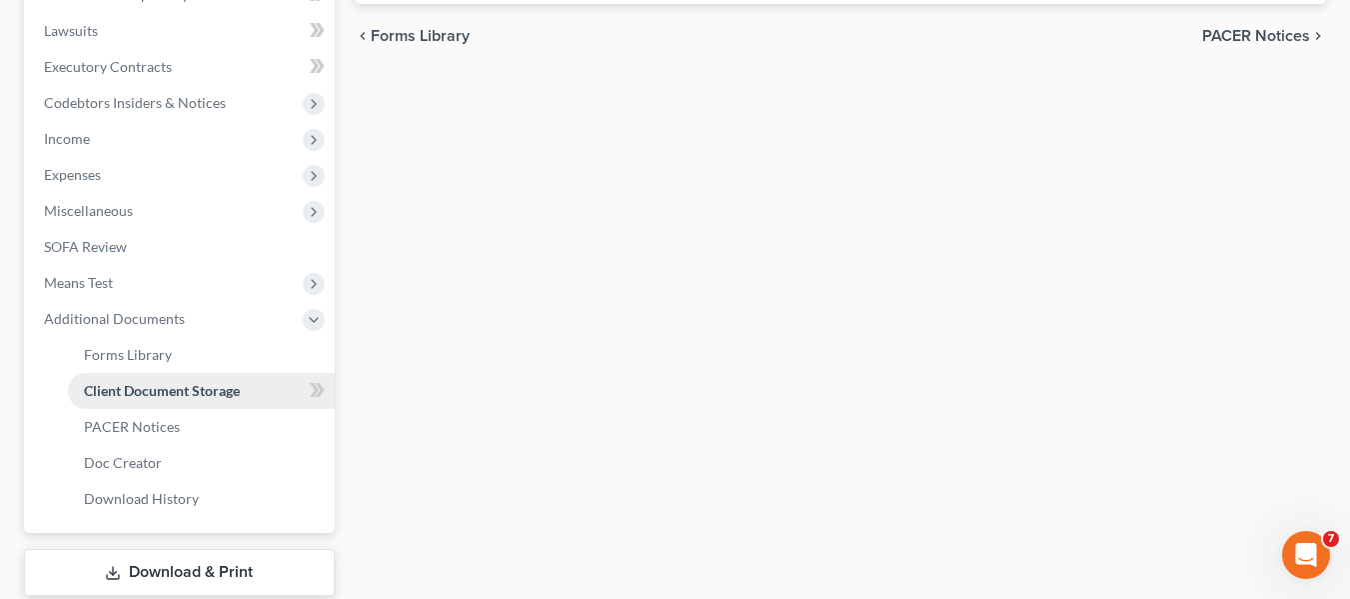
select select "9"
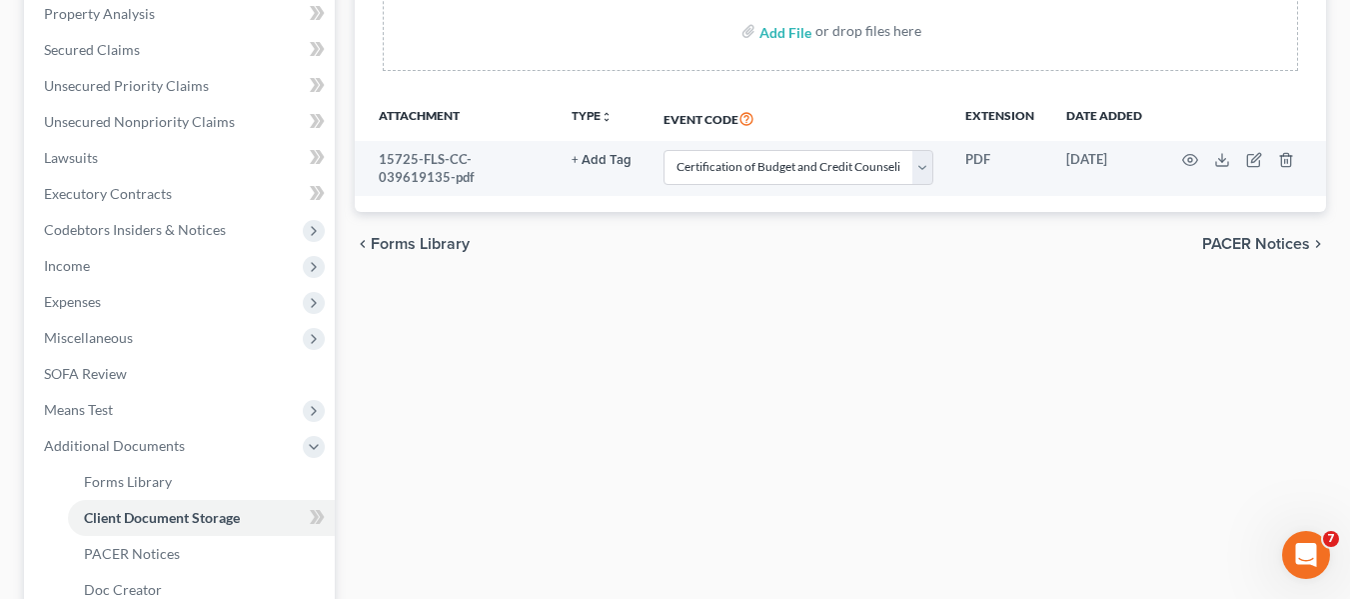
scroll to position [400, 0]
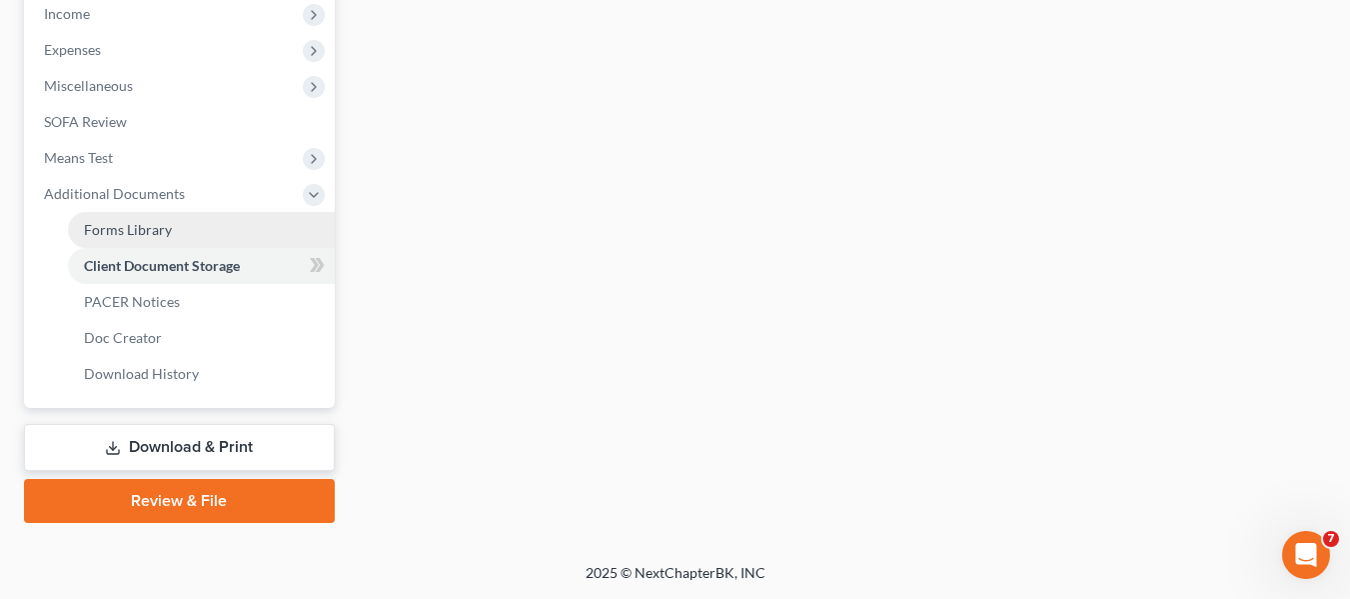
click at [147, 227] on span "Forms Library" at bounding box center [128, 229] width 88 height 17
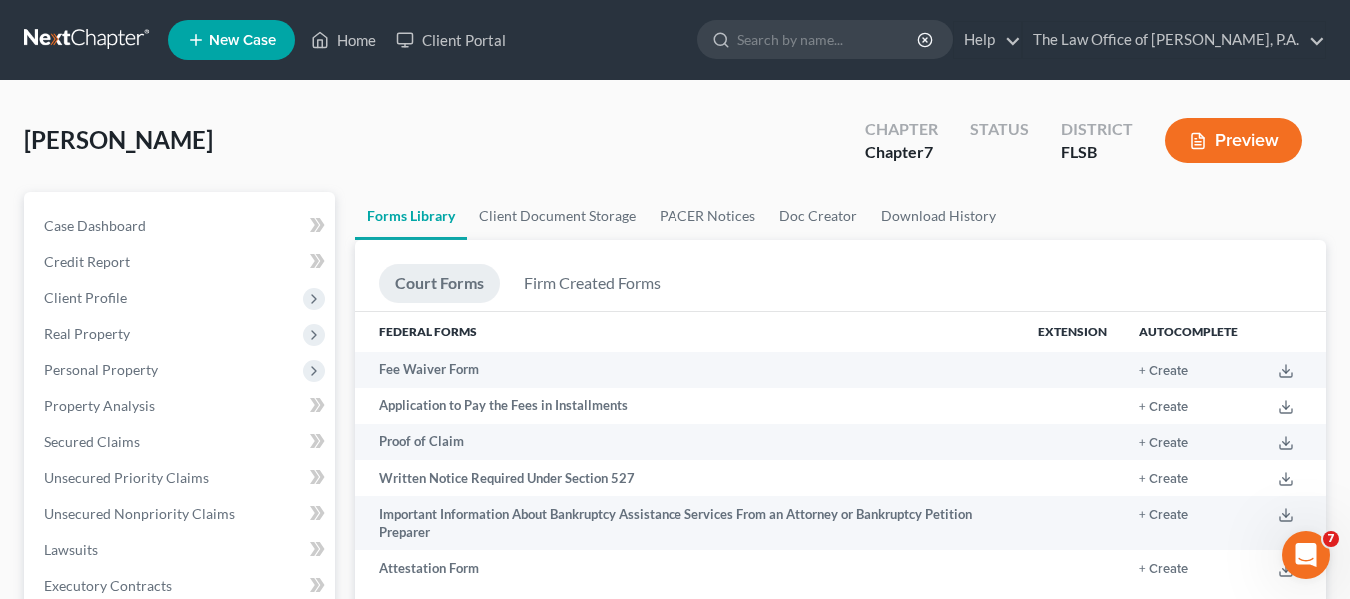
click at [1261, 226] on ul "Forms Library Client Document Storage PACER Notices Doc Creator Download History" at bounding box center [841, 216] width 972 height 48
click at [1133, 215] on ul "Forms Library Client Document Storage PACER Notices Doc Creator Download History" at bounding box center [841, 216] width 972 height 48
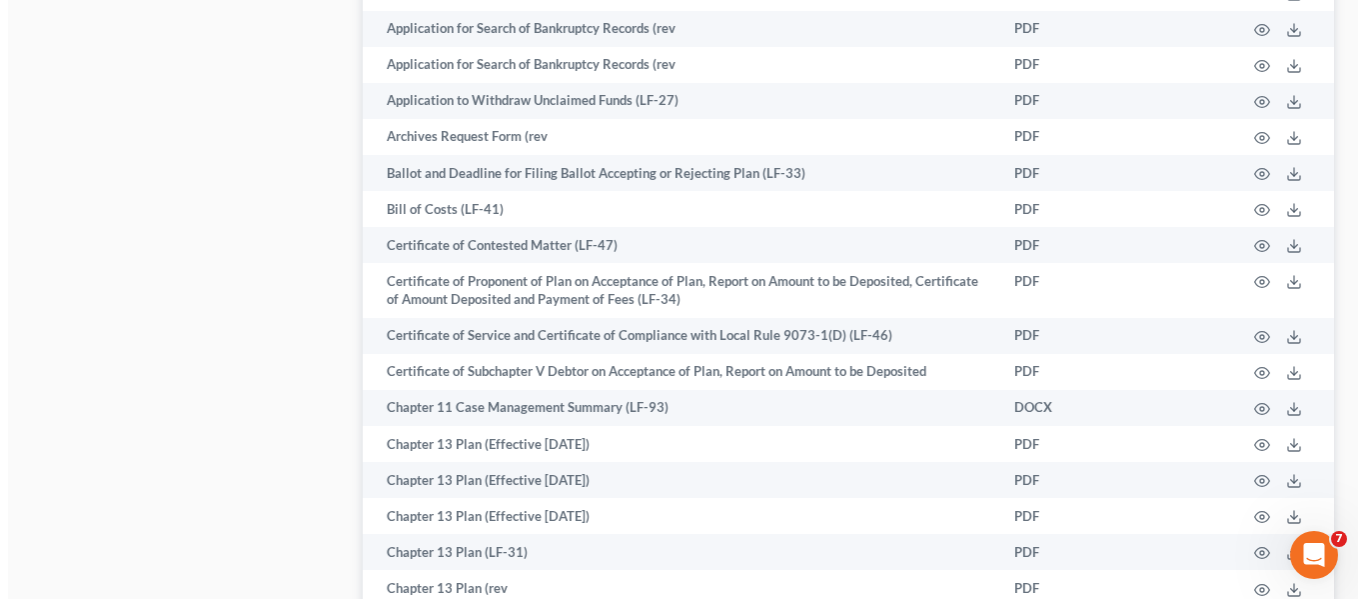
scroll to position [2711, 0]
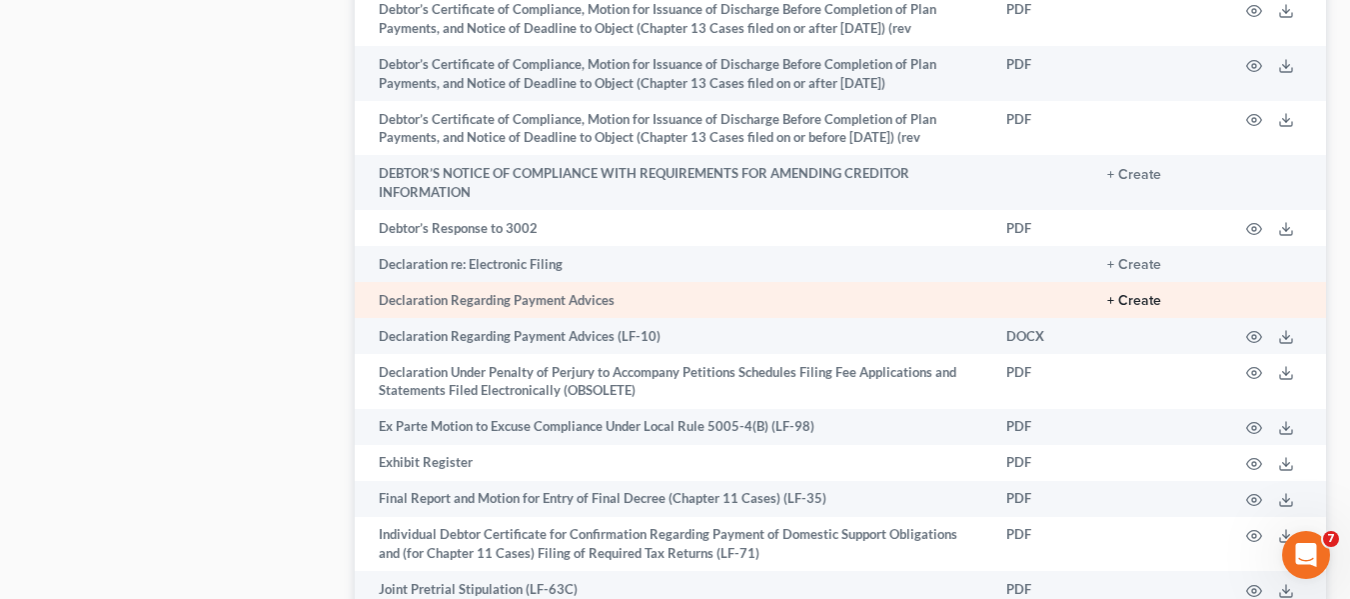
click at [1121, 299] on button "+ Create" at bounding box center [1134, 301] width 54 height 14
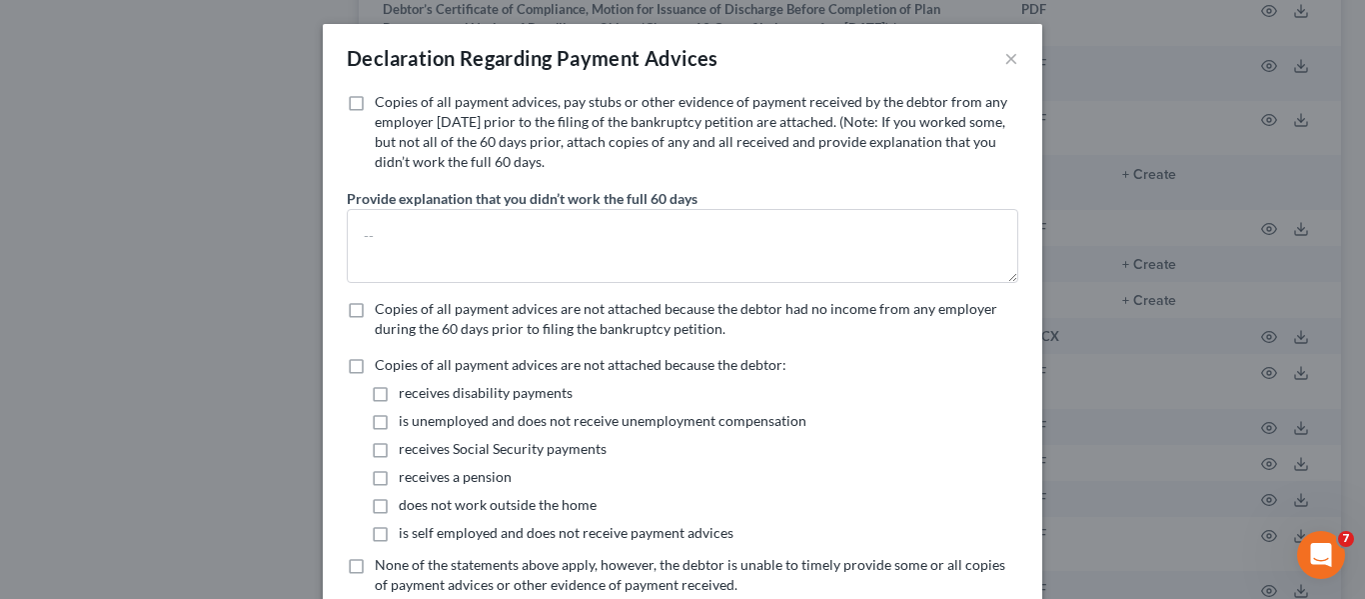
click at [375, 103] on label "Copies of all payment advices, pay stubs or other evidence of payment received …" at bounding box center [697, 132] width 644 height 80
click at [383, 103] on input "Copies of all payment advices, pay stubs or other evidence of payment received …" at bounding box center [389, 98] width 13 height 13
checkbox input "true"
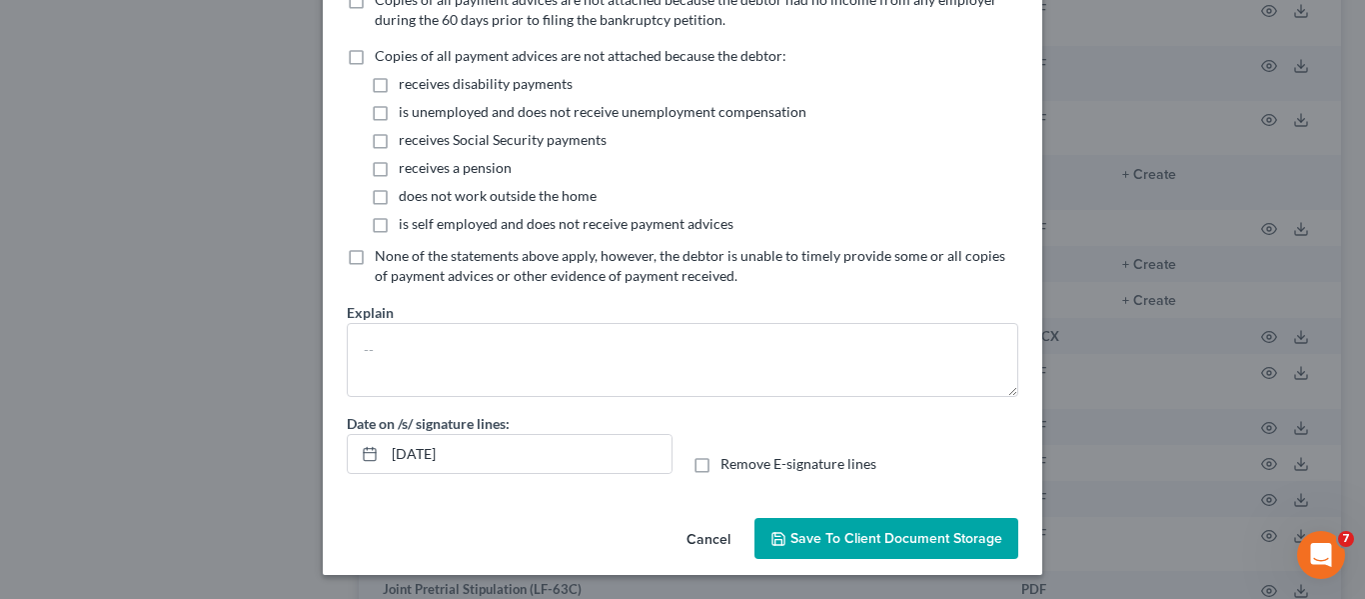
scroll to position [160, 0]
click at [835, 530] on span "Save to Client Document Storage" at bounding box center [897, 538] width 212 height 17
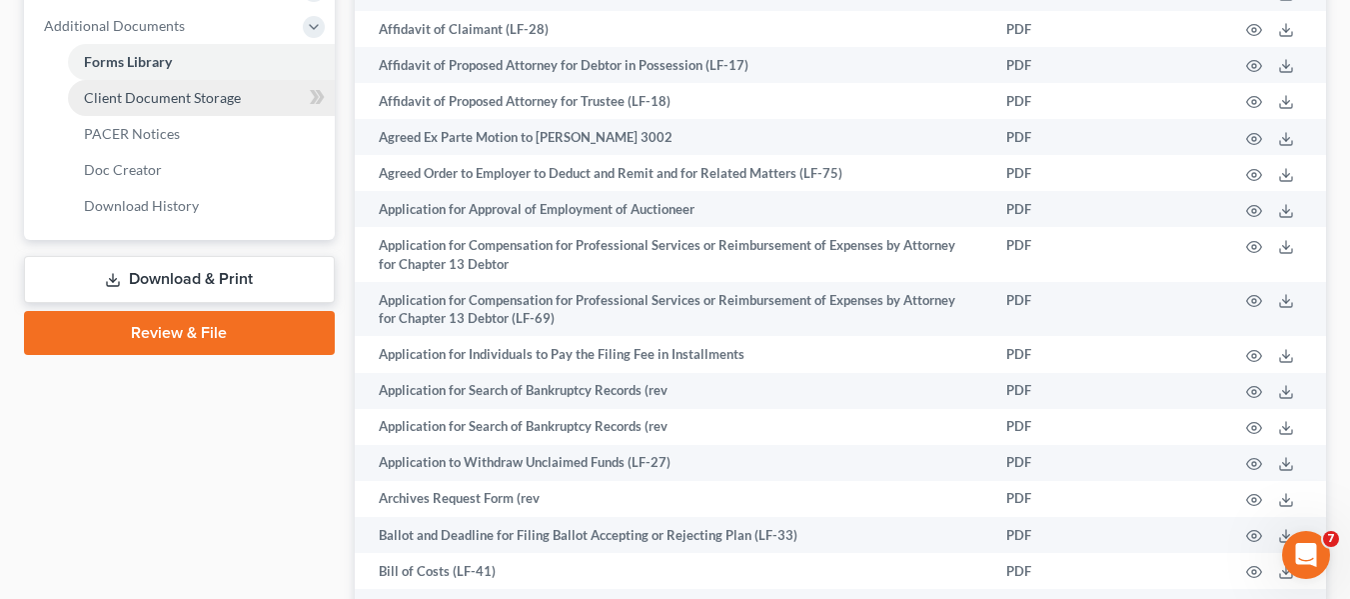
click at [174, 104] on span "Client Document Storage" at bounding box center [162, 97] width 157 height 17
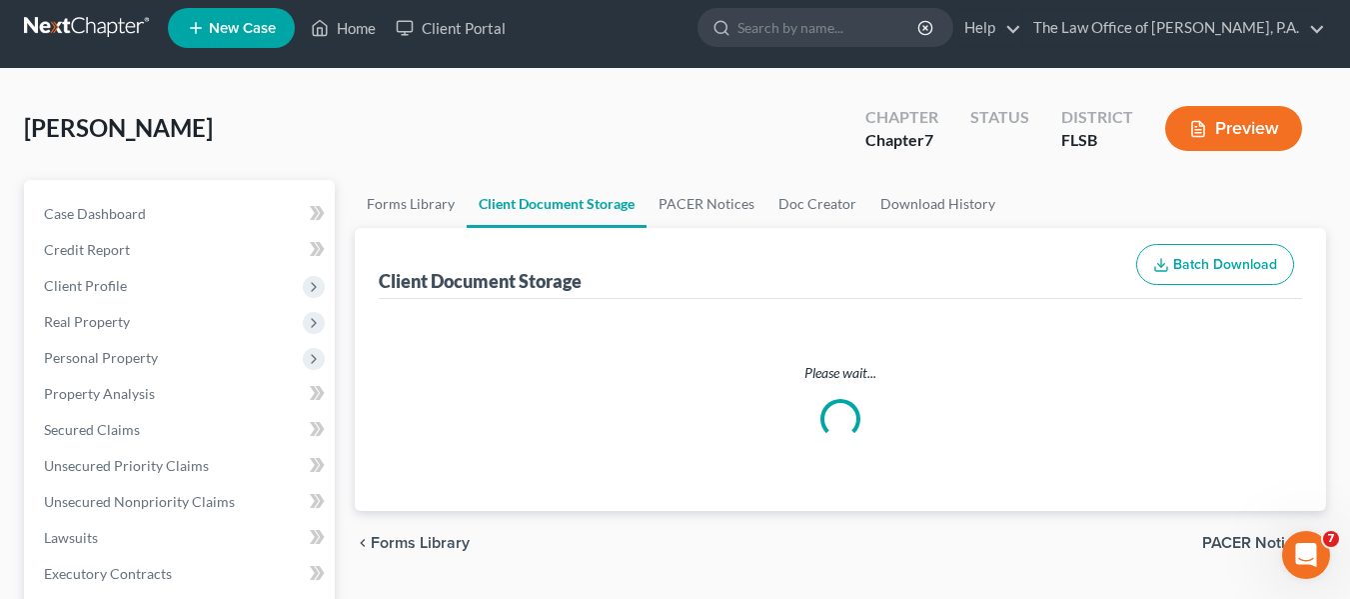
select select "9"
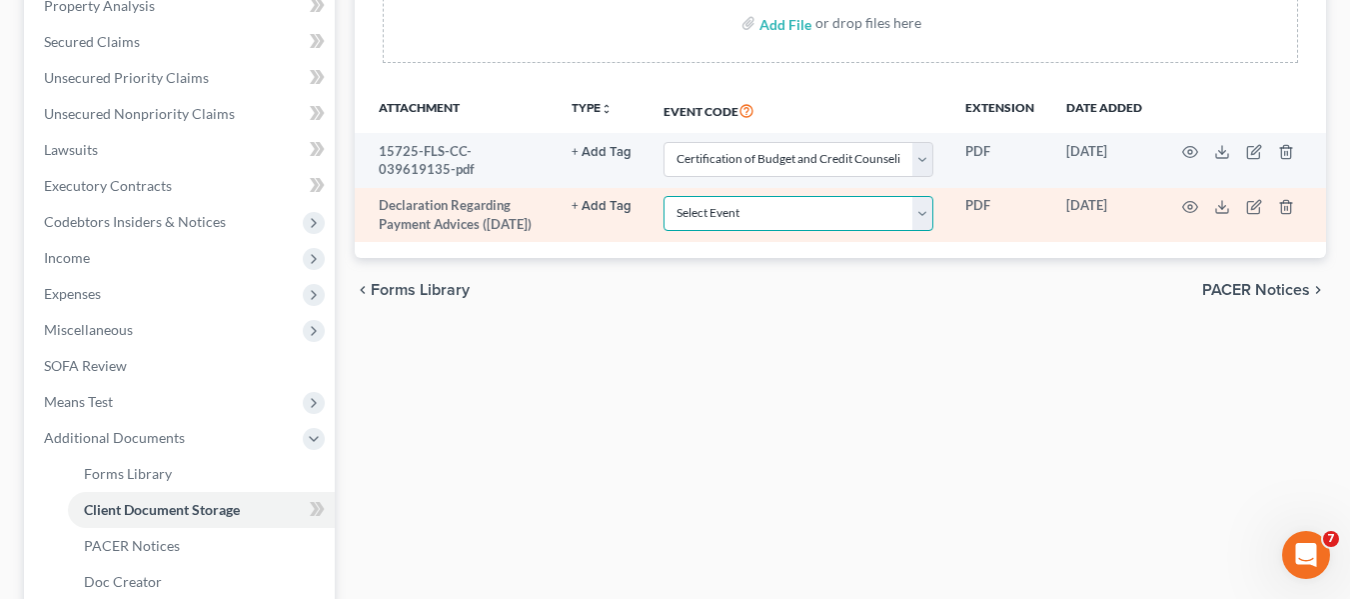
click at [725, 205] on select "Select Event 20 Largest Unsecured Creditors Affidavit Notice of Case Reassignme…" at bounding box center [799, 213] width 270 height 35
click at [664, 196] on select "Select Event 20 Largest Unsecured Creditors Affidavit Notice of Case Reassignme…" at bounding box center [799, 213] width 270 height 35
click at [791, 218] on select "Select Event 20 Largest Unsecured Creditors Affidavit Notice of Case Reassignme…" at bounding box center [799, 213] width 270 height 35
select select "38"
click at [664, 196] on select "Select Event 20 Largest Unsecured Creditors Affidavit Notice of Case Reassignme…" at bounding box center [799, 213] width 270 height 35
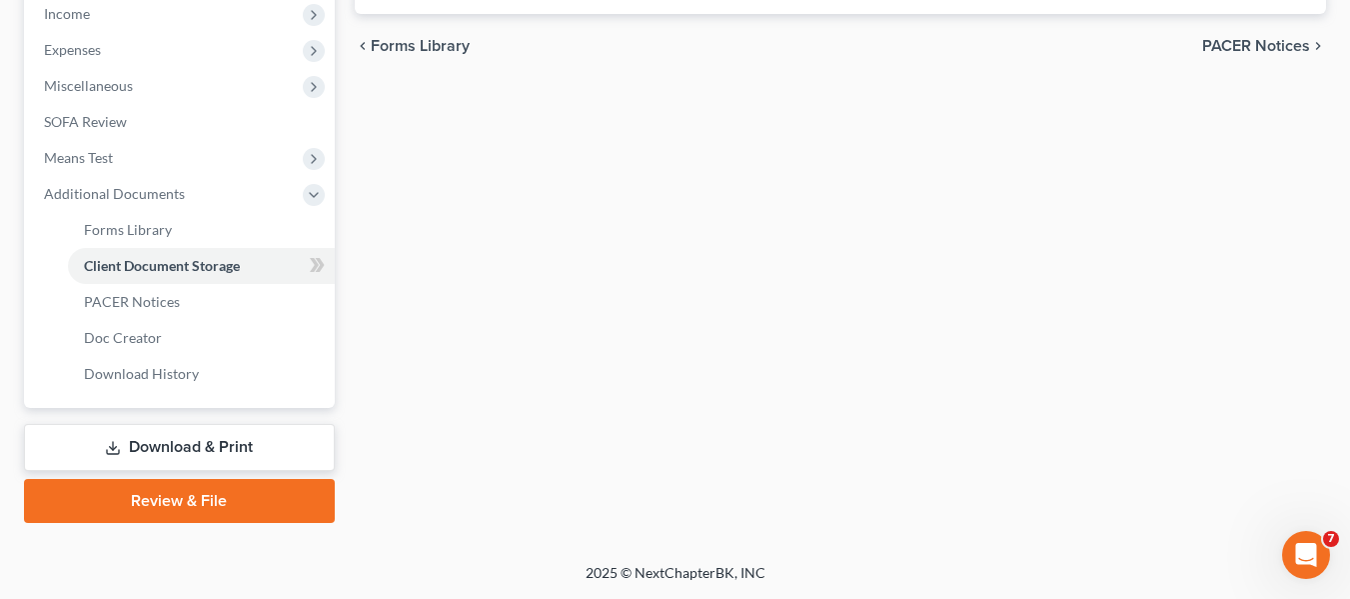
click at [179, 499] on link "Review & File" at bounding box center [179, 501] width 311 height 44
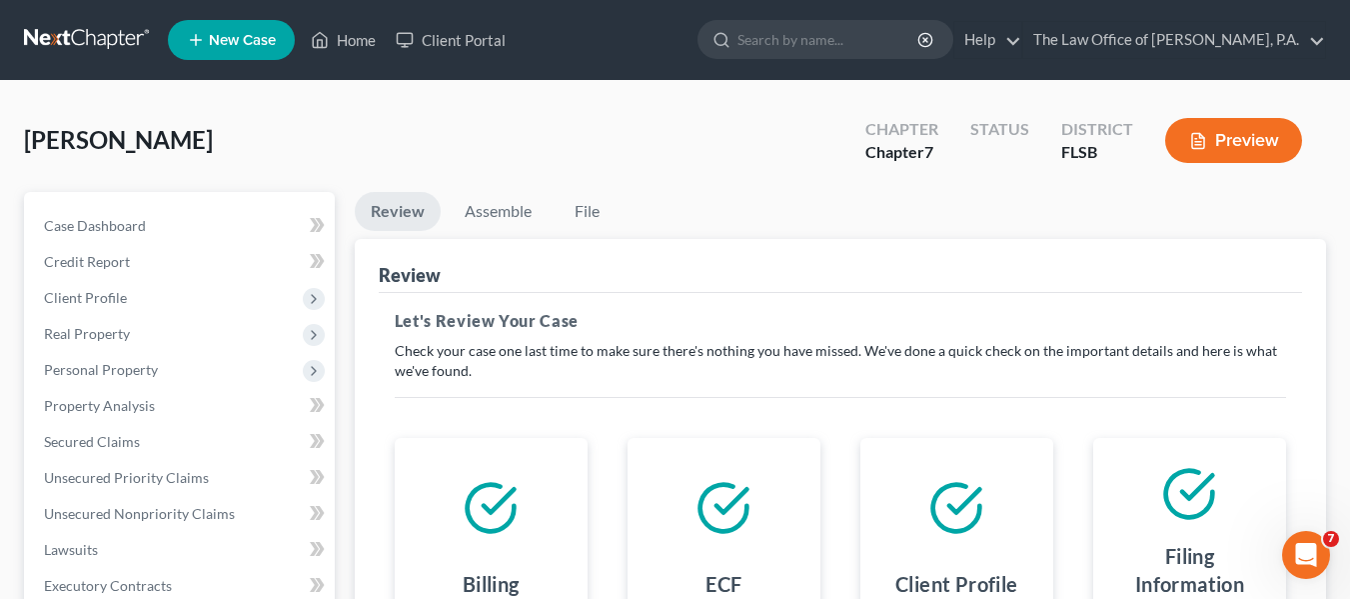
scroll to position [464, 0]
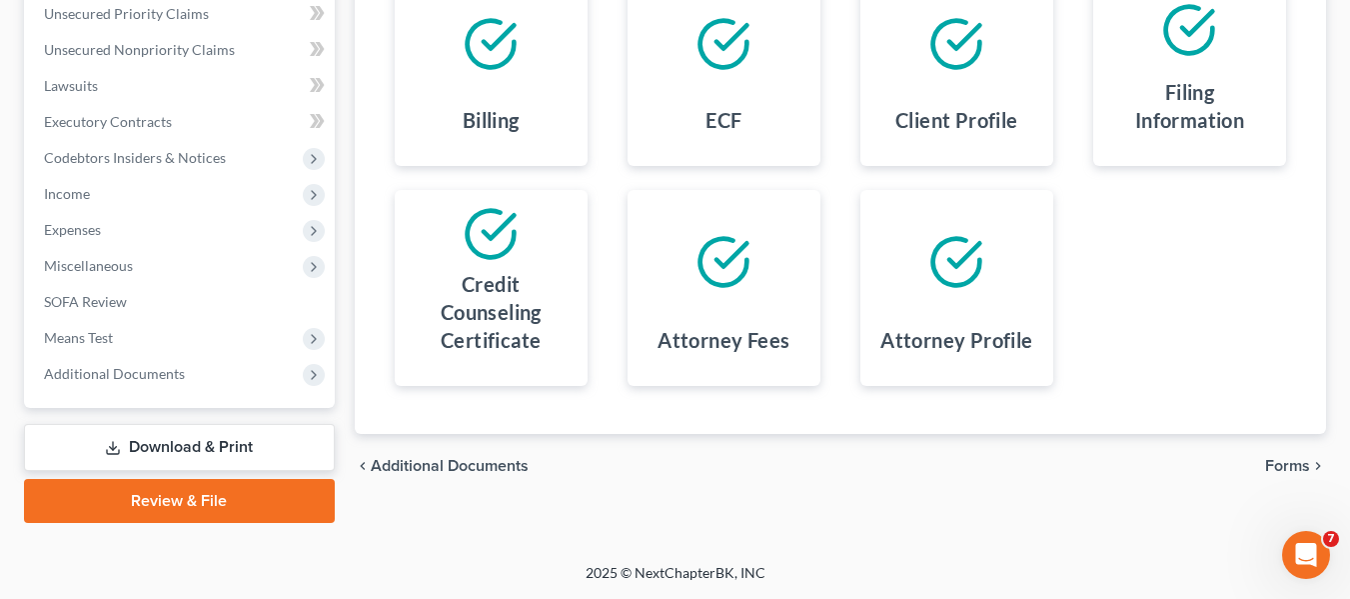
click at [1307, 462] on span "Forms" at bounding box center [1287, 466] width 45 height 16
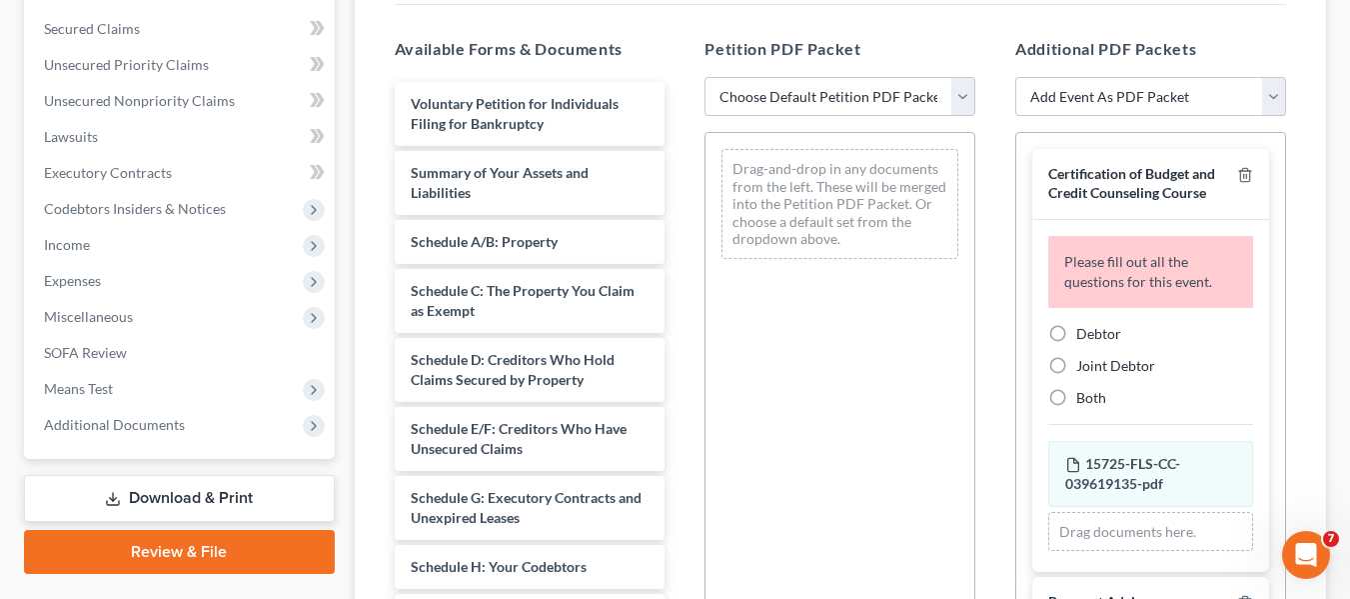
scroll to position [364, 0]
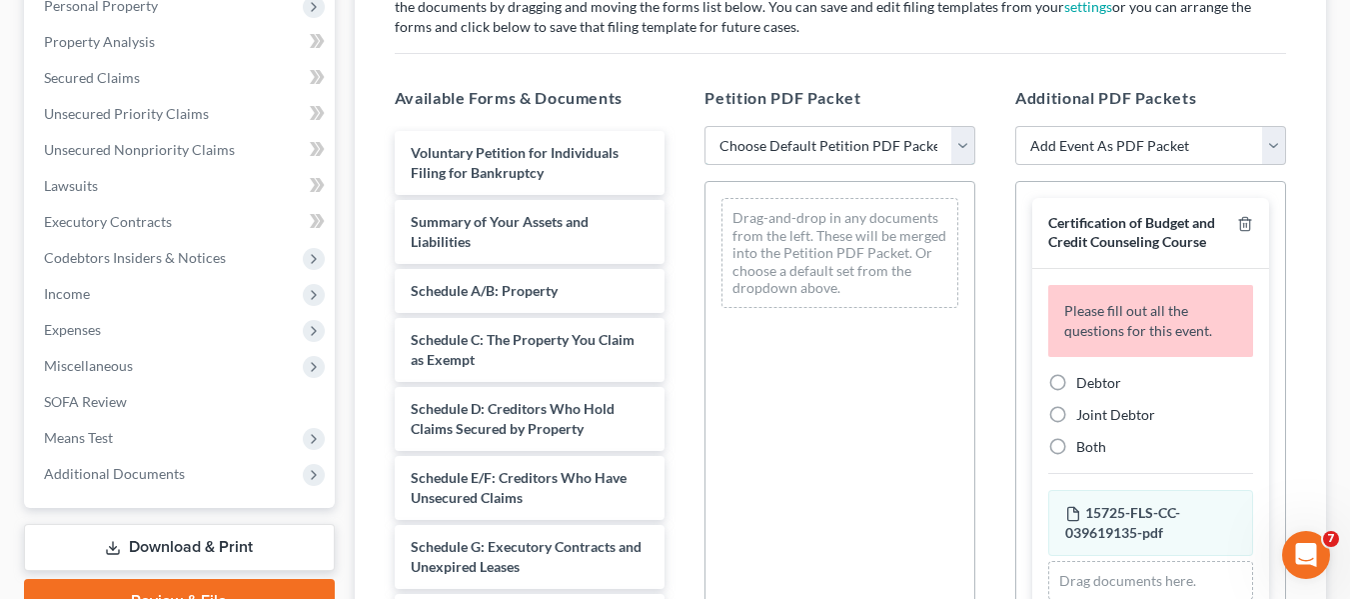
click at [838, 151] on select "Choose Default Petition PDF Packet Emergency Filing (Voluntary Petition and Cre…" at bounding box center [840, 146] width 271 height 40
select select "1"
click at [705, 126] on select "Choose Default Petition PDF Packet Emergency Filing (Voluntary Petition and Cre…" at bounding box center [840, 146] width 271 height 40
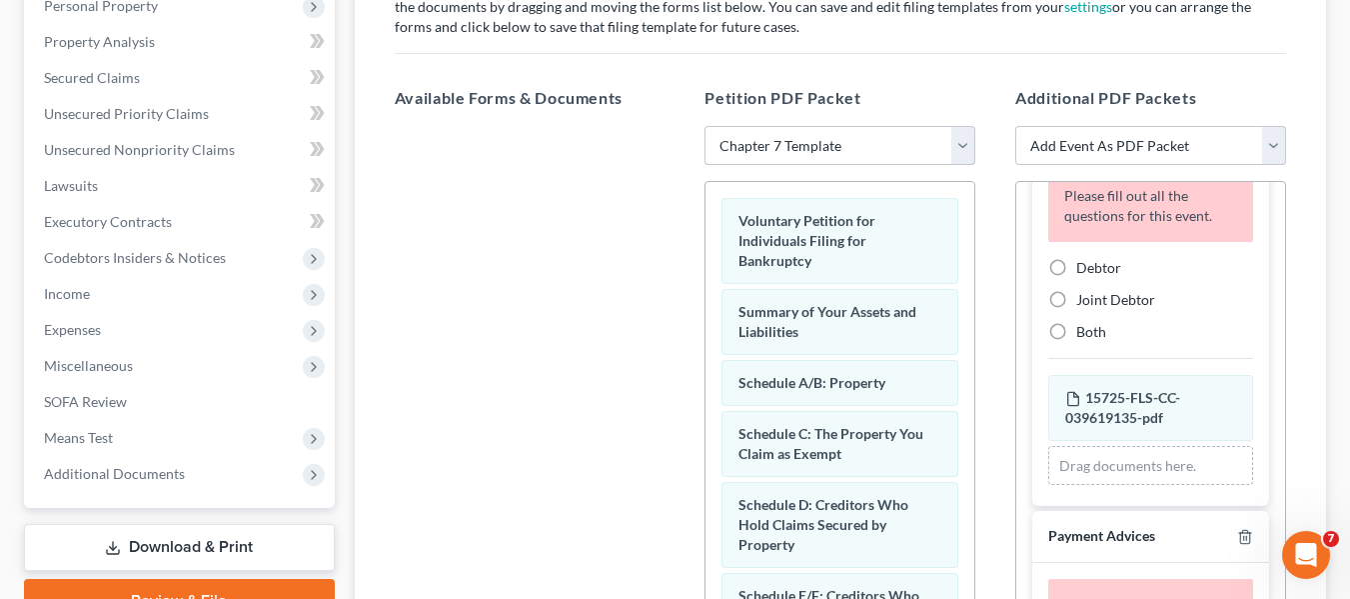
scroll to position [0, 0]
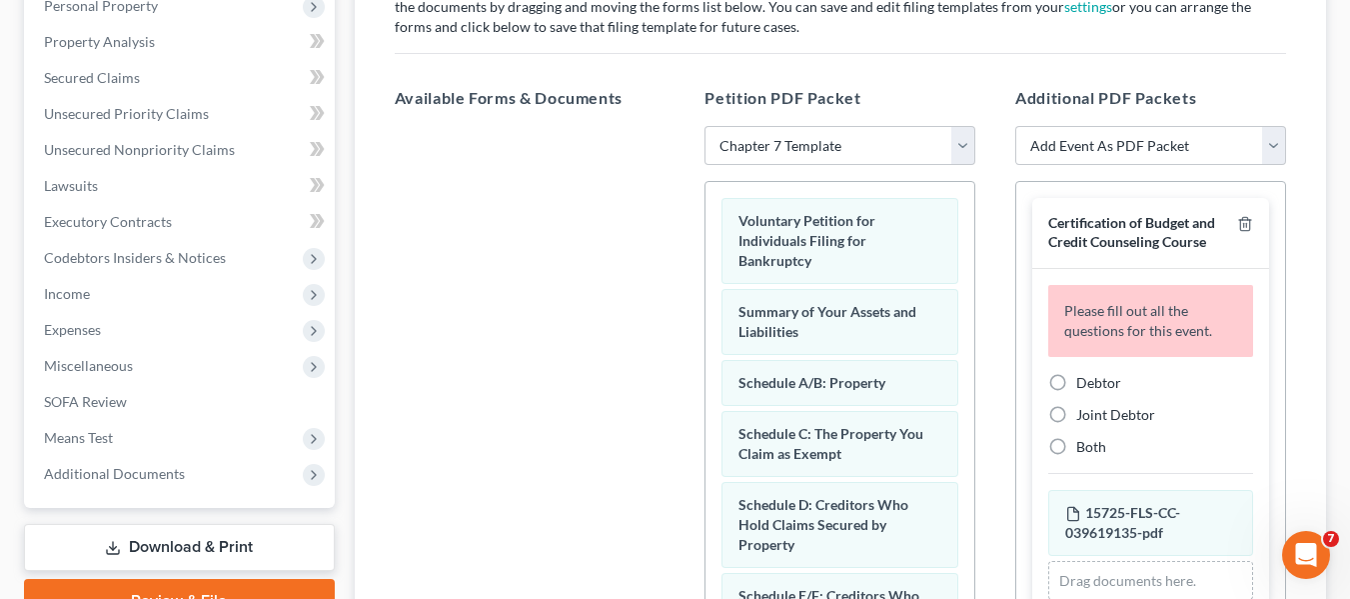
click at [1076, 393] on label "Debtor" at bounding box center [1098, 383] width 45 height 20
click at [1084, 386] on input "Debtor" at bounding box center [1090, 379] width 13 height 13
radio input "true"
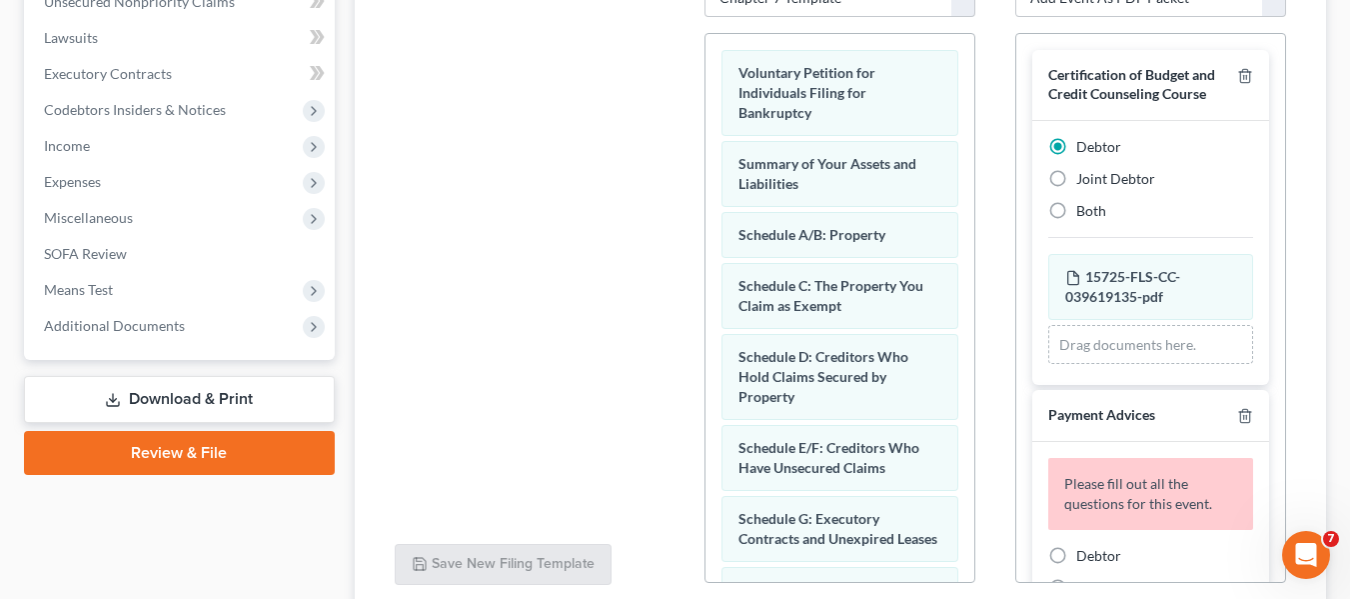
scroll to position [564, 0]
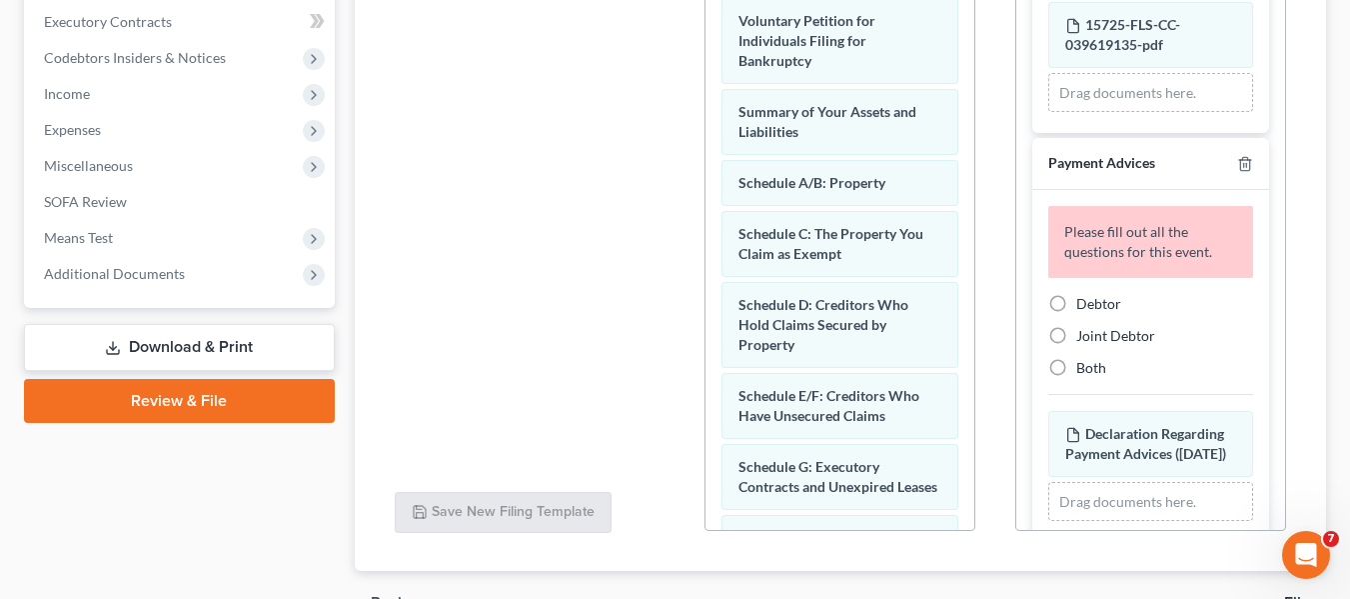
click at [1076, 314] on label "Debtor" at bounding box center [1098, 304] width 45 height 20
click at [1084, 307] on input "Debtor" at bounding box center [1090, 300] width 13 height 13
radio input "true"
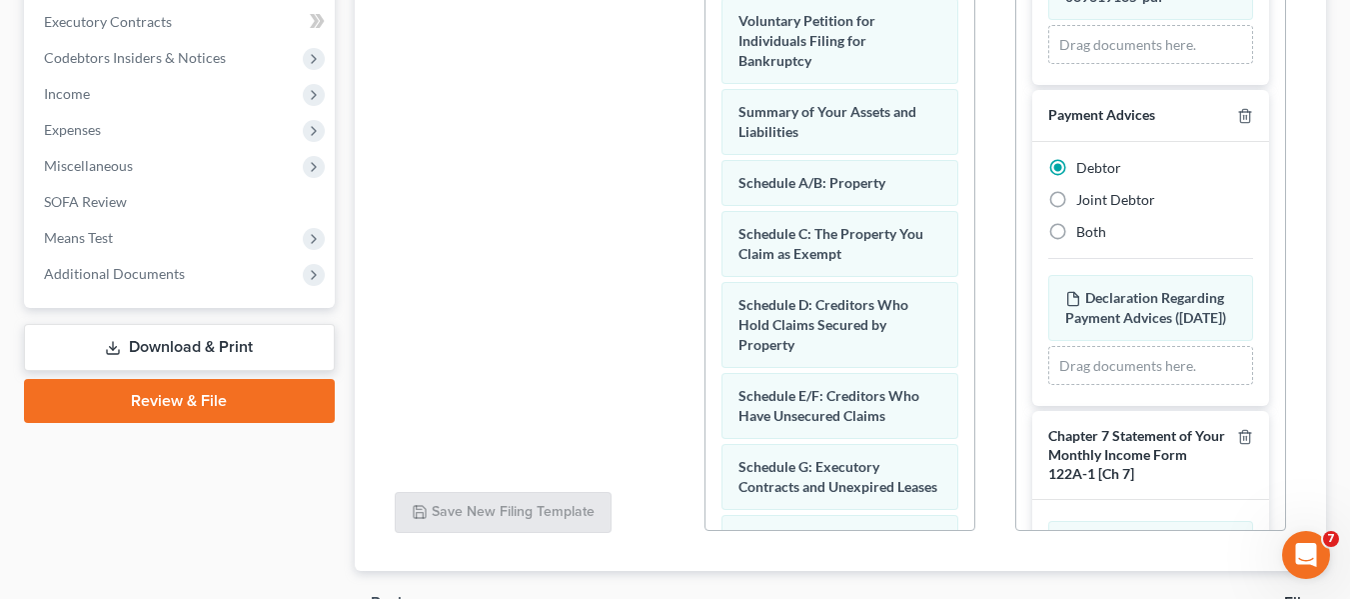
scroll to position [200, 0]
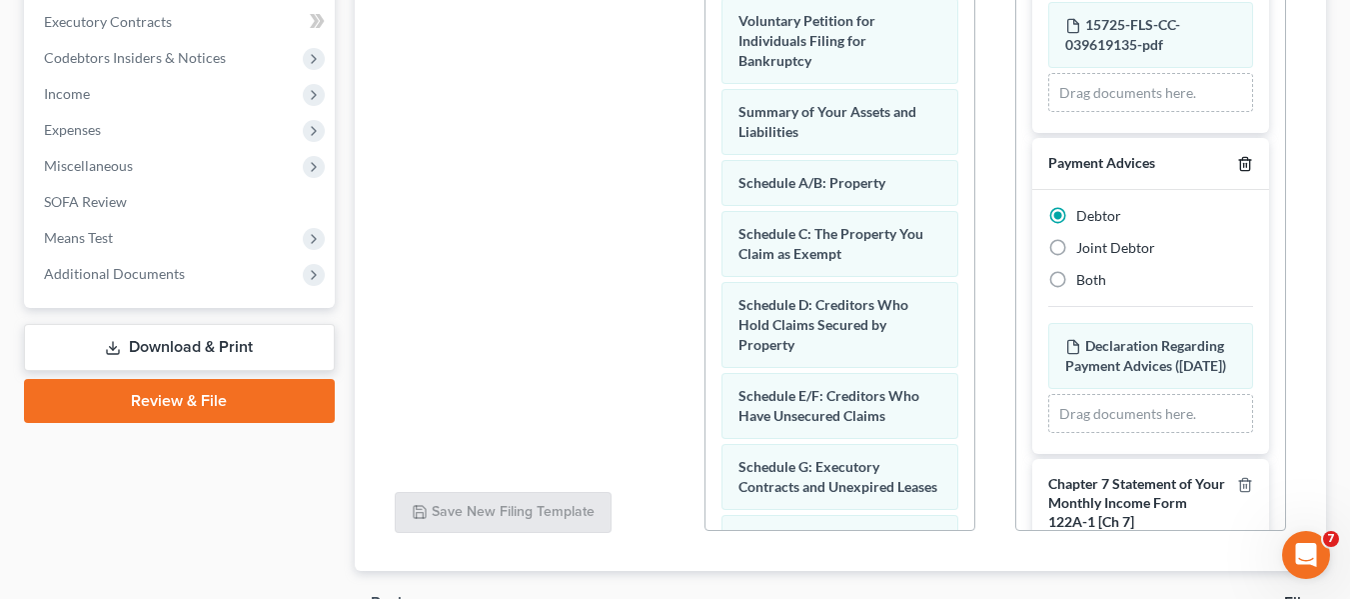
click at [1237, 172] on icon "button" at bounding box center [1245, 164] width 16 height 16
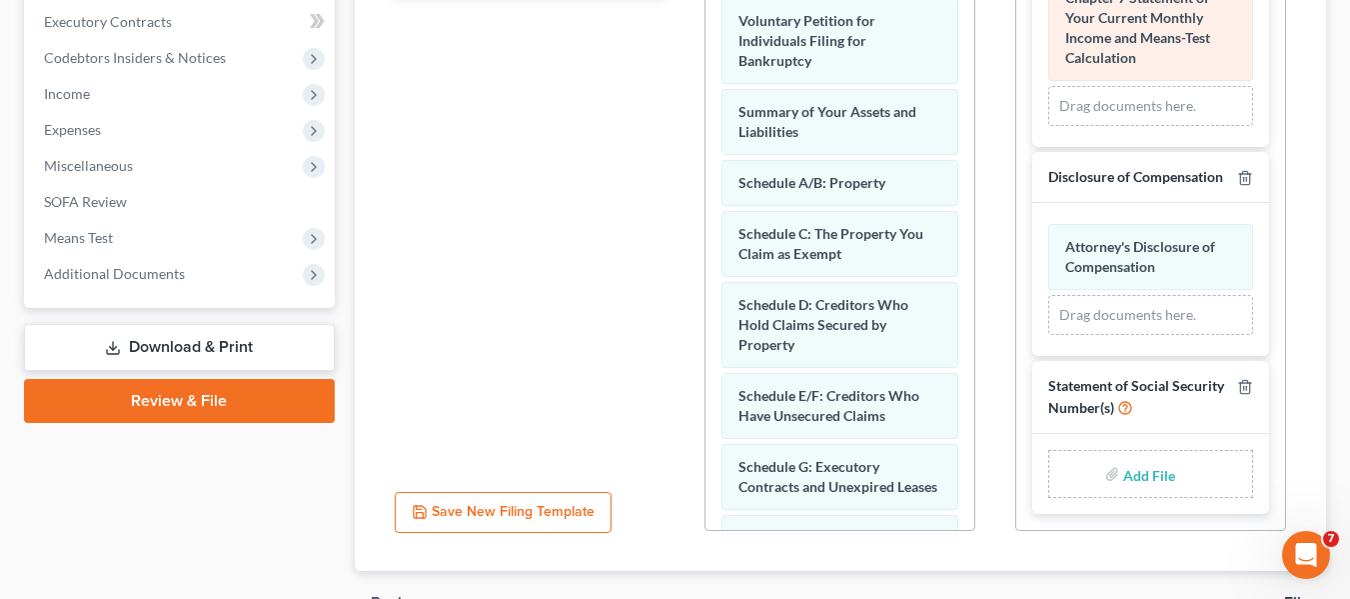
scroll to position [510, 0]
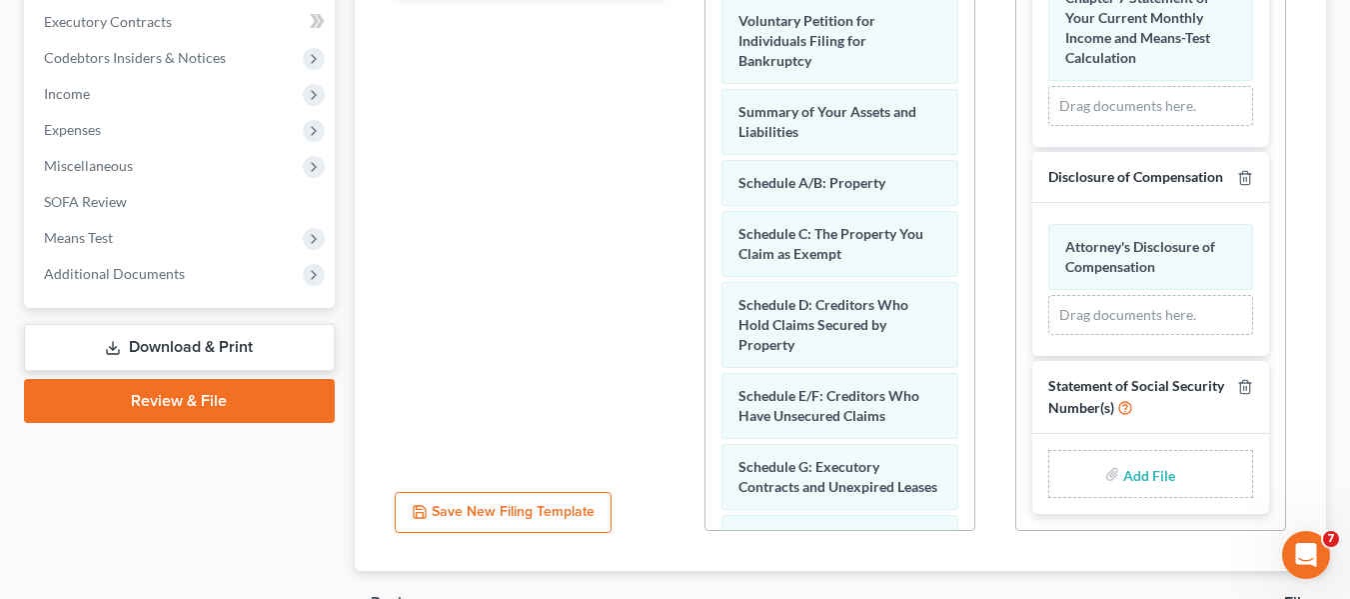
click at [1139, 471] on input "file" at bounding box center [1147, 474] width 48 height 36
type input "C:\fakepath\2c8440ce-3f13-4728-9be7-b31224e1d826.pdf"
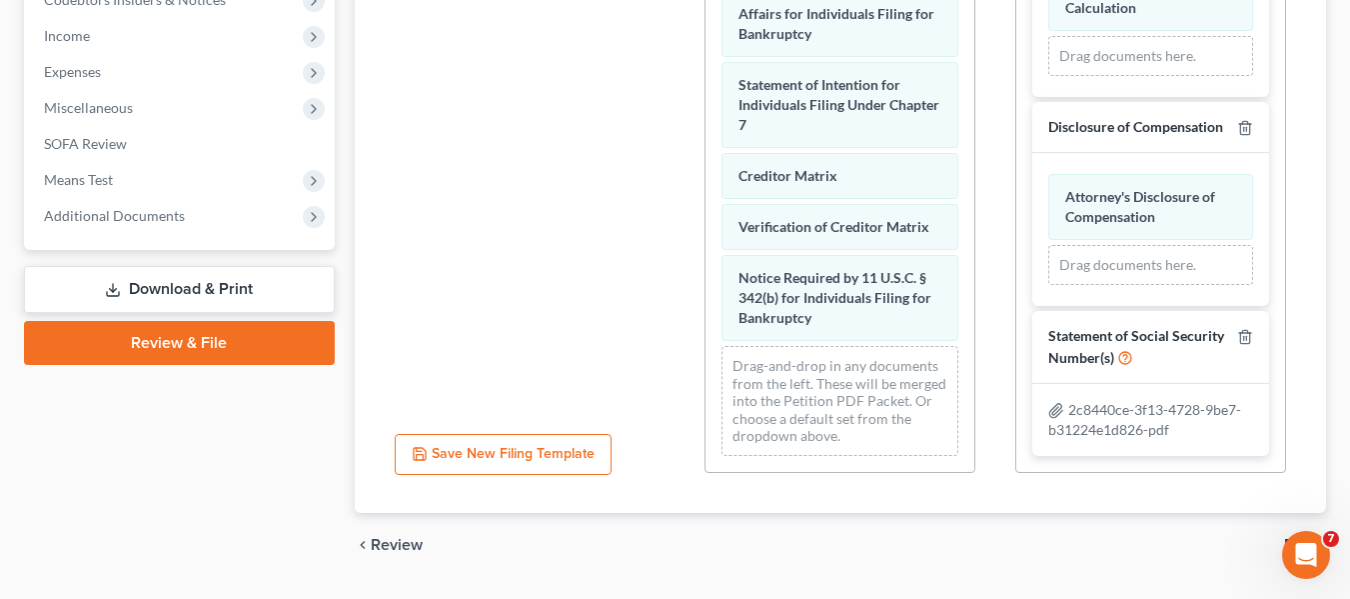
scroll to position [676, 0]
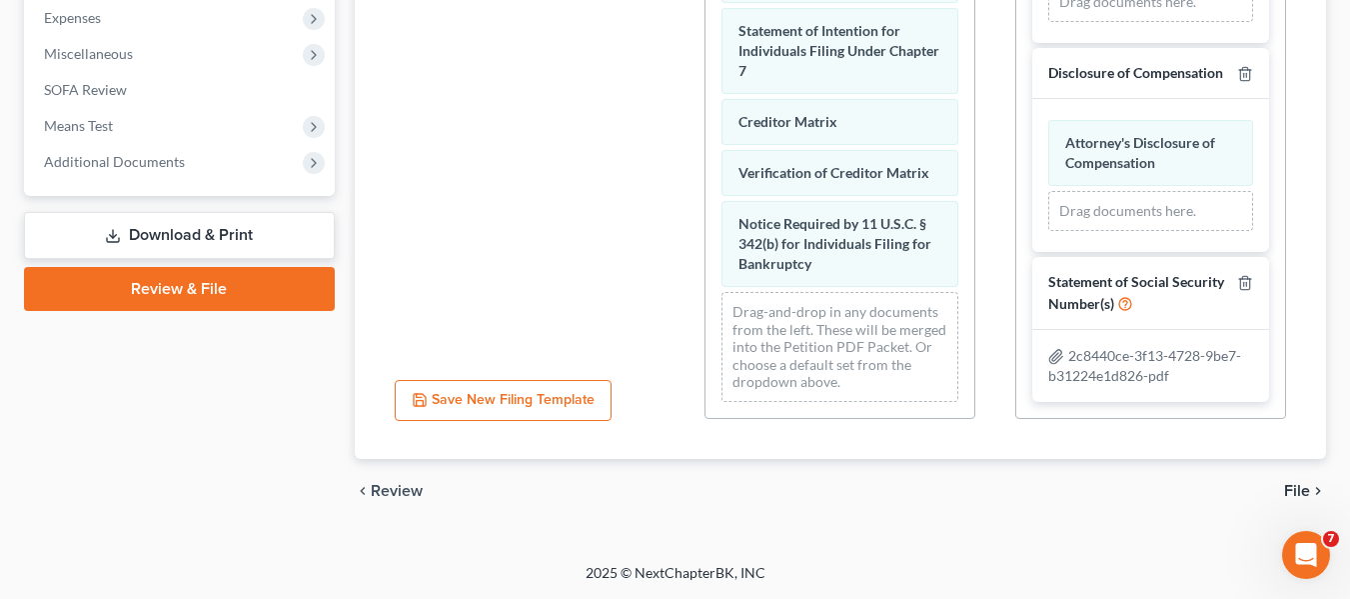
click at [1299, 490] on span "File" at bounding box center [1297, 491] width 26 height 16
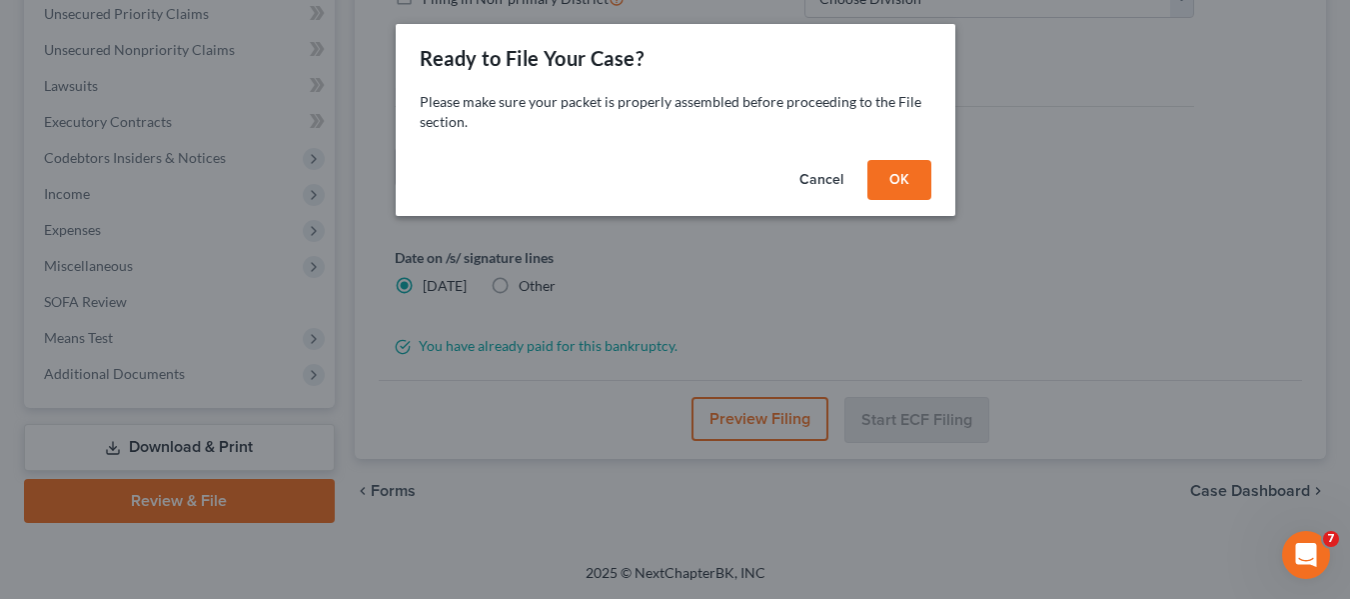
scroll to position [464, 0]
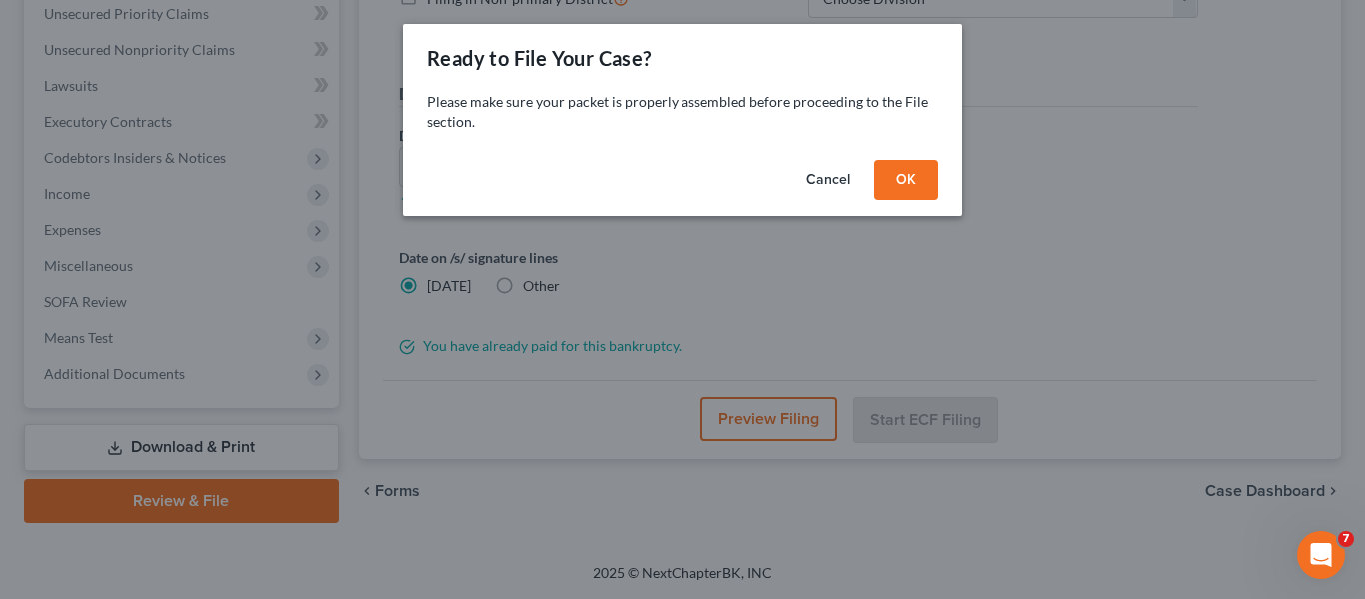
click at [896, 186] on button "OK" at bounding box center [907, 180] width 64 height 40
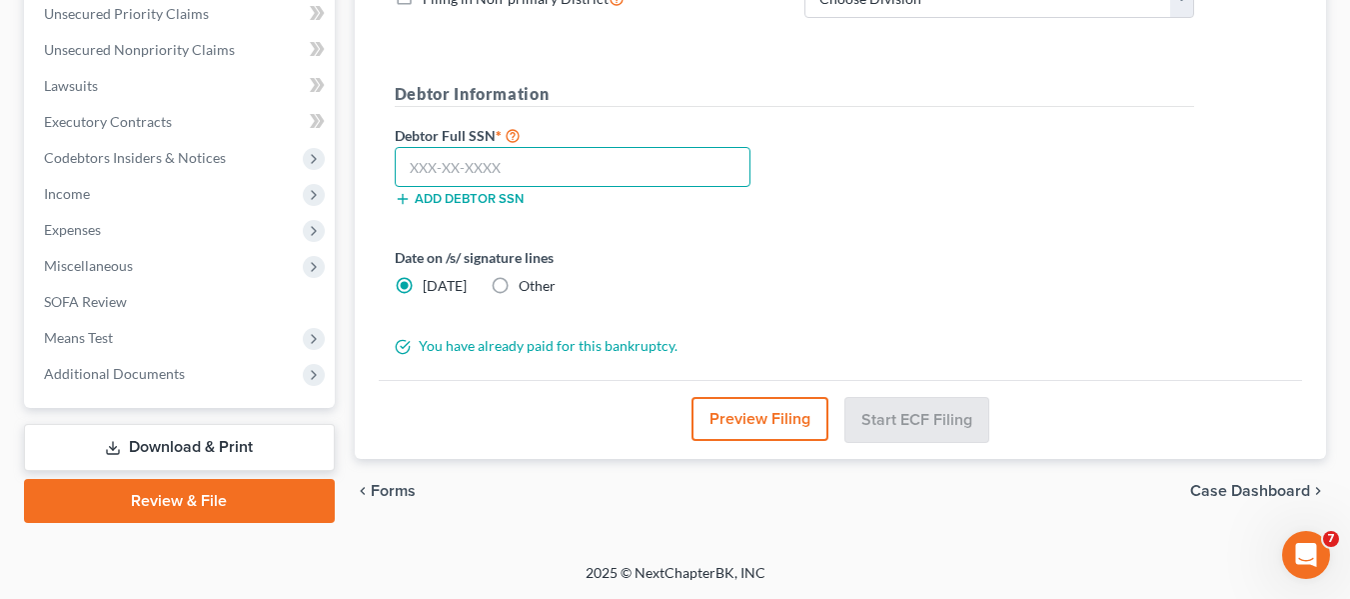
click at [554, 153] on input "text" at bounding box center [573, 167] width 356 height 40
paste input "263-63-4272"
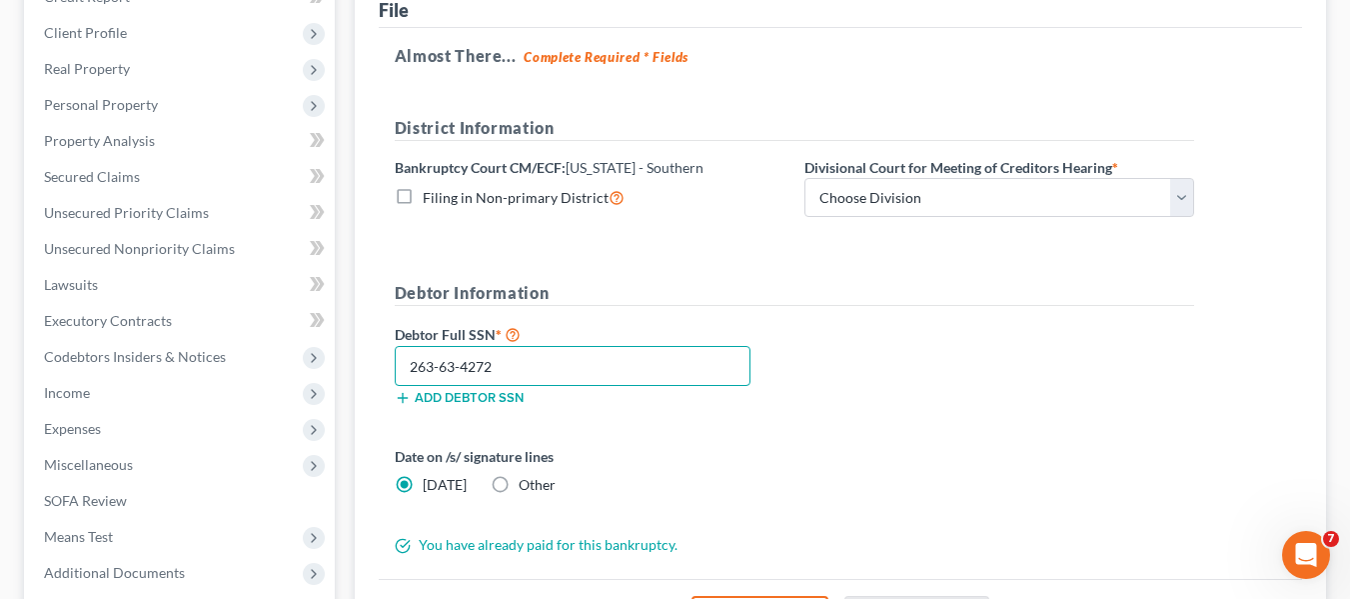
scroll to position [264, 0]
type input "263-63-4272"
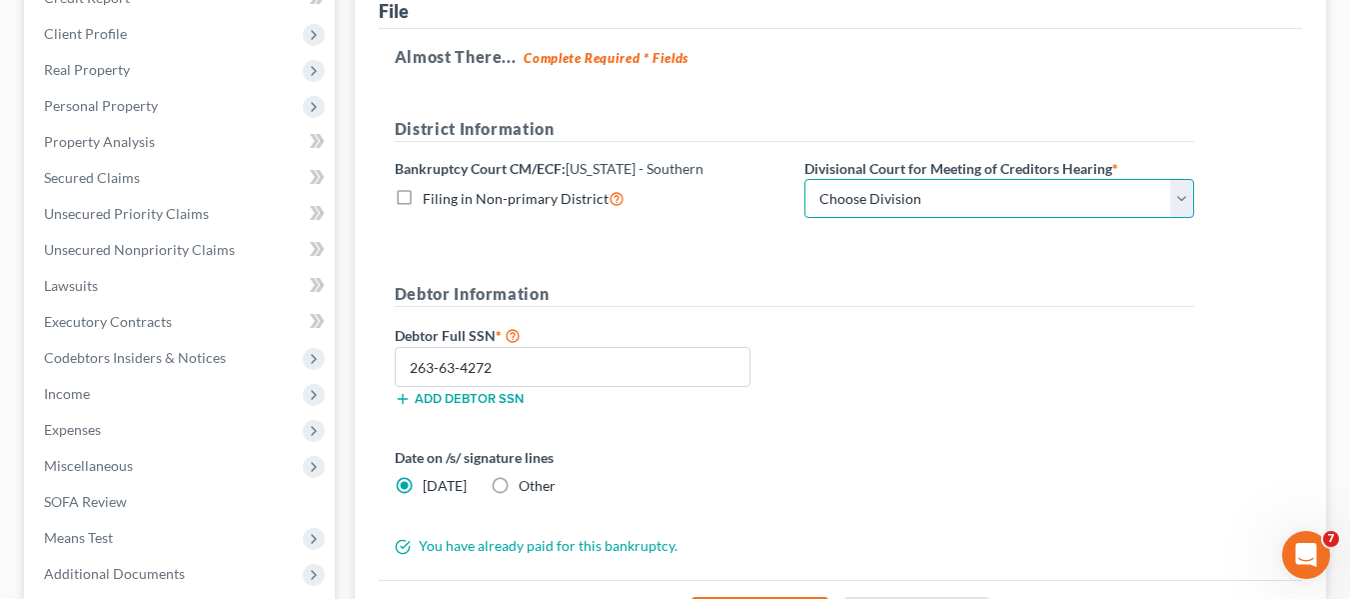
click at [868, 202] on select "Choose Division [GEOGRAPHIC_DATA] [GEOGRAPHIC_DATA] [GEOGRAPHIC_DATA]" at bounding box center [1000, 199] width 390 height 40
select select "1"
click at [805, 179] on select "Choose Division [GEOGRAPHIC_DATA] [GEOGRAPHIC_DATA] [GEOGRAPHIC_DATA]" at bounding box center [1000, 199] width 390 height 40
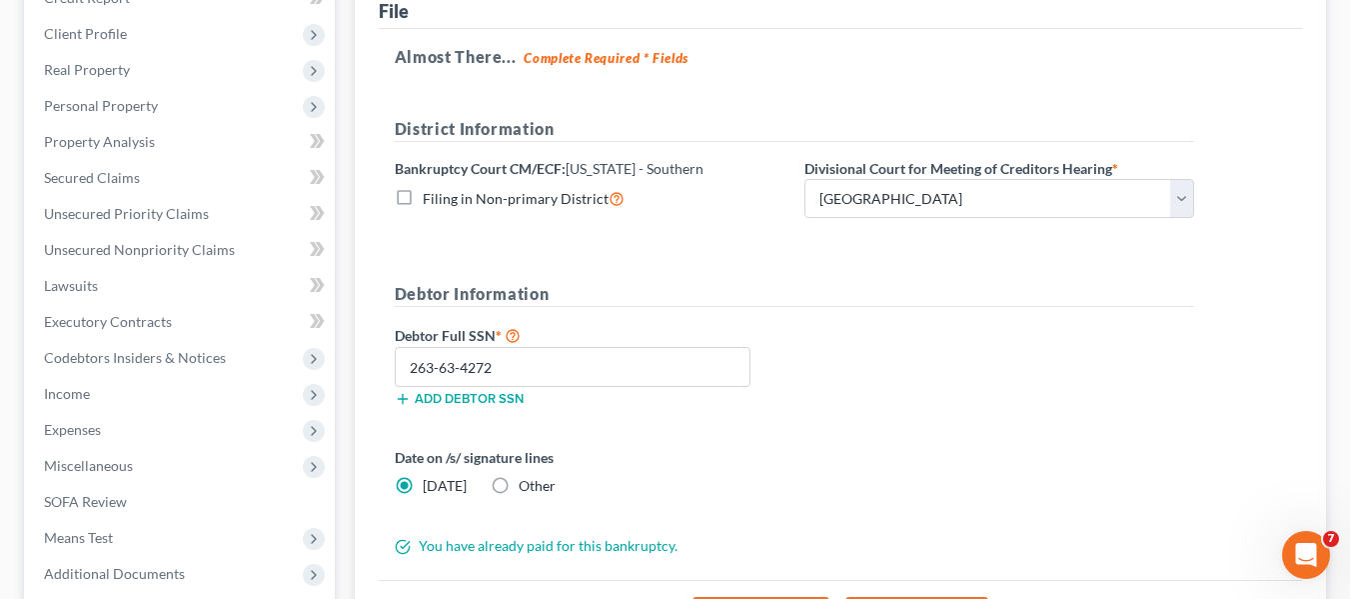
click at [990, 385] on div "Debtor Full SSN * 263-63-4272 Add debtor SSN" at bounding box center [795, 373] width 820 height 100
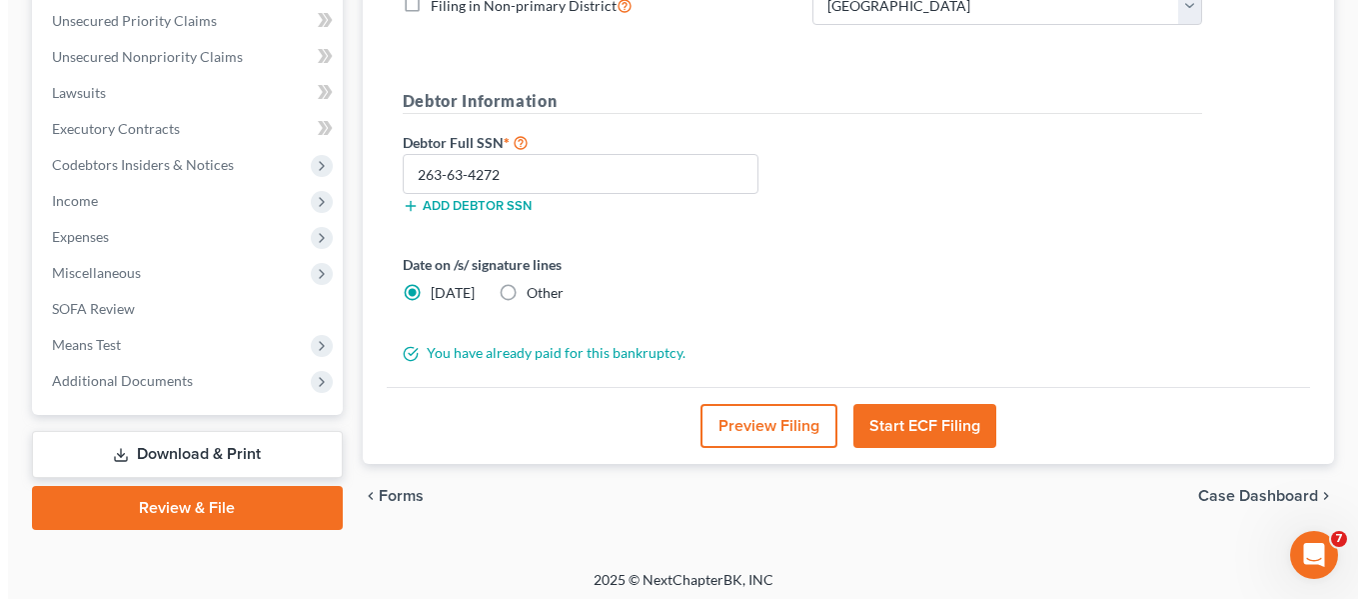
scroll to position [464, 0]
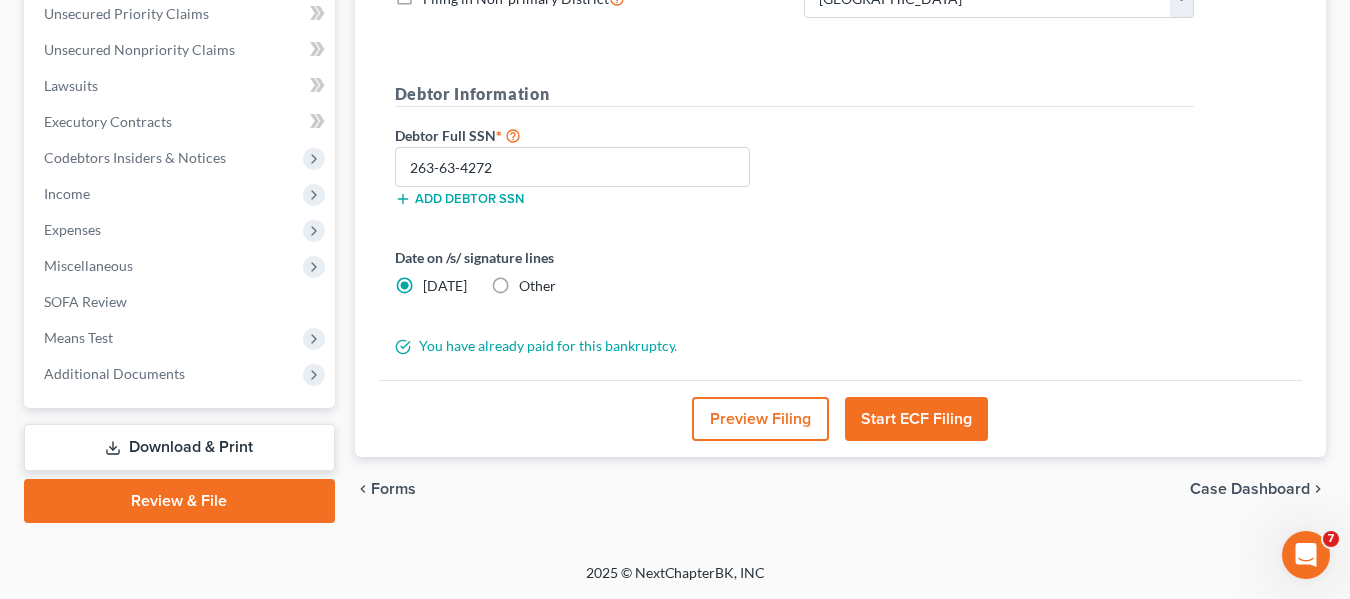
click at [948, 420] on button "Start ECF Filing" at bounding box center [917, 419] width 143 height 44
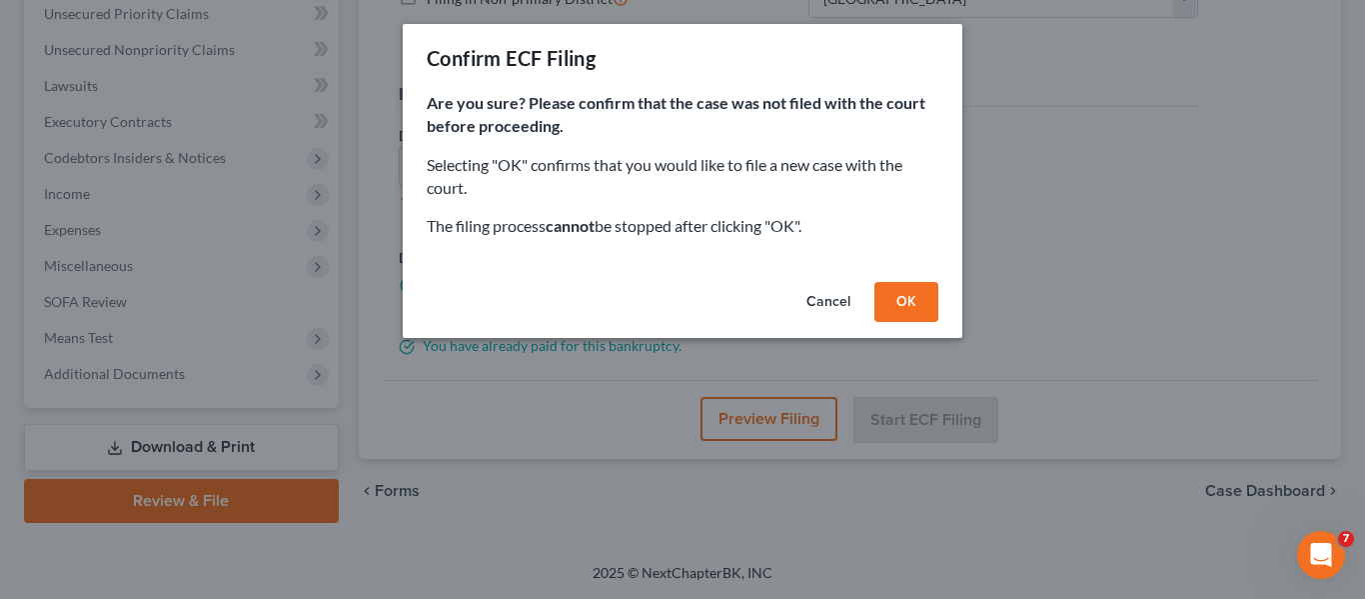
click at [932, 310] on button "OK" at bounding box center [907, 302] width 64 height 40
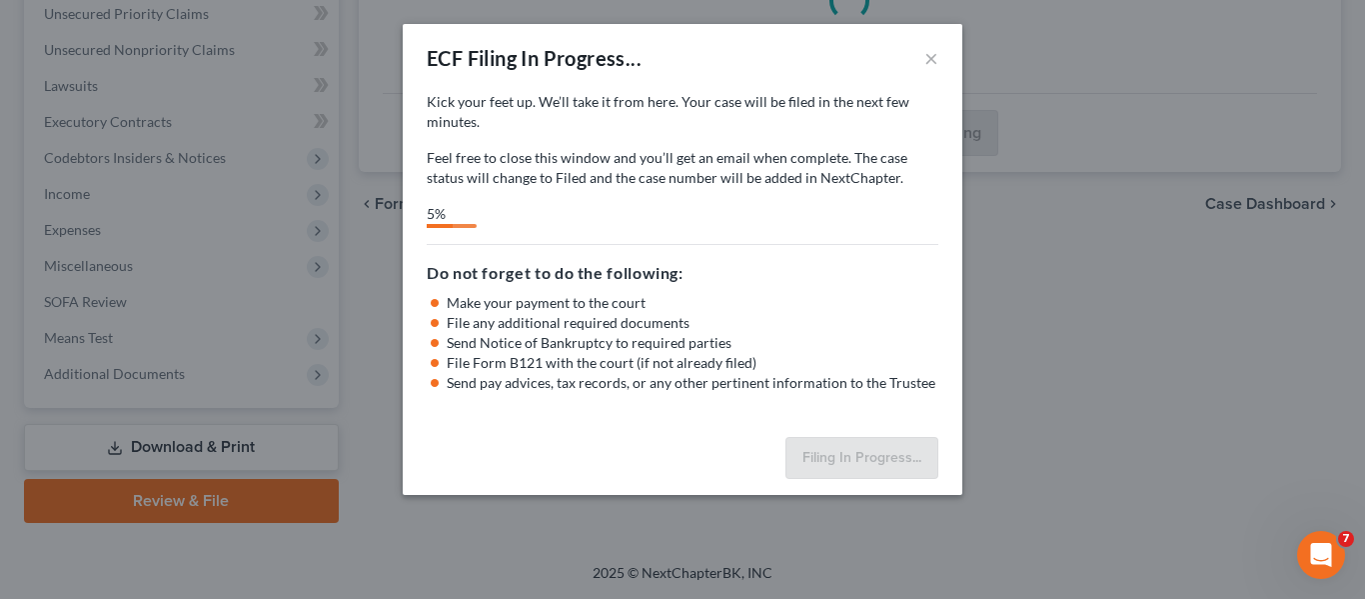
select select "1"
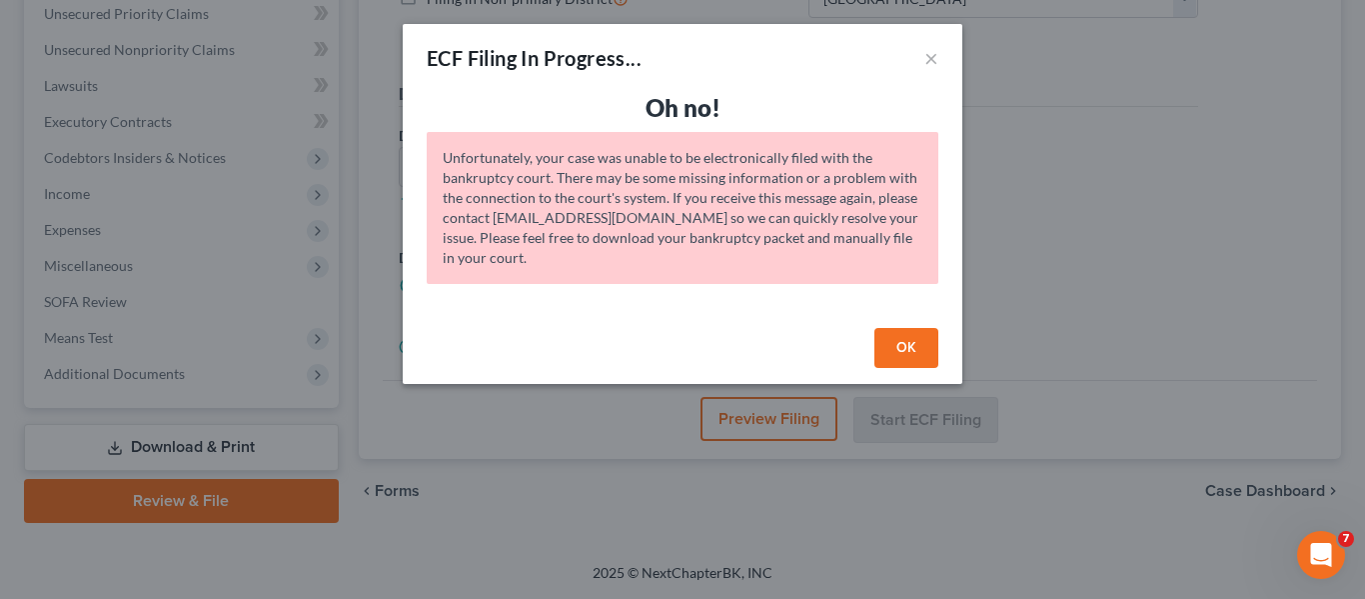
click at [911, 337] on button "OK" at bounding box center [907, 348] width 64 height 40
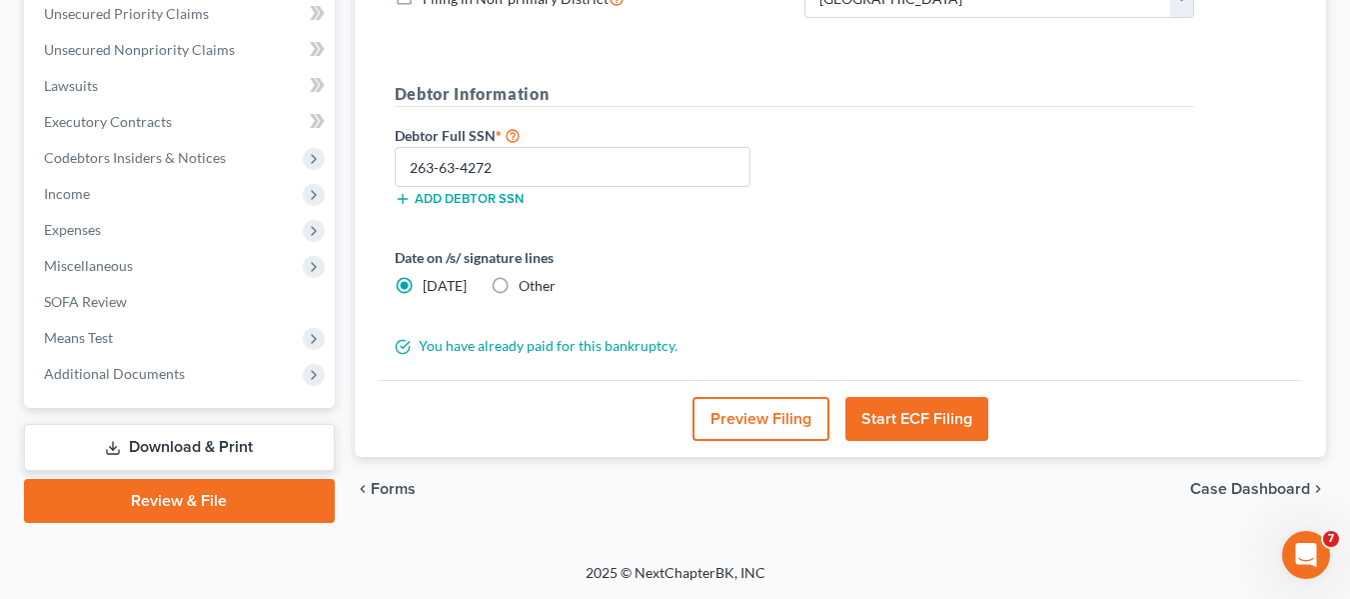
click at [915, 418] on button "Start ECF Filing" at bounding box center [917, 419] width 143 height 44
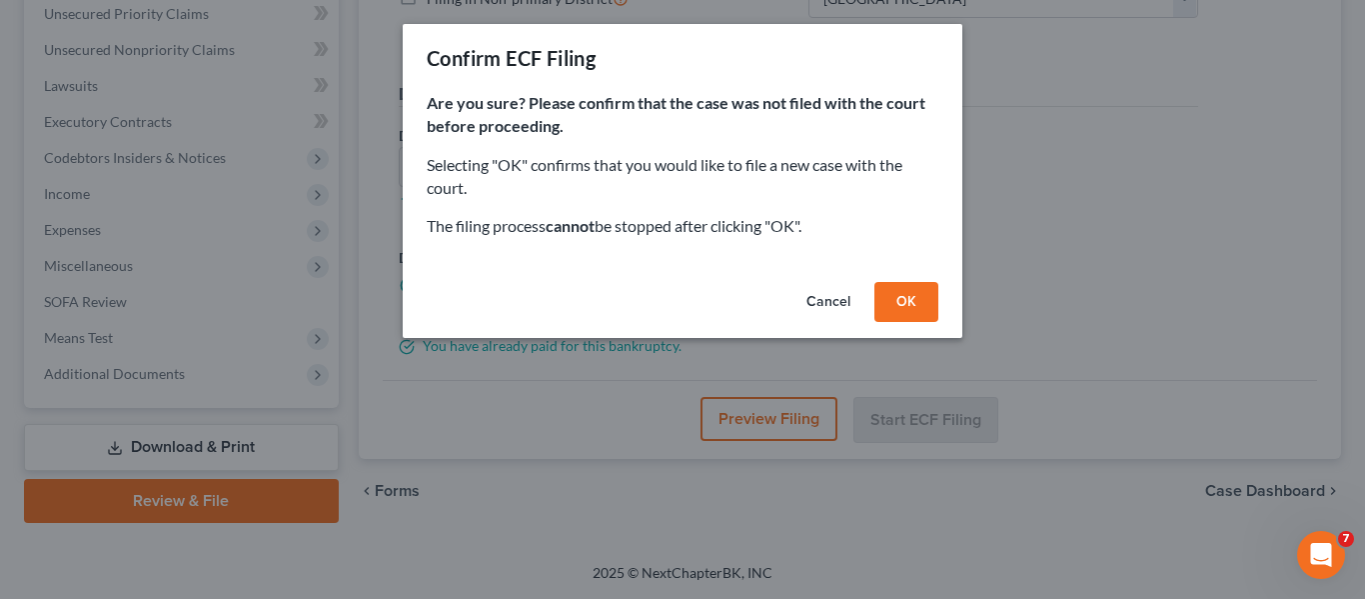
click at [910, 311] on button "OK" at bounding box center [907, 302] width 64 height 40
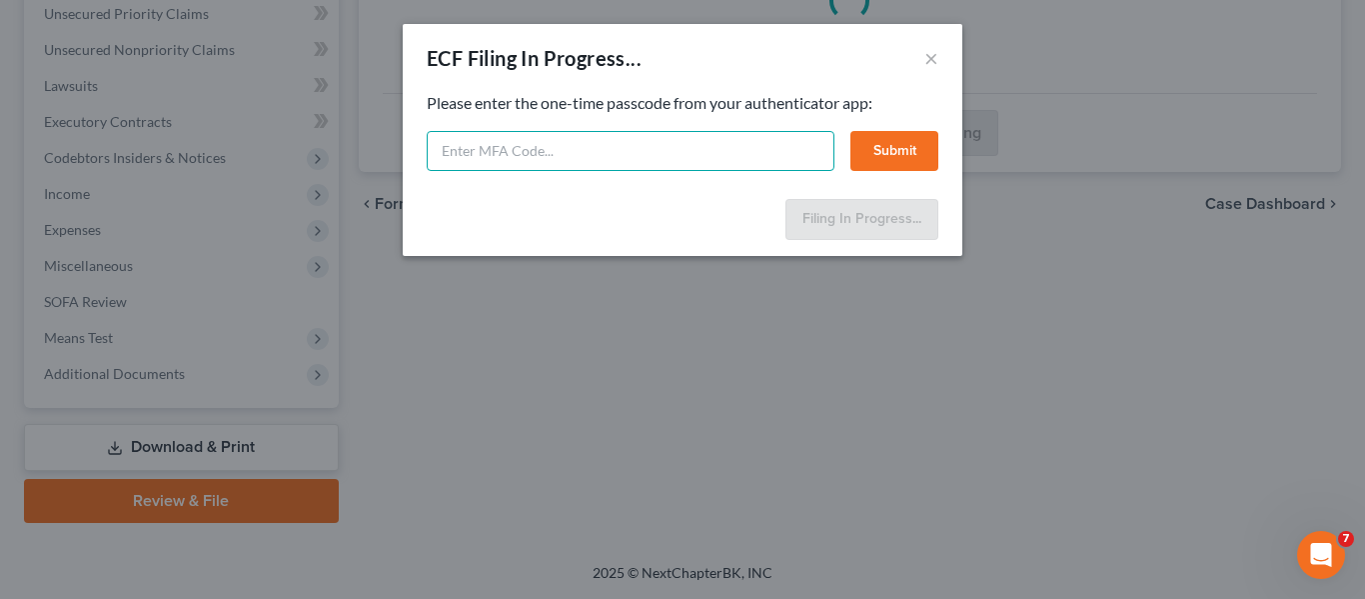
click at [661, 132] on input "text" at bounding box center [631, 151] width 408 height 40
type input "097492"
click at [918, 145] on button "Submit" at bounding box center [895, 151] width 88 height 40
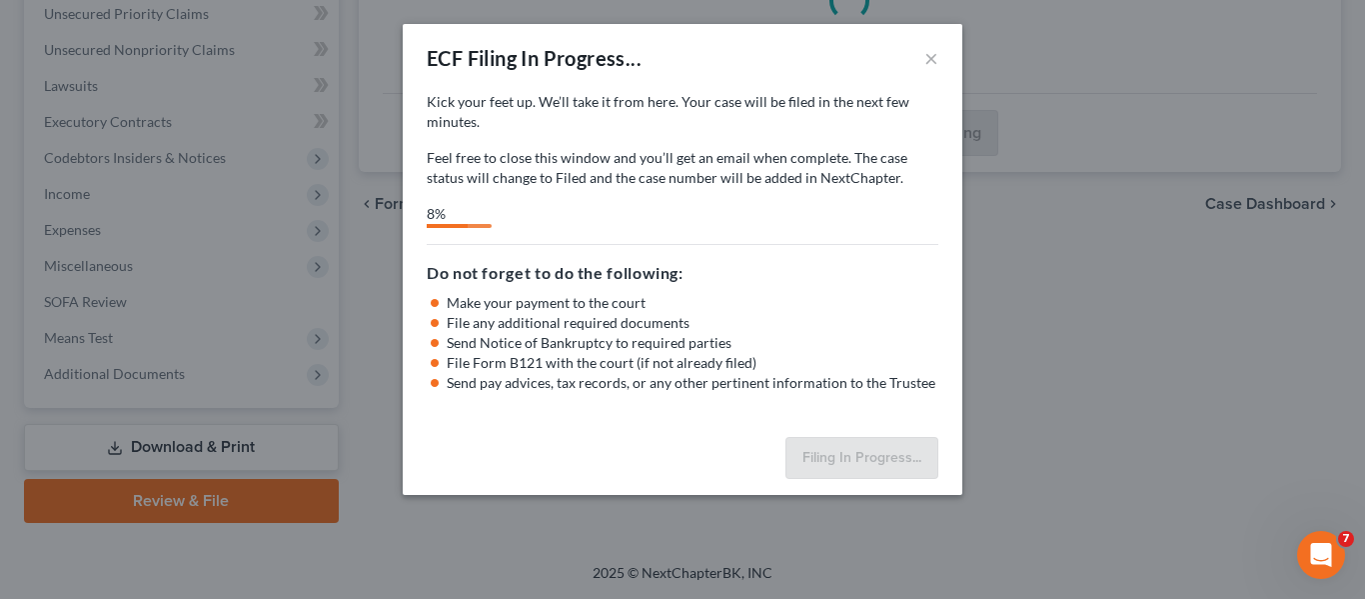
select select "1"
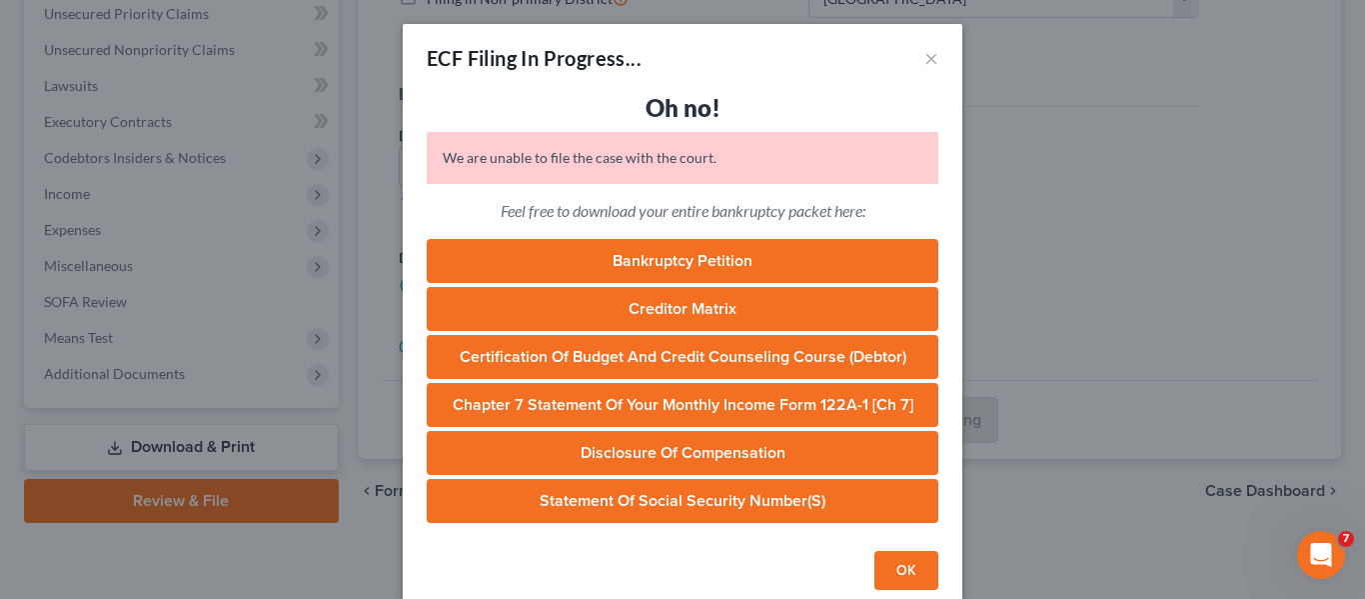
click at [836, 227] on div "Feel free to download your entire bankruptcy packet here: Bankruptcy Petition C…" at bounding box center [683, 361] width 512 height 323
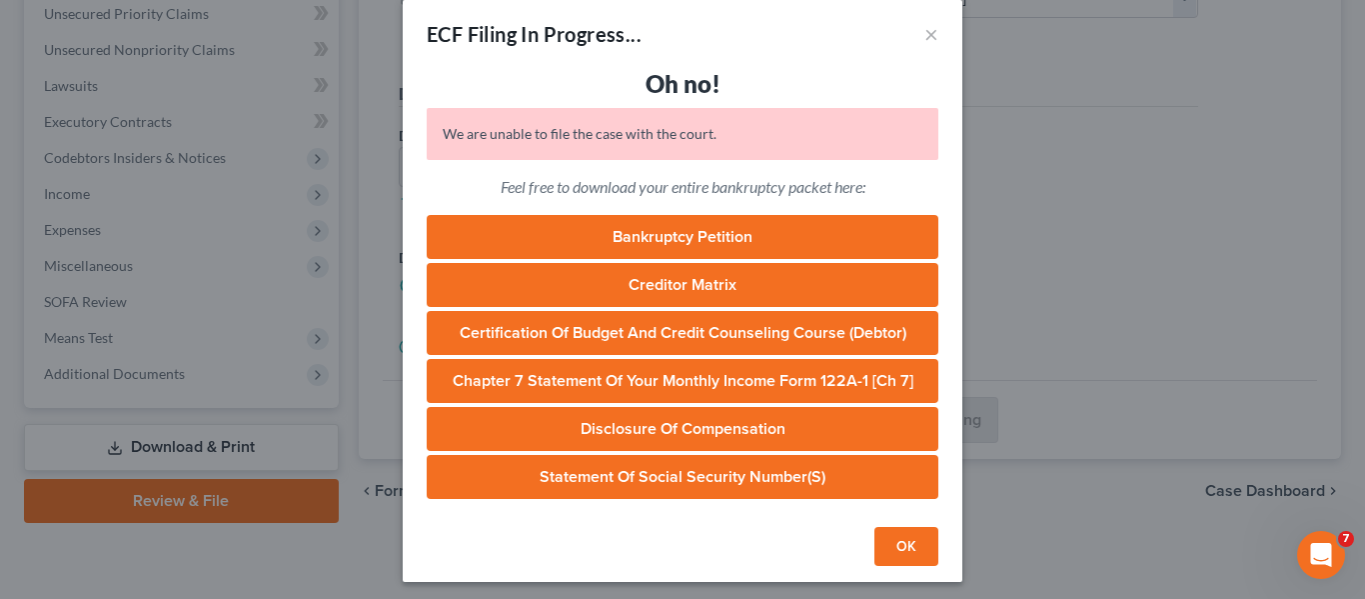
scroll to position [31, 0]
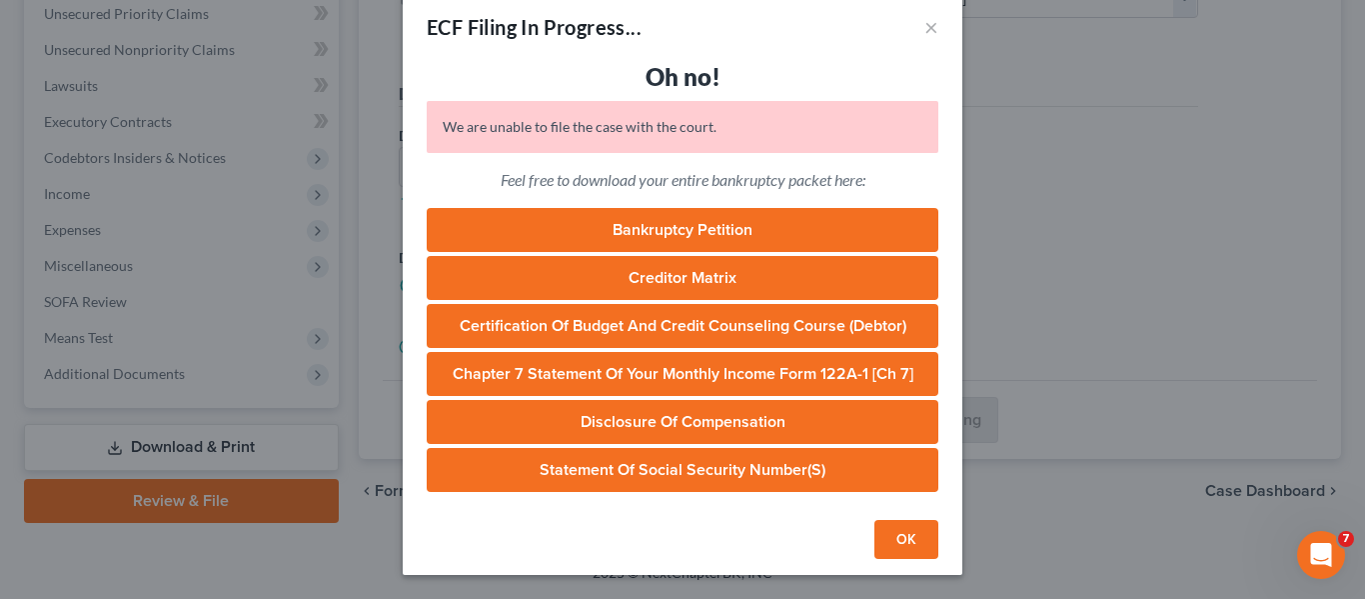
click at [717, 232] on link "Bankruptcy Petition" at bounding box center [683, 230] width 512 height 44
click at [759, 277] on link "Creditor Matrix" at bounding box center [683, 278] width 512 height 44
click at [754, 315] on link "Certification of Budget and Credit Counseling Course (Debtor)" at bounding box center [683, 326] width 512 height 44
click at [775, 369] on link "Chapter 7 Statement of Your Monthly Income Form 122A-1 [Ch 7]" at bounding box center [683, 374] width 512 height 44
click at [780, 417] on link "Disclosure of Compensation" at bounding box center [683, 422] width 512 height 44
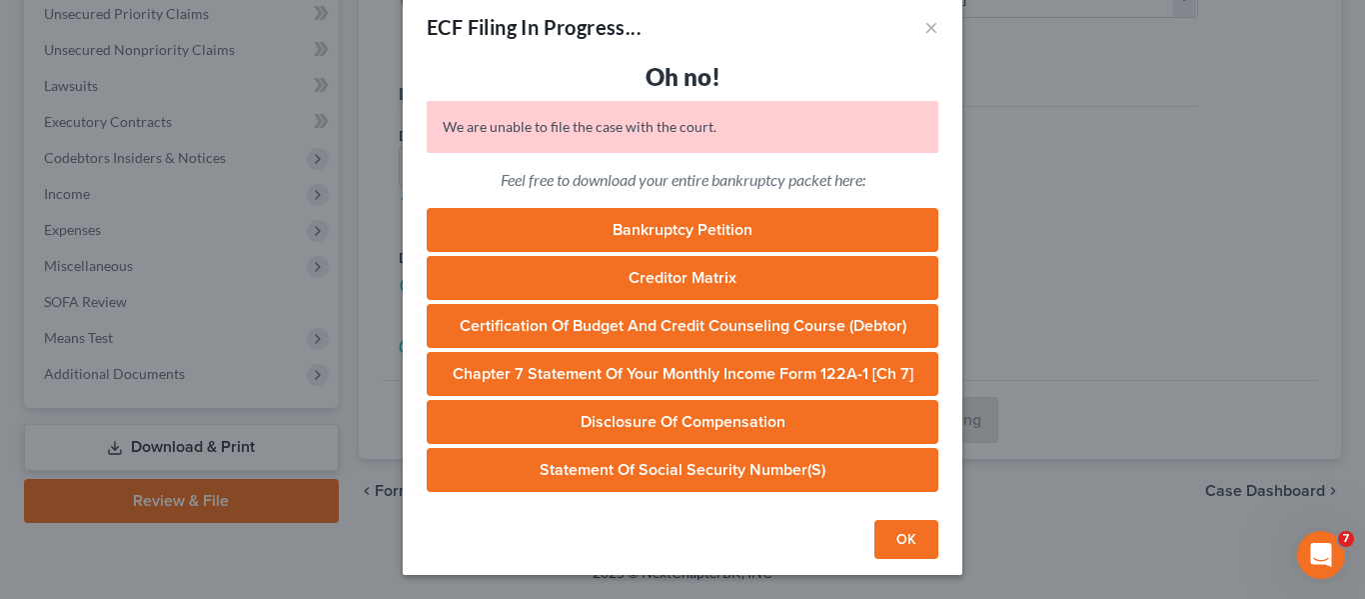
click at [679, 471] on link "Statement of Social Security Number(s)" at bounding box center [683, 470] width 512 height 44
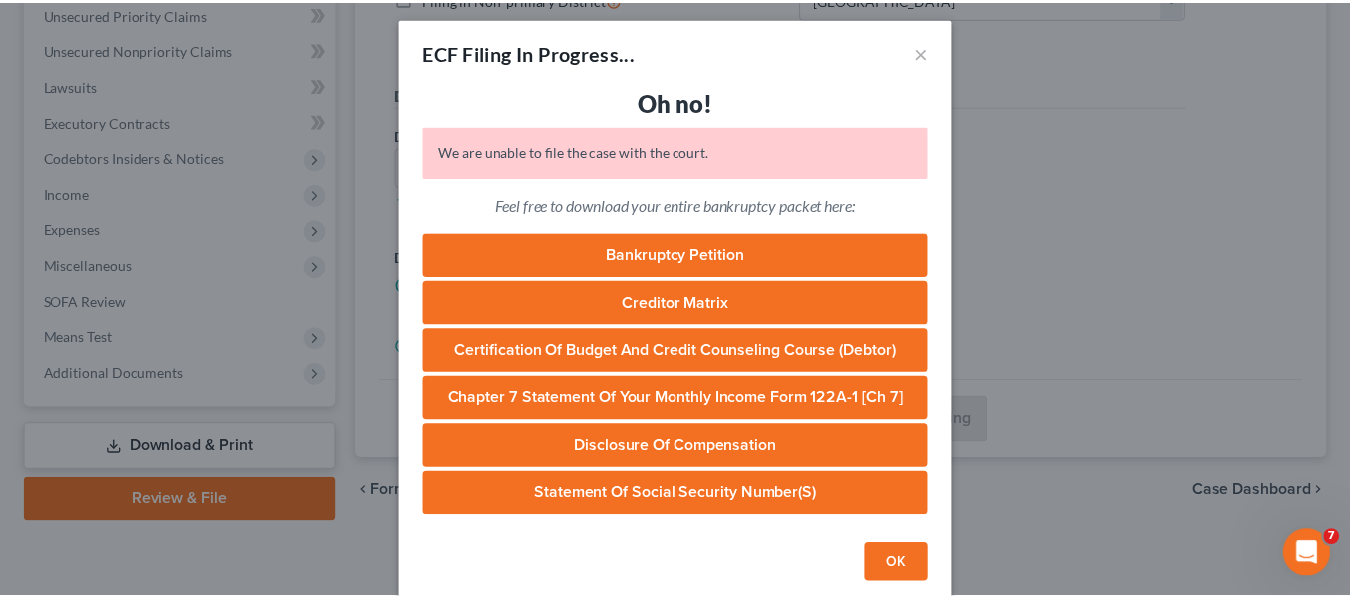
scroll to position [0, 0]
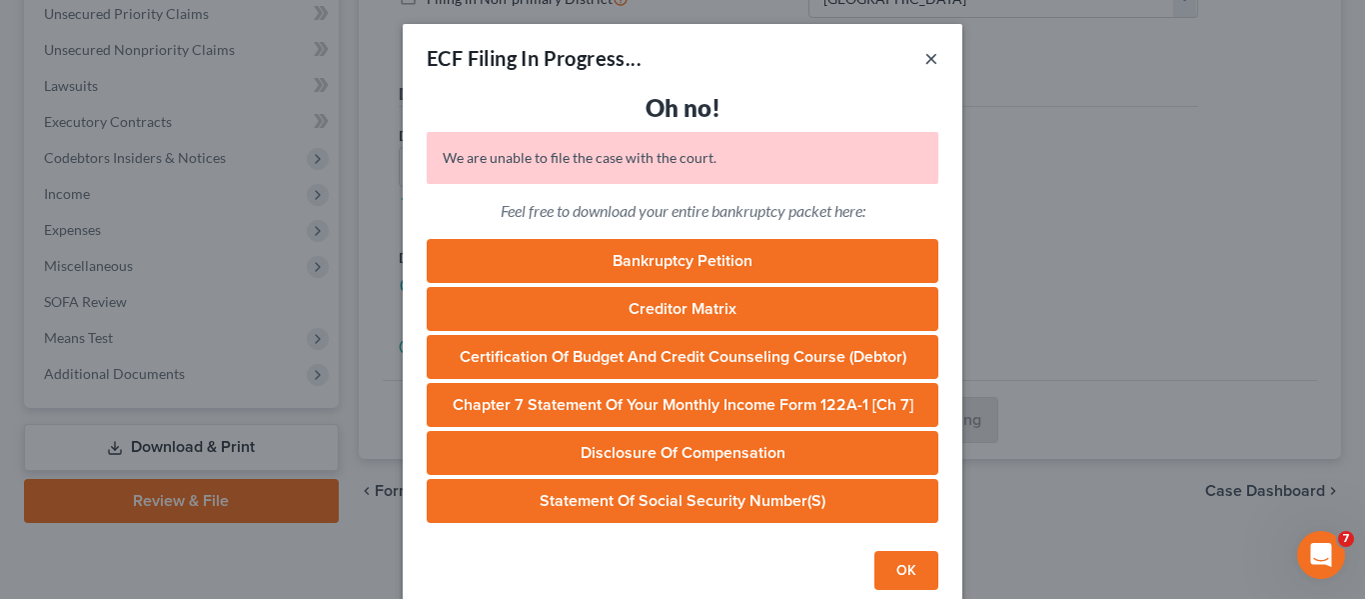
click at [925, 59] on button "×" at bounding box center [932, 58] width 14 height 24
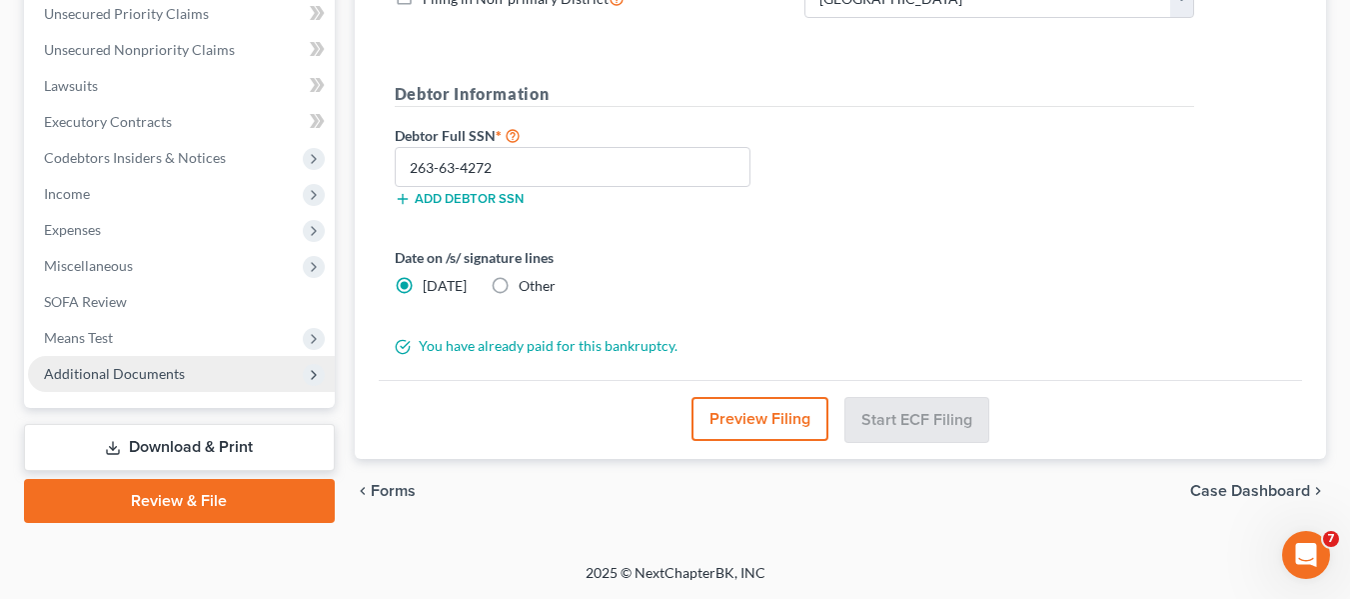
click at [189, 368] on span "Additional Documents" at bounding box center [181, 374] width 307 height 36
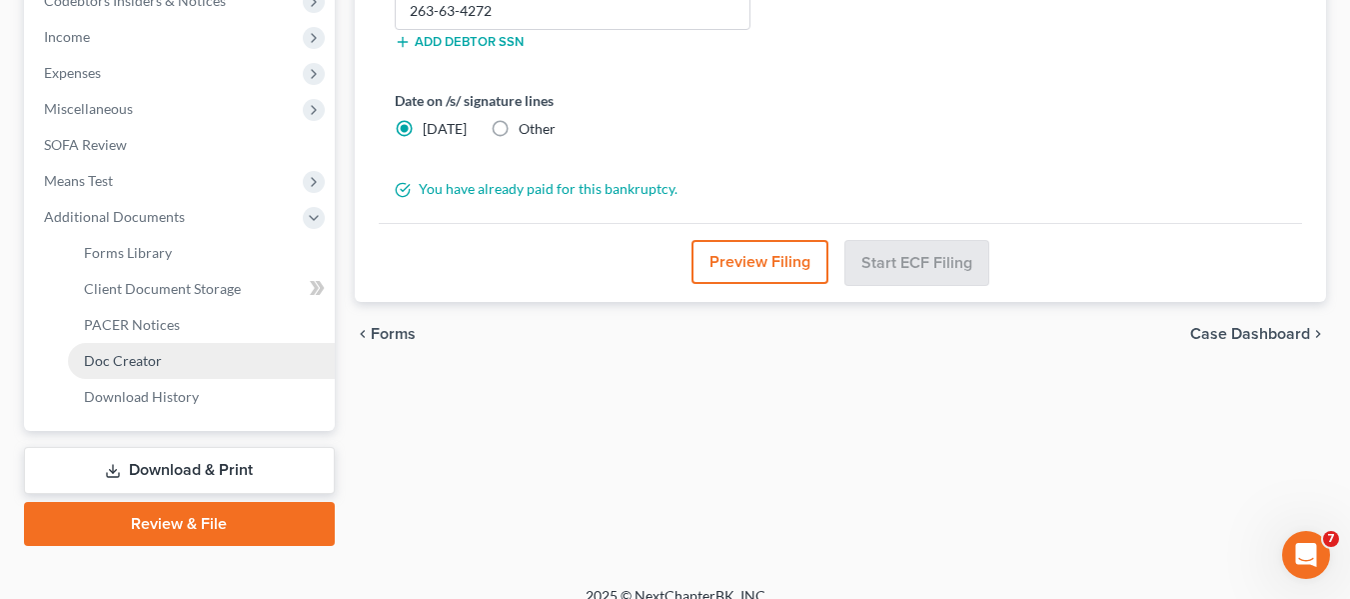
scroll to position [644, 0]
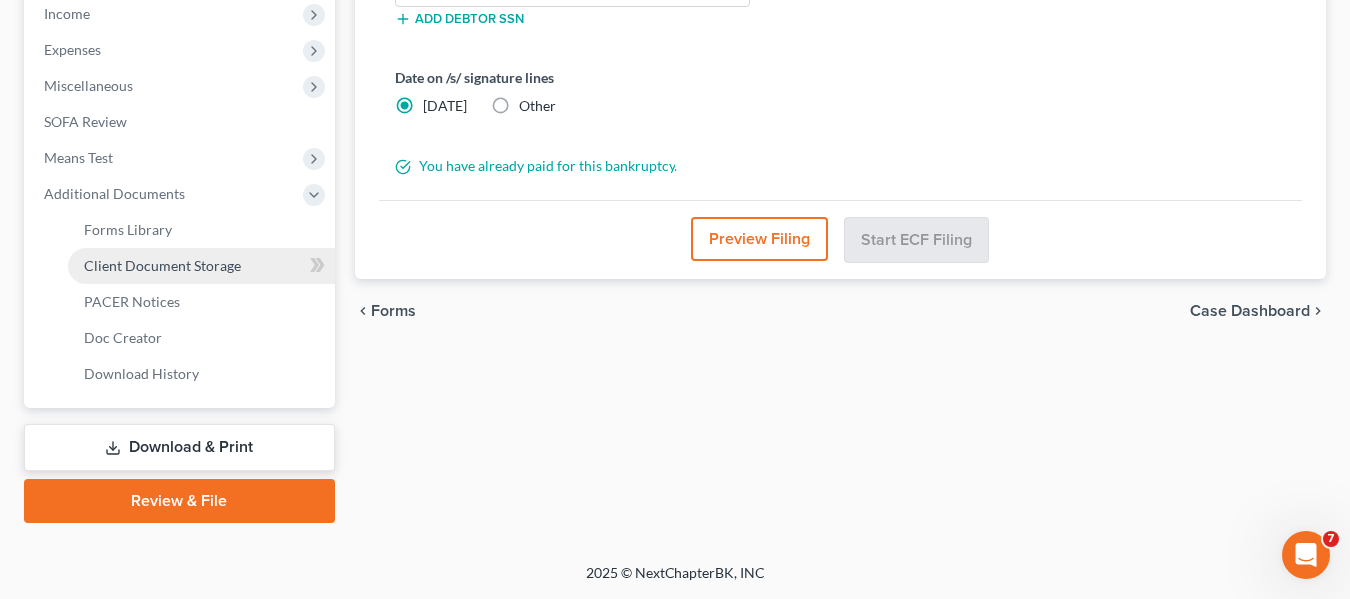
click at [150, 267] on span "Client Document Storage" at bounding box center [162, 265] width 157 height 17
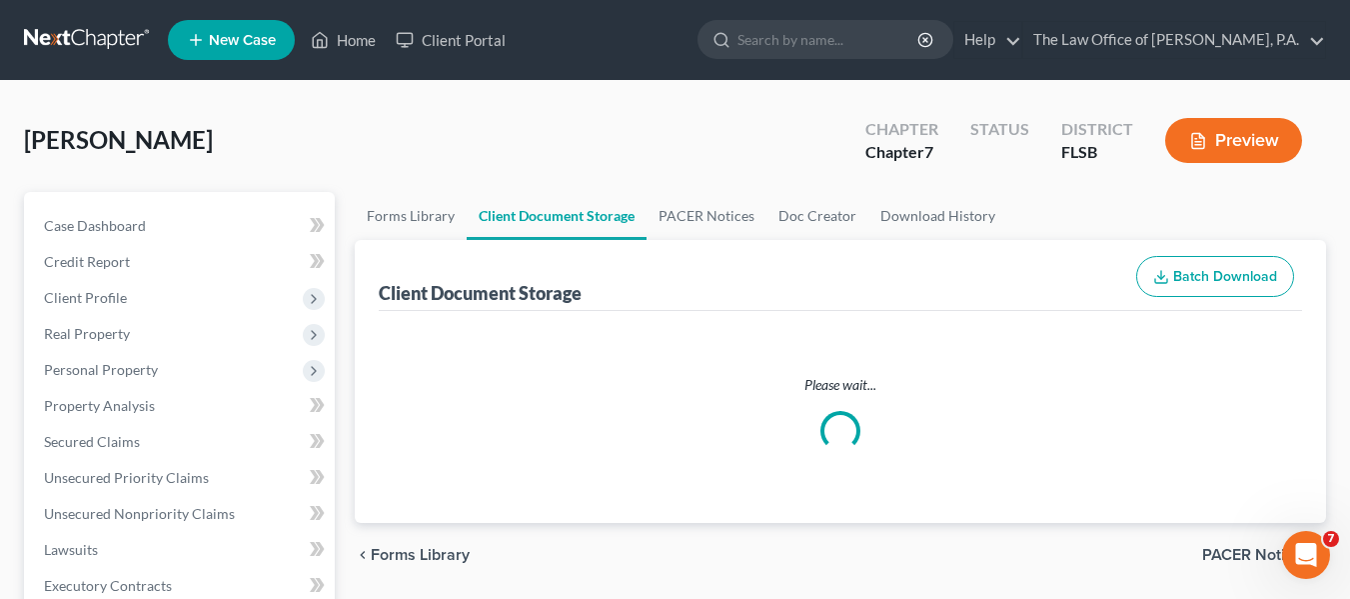
select select "9"
select select "38"
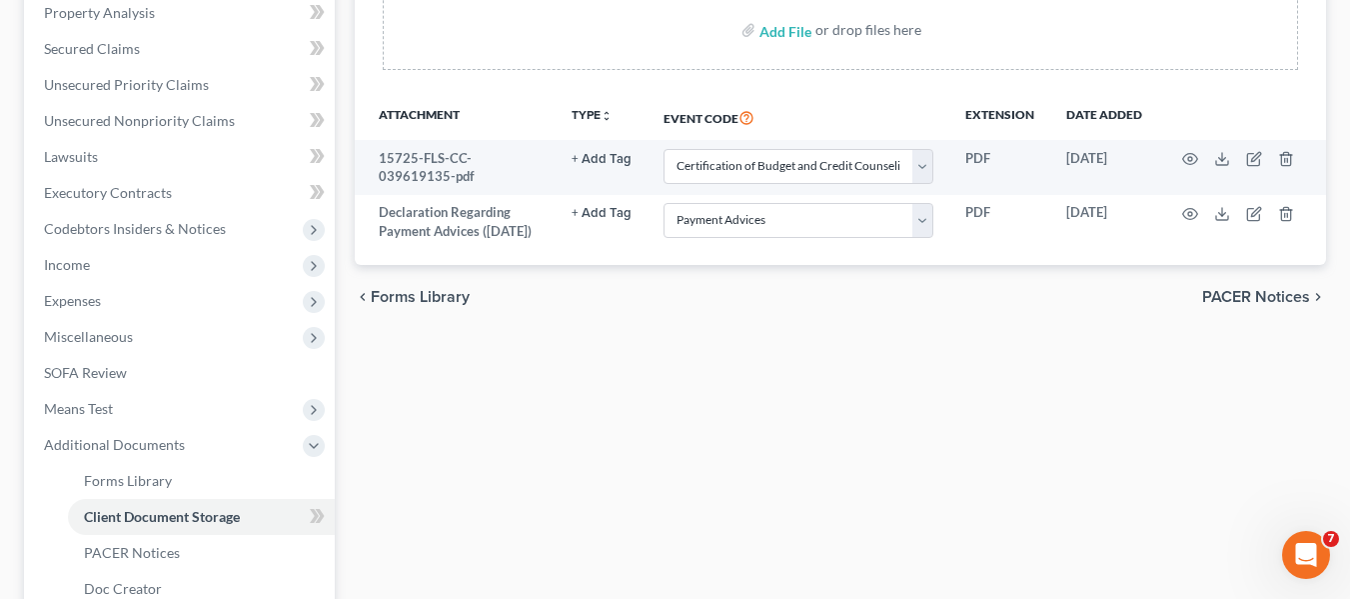
scroll to position [400, 0]
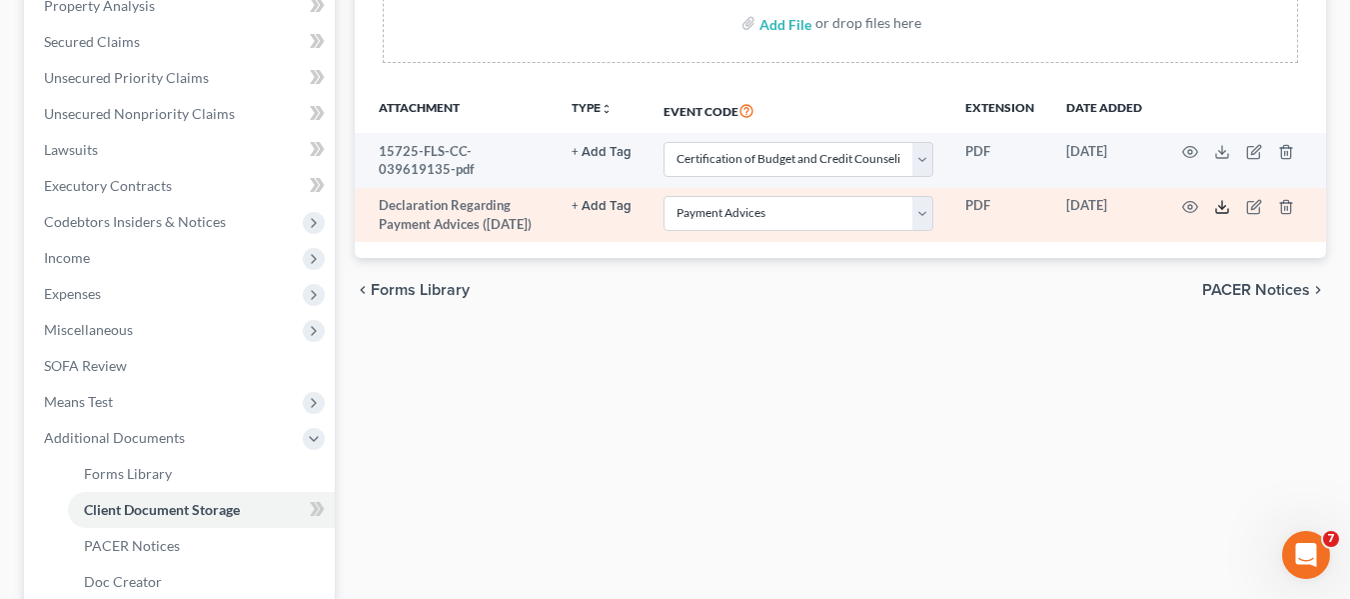
click at [1220, 211] on icon at bounding box center [1222, 207] width 16 height 16
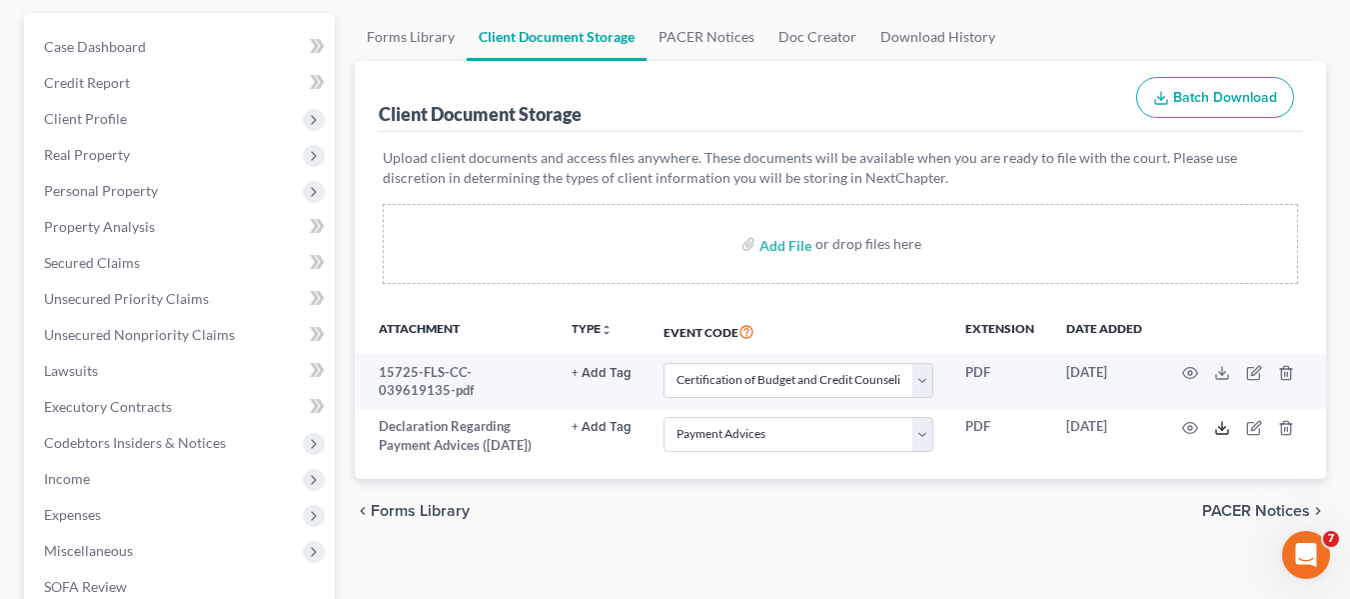
scroll to position [0, 0]
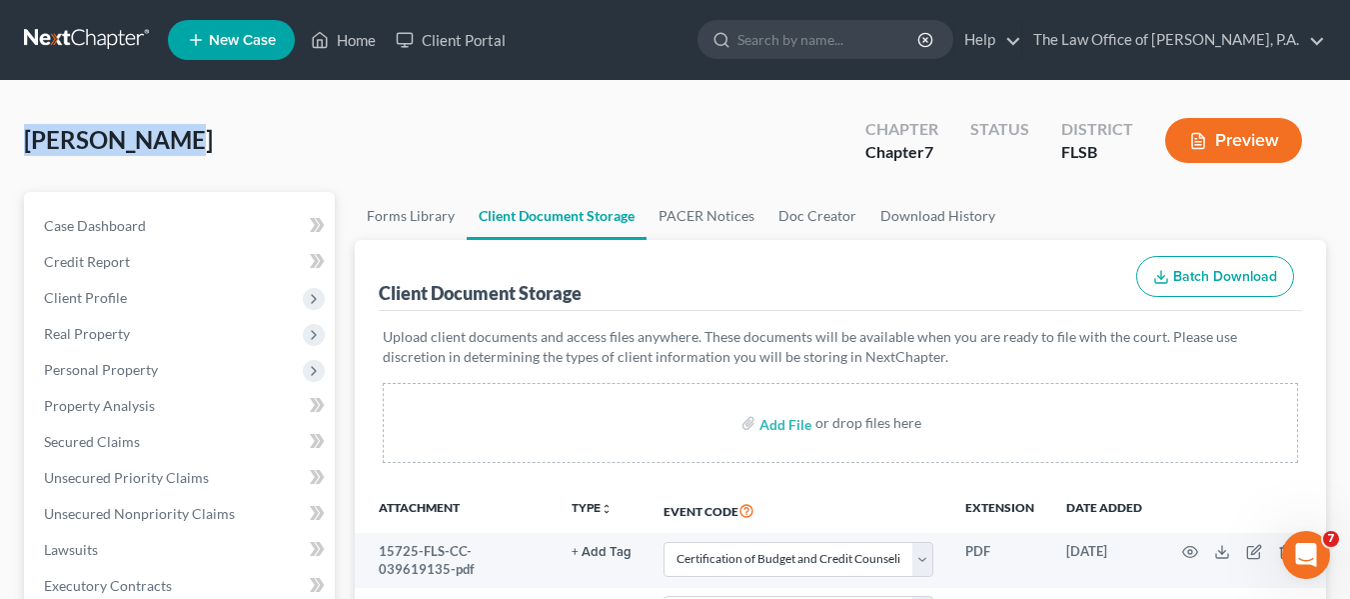
drag, startPoint x: 172, startPoint y: 140, endPoint x: 25, endPoint y: 151, distance: 147.3
click at [25, 151] on span "[PERSON_NAME]" at bounding box center [118, 139] width 189 height 29
copy span "[PERSON_NAME]"
